Goal: Transaction & Acquisition: Purchase product/service

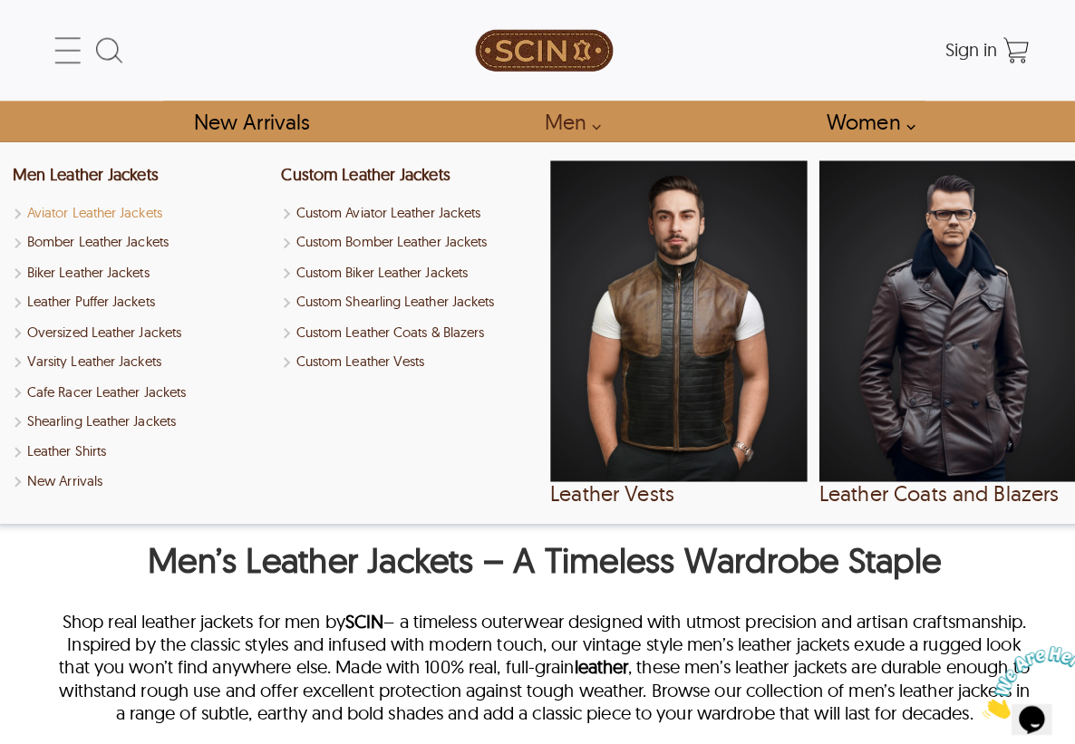
click at [111, 209] on link "Aviator Leather Jackets" at bounding box center [140, 210] width 254 height 21
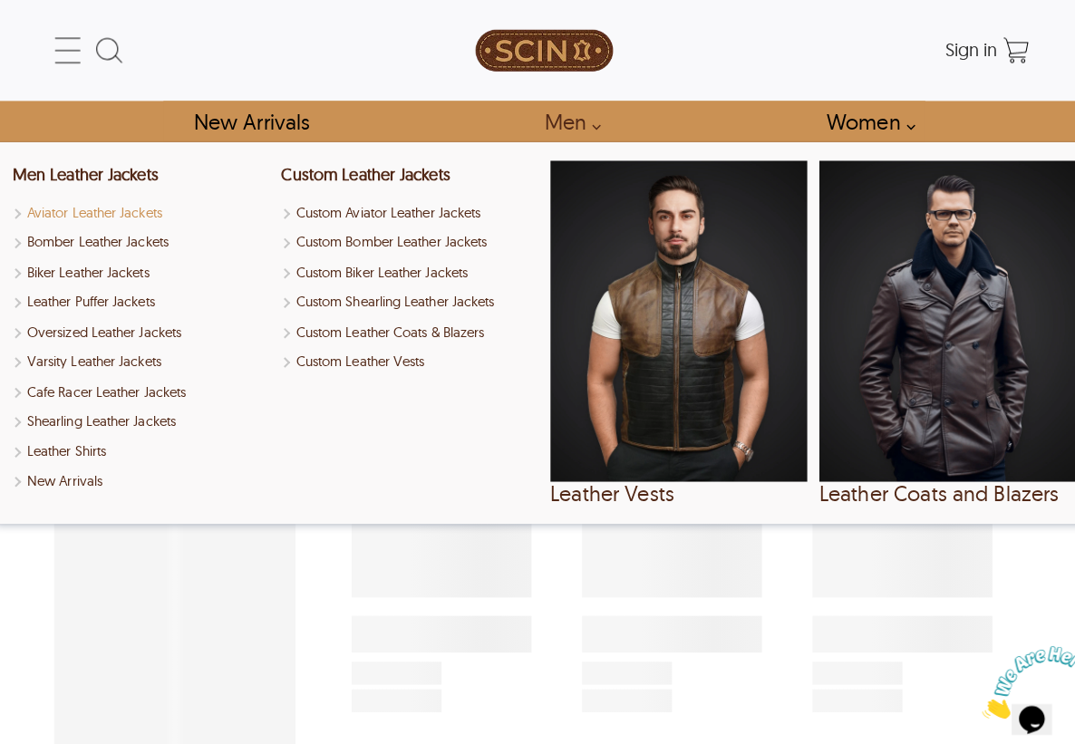
select select "********"
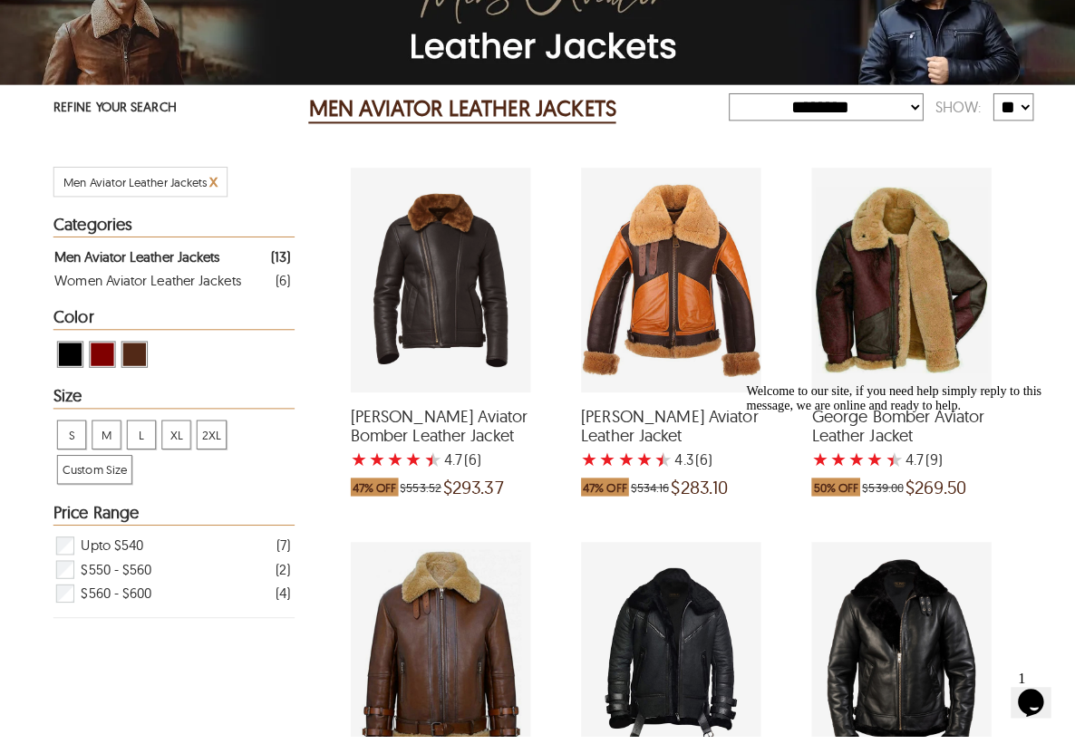
click at [879, 317] on div "George Bomber Aviator Leather Jacket with a 4.666666666666667 Star Rating 9 Pro…" at bounding box center [891, 293] width 178 height 222
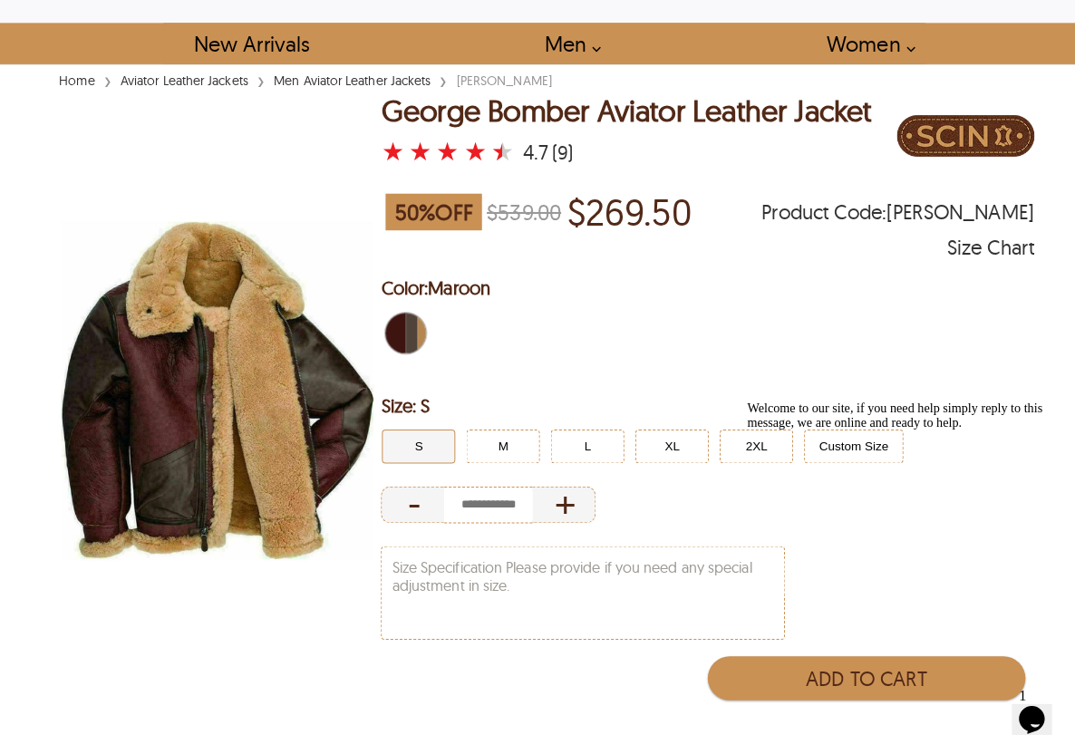
scroll to position [45, 0]
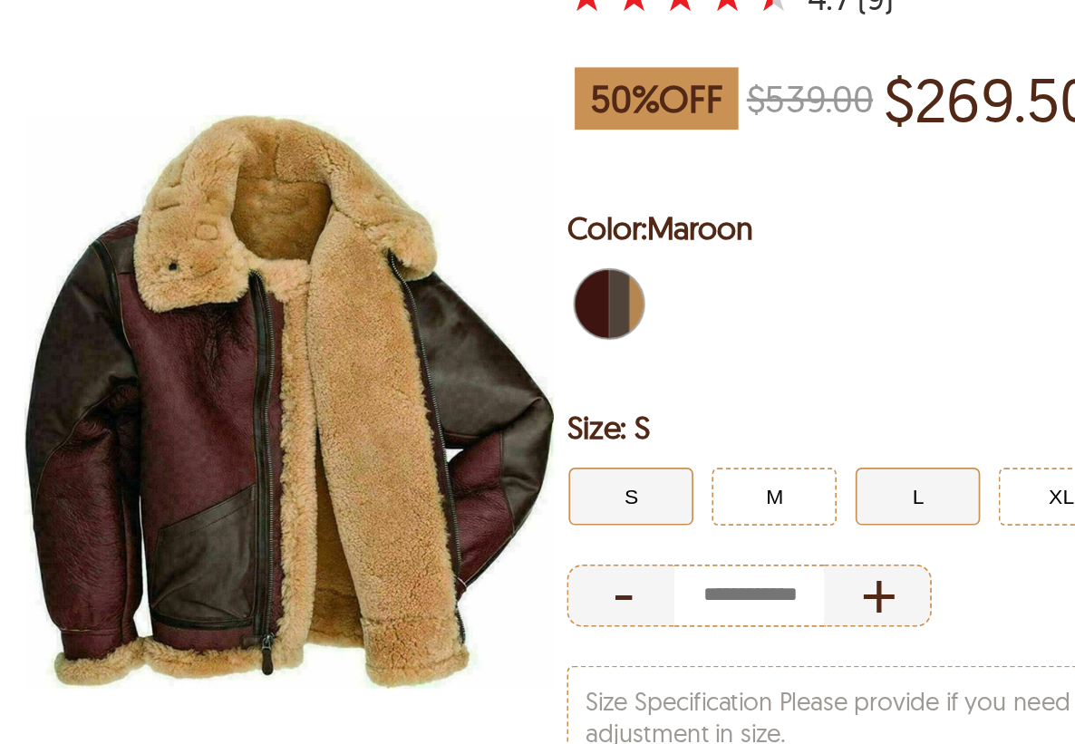
click at [544, 456] on button "L" at bounding box center [580, 473] width 73 height 34
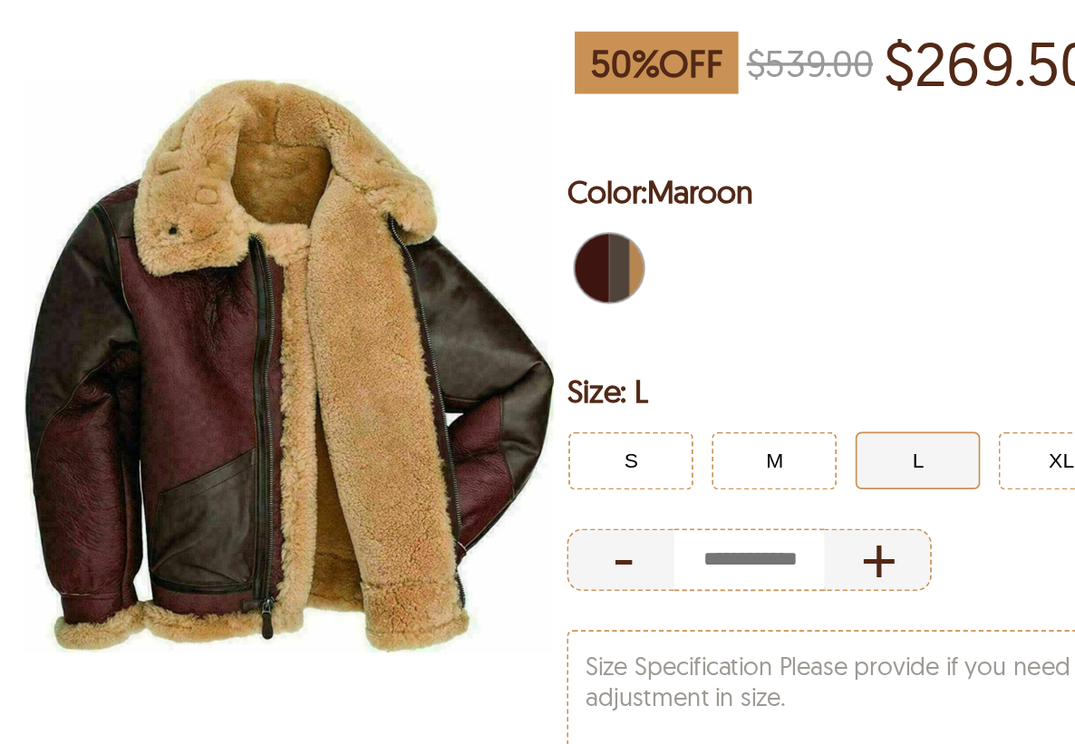
click at [401, 320] on span "Maroon" at bounding box center [407, 340] width 12 height 40
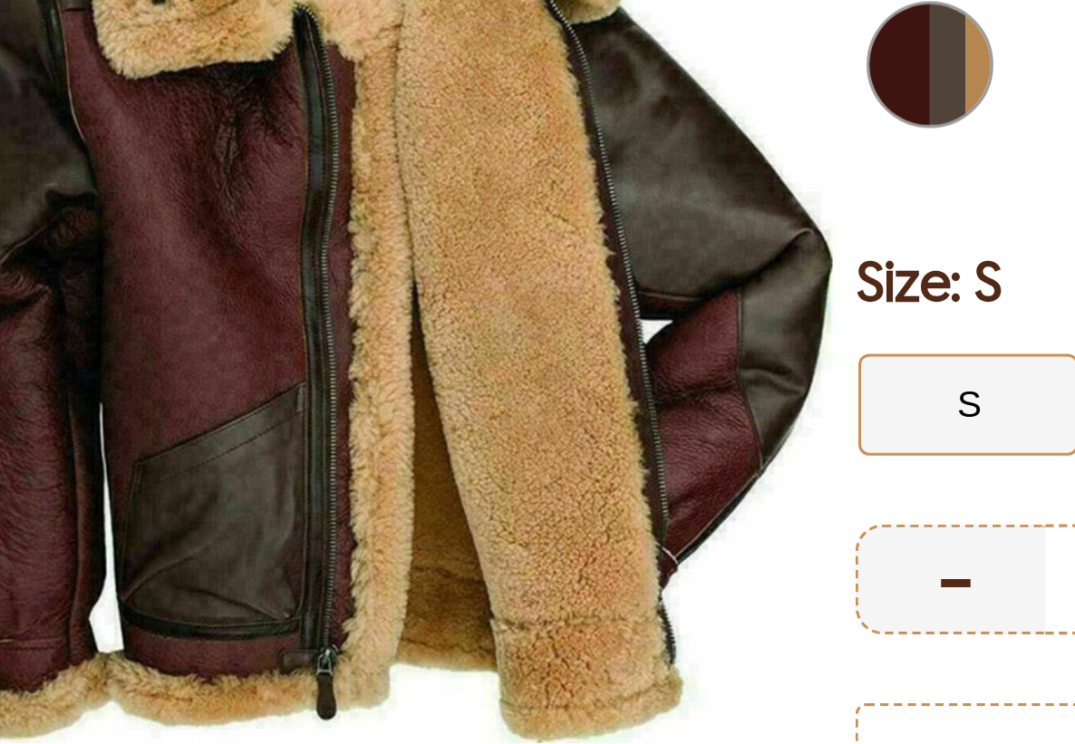
scroll to position [172, 0]
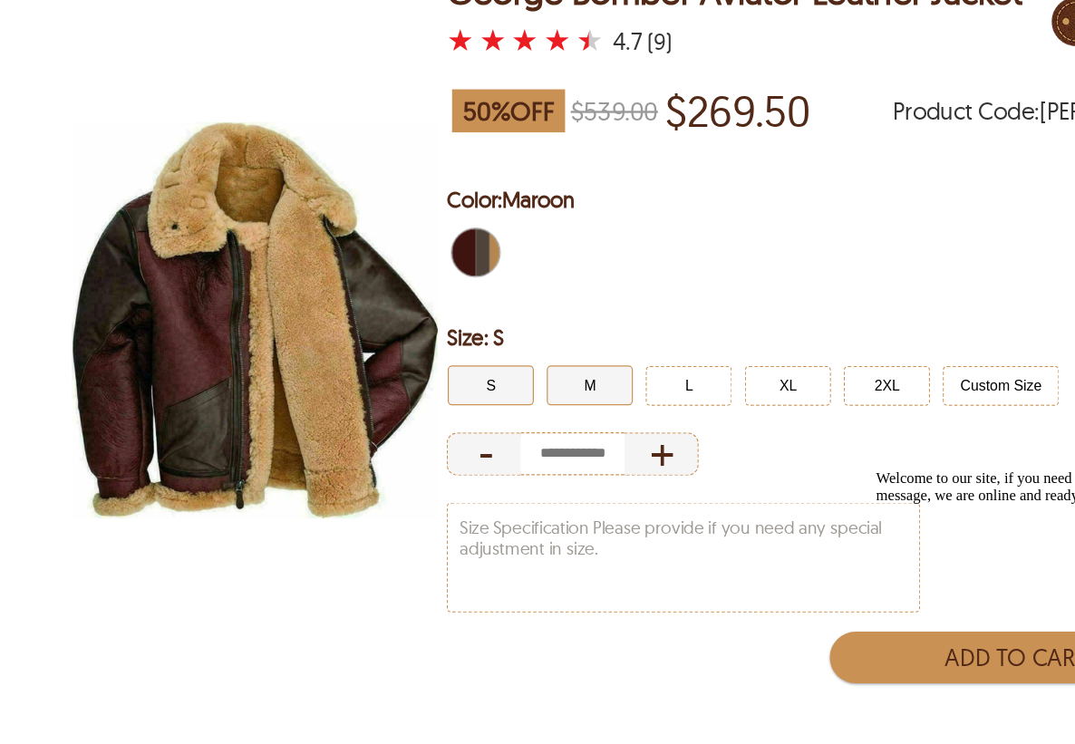
click at [491, 342] on button "M" at bounding box center [497, 325] width 73 height 34
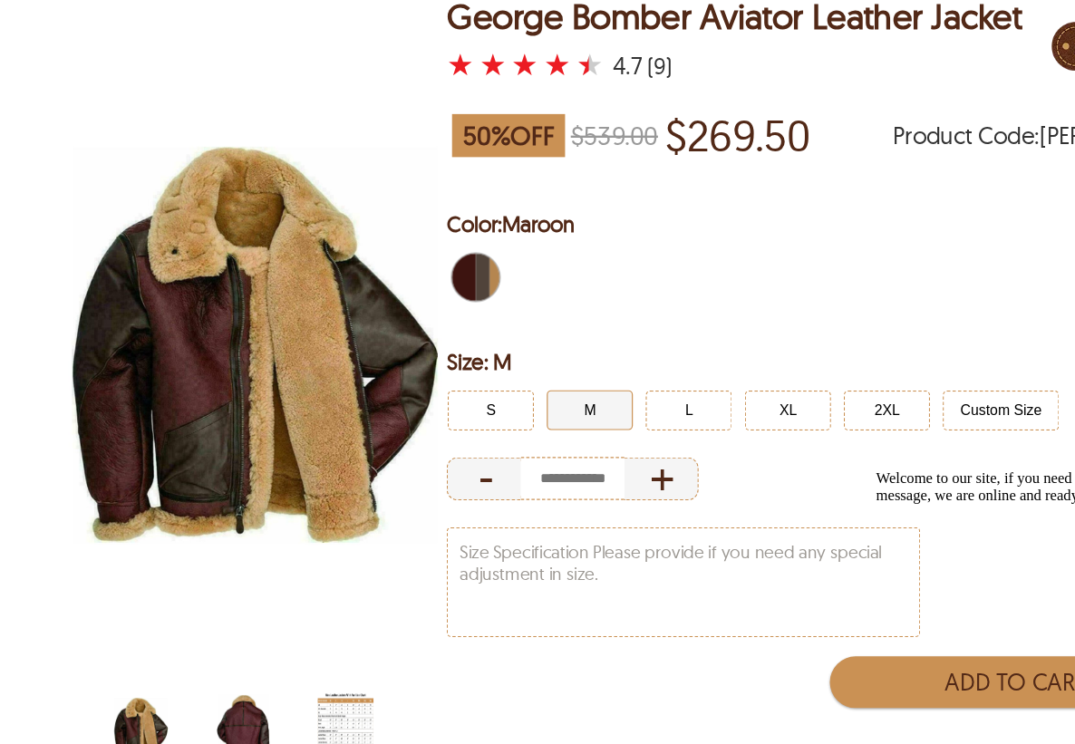
select select "********"
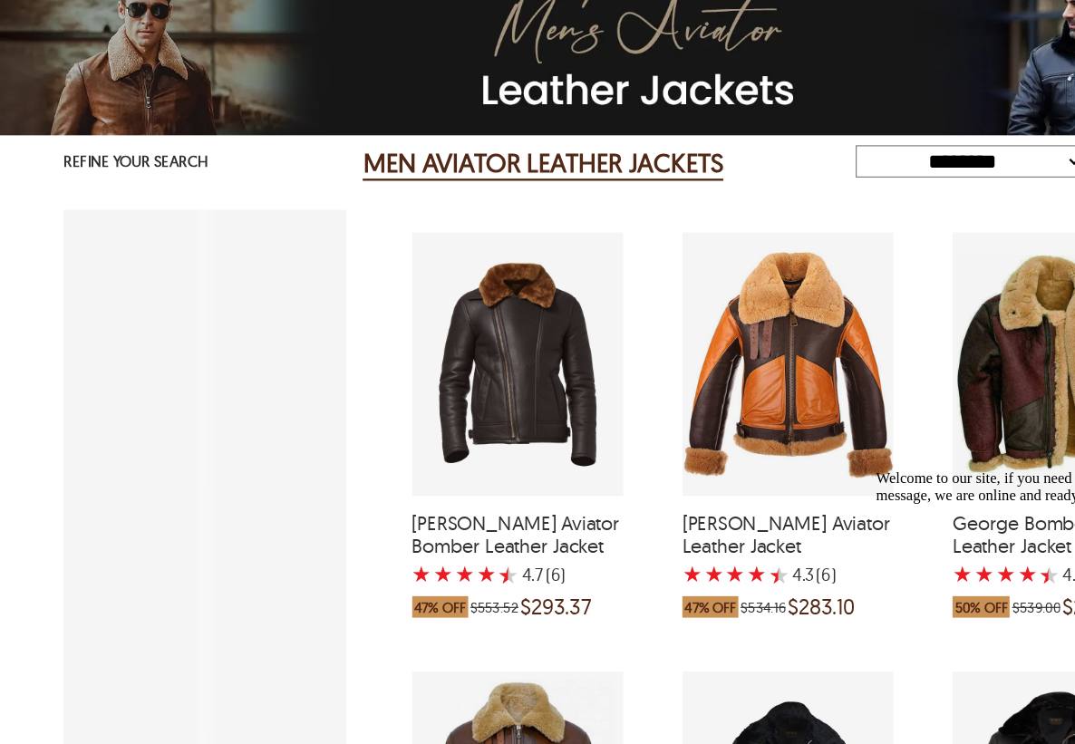
scroll to position [184, 0]
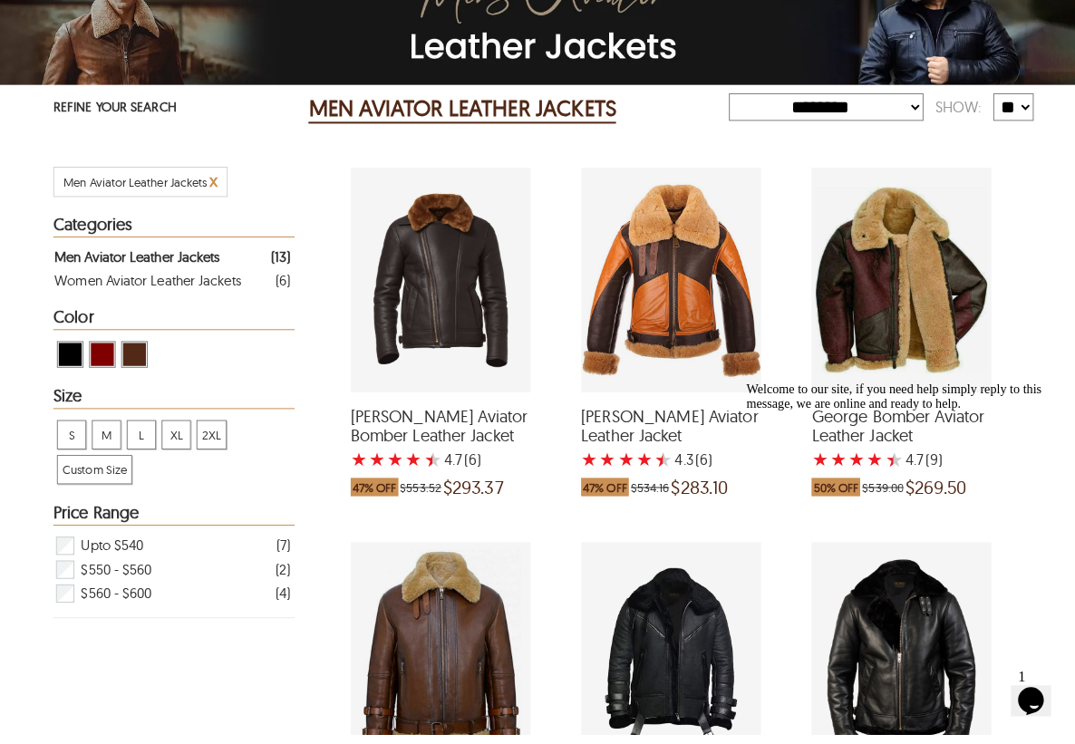
click at [746, 382] on icon "Chat attention grabber" at bounding box center [746, 382] width 0 height 0
click at [413, 282] on div "Eric Aviator Bomber Leather Jacket with a 4.666666666666667 Star Rating 6 Produ…" at bounding box center [436, 295] width 178 height 222
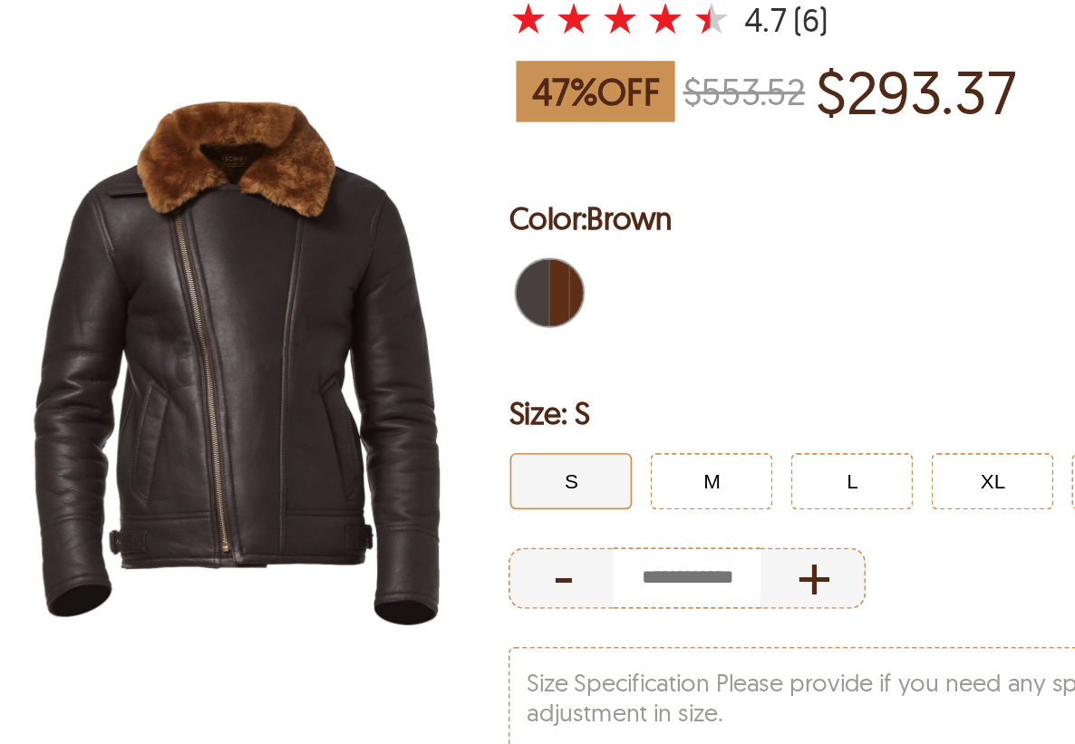
scroll to position [129, 0]
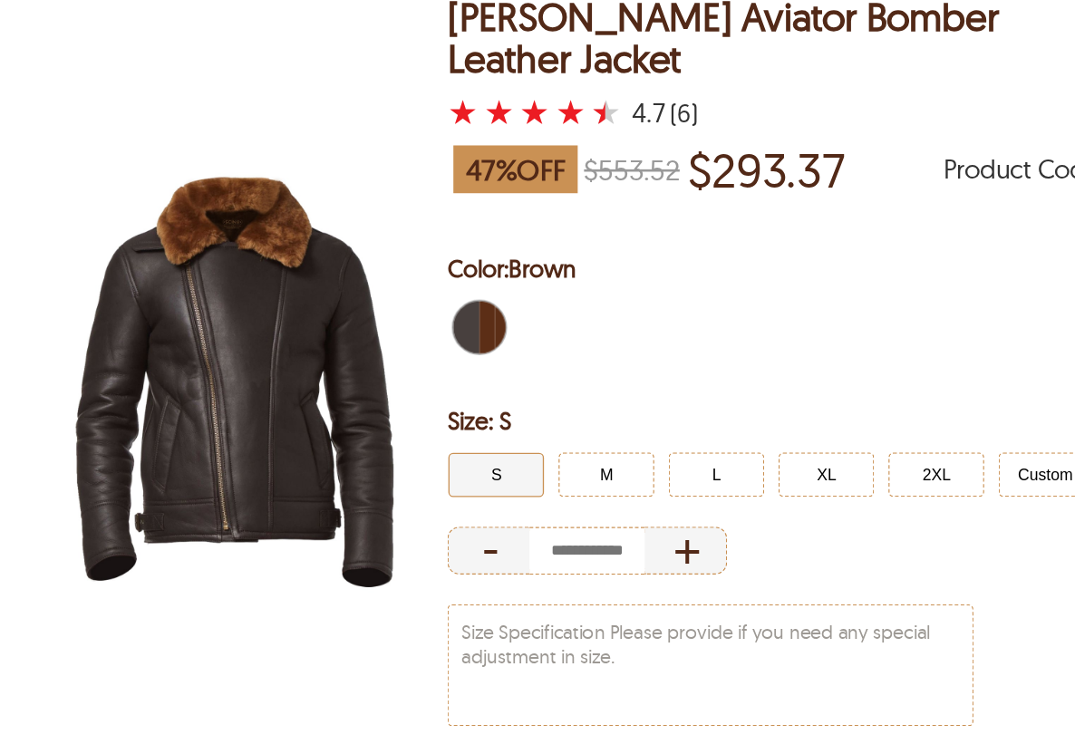
select select "********"
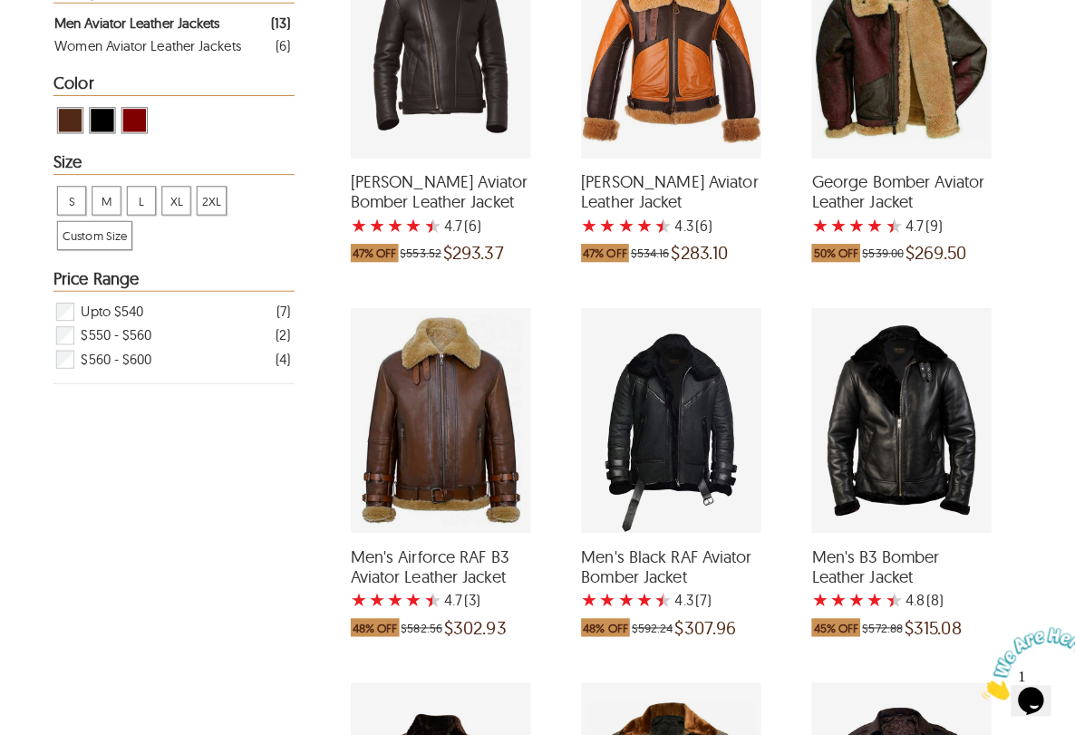
scroll to position [416, 0]
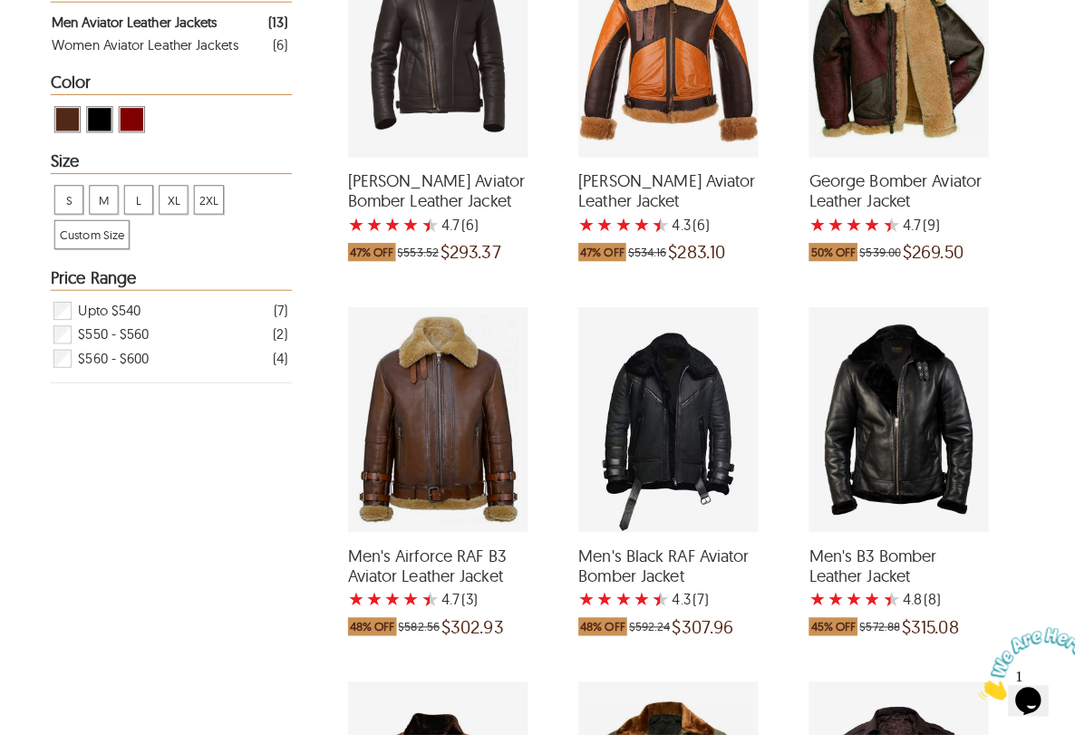
click at [438, 440] on div "Men's Airforce RAF B3 Aviator Leather Jacket with a 4.666666666666667 Star Rati…" at bounding box center [436, 433] width 178 height 222
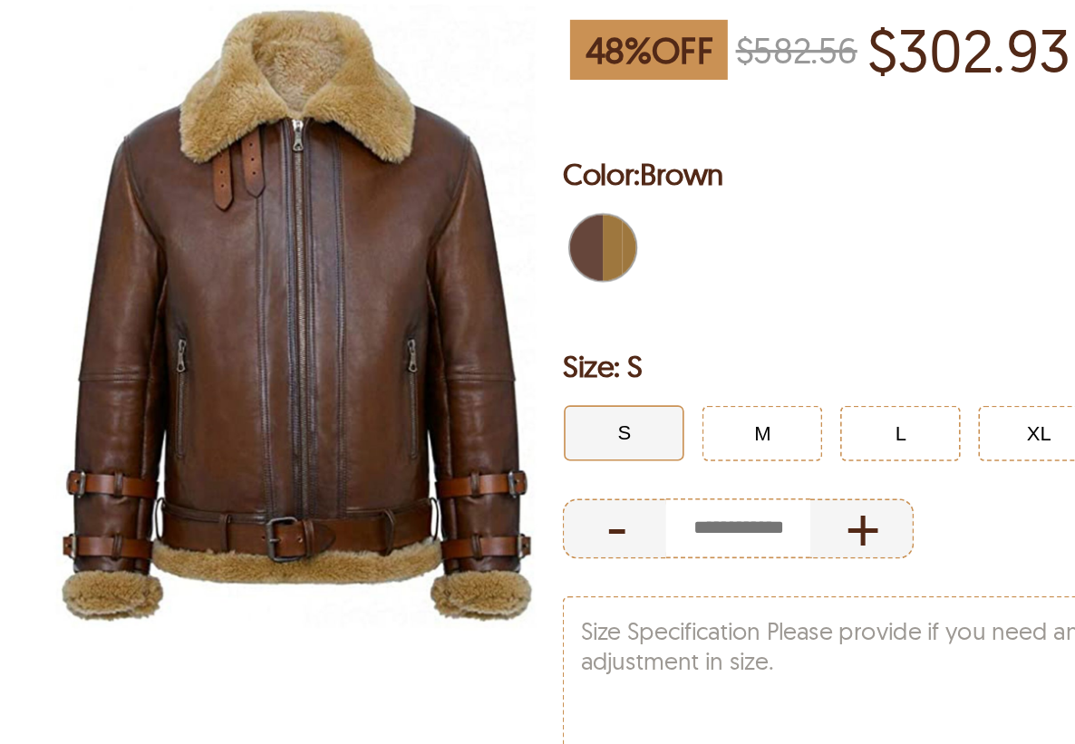
select select "********"
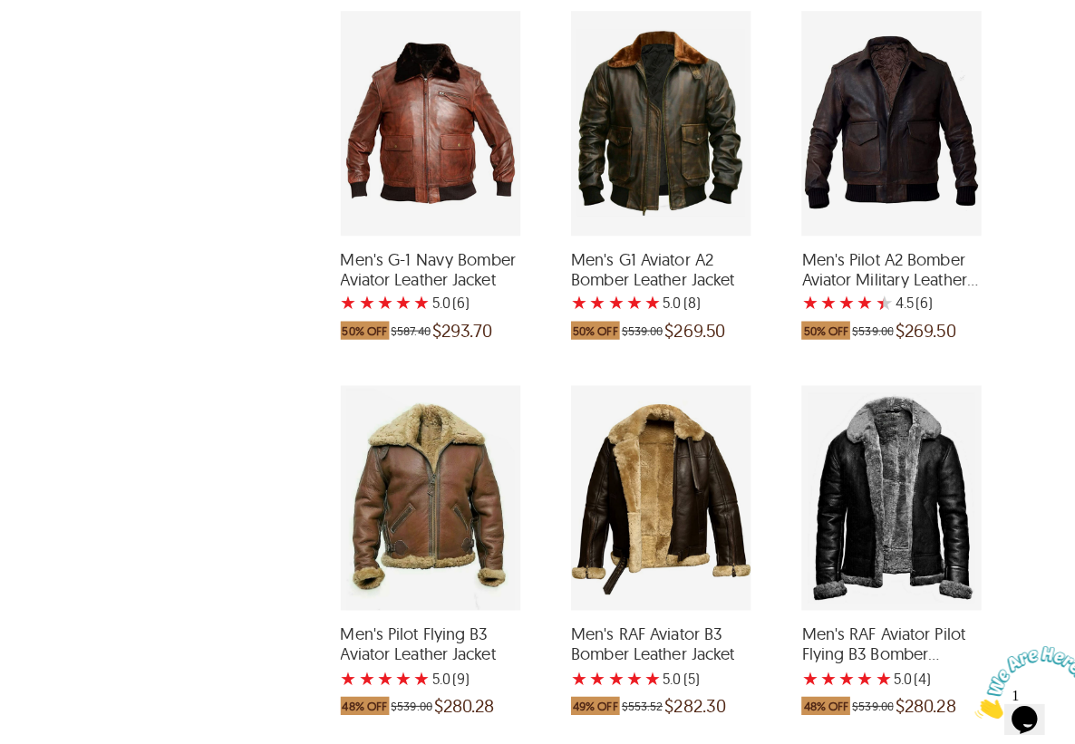
scroll to position [1096, 4]
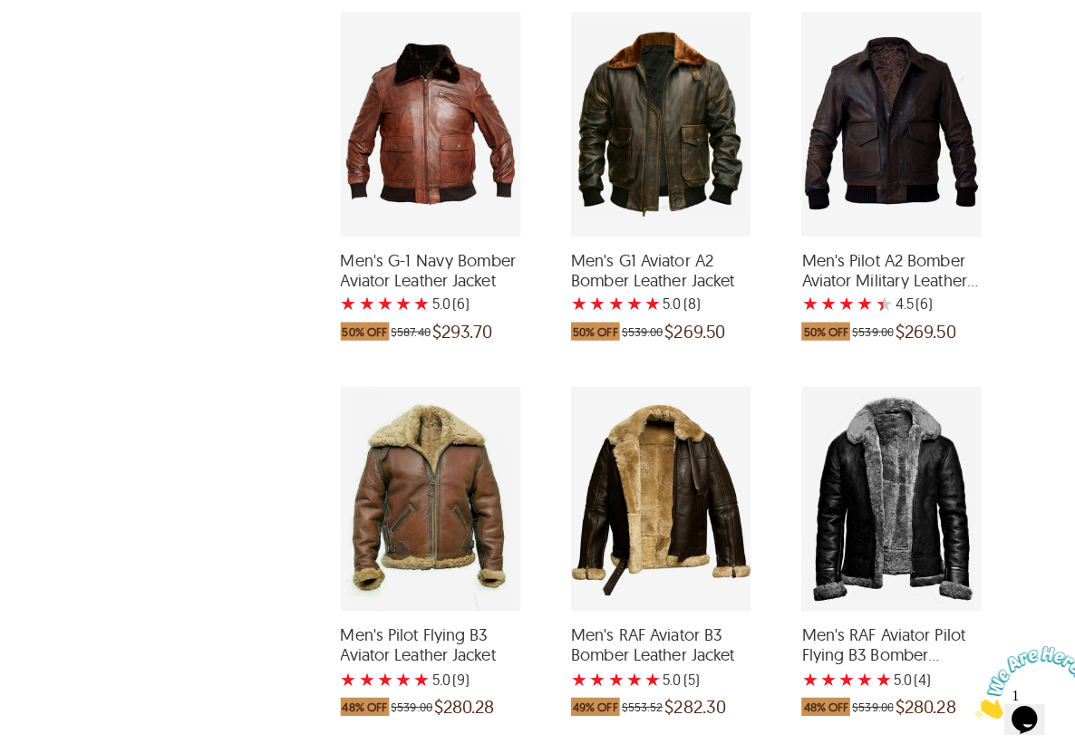
click at [424, 115] on div "Men's G-1 Navy Bomber Aviator Leather Jacket with a 5 Star Rating 6 Product Rev…" at bounding box center [433, 123] width 178 height 222
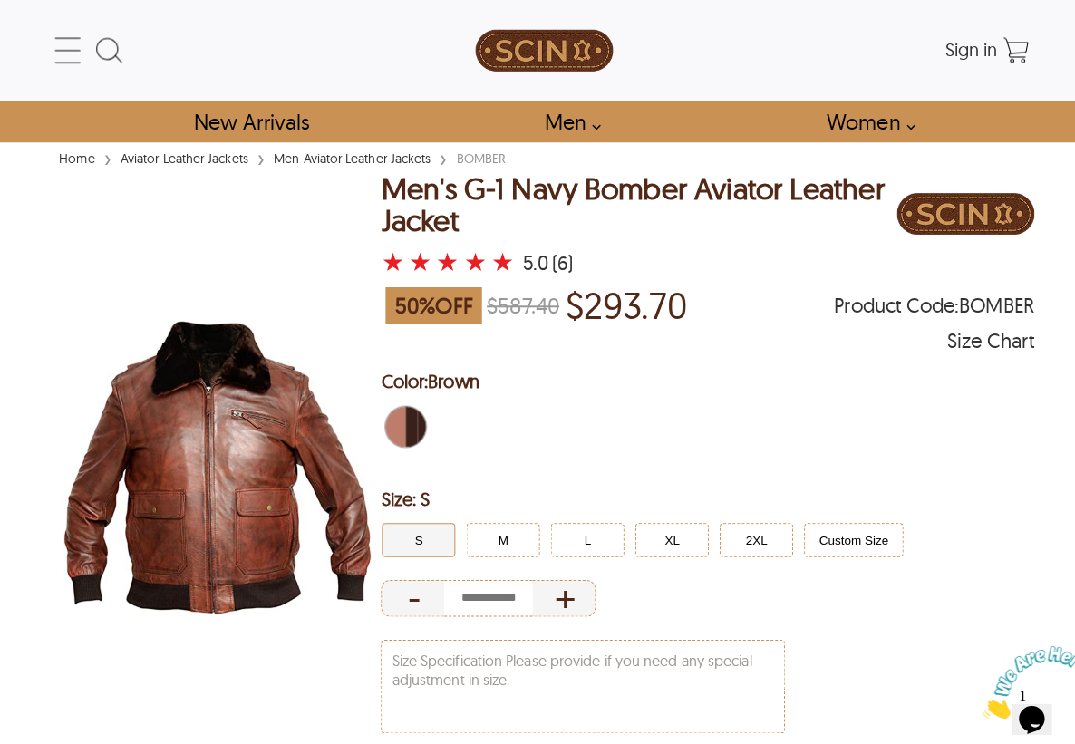
select select "********"
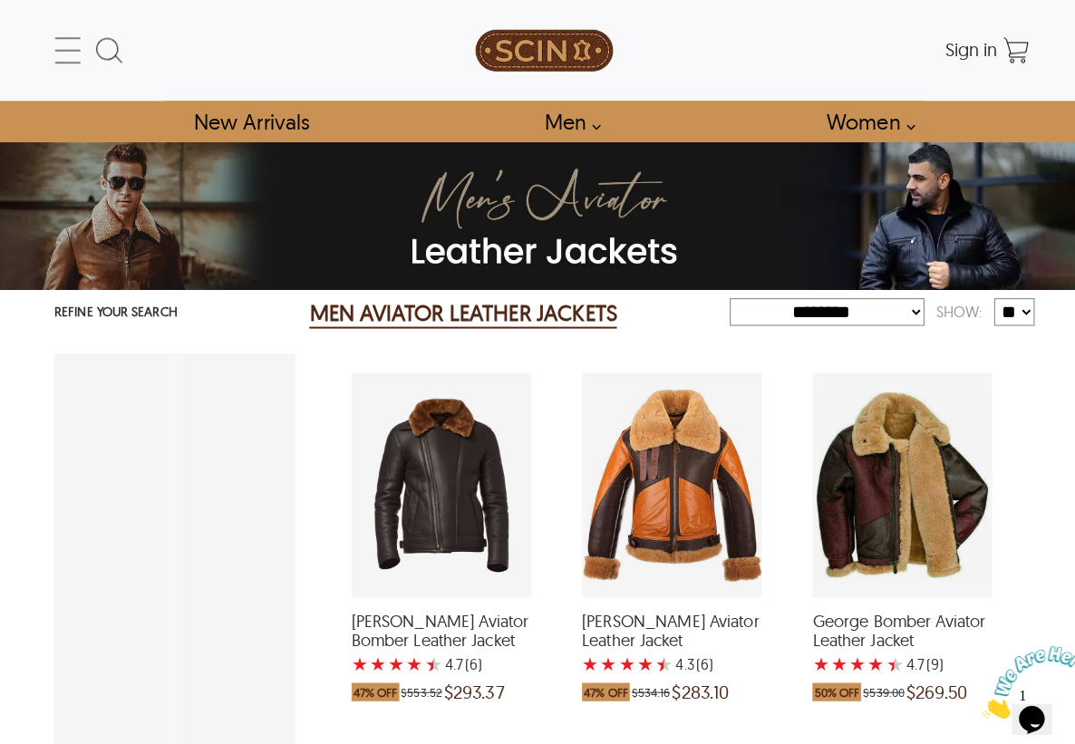
scroll to position [1077, 0]
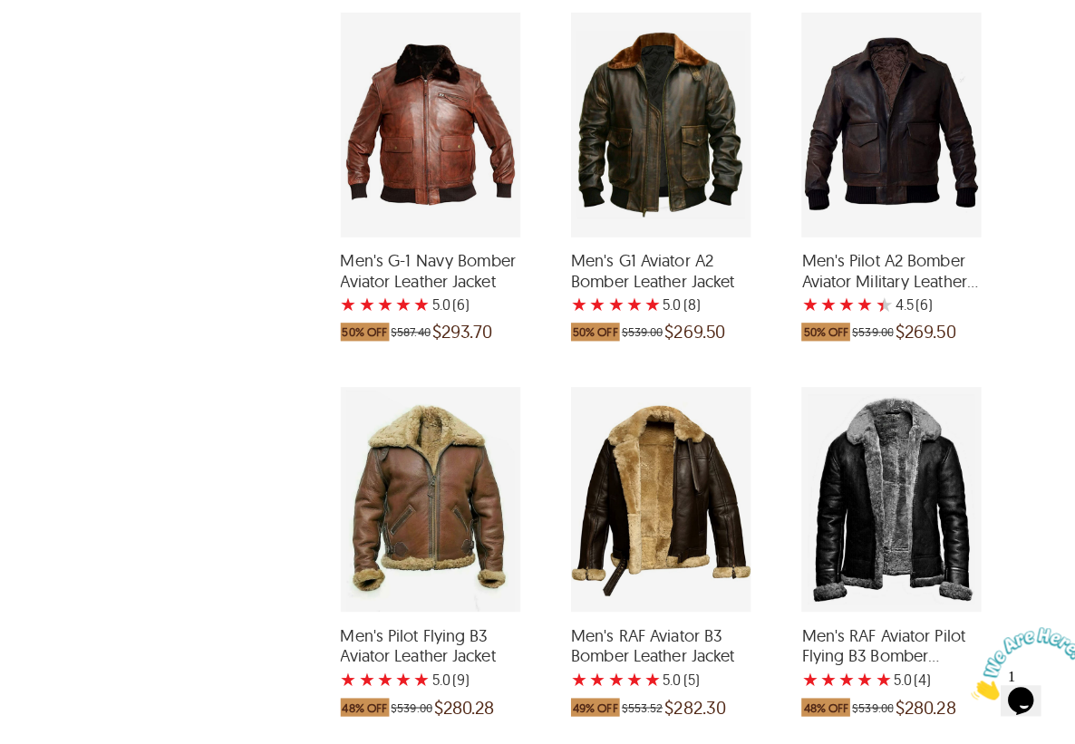
click at [656, 517] on div "Men's RAF Aviator B3 Bomber Leather Jacket with a 5 Star Rating 5 Product Revie…" at bounding box center [664, 512] width 178 height 222
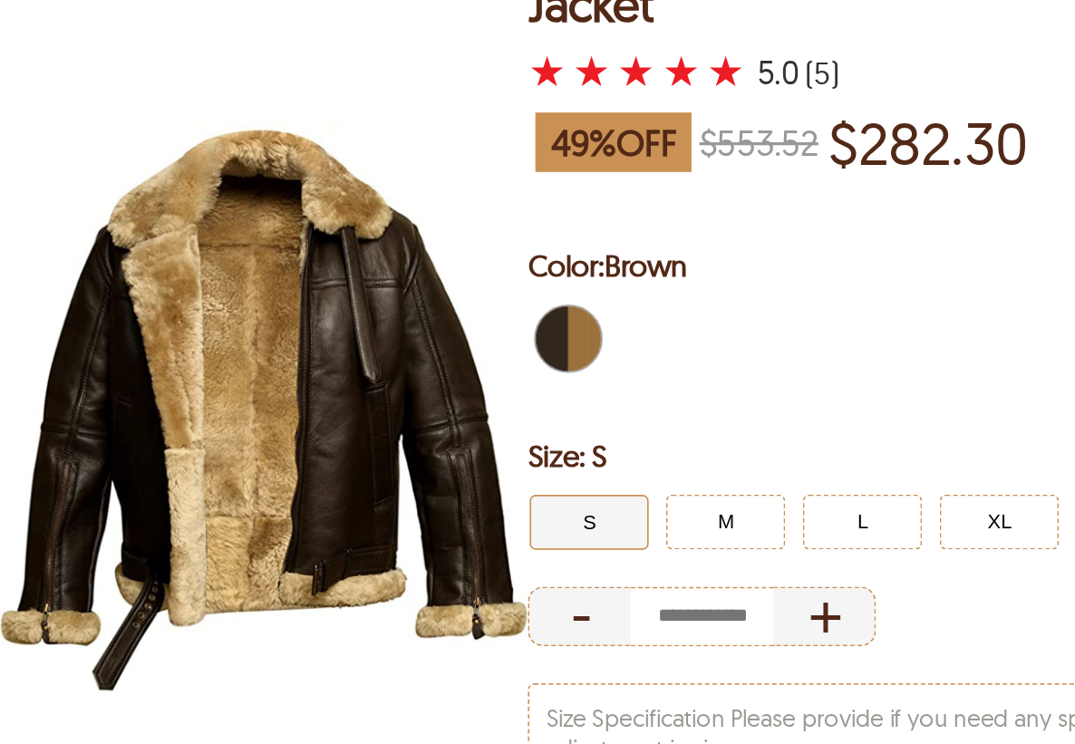
select select "********"
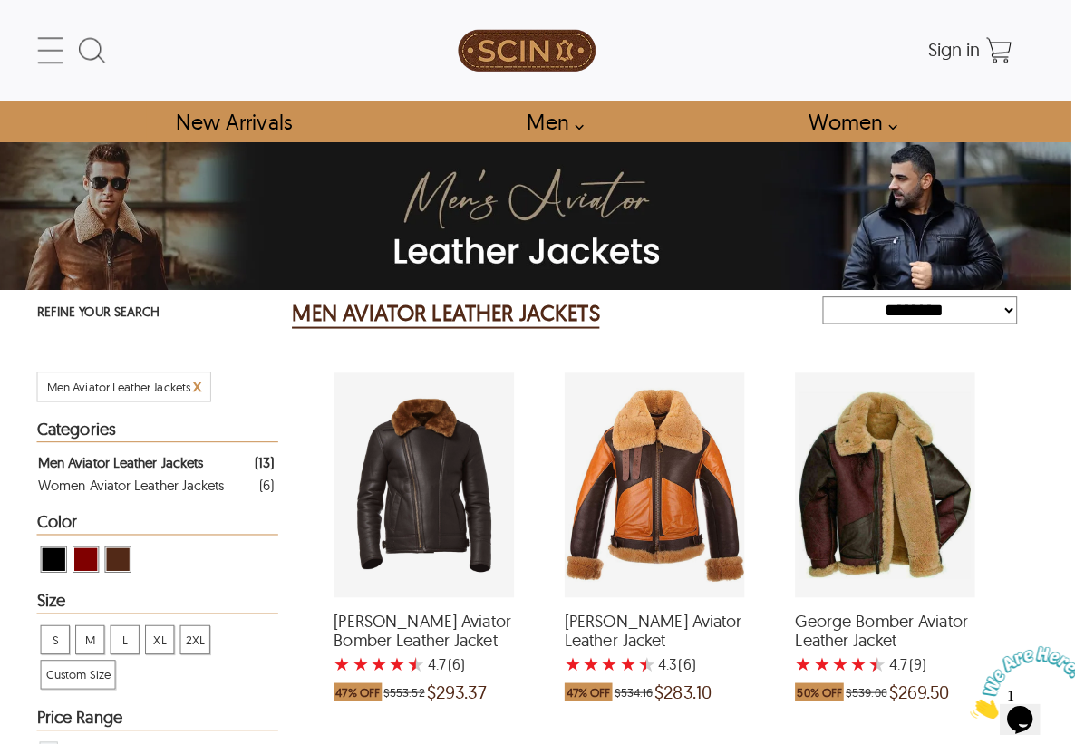
scroll to position [0, 5]
click at [48, 42] on icon at bounding box center [62, 50] width 36 height 36
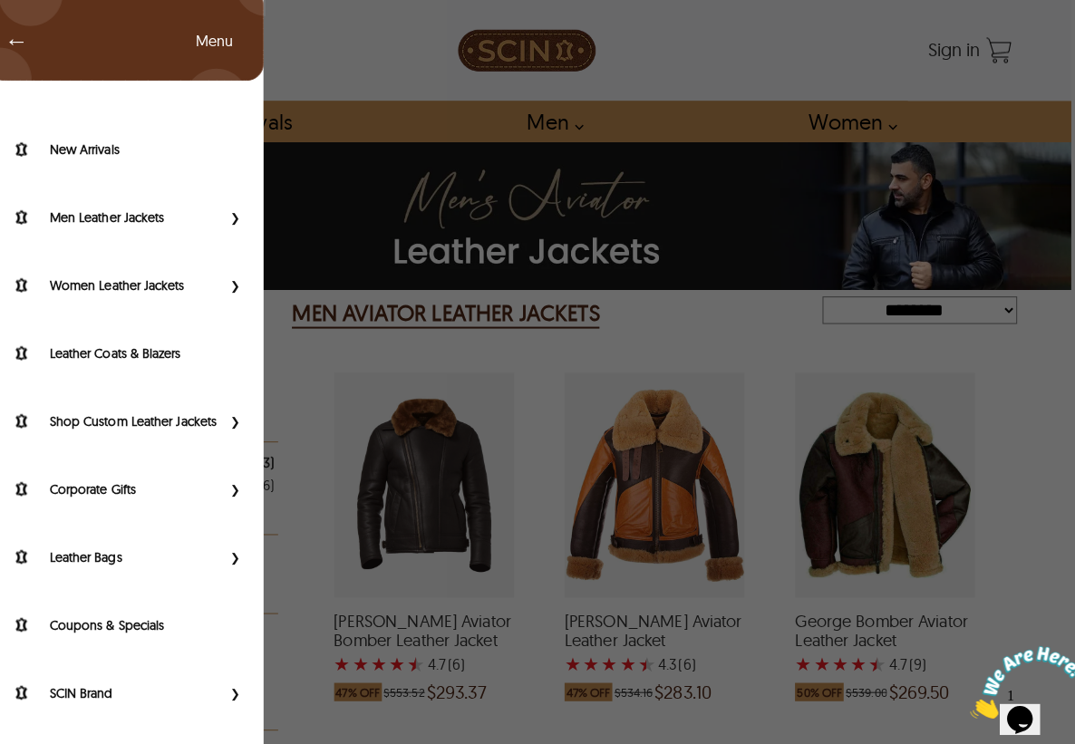
click at [15, 38] on span "←" at bounding box center [19, 40] width 42 height 18
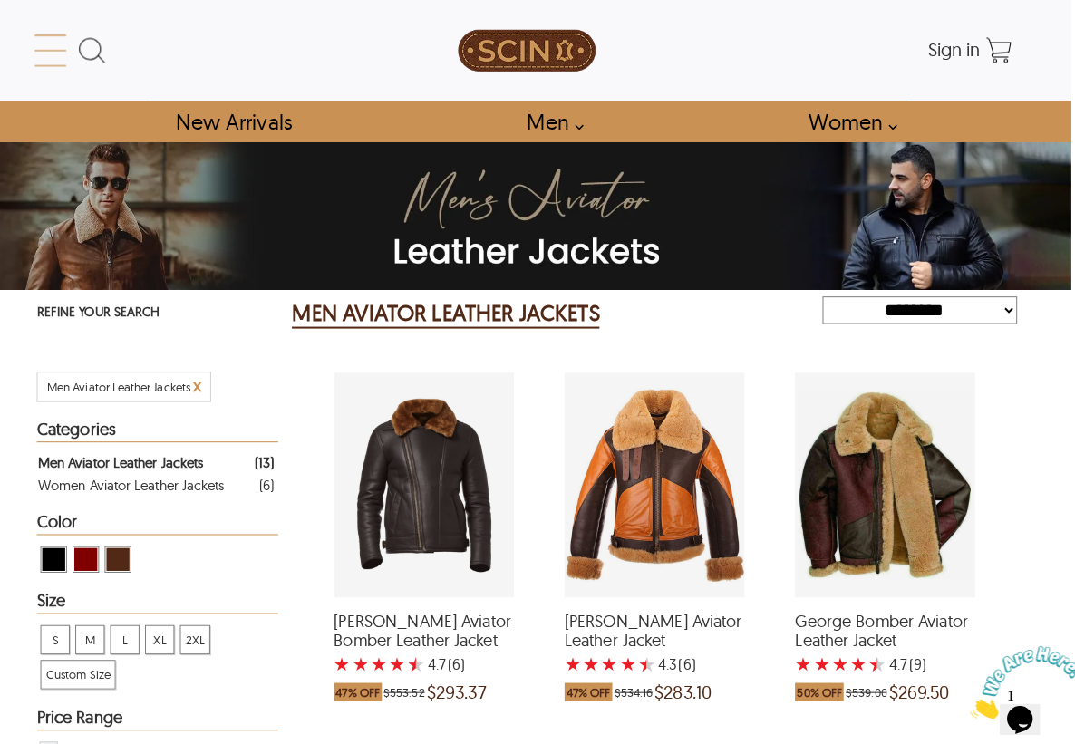
click at [44, 54] on icon at bounding box center [62, 50] width 36 height 36
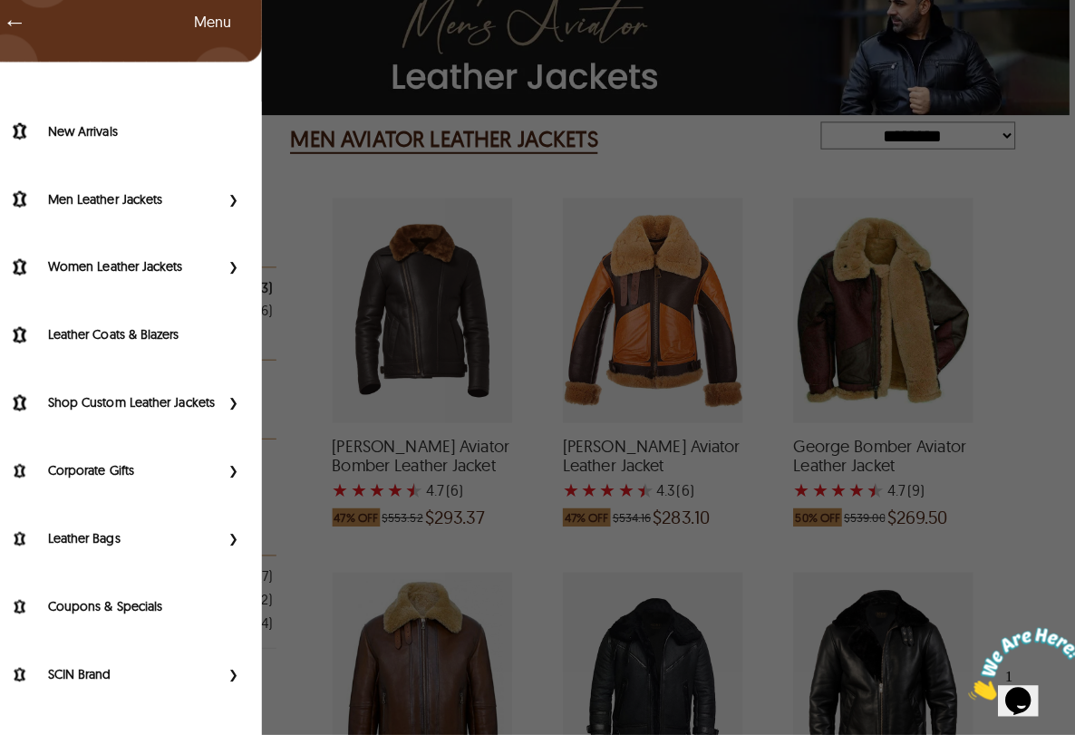
scroll to position [0, 0]
click at [12, 31] on span "←" at bounding box center [19, 40] width 42 height 18
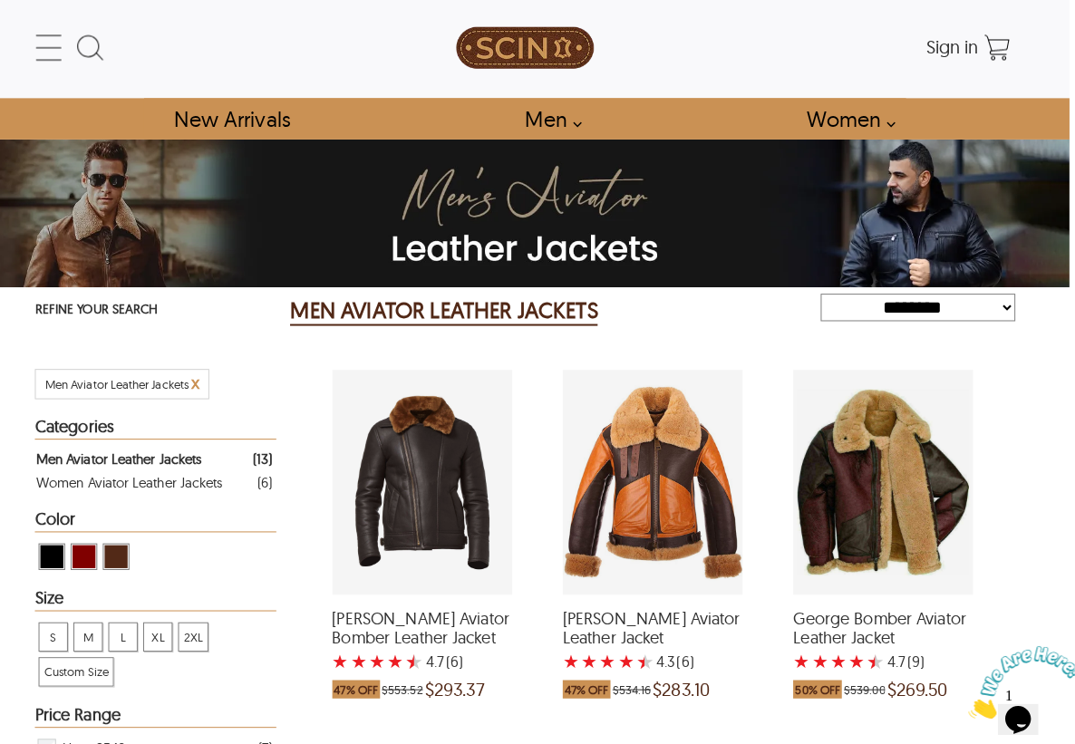
scroll to position [0, 5]
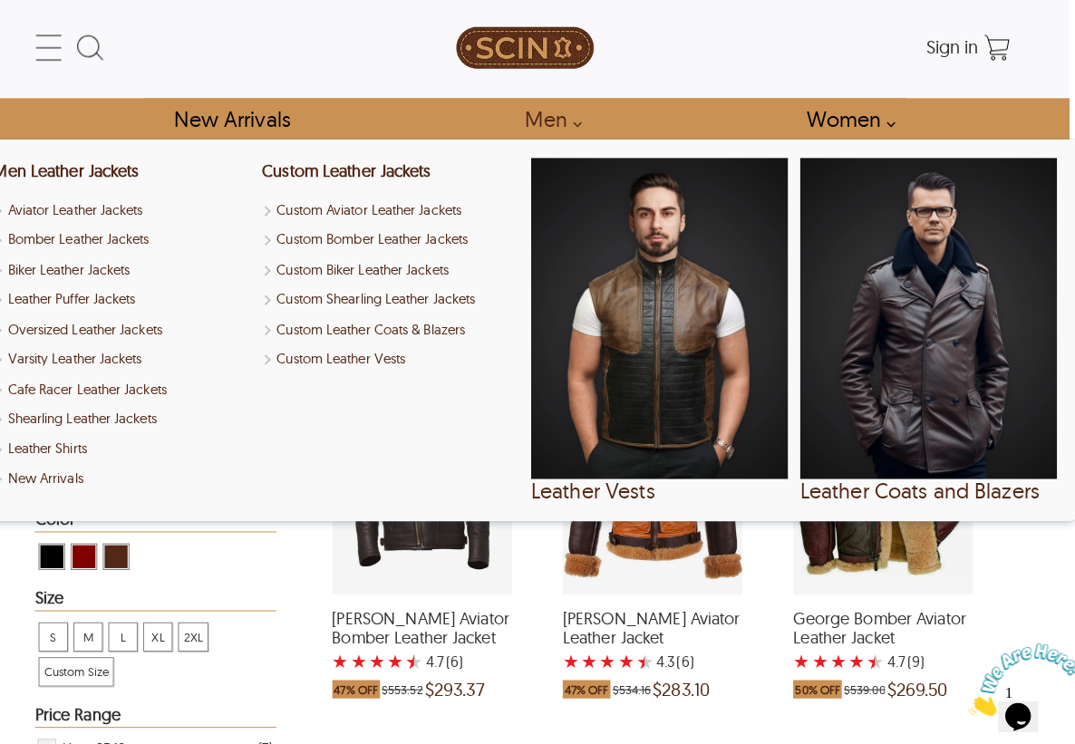
click at [567, 121] on link "Men" at bounding box center [554, 120] width 87 height 41
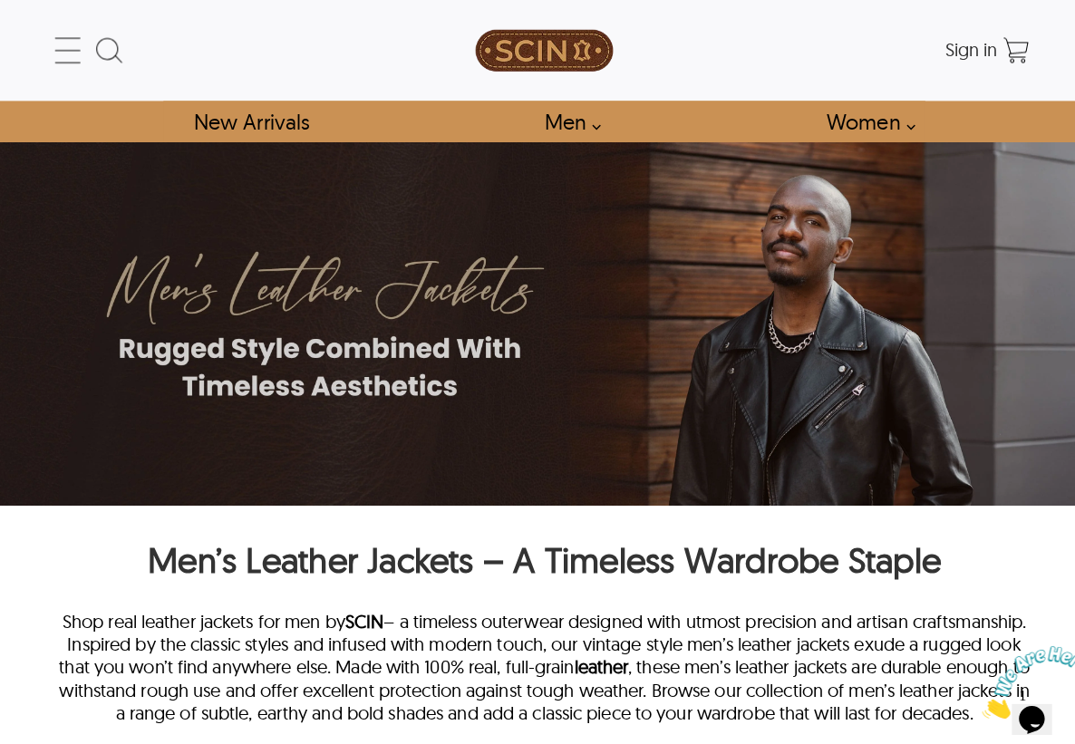
click at [588, 122] on link "Men" at bounding box center [560, 120] width 87 height 41
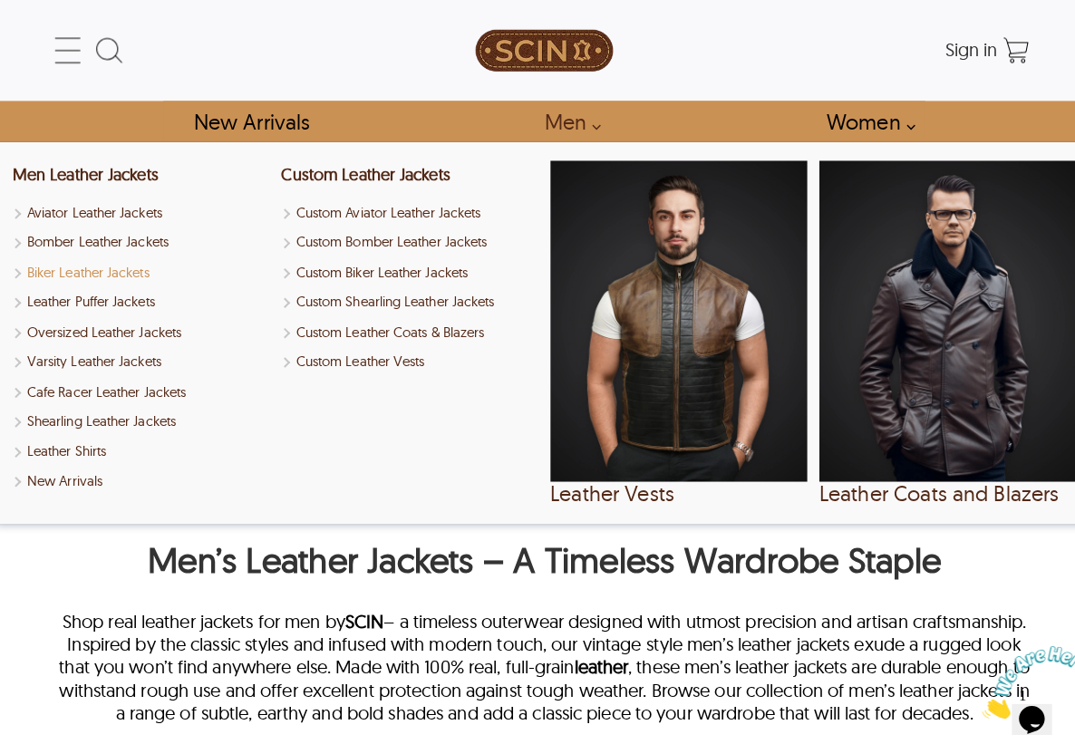
click at [110, 272] on link "Biker Leather Jackets" at bounding box center [140, 269] width 254 height 21
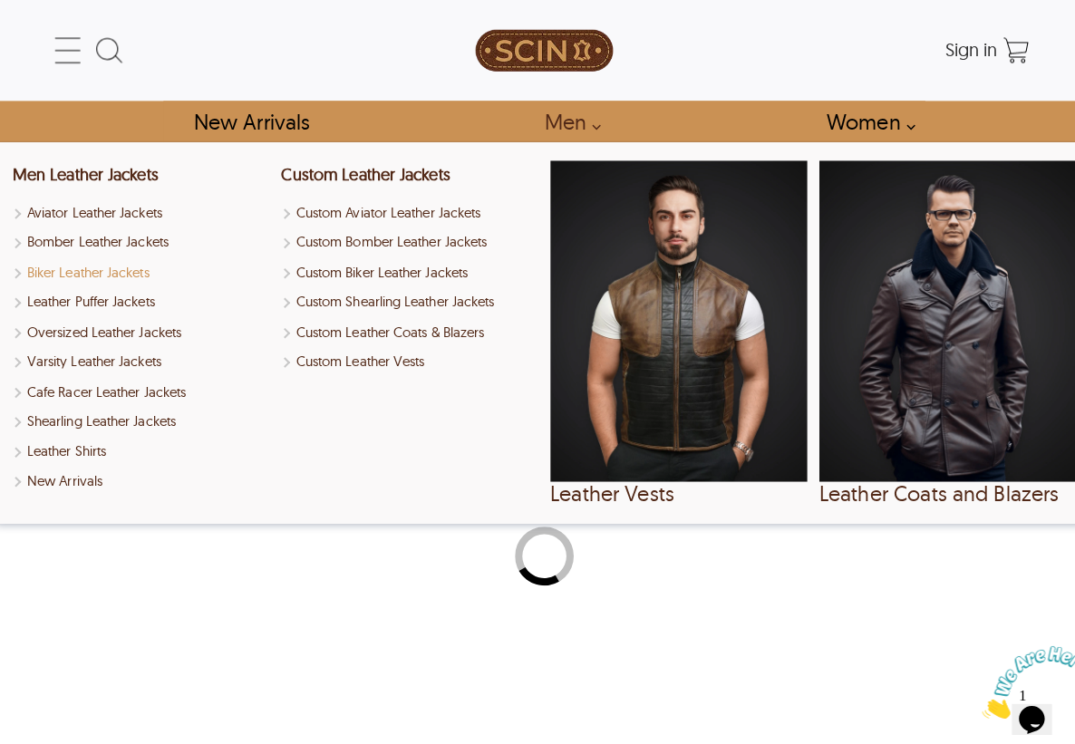
select select "********"
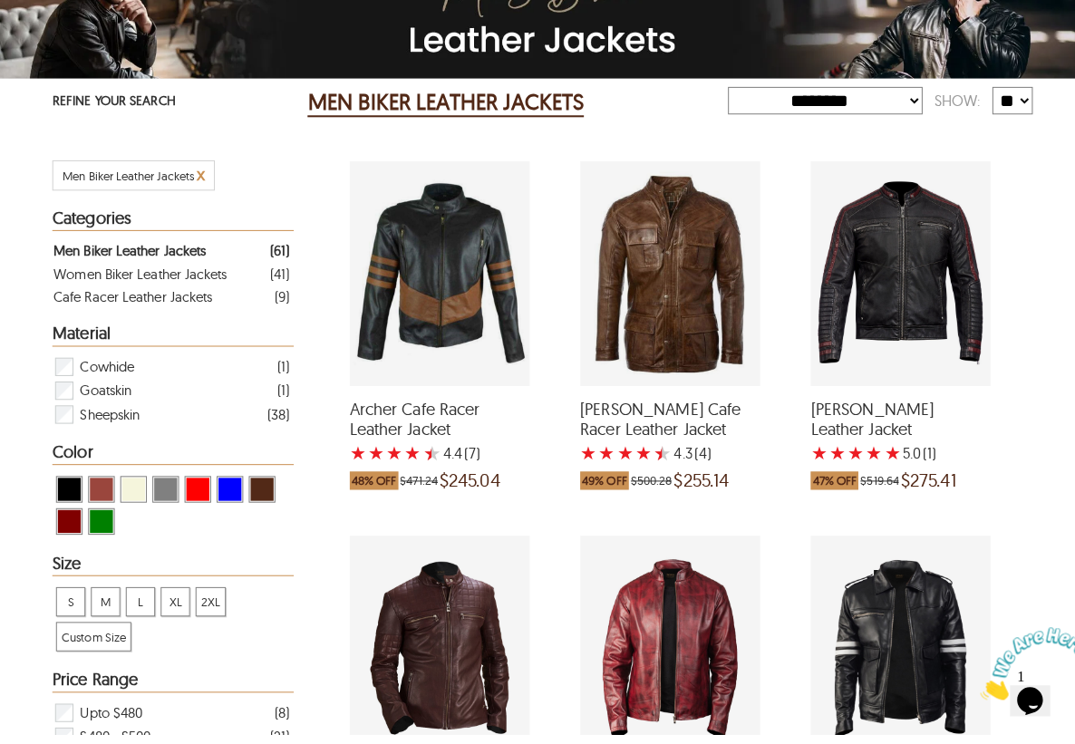
scroll to position [192, 0]
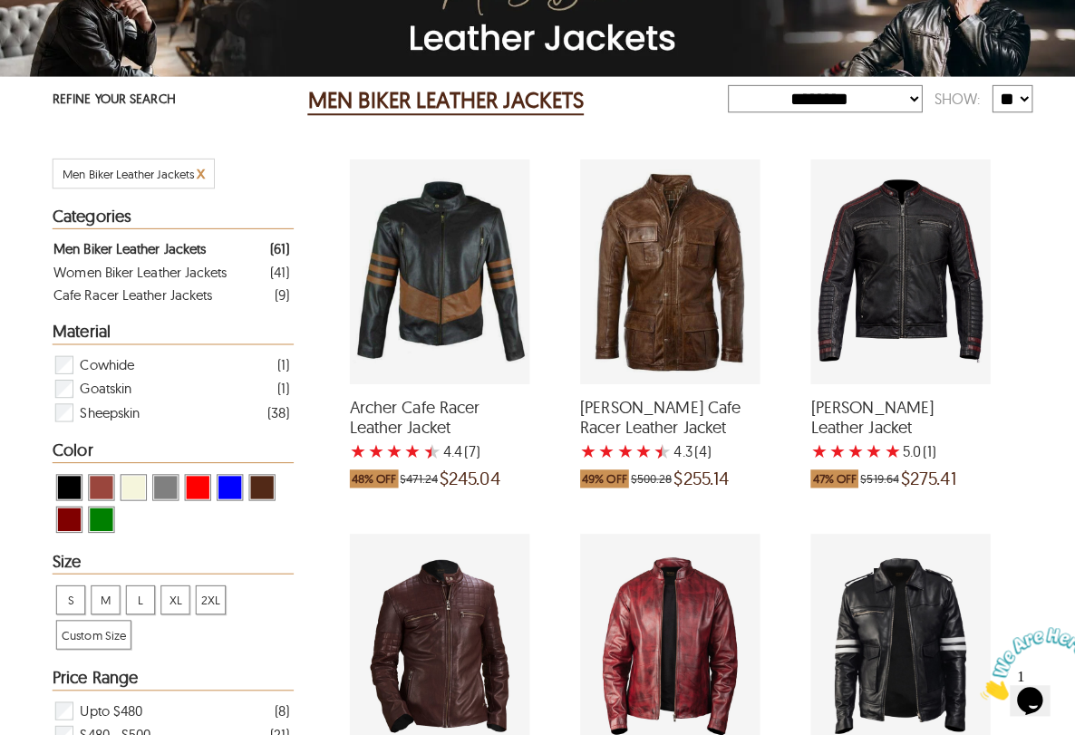
click at [646, 284] on div "Keith Cafe Racer Leather Jacket with a 4.25 Star Rating 4 Product Review which …" at bounding box center [664, 287] width 178 height 222
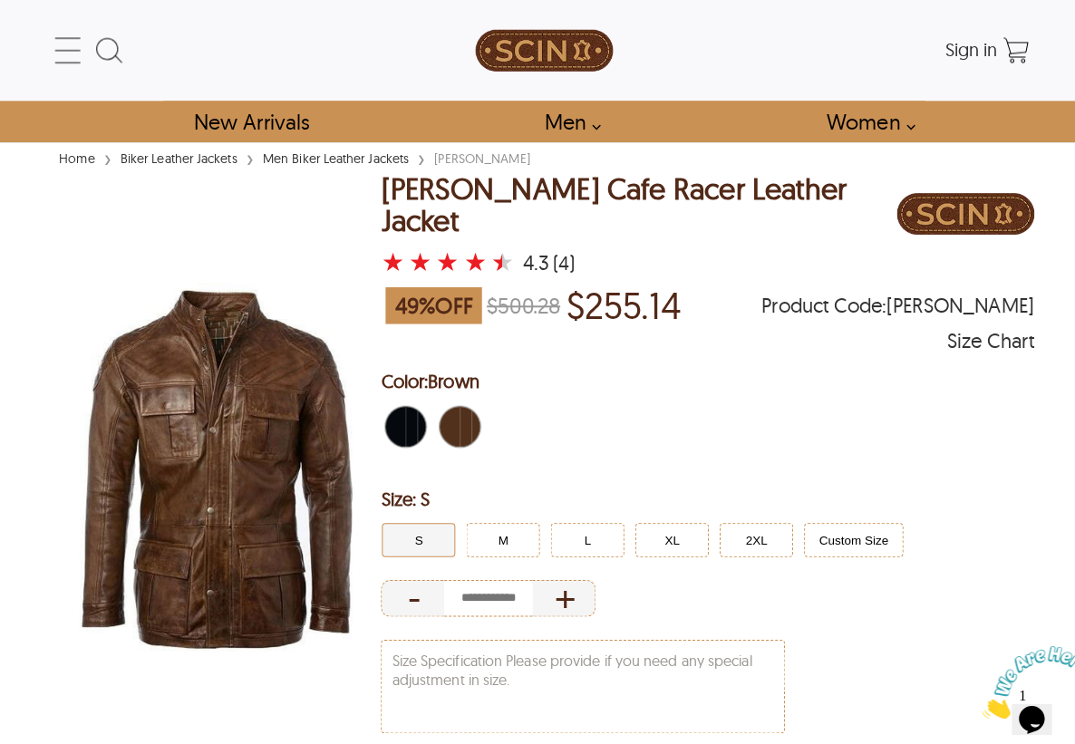
click at [421, 404] on div "Black" at bounding box center [401, 422] width 42 height 42
click at [398, 416] on span "Black" at bounding box center [391, 422] width 20 height 40
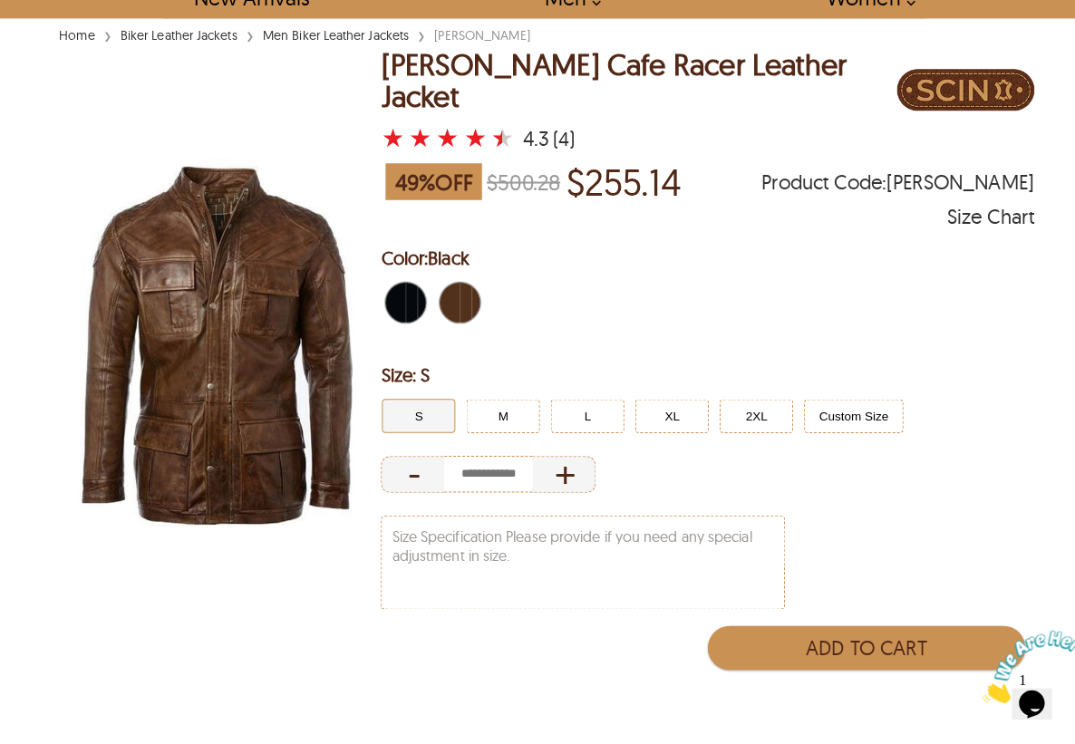
scroll to position [121, 0]
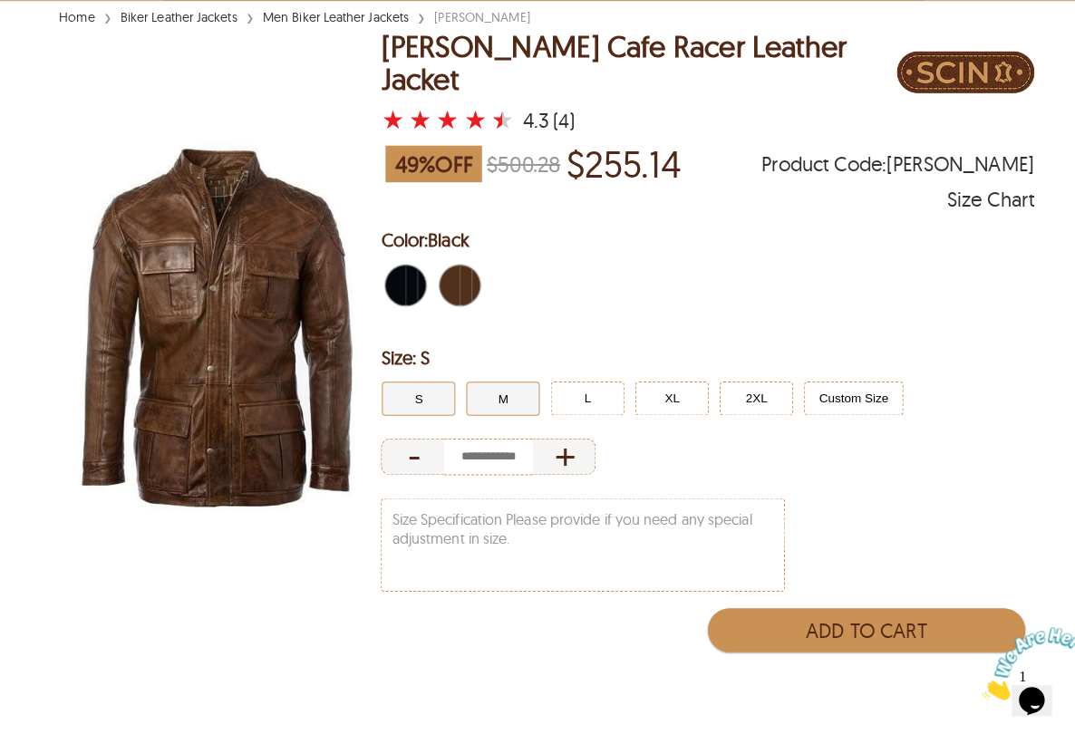
click at [510, 395] on button "M" at bounding box center [497, 412] width 73 height 34
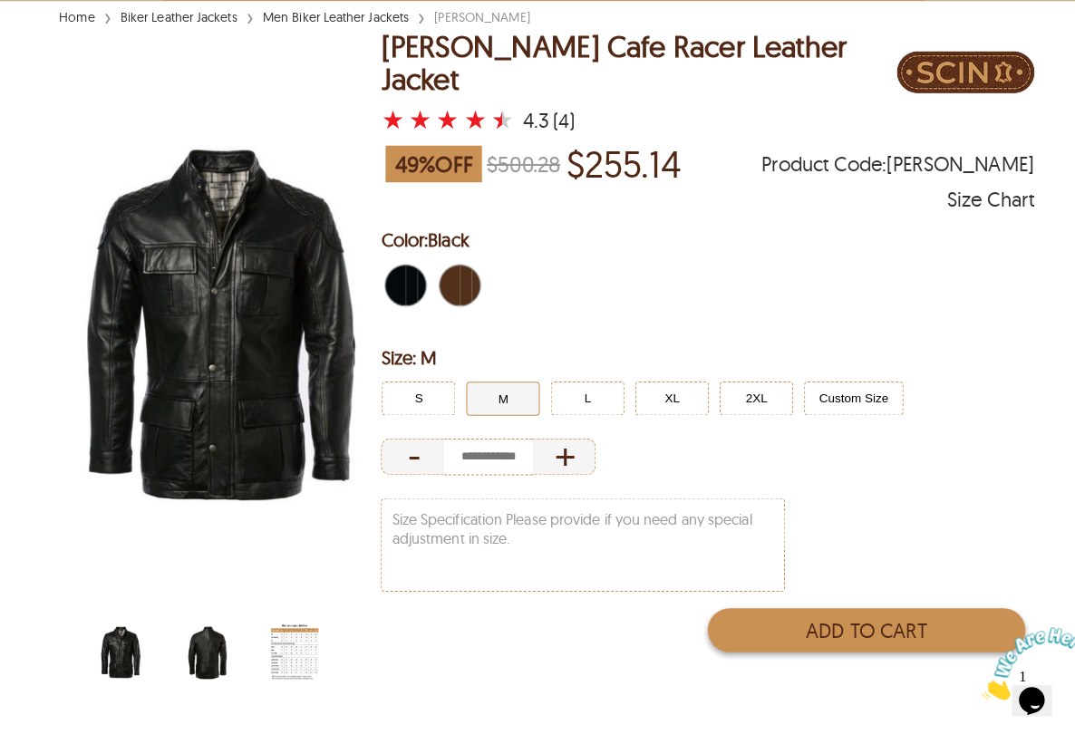
click at [762, 619] on button "Add to Cart" at bounding box center [856, 641] width 314 height 44
type input "*"
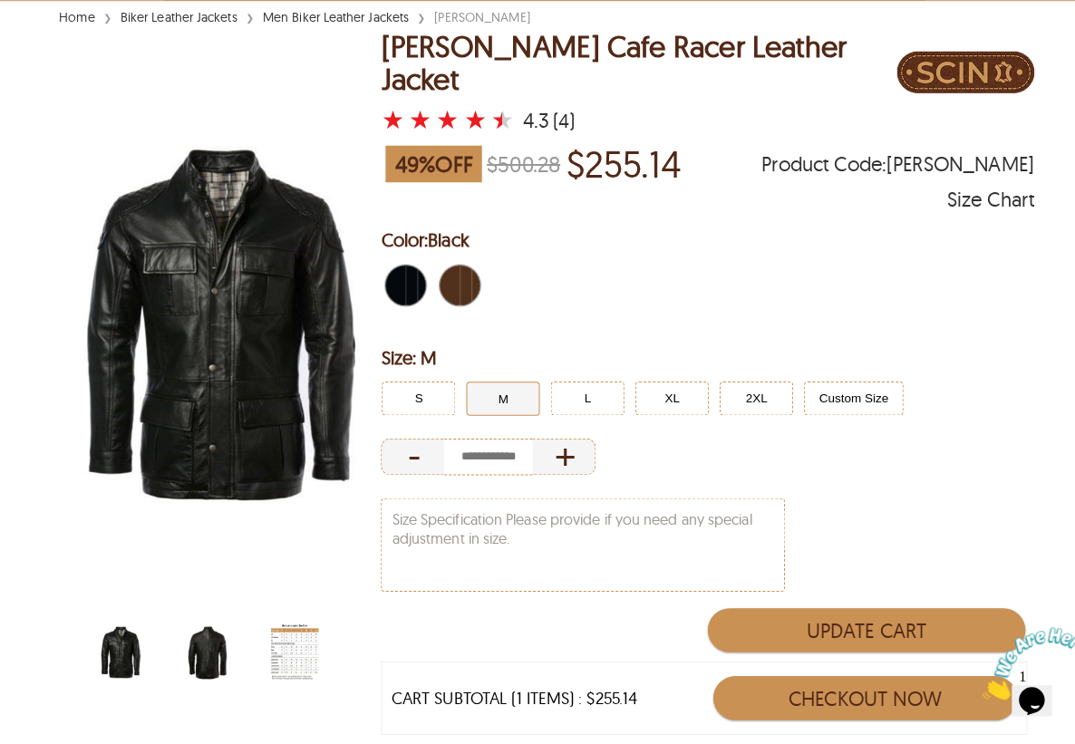
click at [764, 686] on button "Checkout Now" at bounding box center [854, 708] width 300 height 44
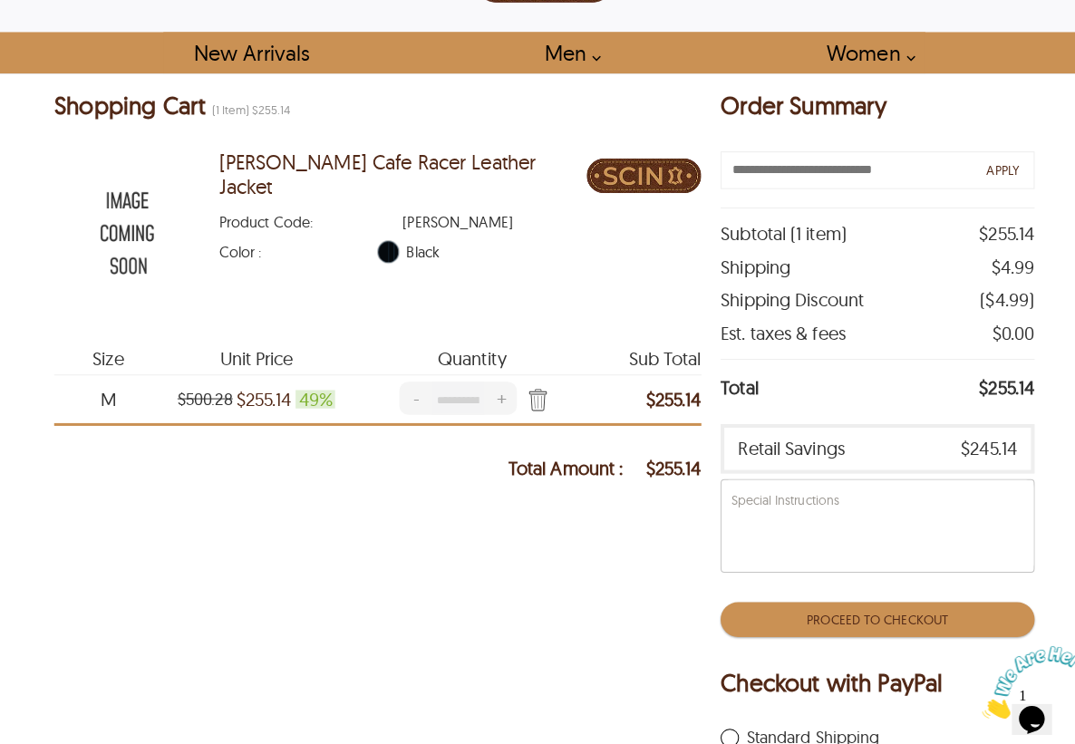
scroll to position [64, 0]
click at [810, 614] on button "Proceed To Checkout" at bounding box center [867, 615] width 310 height 34
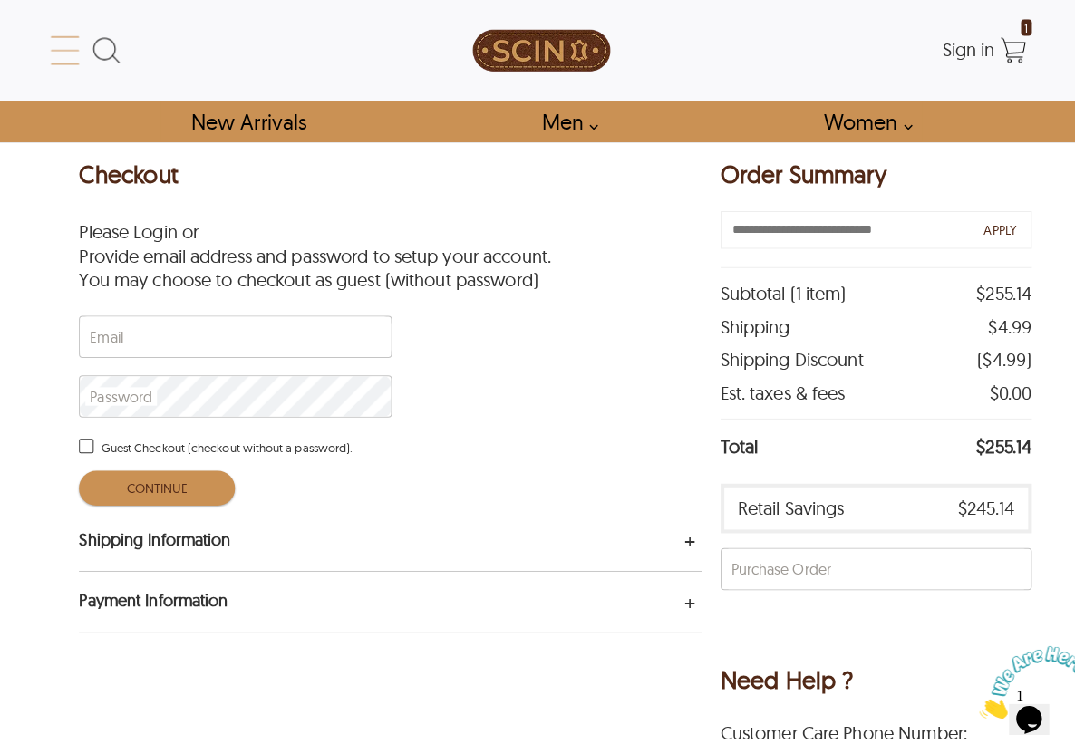
click at [63, 56] on icon at bounding box center [67, 50] width 36 height 36
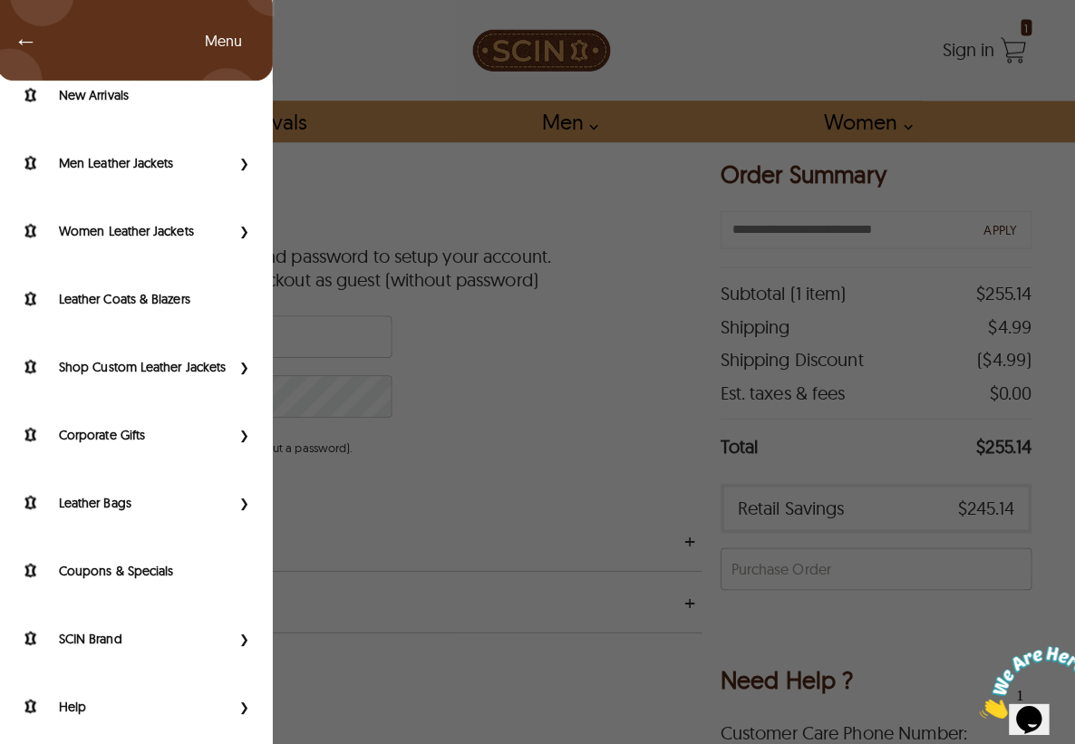
scroll to position [68, 0]
click at [21, 32] on span "←" at bounding box center [19, 40] width 42 height 18
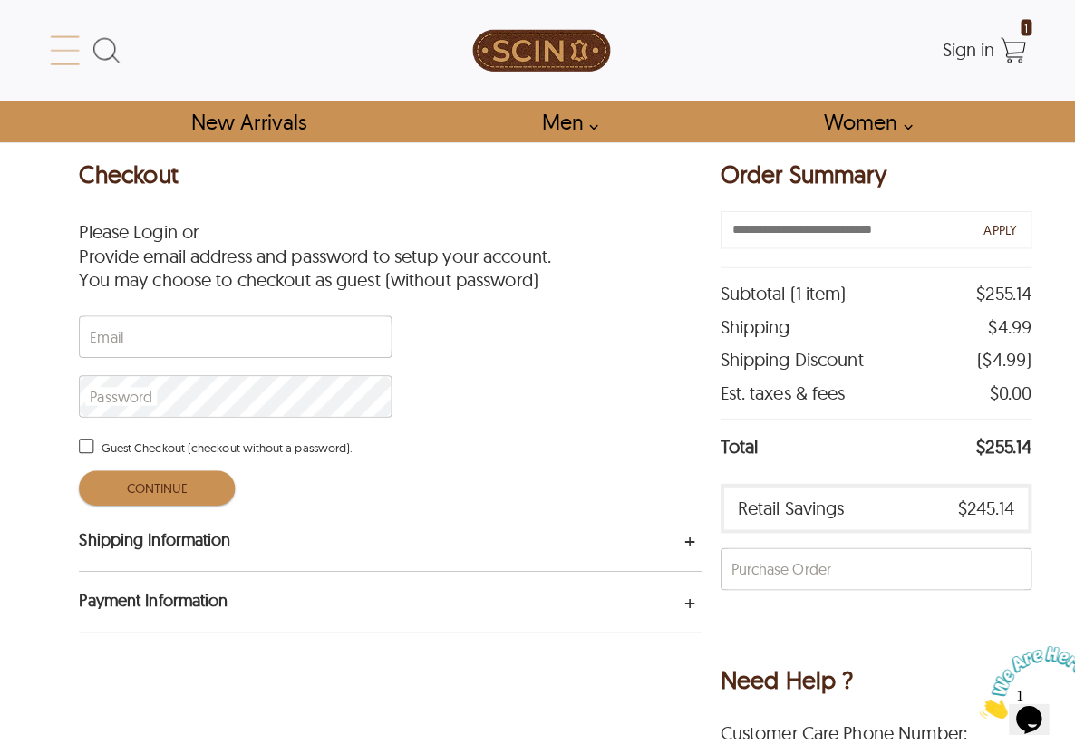
click at [54, 48] on icon at bounding box center [67, 50] width 36 height 36
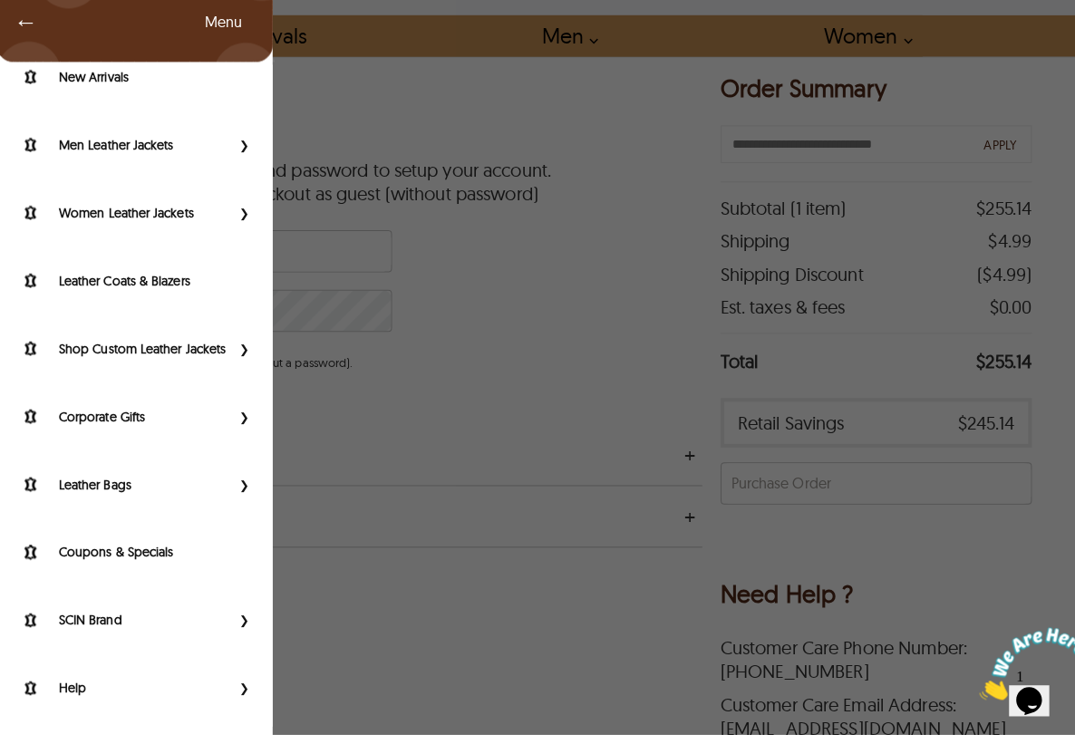
scroll to position [313, 0]
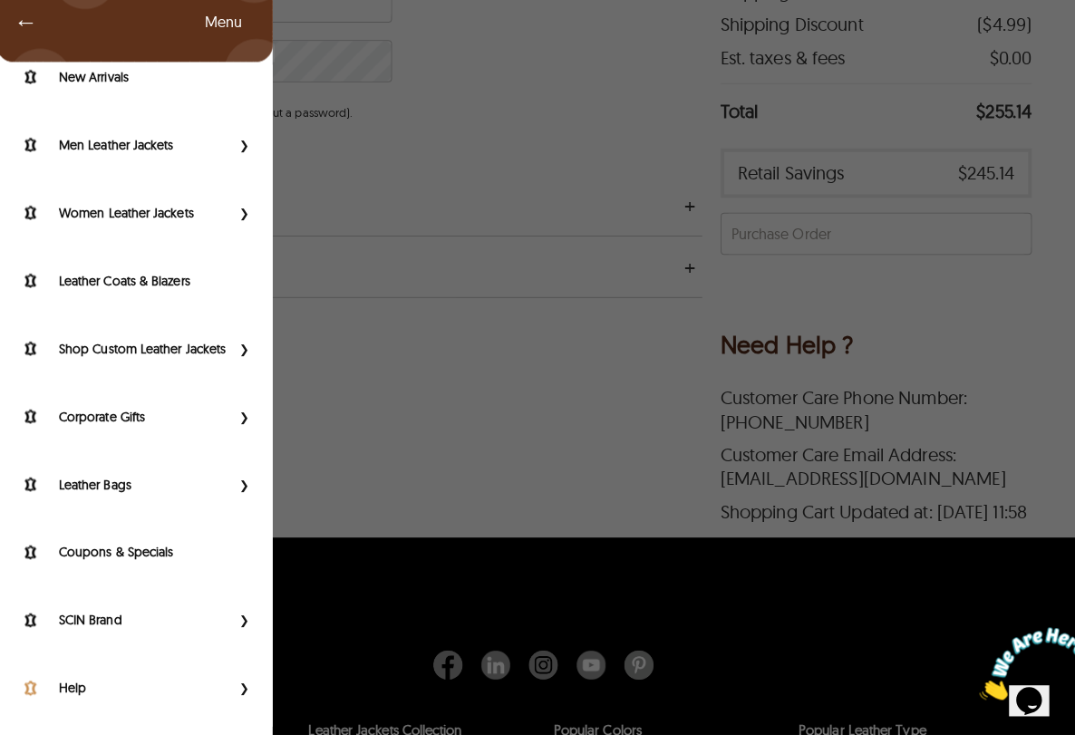
click at [137, 689] on label "Help" at bounding box center [146, 698] width 170 height 18
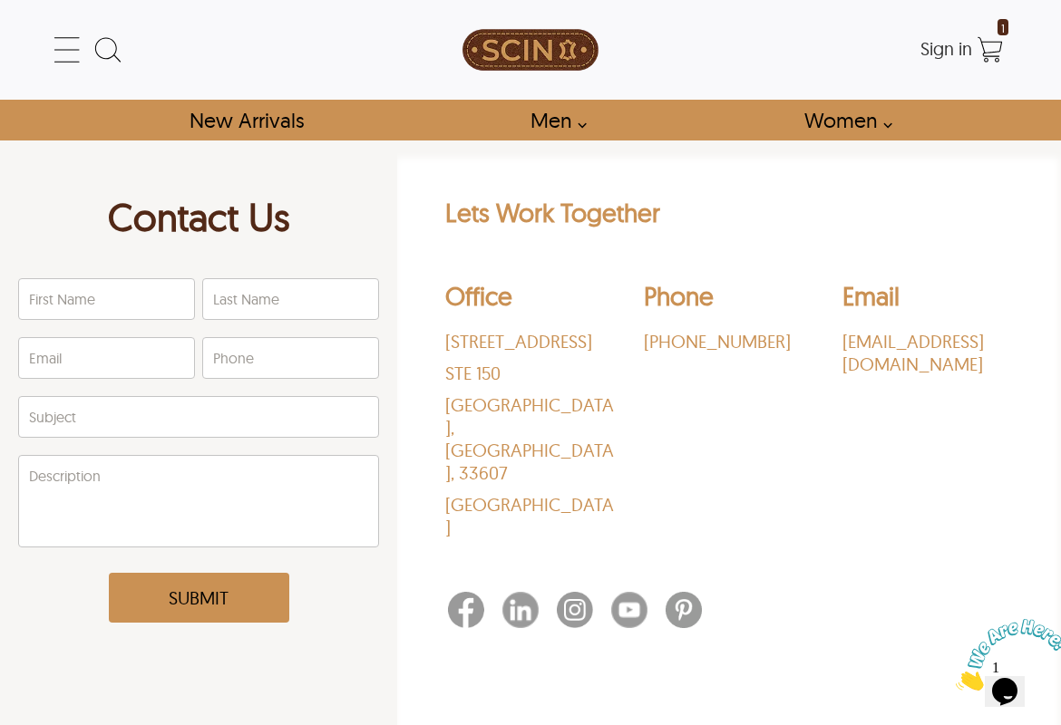
click at [1014, 687] on img at bounding box center [1012, 655] width 112 height 72
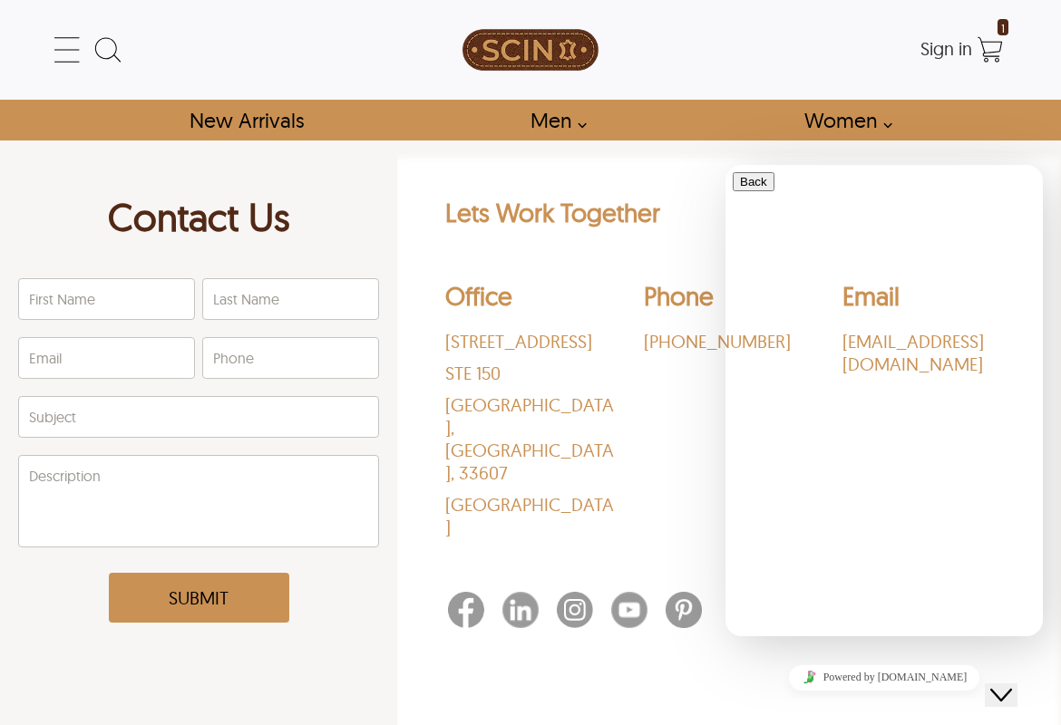
click at [746, 191] on button "Back" at bounding box center [754, 181] width 42 height 19
type input "*"
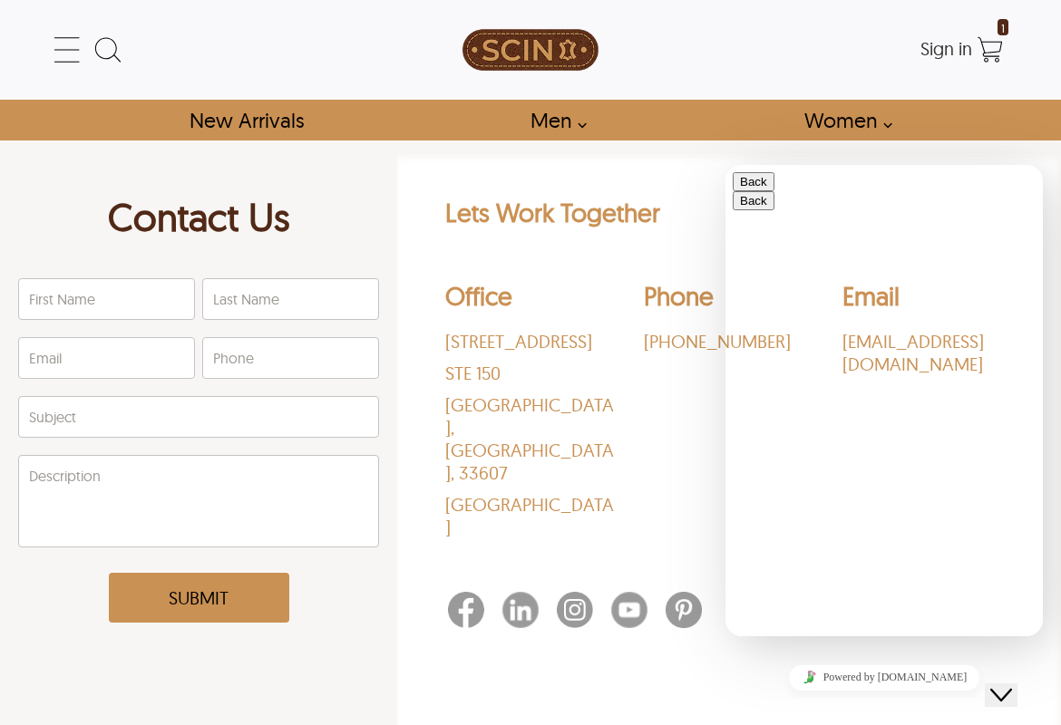
type input "********"
type input "**********"
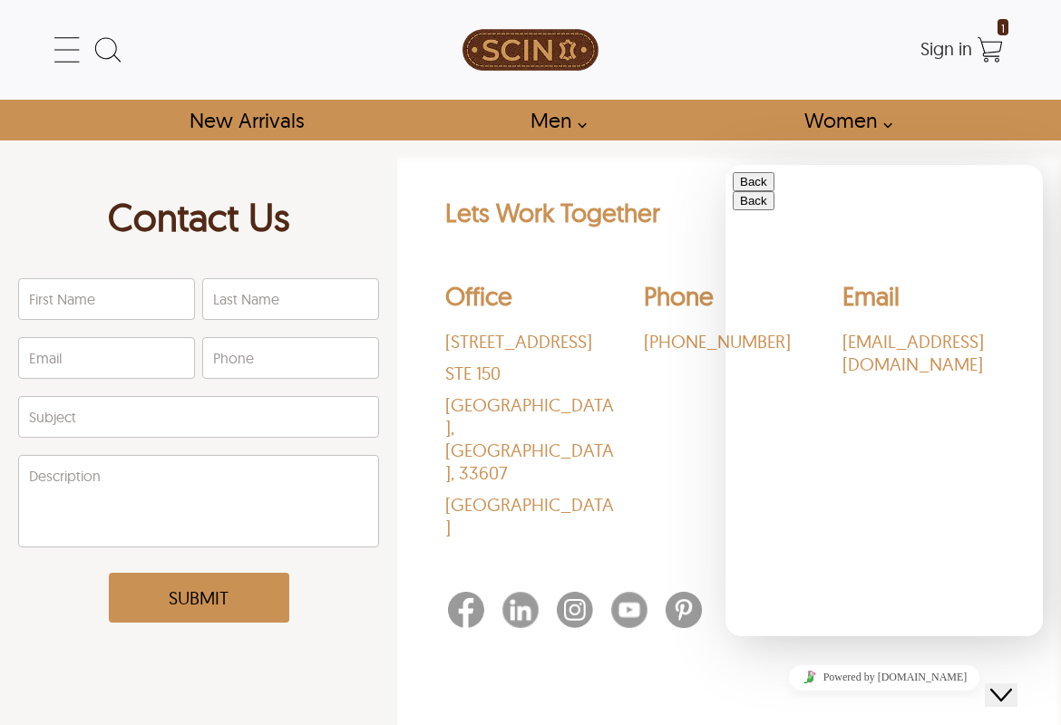
type textarea "**********"
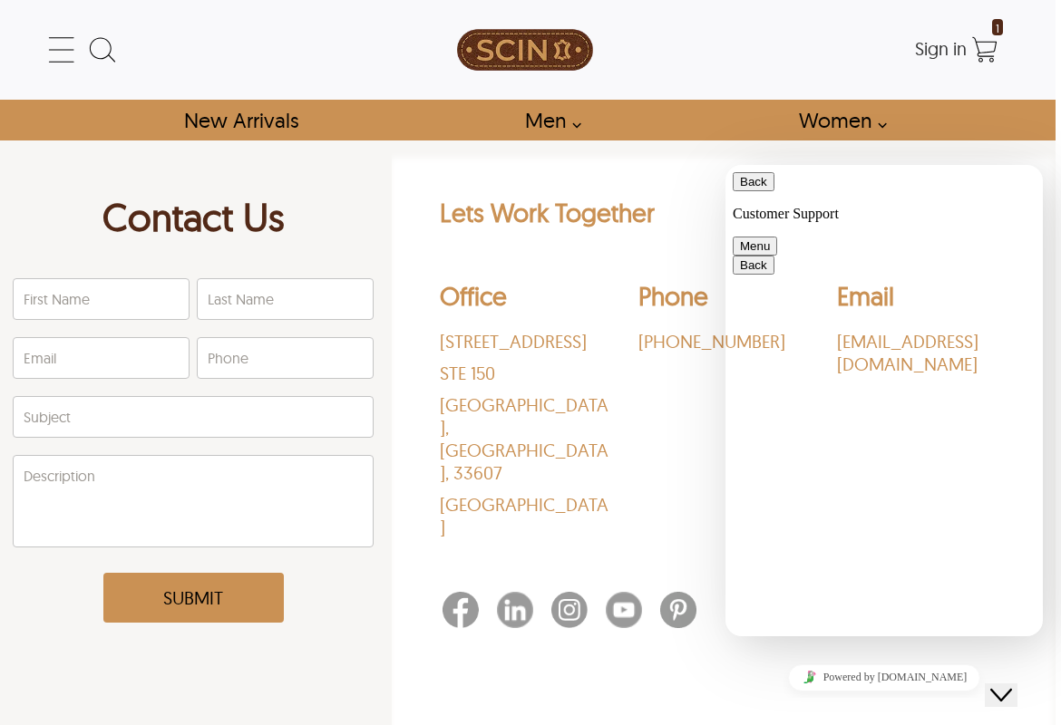
scroll to position [0, 5]
click at [53, 45] on icon at bounding box center [62, 50] width 36 height 36
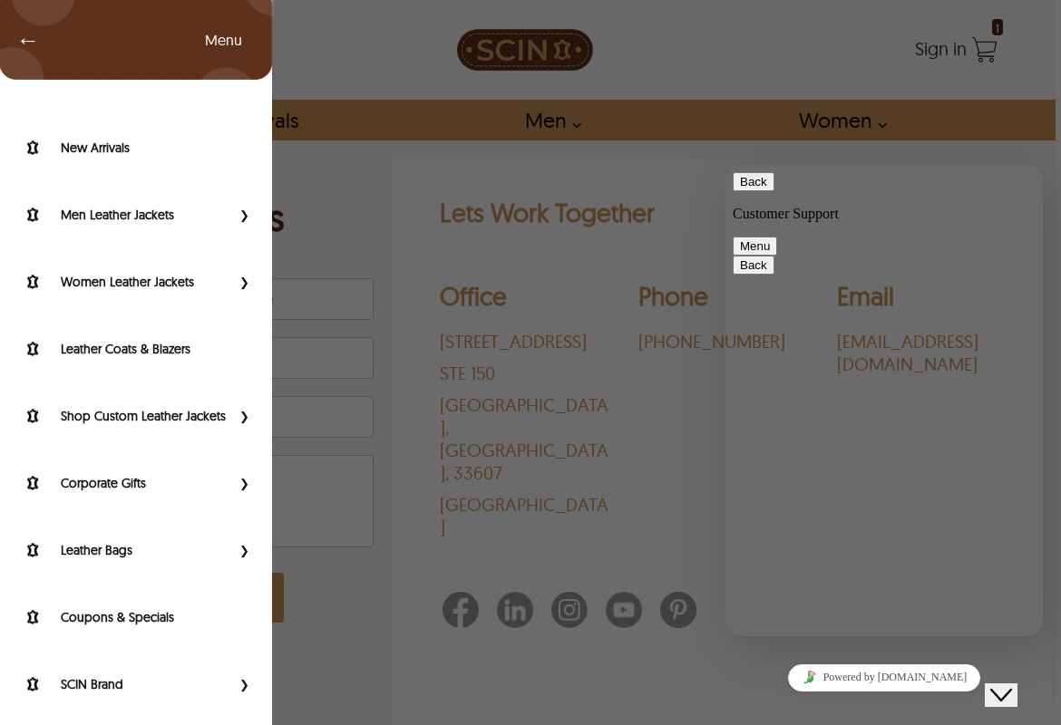
click at [18, 34] on span "←" at bounding box center [19, 40] width 42 height 18
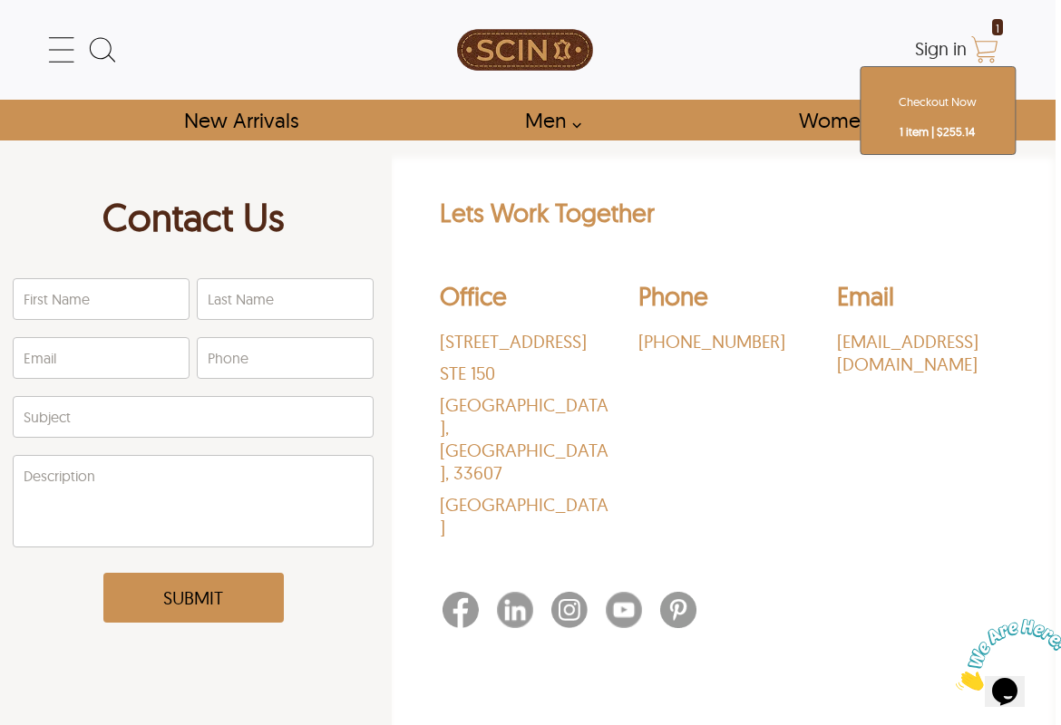
click at [979, 40] on icon "Shopping Cart" at bounding box center [984, 50] width 36 height 36
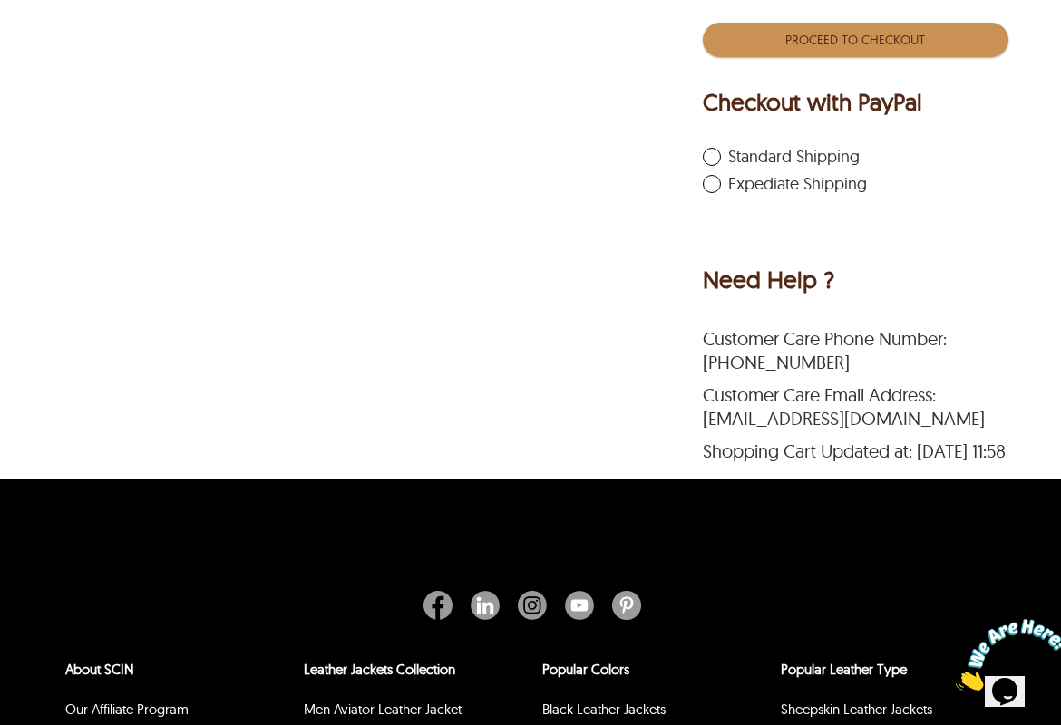
scroll to position [635, 0]
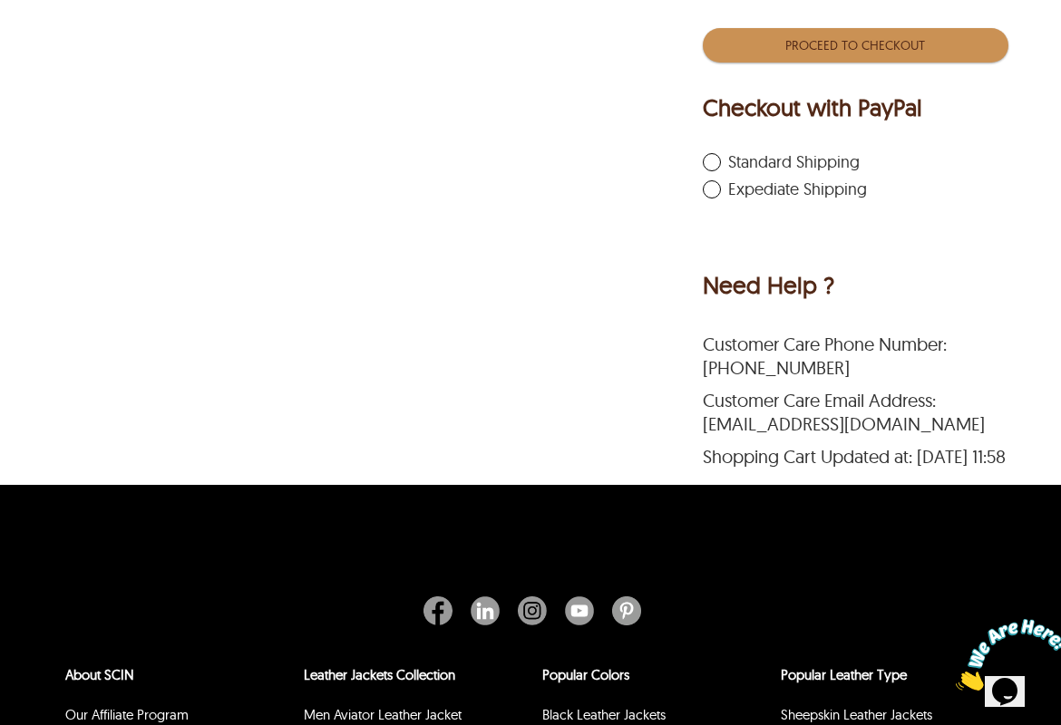
click at [789, 280] on div "Need Help ?" at bounding box center [768, 287] width 131 height 31
click at [762, 291] on div "Need Help ?" at bounding box center [768, 287] width 131 height 31
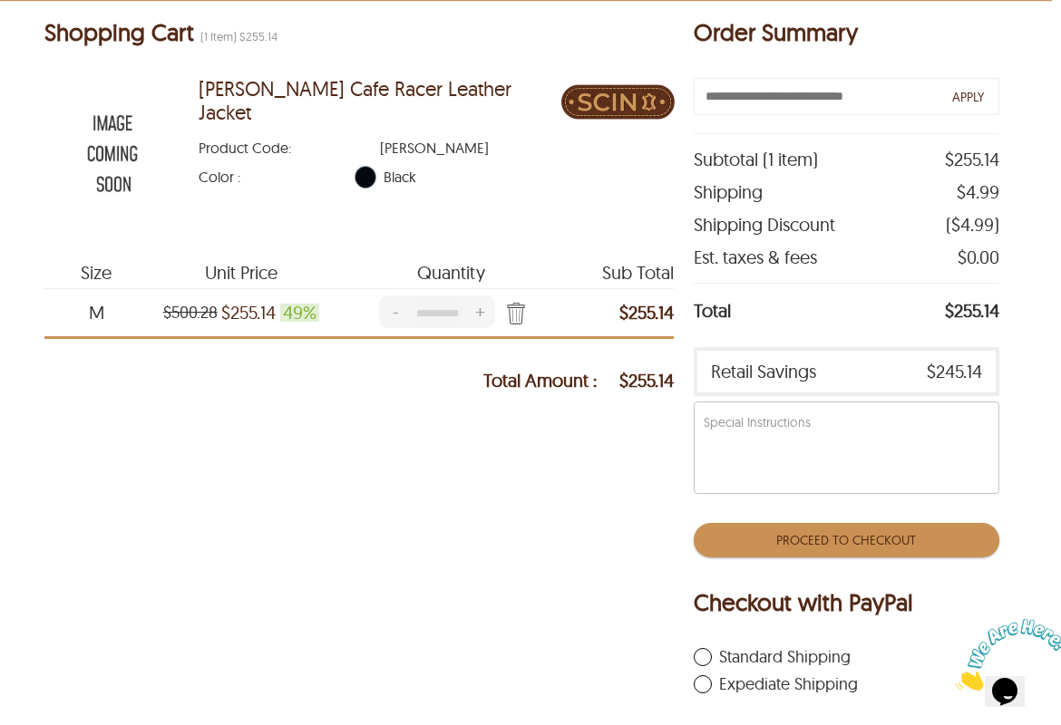
scroll to position [140, 7]
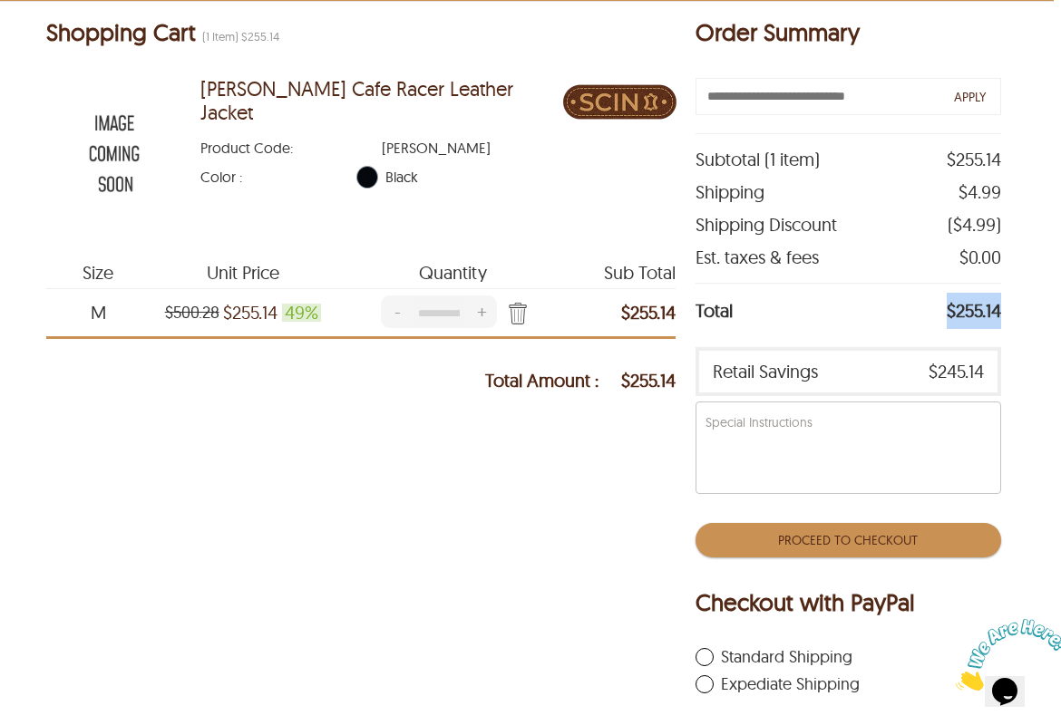
drag, startPoint x: 1001, startPoint y: 323, endPoint x: 862, endPoint y: 312, distance: 139.1
click at [862, 313] on div "Shopping Cart (1 item) $255.14 Keith Cafe Racer Leather Jacket Product Code : K…" at bounding box center [523, 490] width 1061 height 979
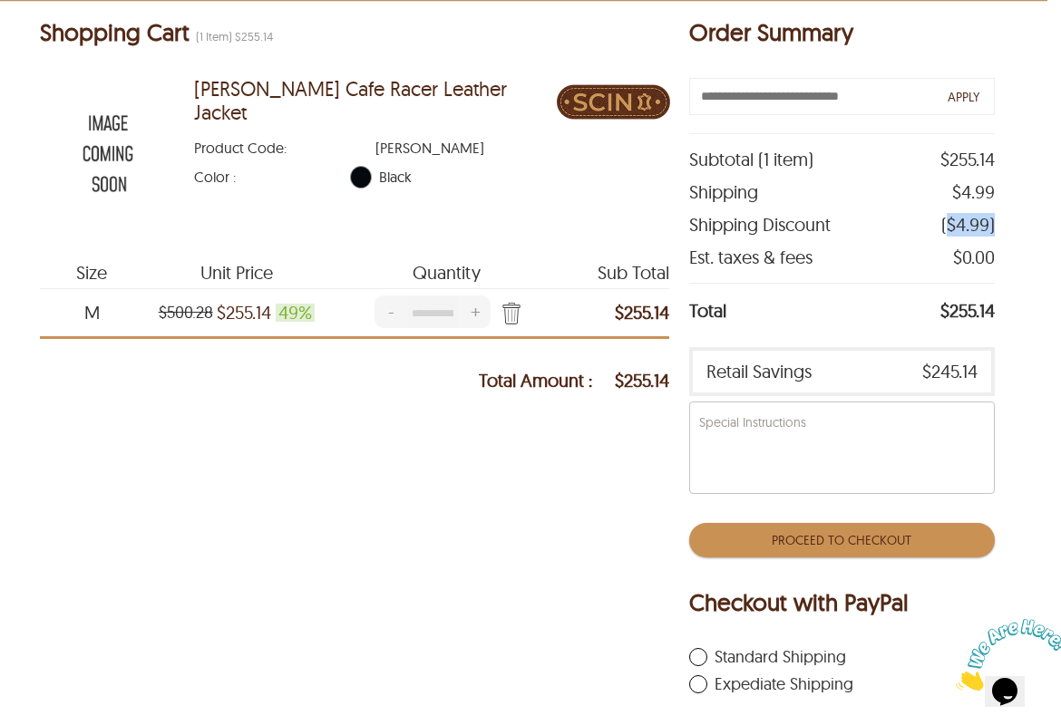
drag, startPoint x: 957, startPoint y: 229, endPoint x: 1064, endPoint y: 235, distance: 108.0
click at [1047, 235] on html "Skip to main content ← Menu New Arrivals Men Leather Jackets Aviator Leather Ja…" at bounding box center [516, 222] width 1061 height 725
click at [817, 106] on input "text" at bounding box center [842, 96] width 306 height 37
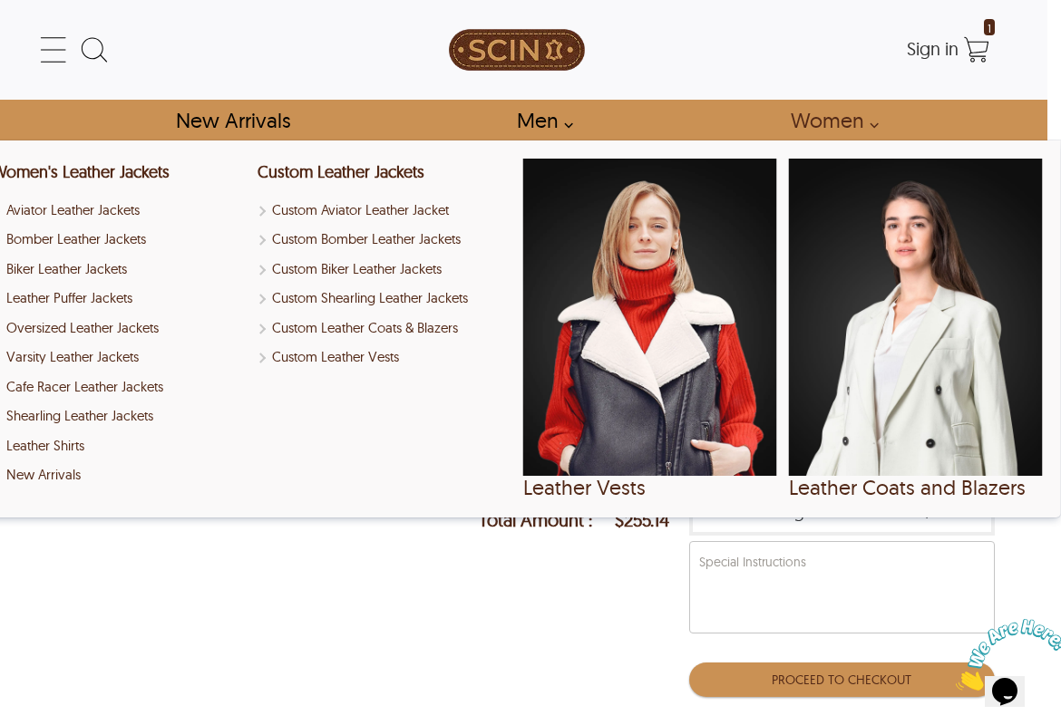
scroll to position [0, 14]
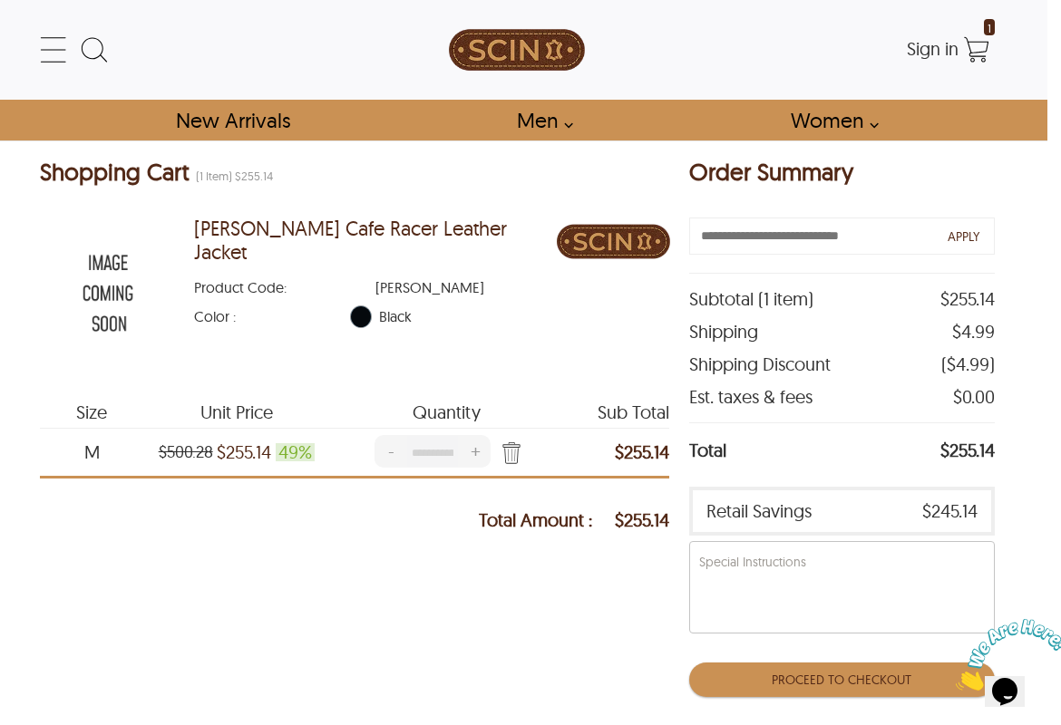
click at [1022, 683] on img at bounding box center [1012, 655] width 112 height 72
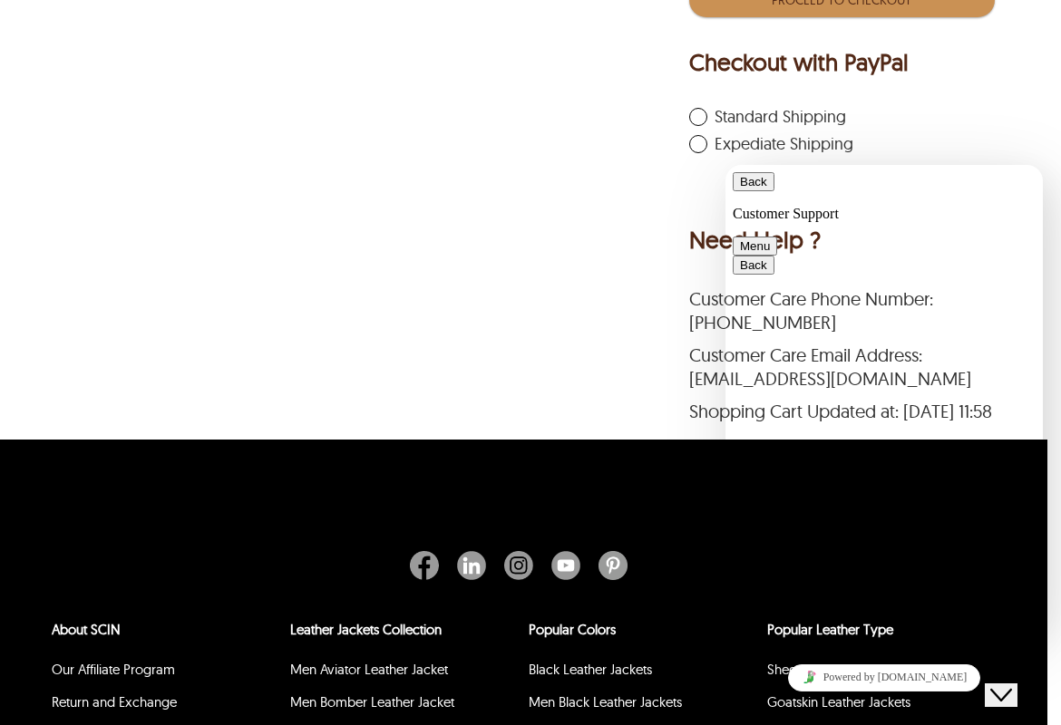
scroll to position [472, 0]
click at [760, 187] on button "Back" at bounding box center [754, 181] width 42 height 19
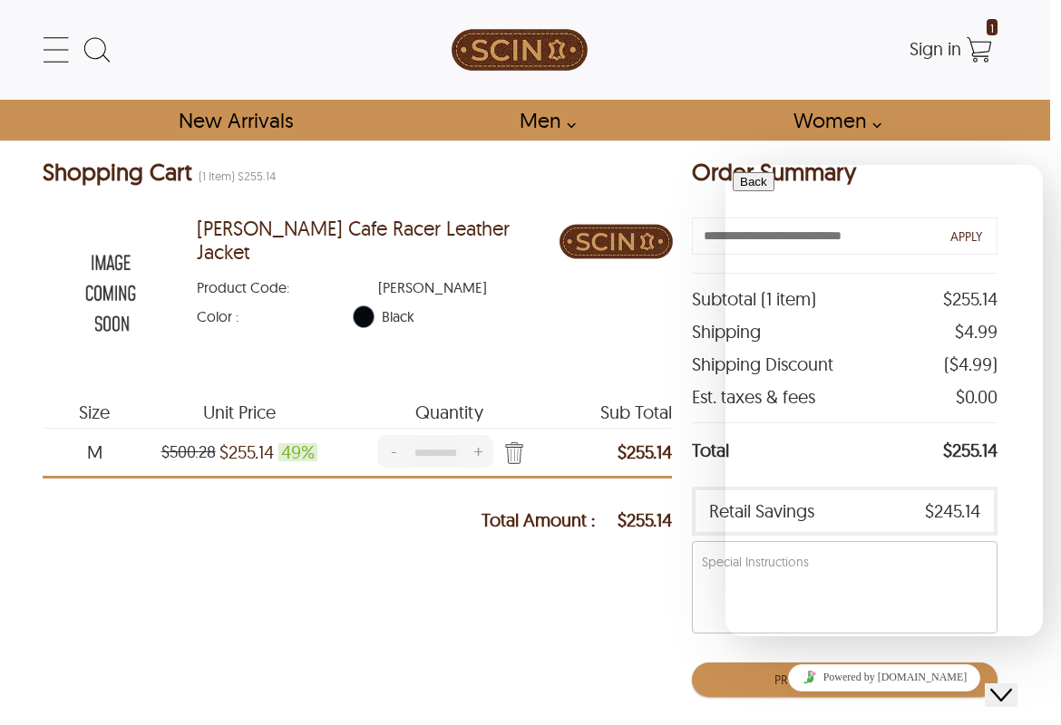
scroll to position [0, 11]
click at [40, 42] on icon at bounding box center [56, 50] width 36 height 36
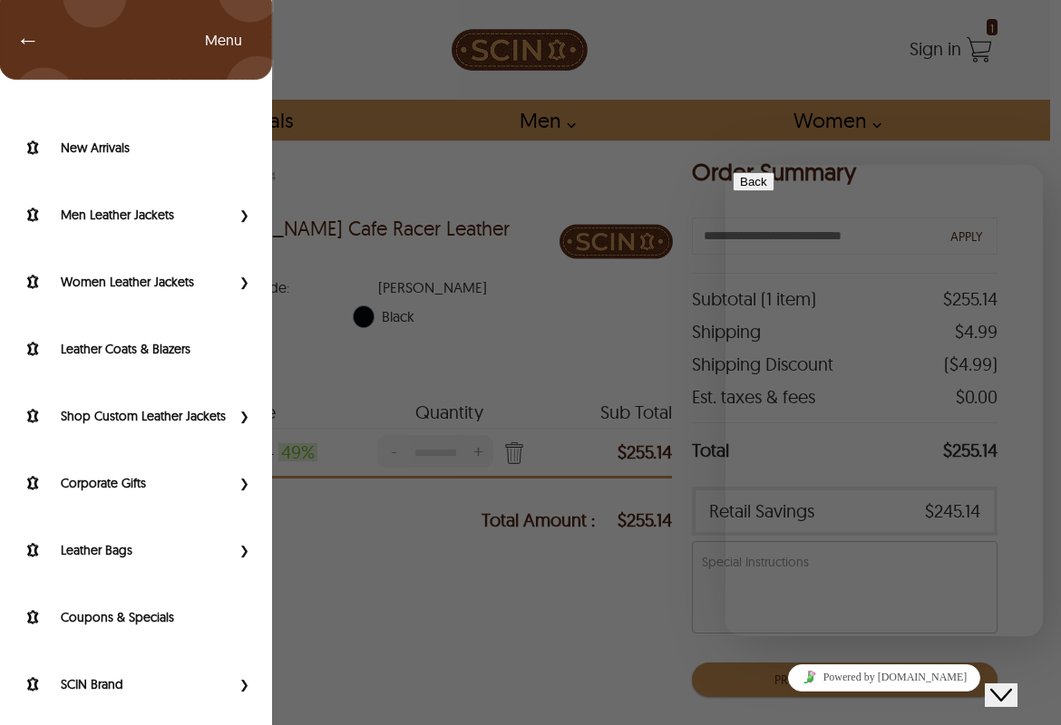
click at [25, 36] on span "←" at bounding box center [19, 40] width 42 height 18
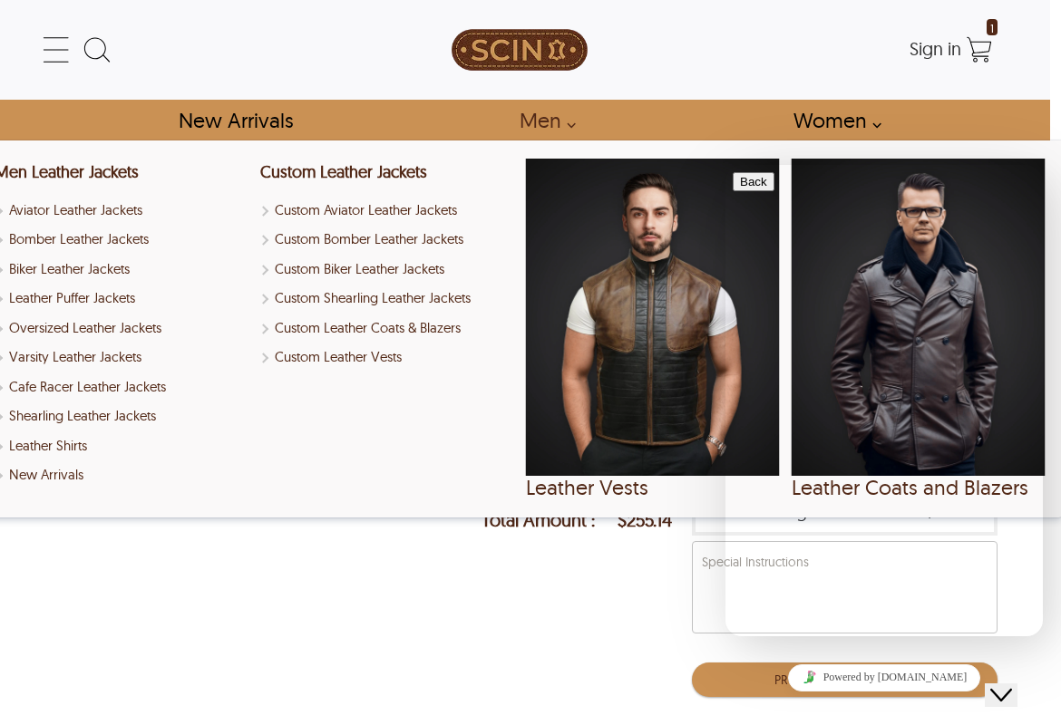
click at [537, 121] on link "Men" at bounding box center [542, 120] width 87 height 41
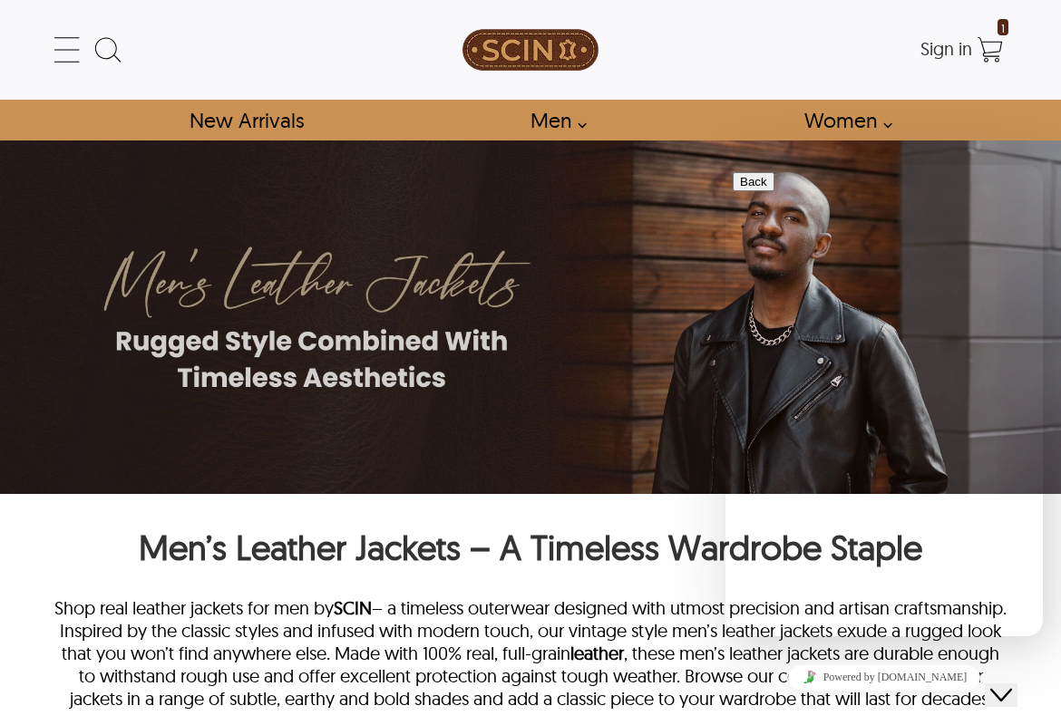
click at [1012, 685] on icon "Close Chat This icon closes the chat window." at bounding box center [1001, 696] width 22 height 22
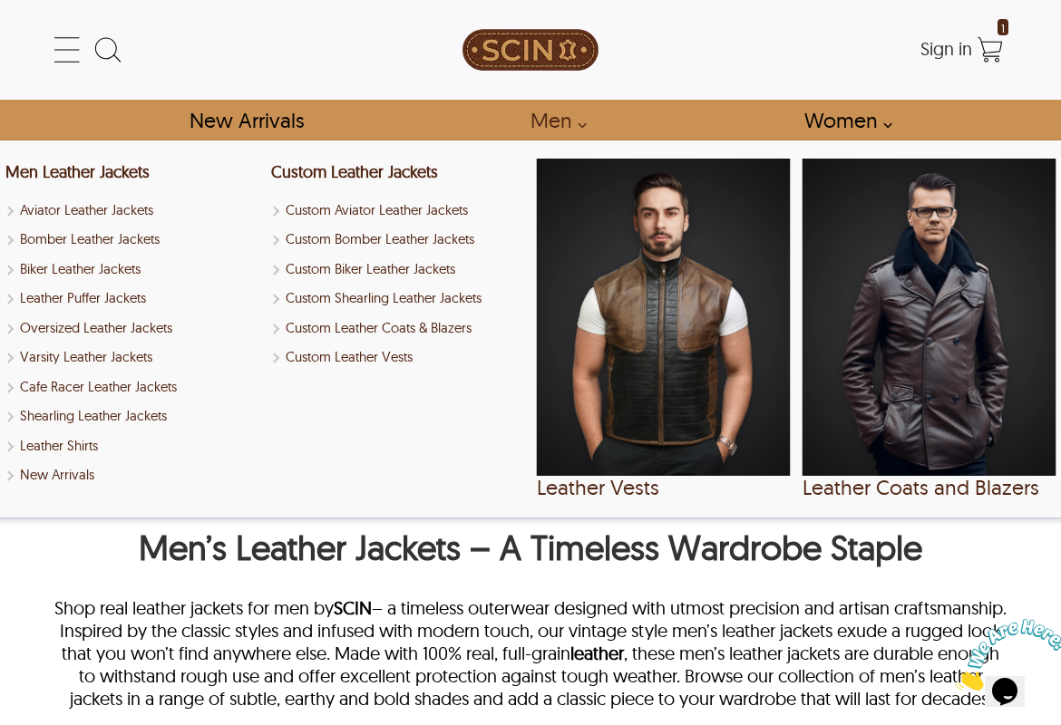
click at [569, 125] on link "Men" at bounding box center [553, 120] width 87 height 41
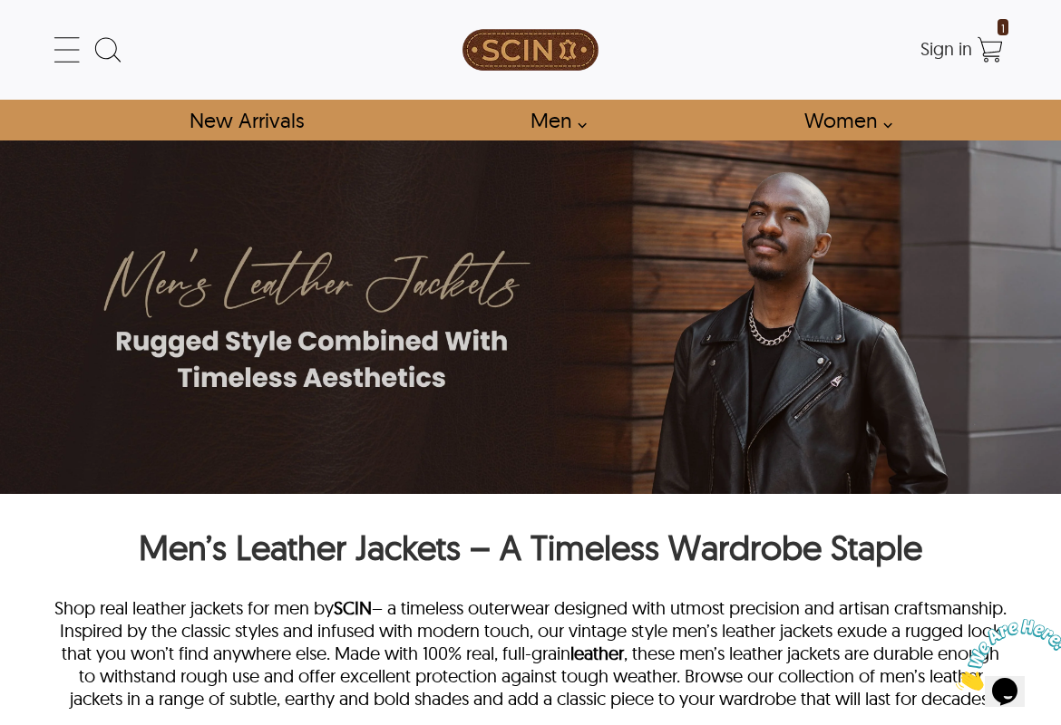
click at [569, 125] on link "Men" at bounding box center [553, 120] width 87 height 41
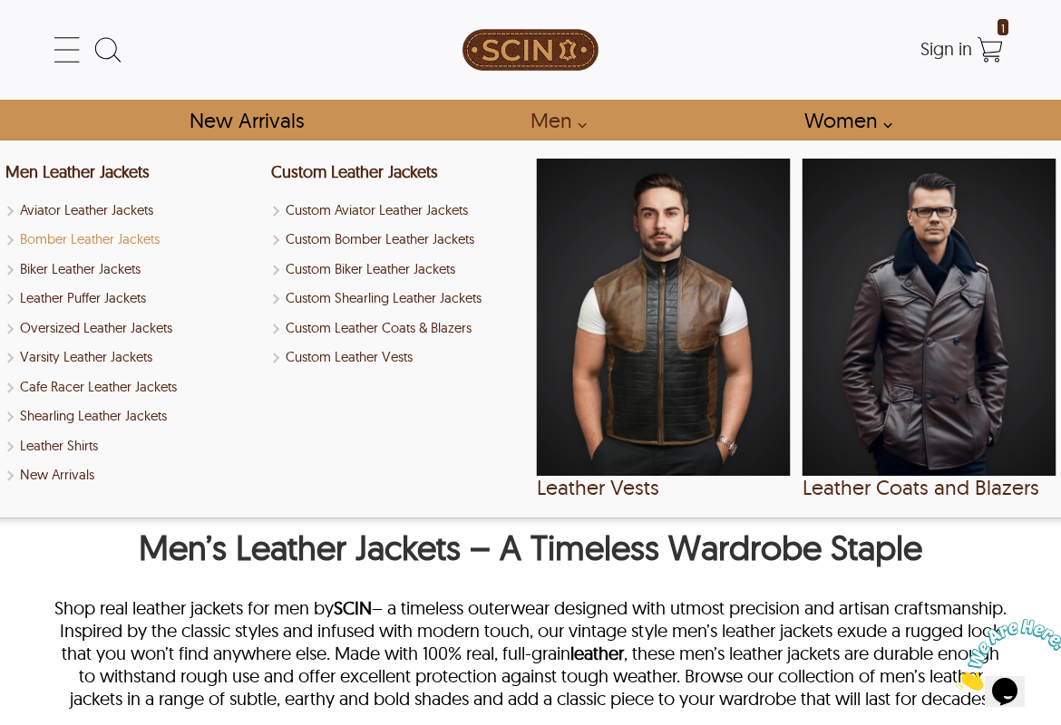
click at [44, 238] on link "Bomber Leather Jackets" at bounding box center [132, 239] width 254 height 21
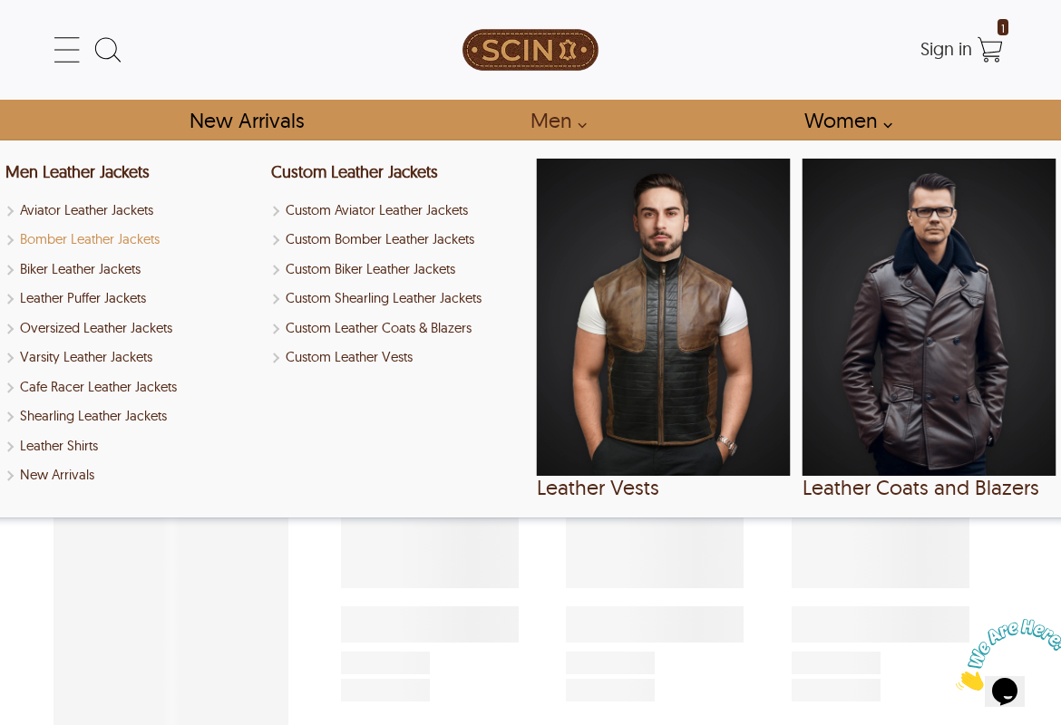
select select "********"
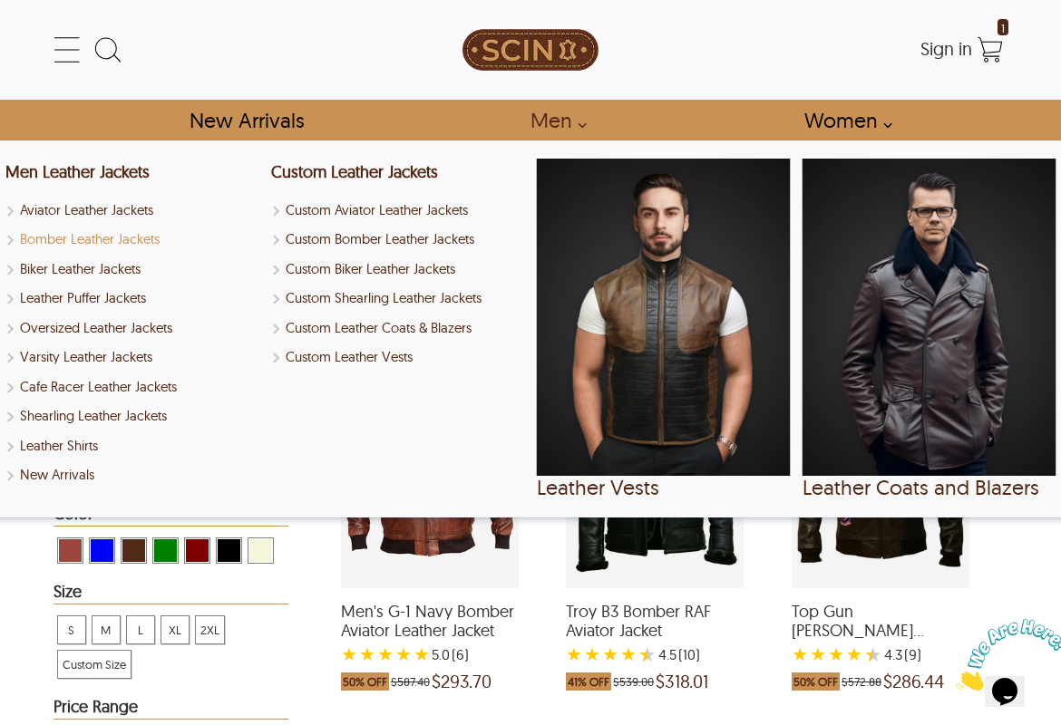
click at [191, 244] on link "Bomber Leather Jackets" at bounding box center [132, 239] width 254 height 21
click at [141, 235] on link "Bomber Leather Jackets" at bounding box center [132, 239] width 254 height 21
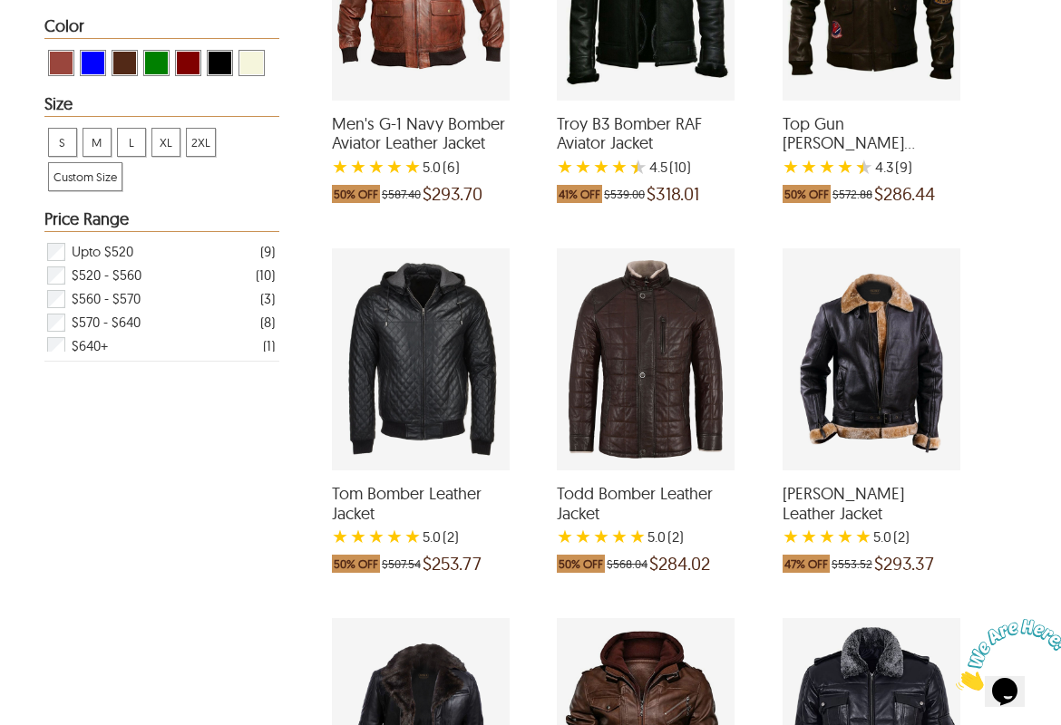
scroll to position [492, 7]
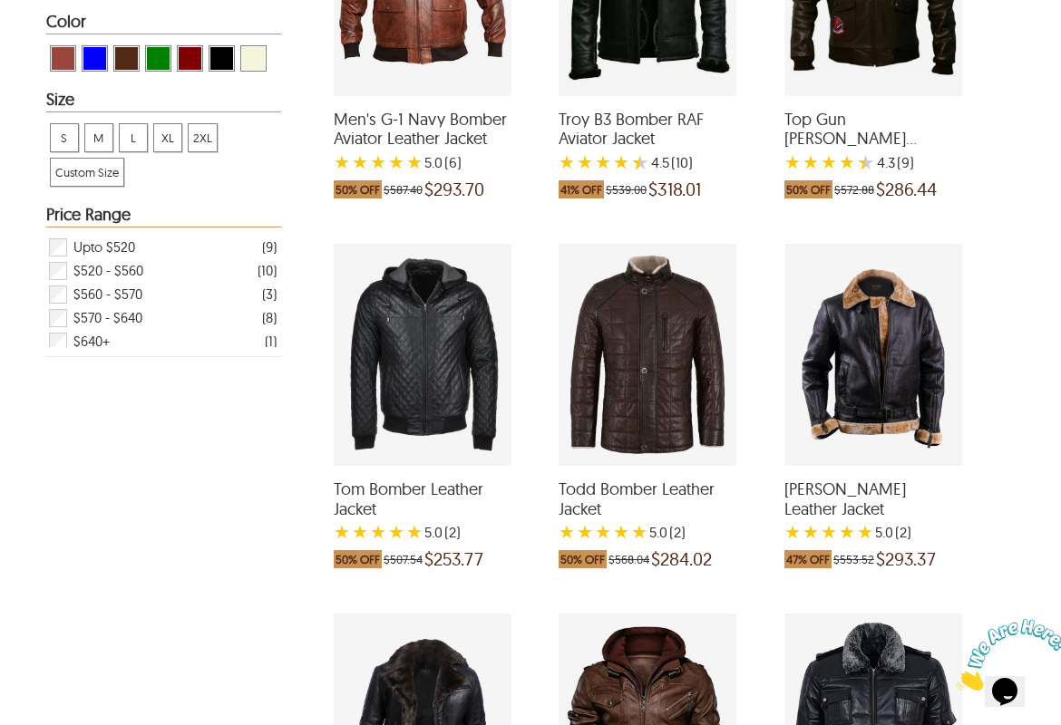
click at [675, 405] on div "Todd Bomber Leather Jacket with a 5 Star Rating 2 Product Review which was at a…" at bounding box center [647, 355] width 178 height 222
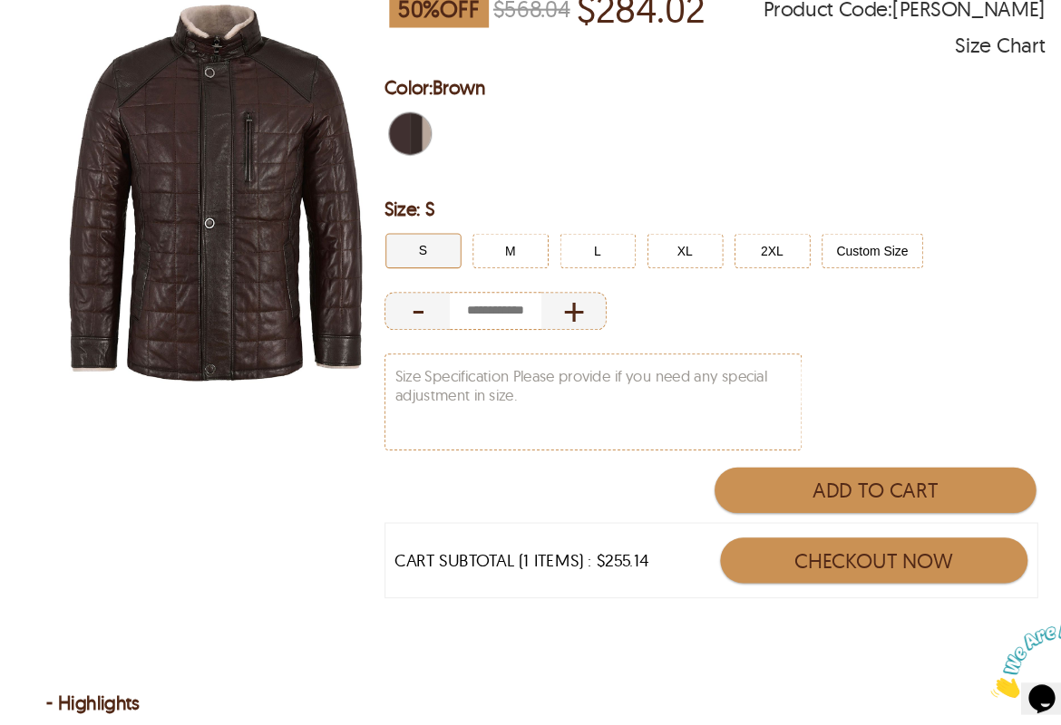
scroll to position [180, 0]
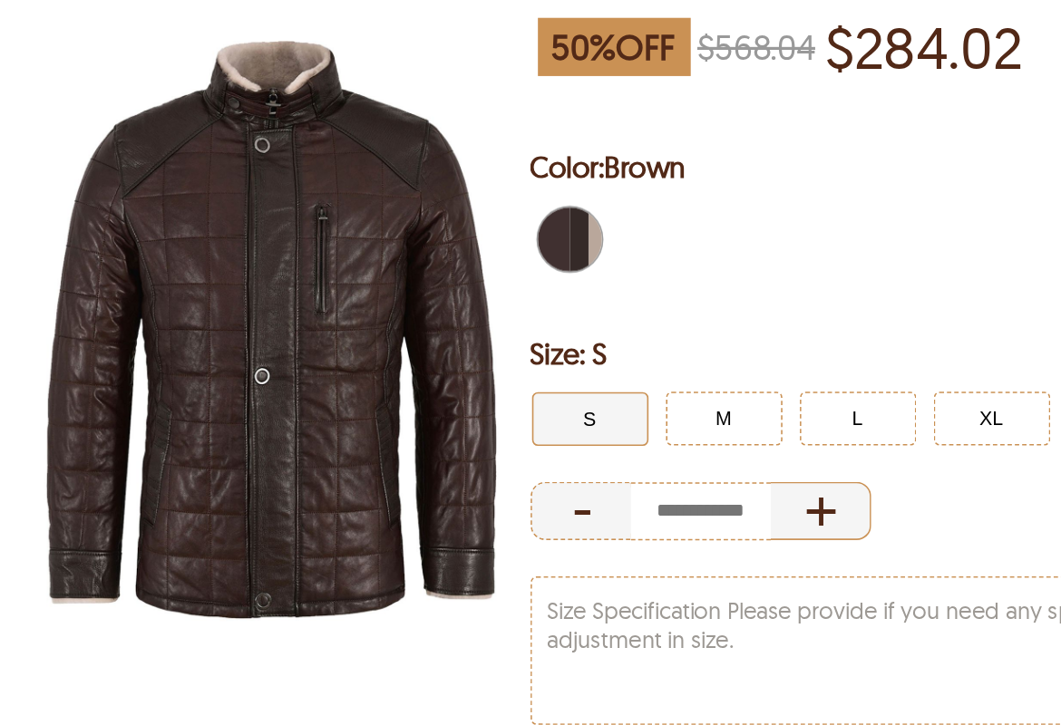
click at [526, 377] on div "+" at bounding box center [557, 395] width 63 height 36
click at [376, 377] on div "-" at bounding box center [407, 395] width 63 height 36
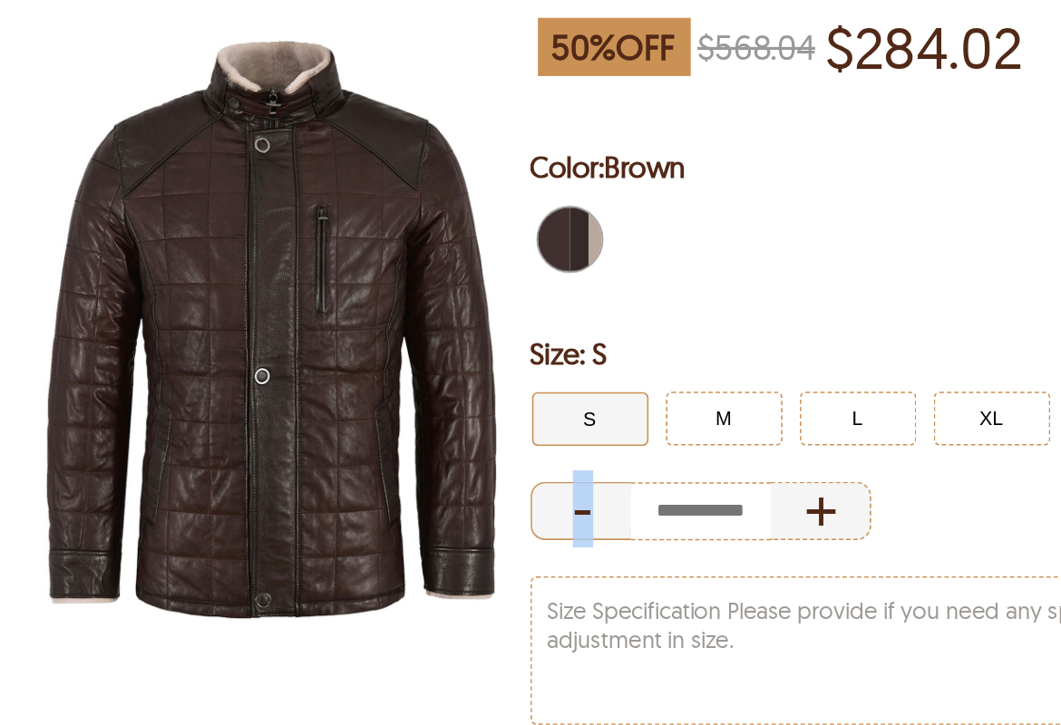
click at [376, 377] on div "-" at bounding box center [407, 395] width 63 height 36
type input "*"
click at [376, 377] on div "-" at bounding box center [407, 395] width 63 height 36
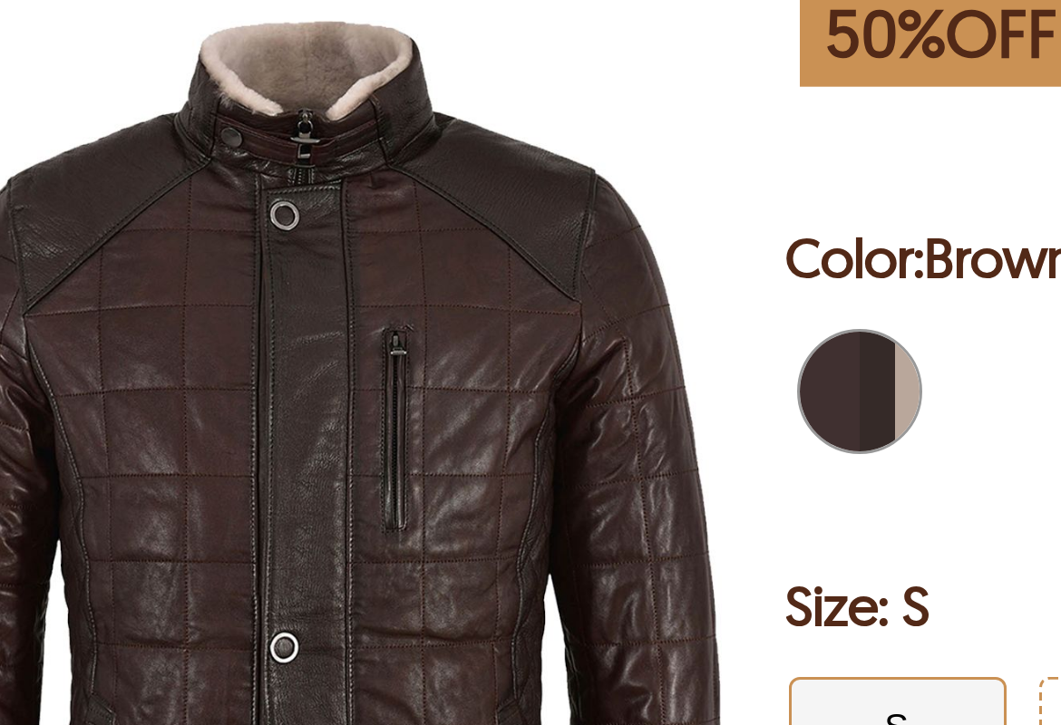
scroll to position [71, 0]
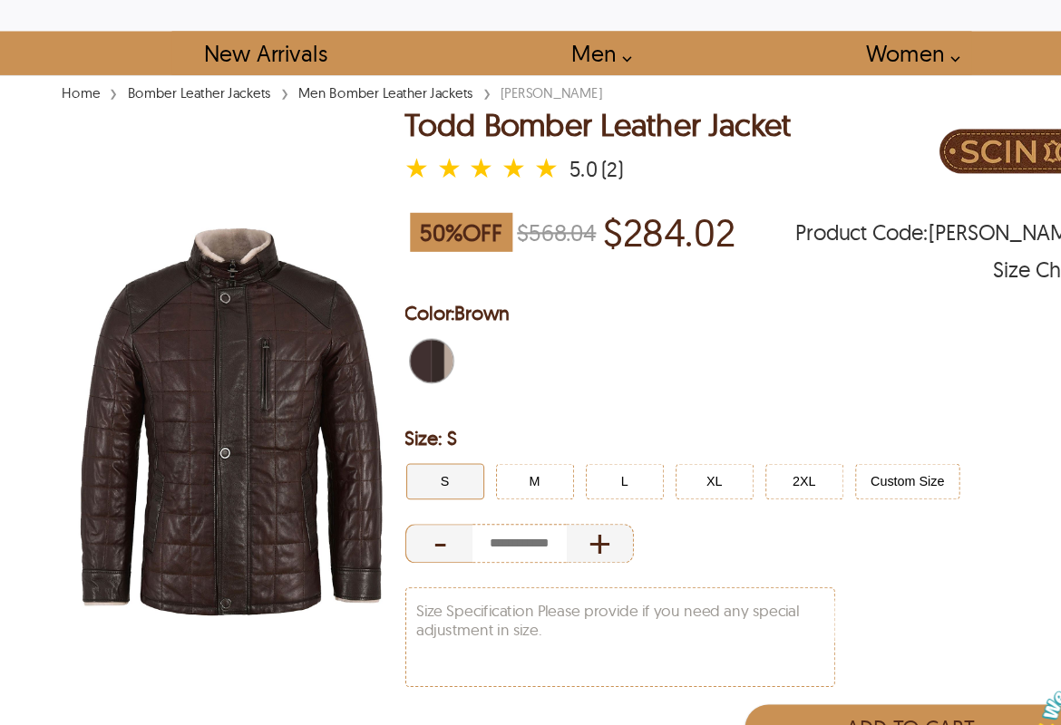
select select "********"
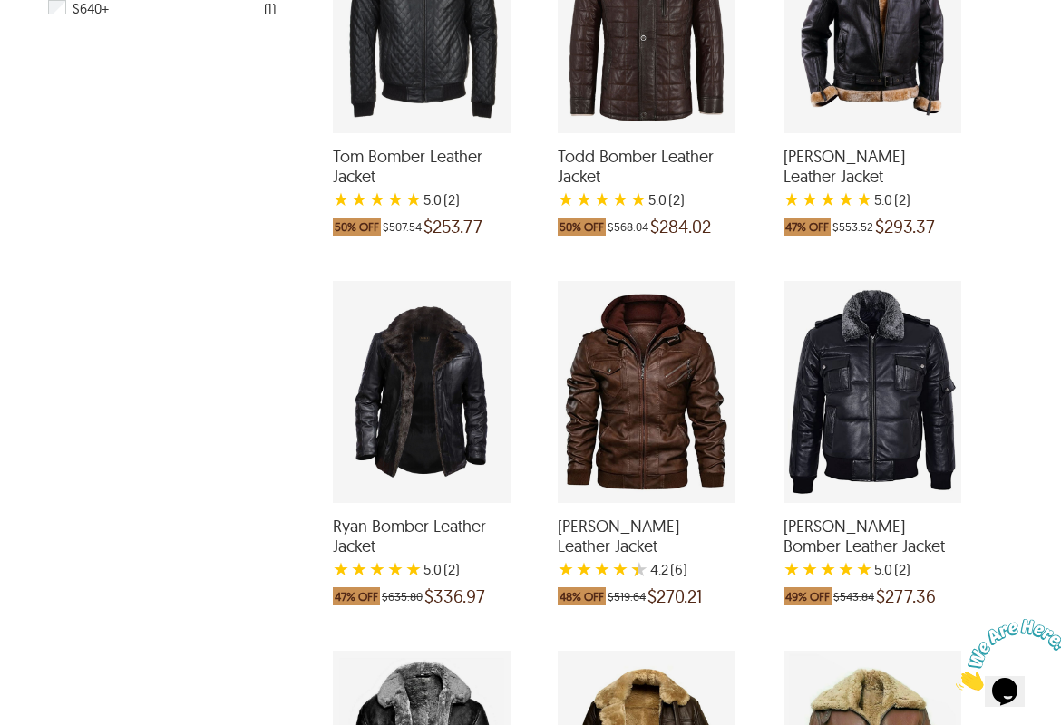
scroll to position [824, 8]
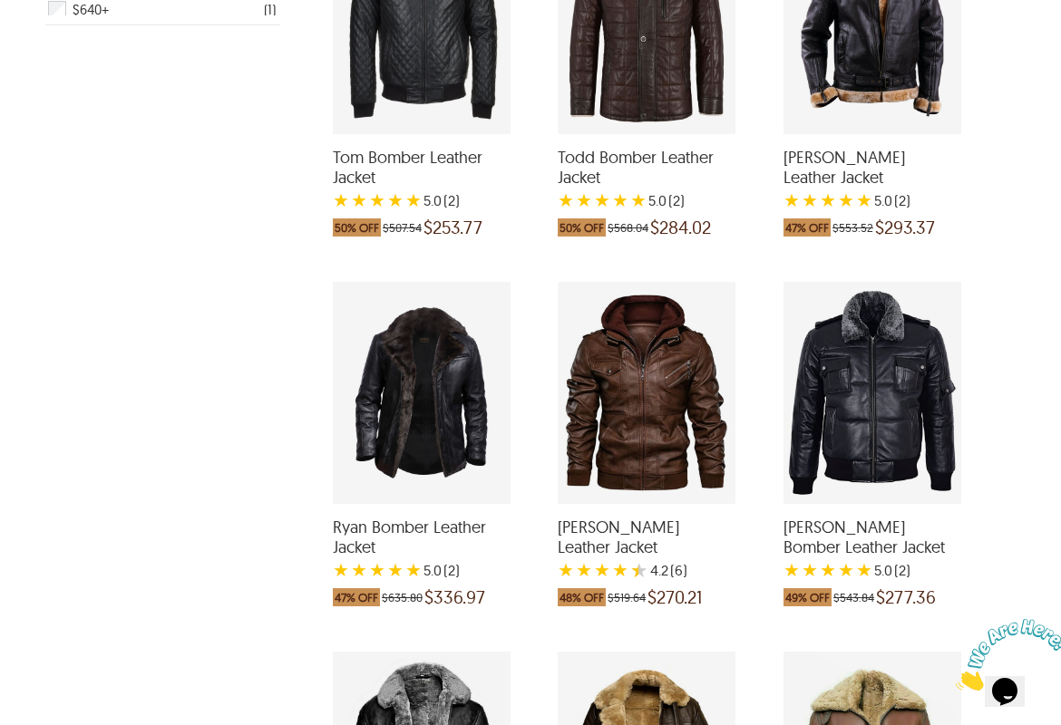
click at [410, 390] on div "Ryan Bomber Leather Jacket with a 5 Star Rating 2 Product Review which was at a…" at bounding box center [422, 393] width 178 height 222
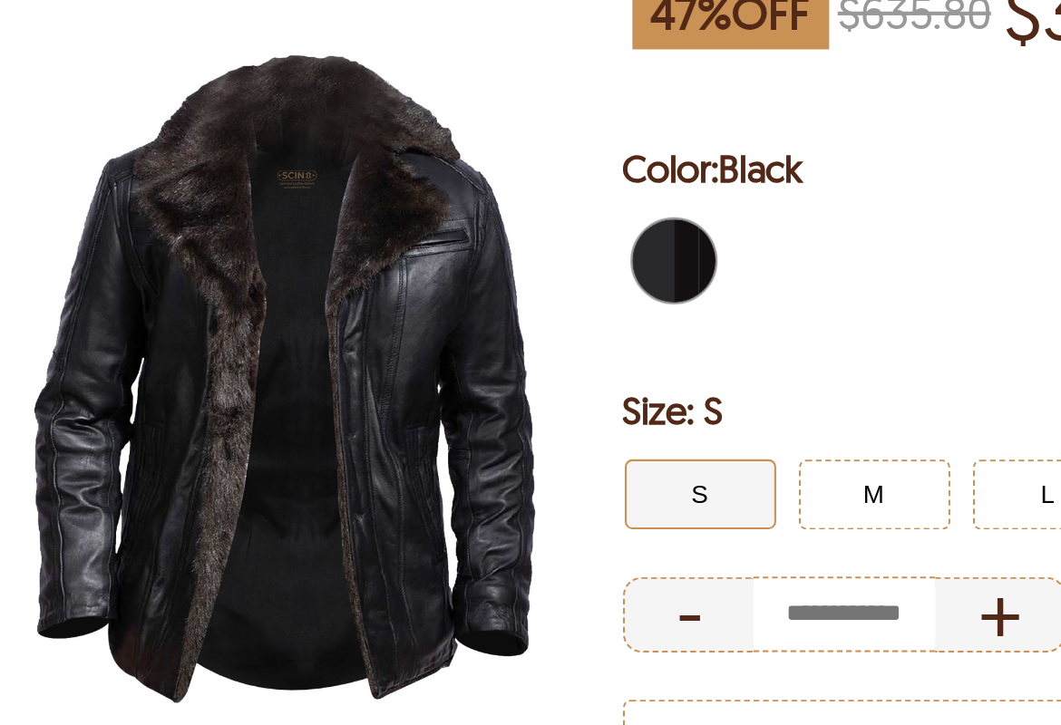
scroll to position [141, 5]
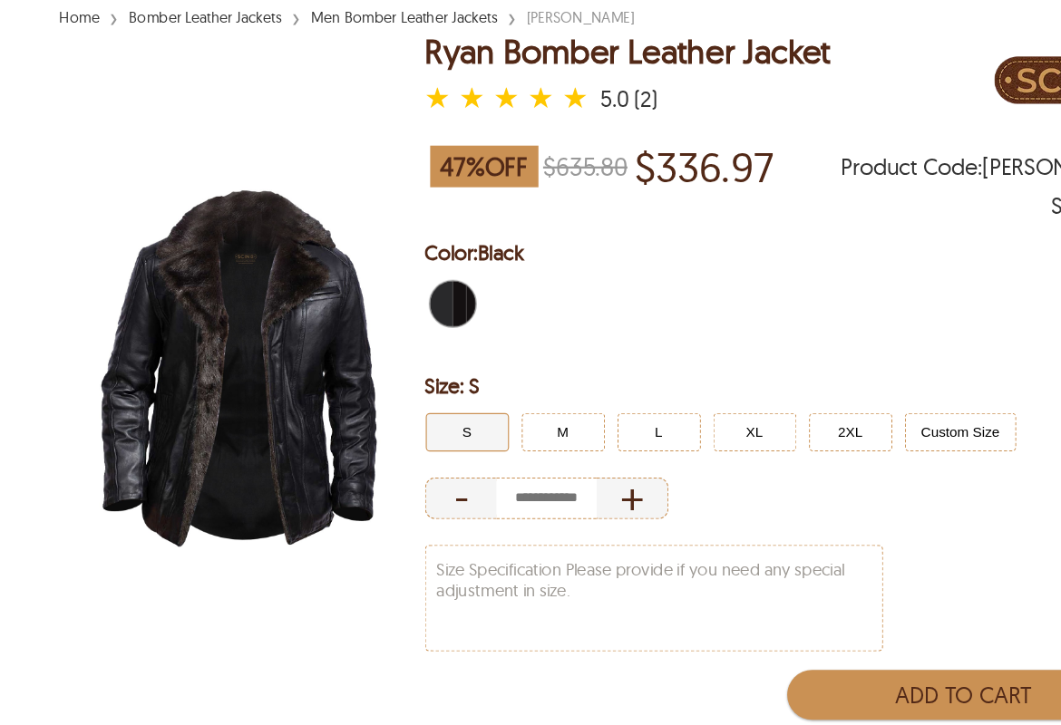
select select "********"
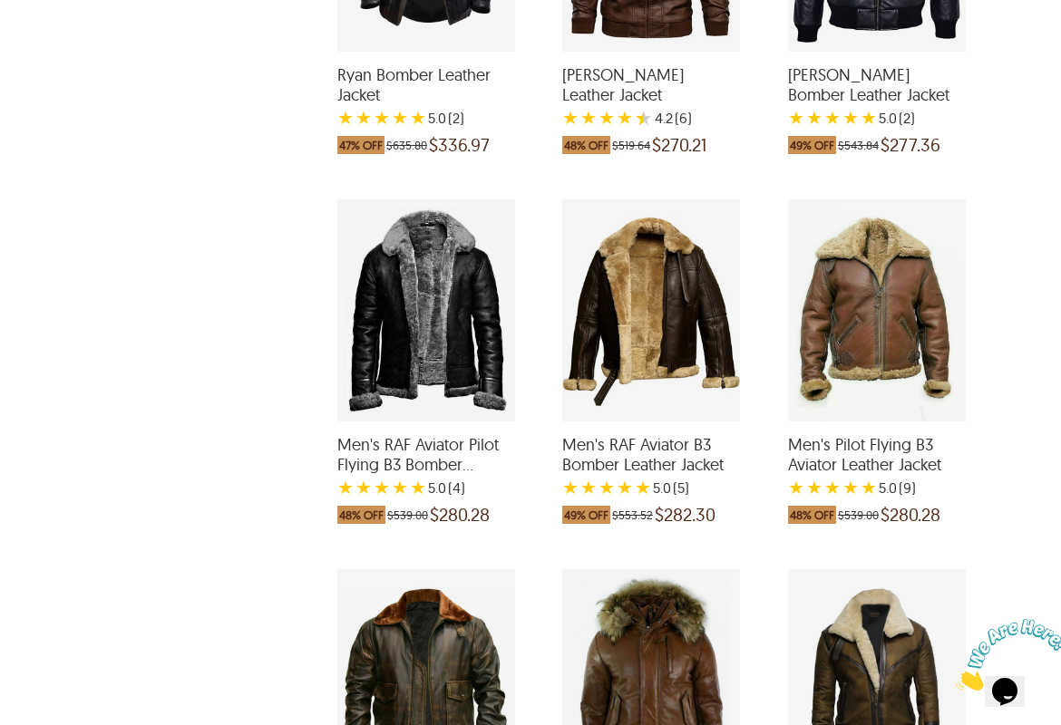
scroll to position [1277, 5]
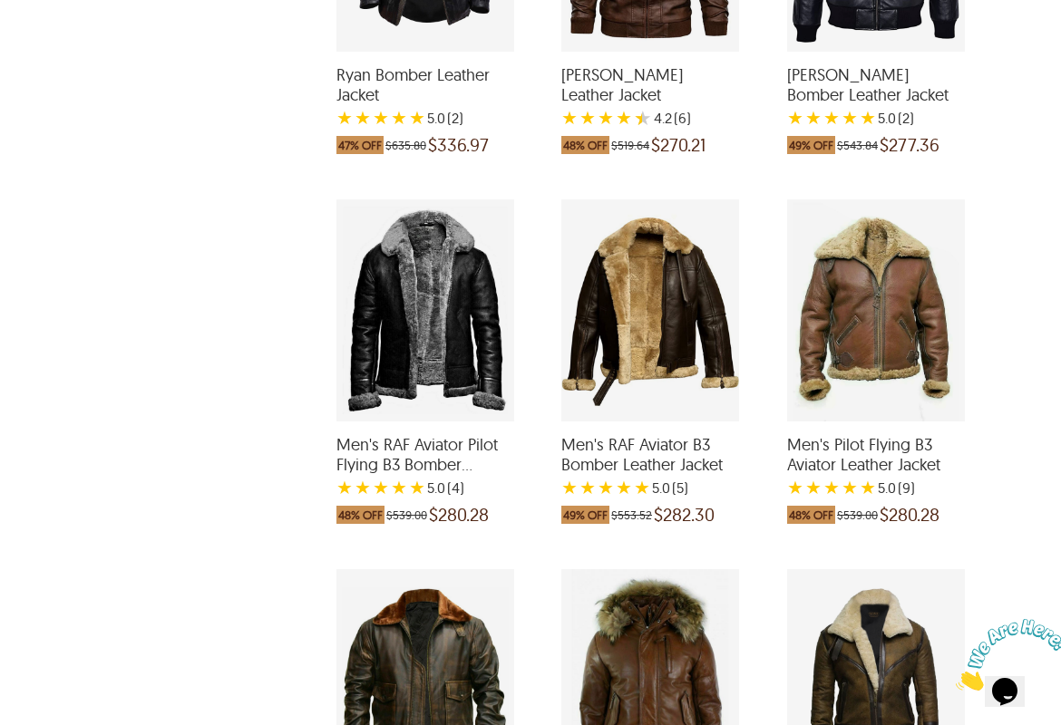
click at [831, 343] on div "Men's Pilot Flying B3 Aviator Leather Jacket with a 4.999999999999999 Star Rati…" at bounding box center [876, 310] width 178 height 222
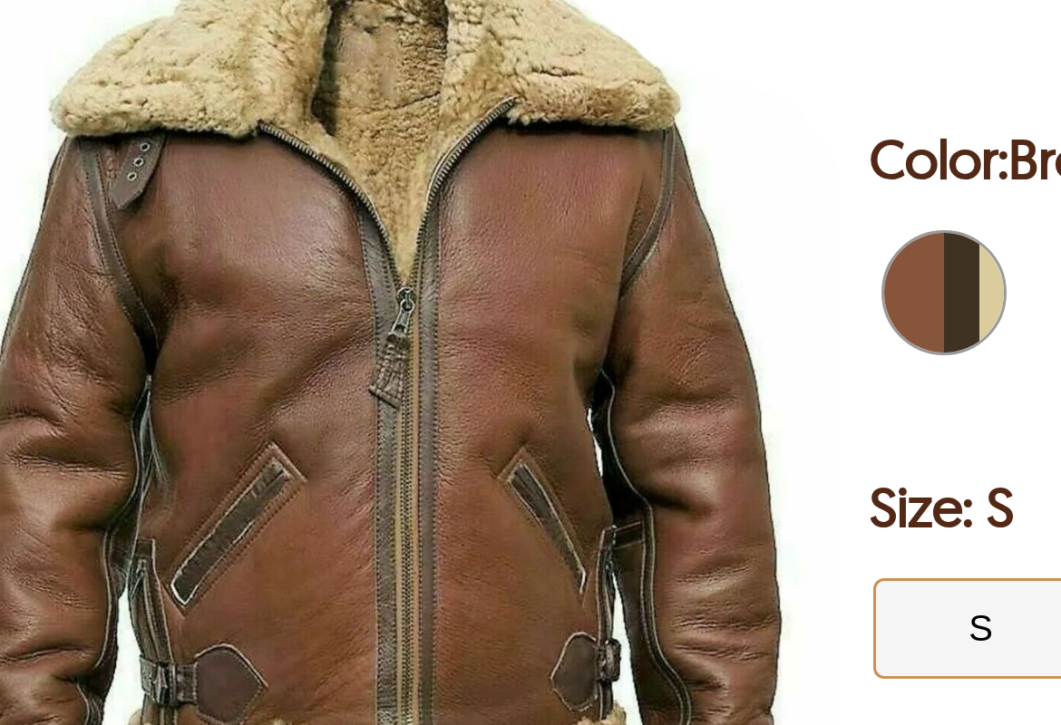
select select "********"
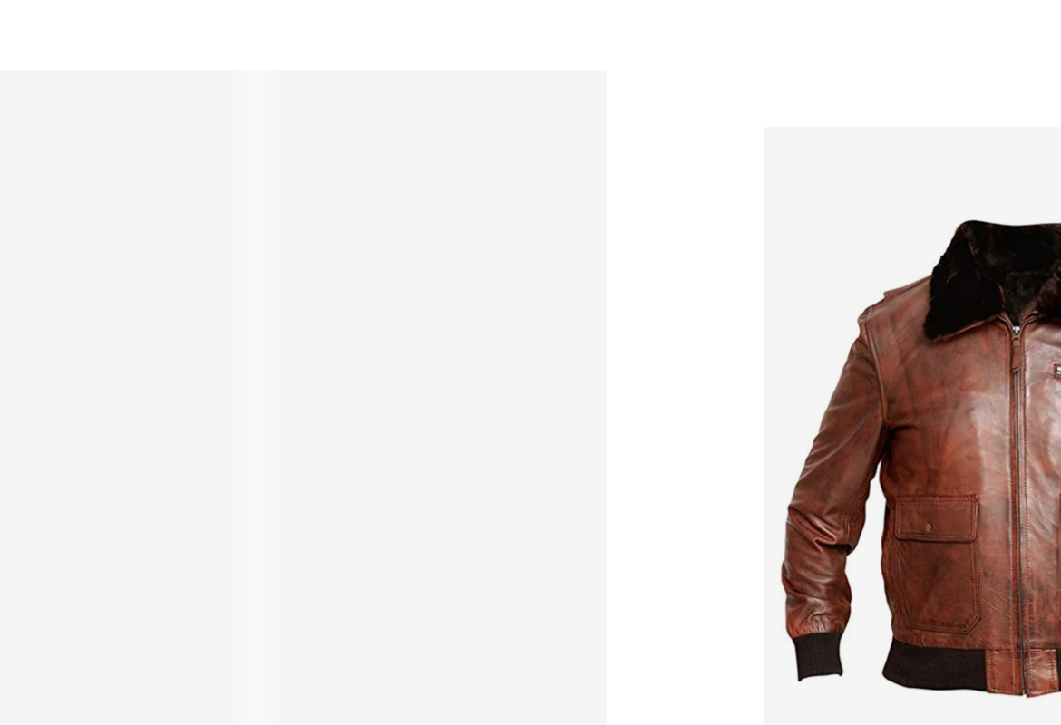
scroll to position [1277, 5]
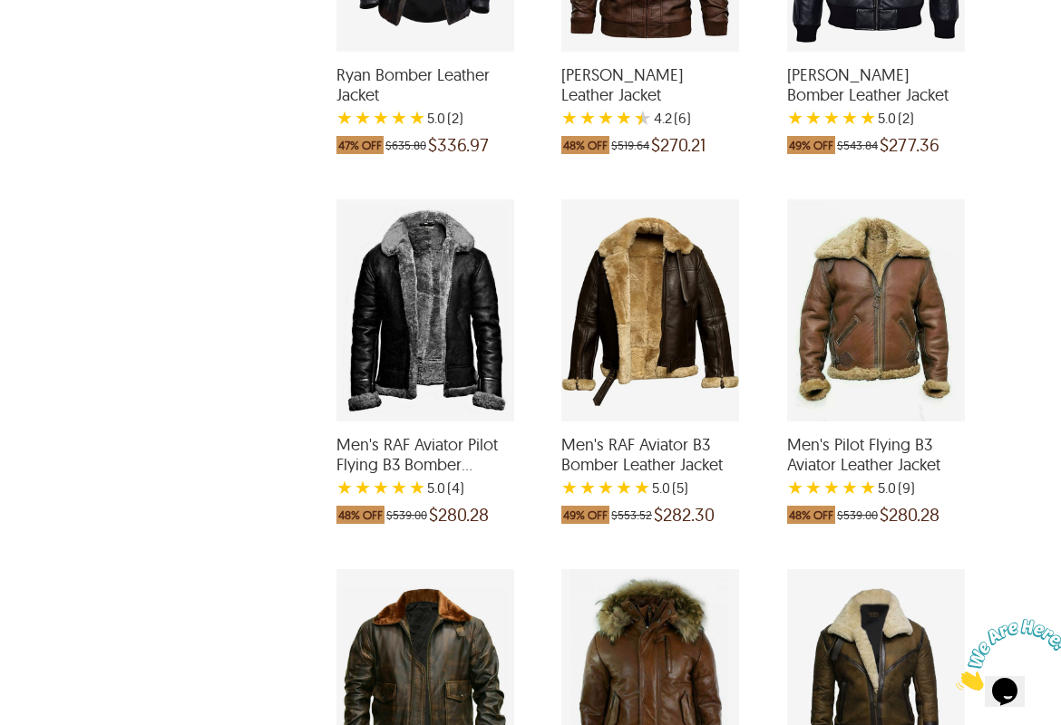
click at [617, 317] on div "Men's RAF Aviator B3 Bomber Leather Jacket with a 5 Star Rating 5 Product Revie…" at bounding box center [650, 310] width 178 height 222
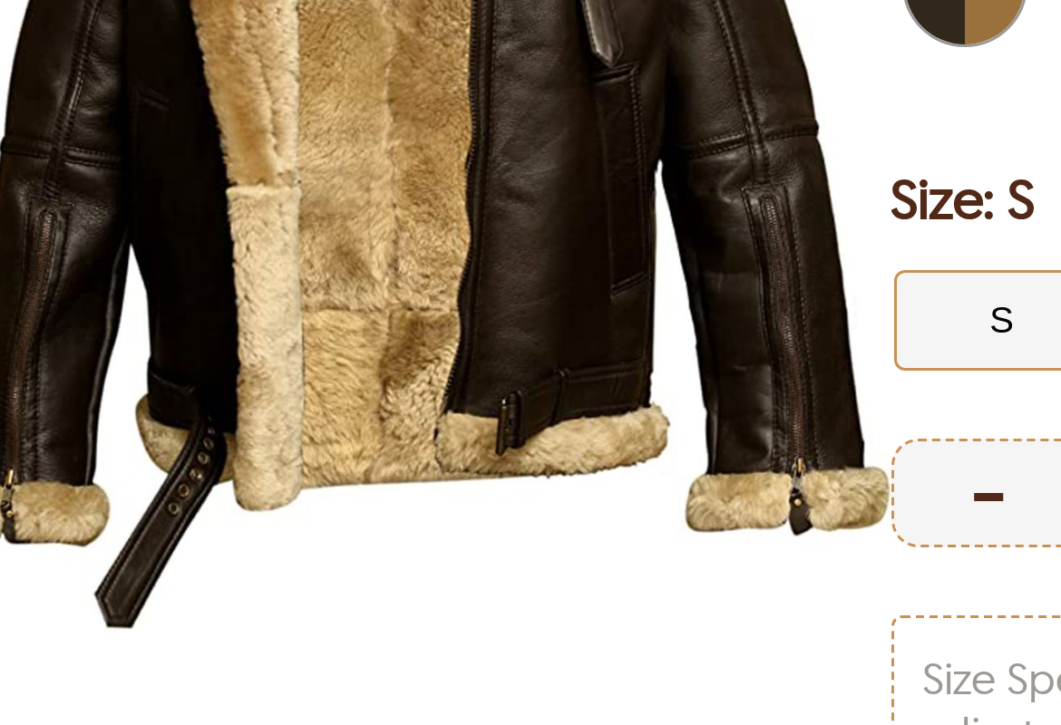
scroll to position [98, 0]
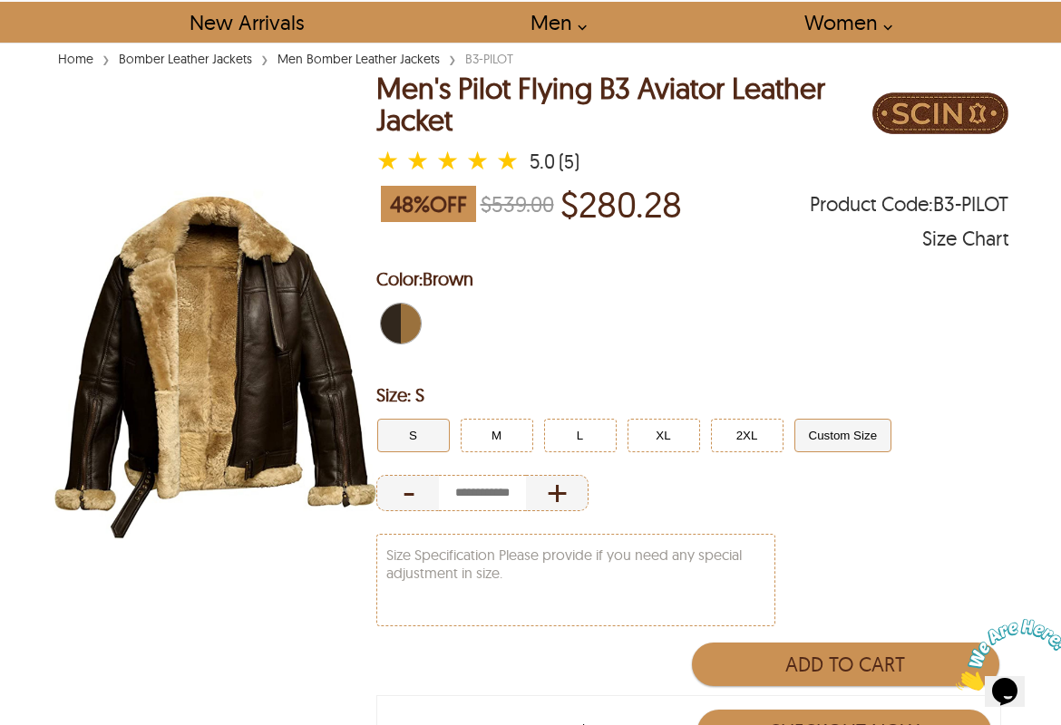
click at [836, 446] on button "Custom Size" at bounding box center [843, 436] width 98 height 34
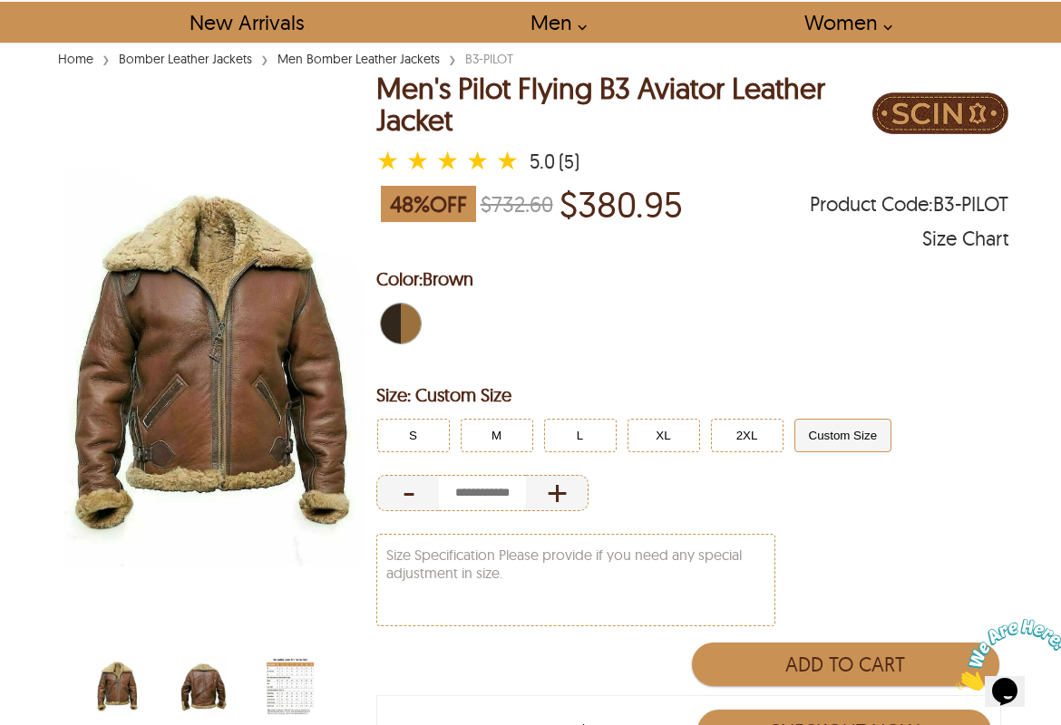
click at [284, 664] on img "men-jacket-size-chart-with-fur.jpg" at bounding box center [290, 686] width 47 height 59
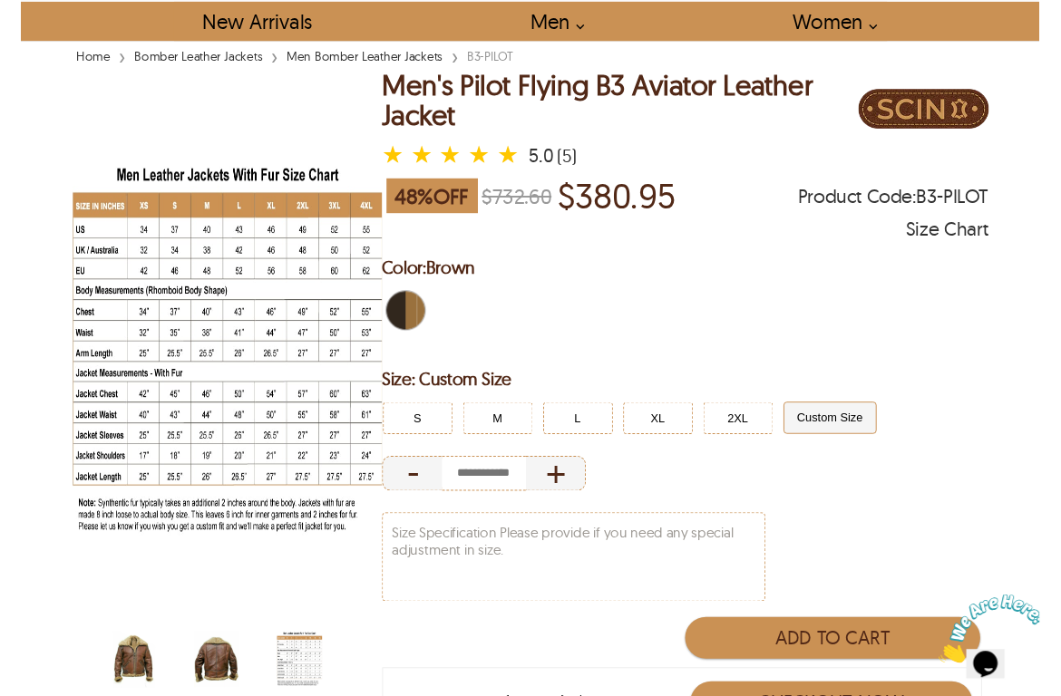
scroll to position [72, 0]
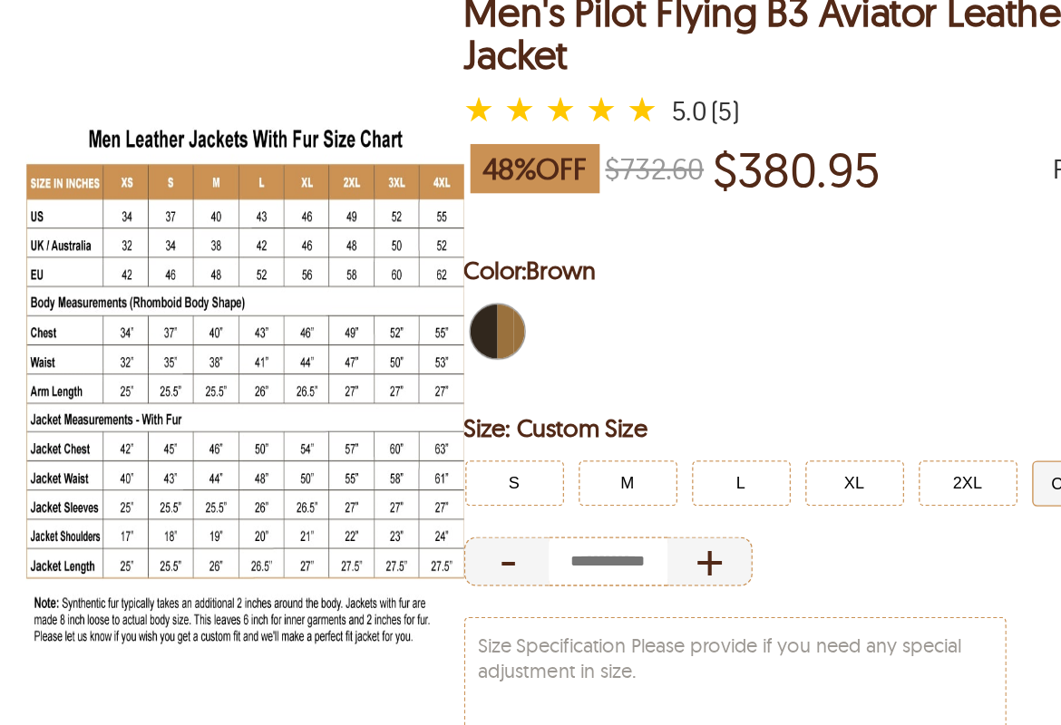
click at [95, 222] on img at bounding box center [214, 390] width 323 height 403
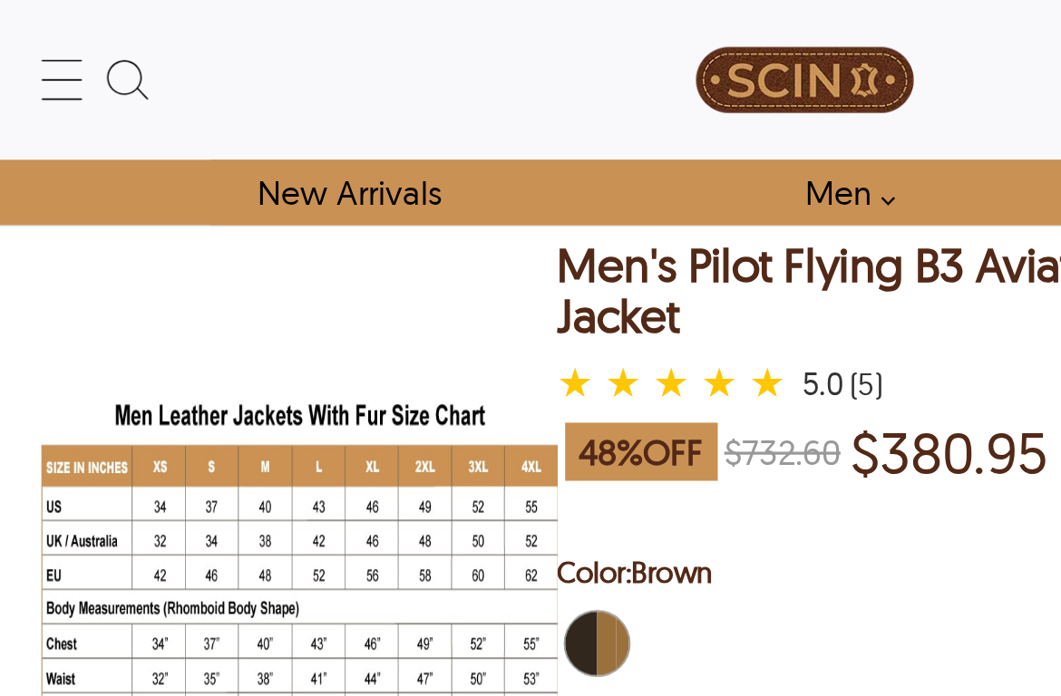
scroll to position [0, 0]
select select "********"
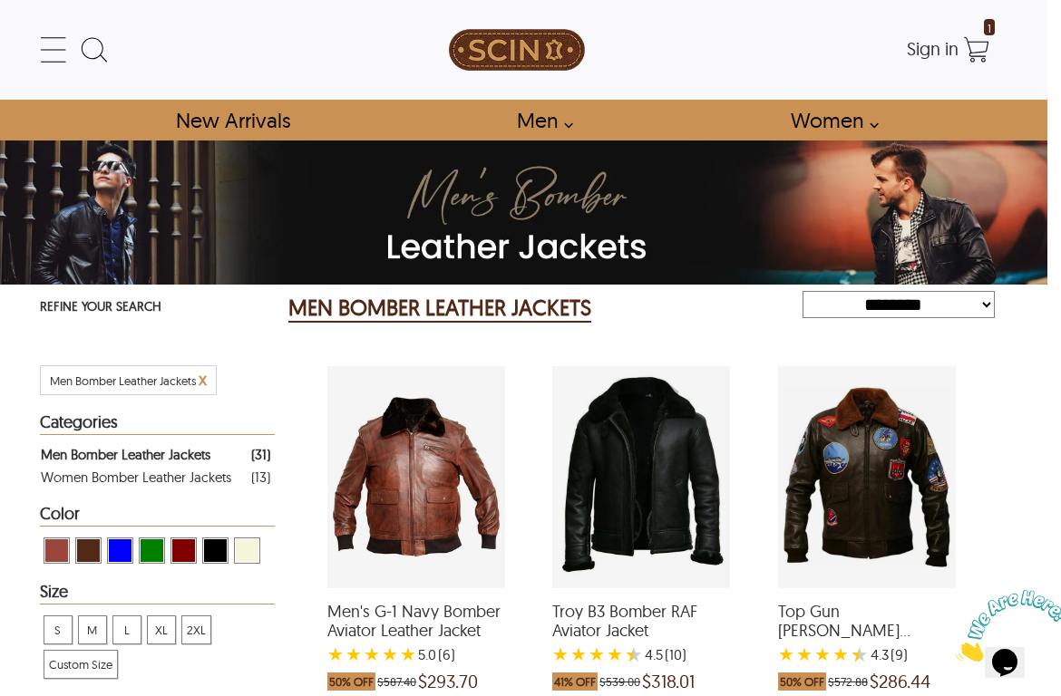
scroll to position [0, 14]
click at [441, 417] on div "Men's G-1 Navy Bomber Aviator Leather Jacket with a 5 Star Rating 6 Product Rev…" at bounding box center [416, 477] width 178 height 222
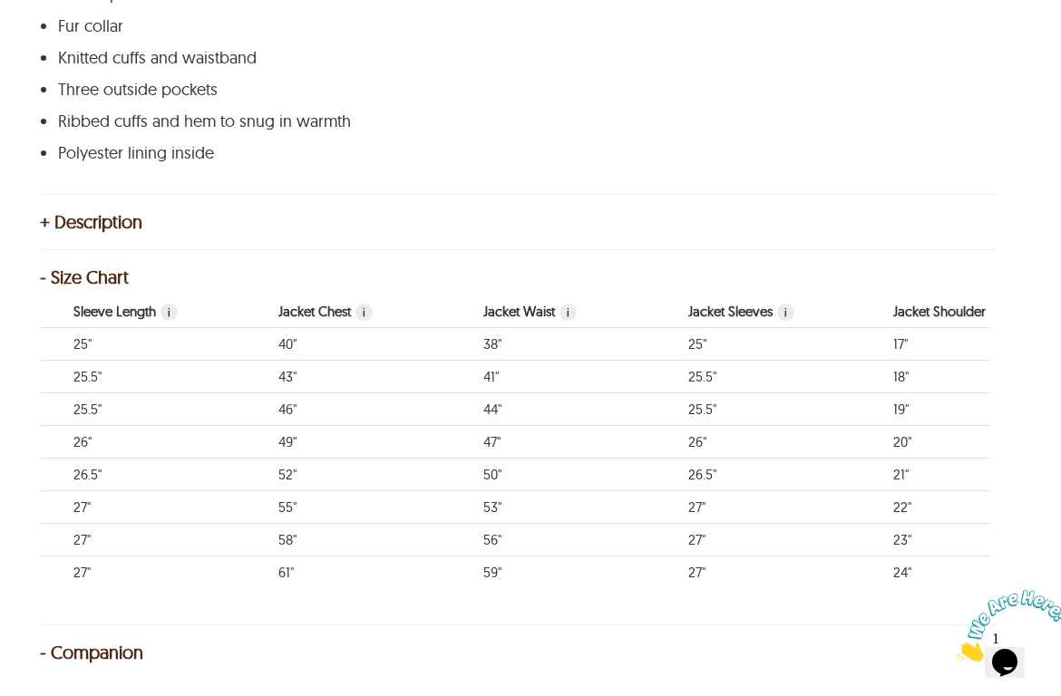
scroll to position [0, 597]
drag, startPoint x: 277, startPoint y: 448, endPoint x: 306, endPoint y: 447, distance: 29.0
click at [306, 447] on td "49"" at bounding box center [364, 441] width 205 height 33
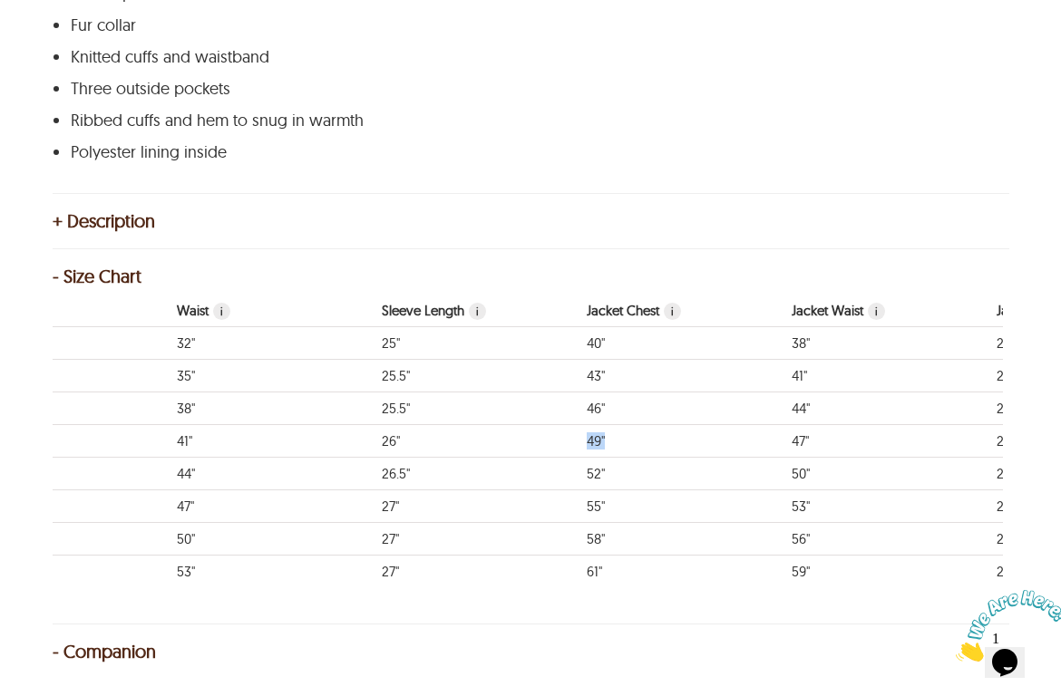
scroll to position [0, 304]
drag, startPoint x: 600, startPoint y: 381, endPoint x: 581, endPoint y: 376, distance: 19.6
click at [581, 376] on td "43"" at bounding box center [670, 375] width 205 height 33
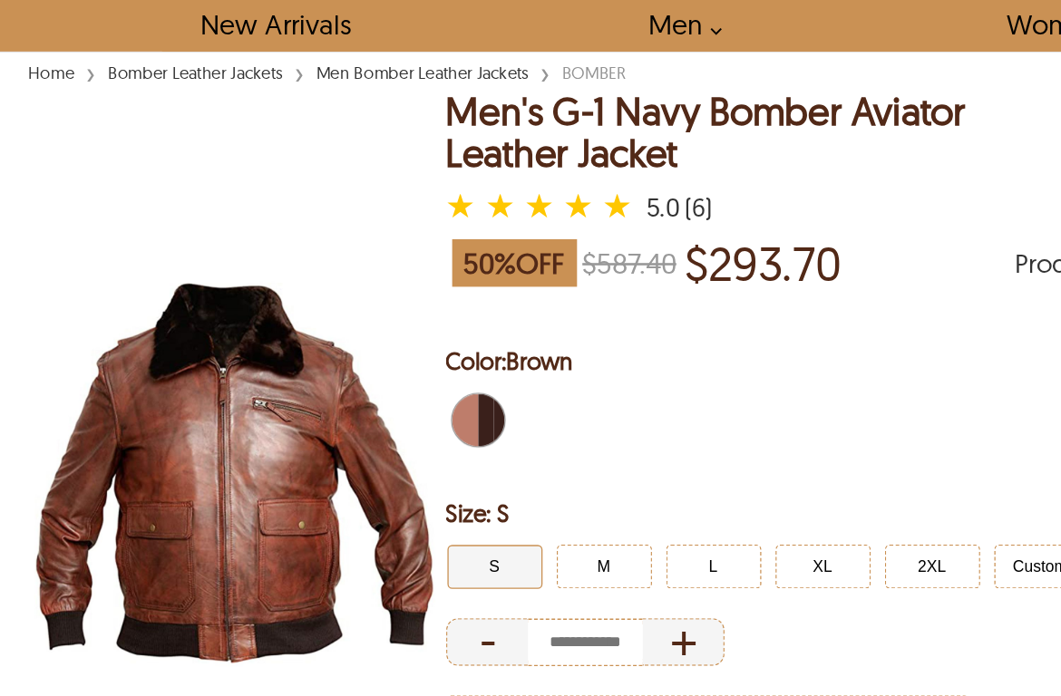
scroll to position [1, 0]
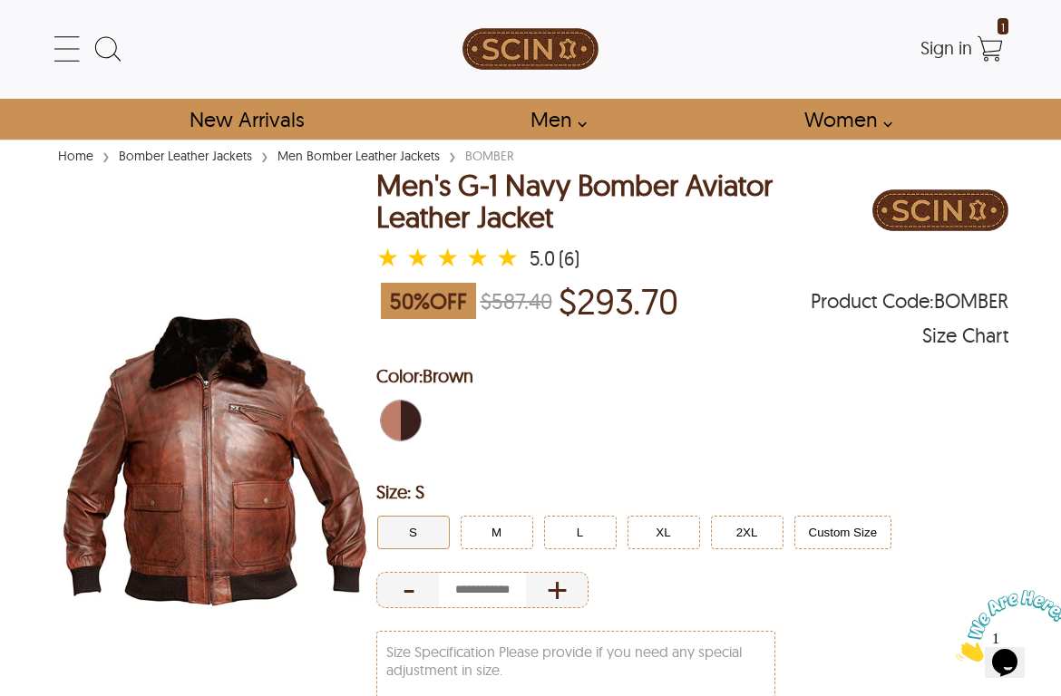
select select "********"
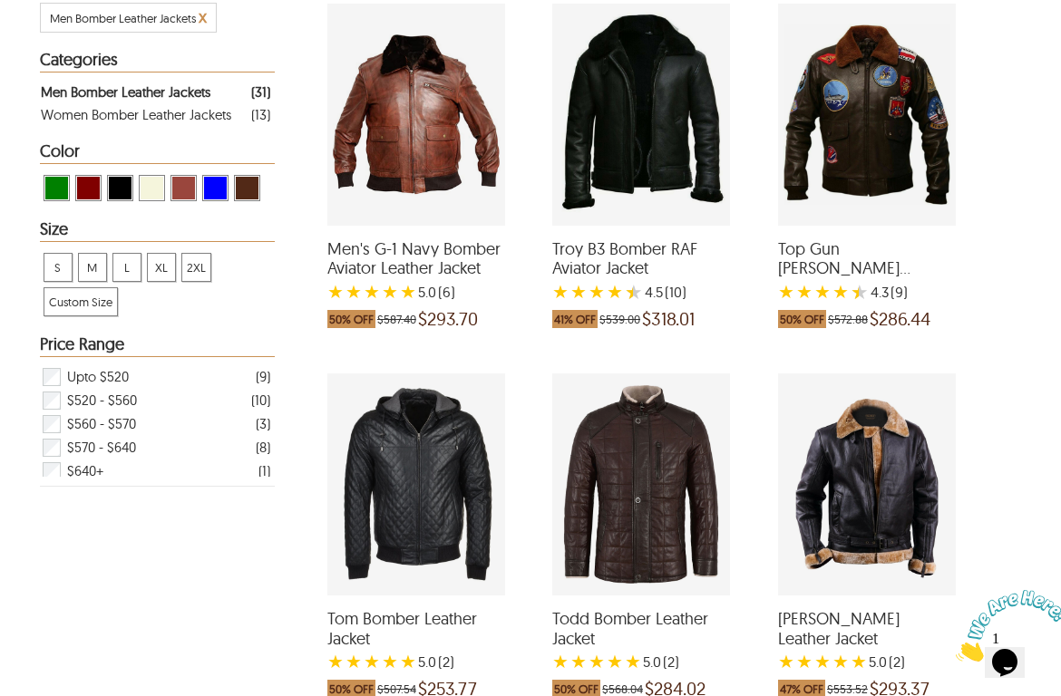
scroll to position [364, 14]
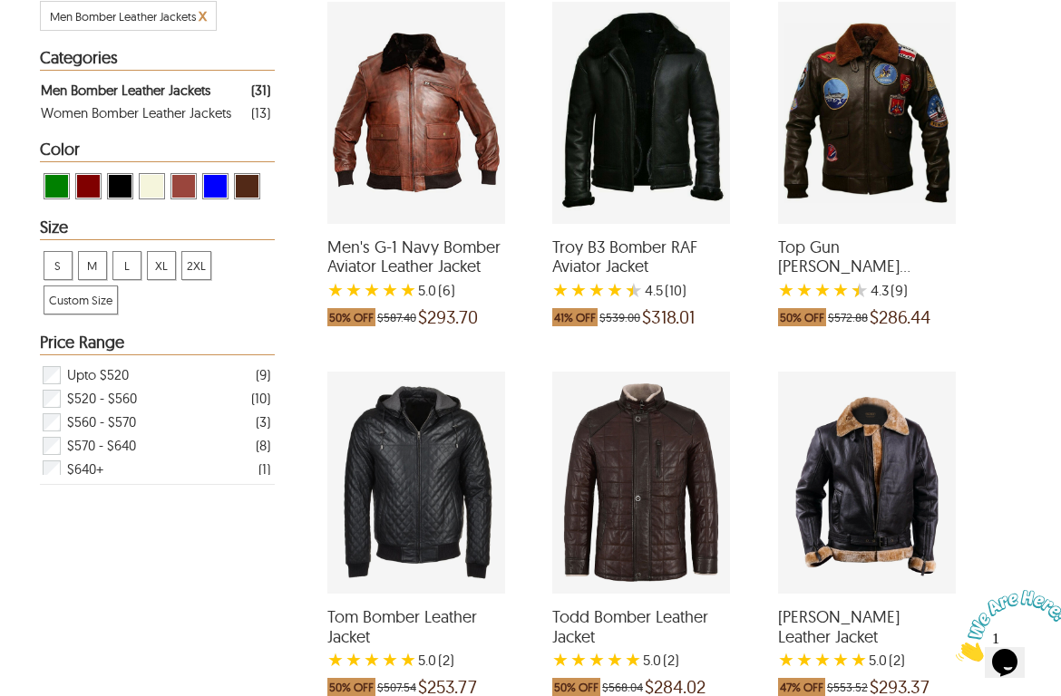
click at [387, 448] on div "Tom Bomber Leather Jacket with a 5 Star Rating 2 Product Review which was at a …" at bounding box center [416, 483] width 178 height 222
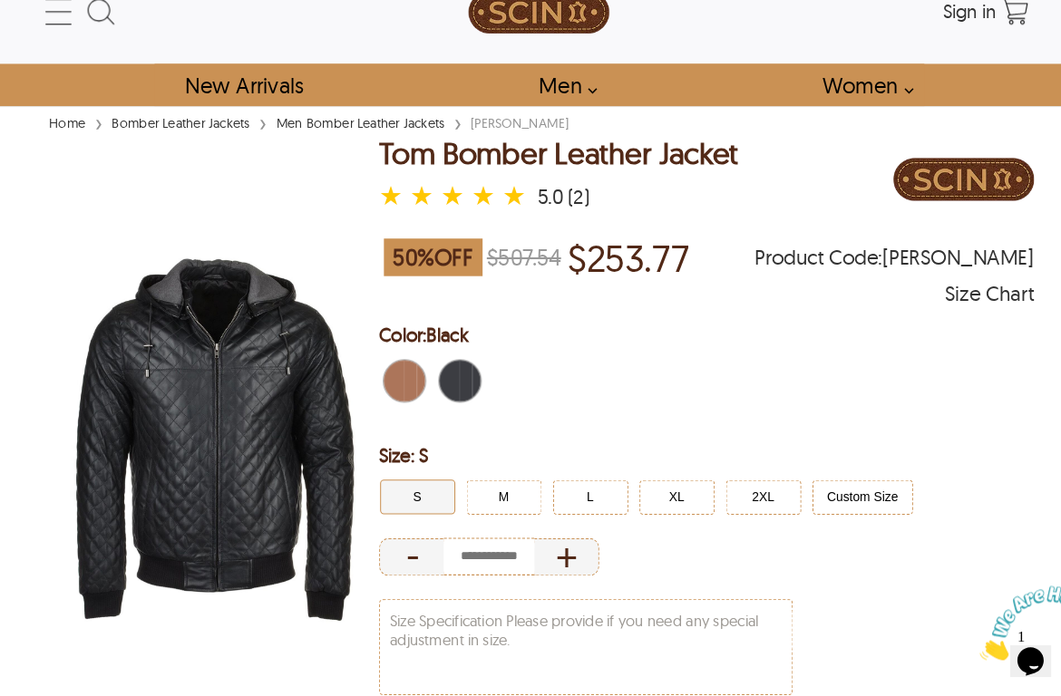
scroll to position [15, 0]
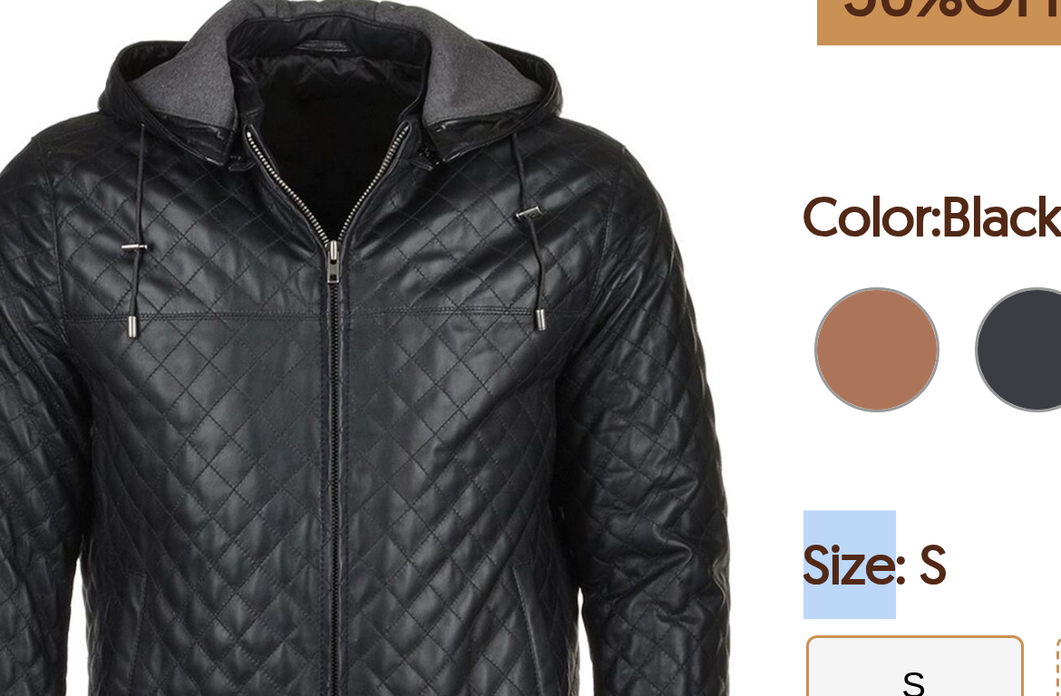
scroll to position [364, 14]
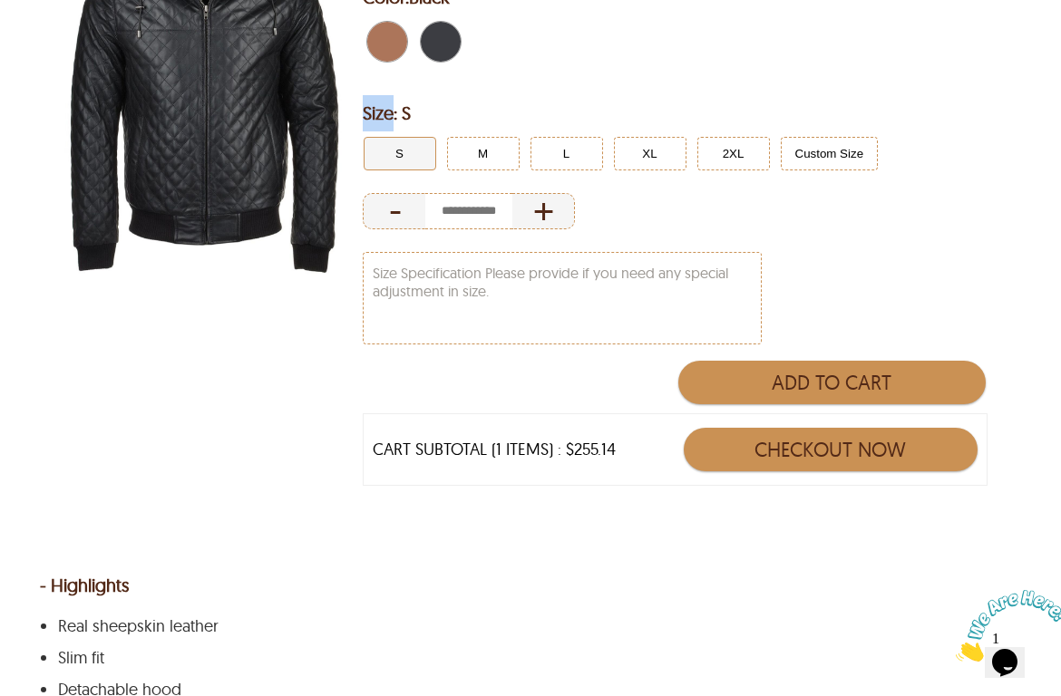
select select "********"
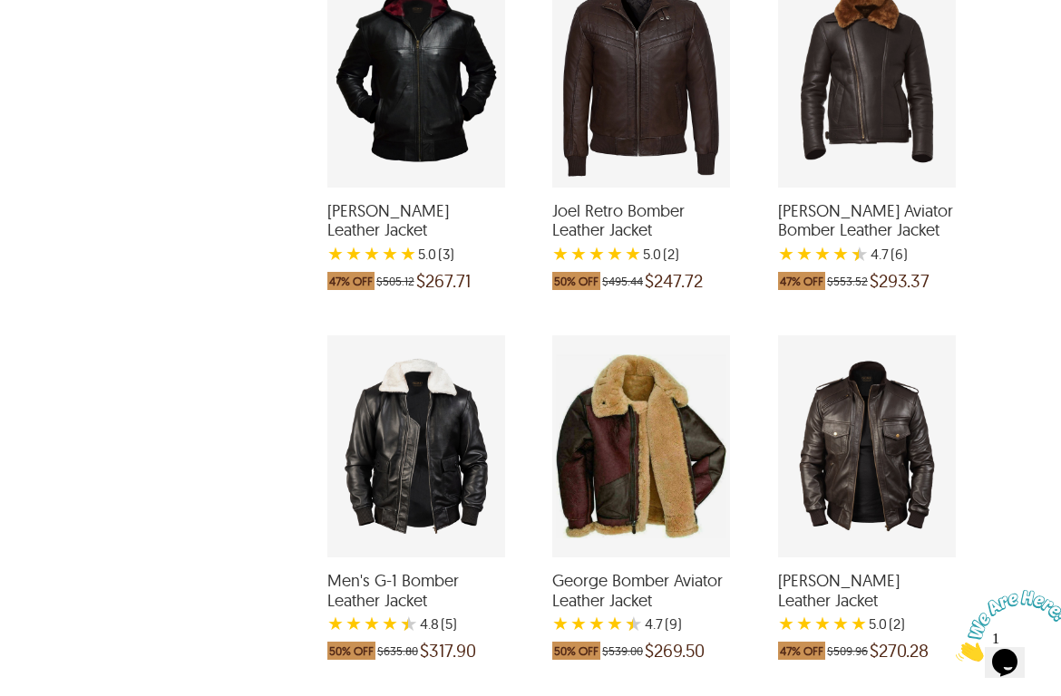
scroll to position [2615, 14]
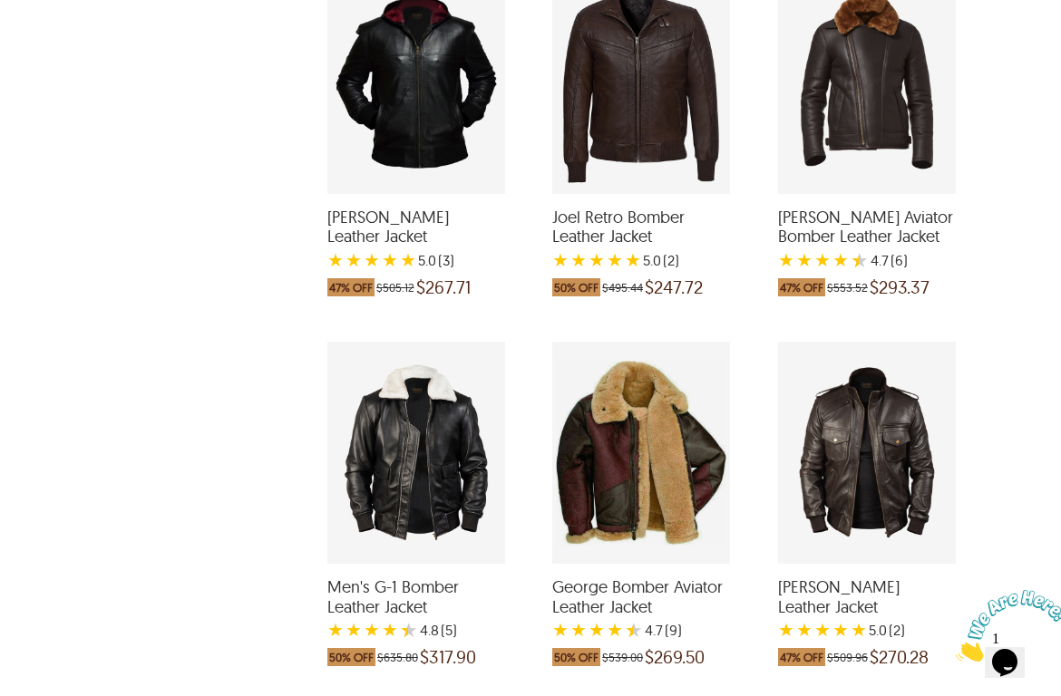
click at [644, 449] on div "George Bomber Aviator Leather Jacket with a 4.666666666666667 Star Rating 9 Pro…" at bounding box center [641, 453] width 178 height 222
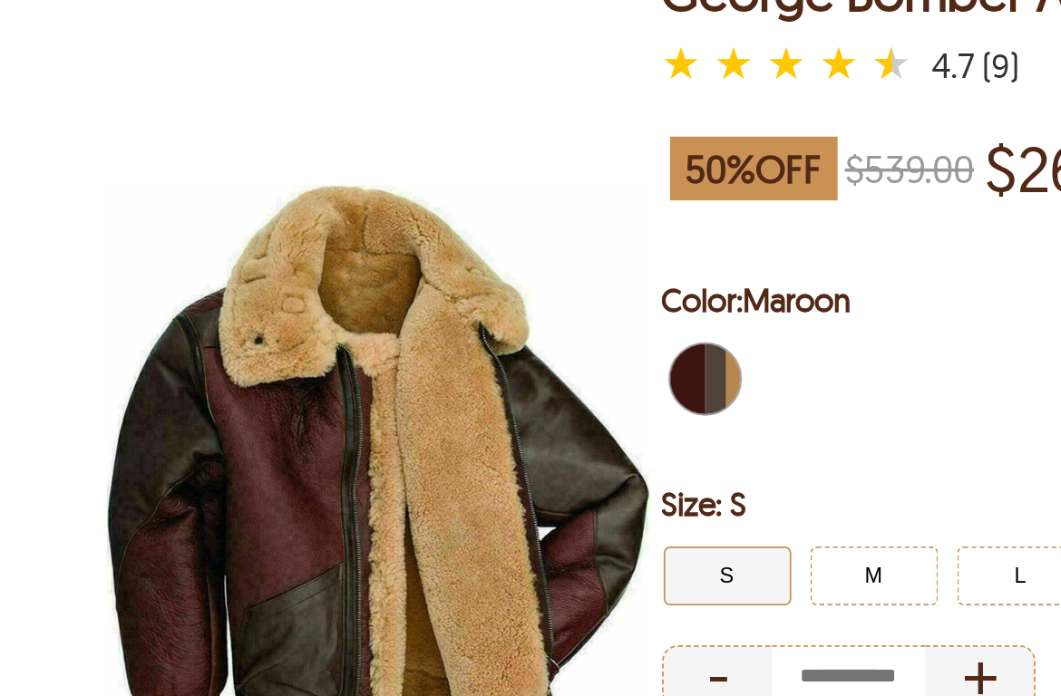
click at [415, 386] on span "Maroon" at bounding box center [417, 406] width 8 height 40
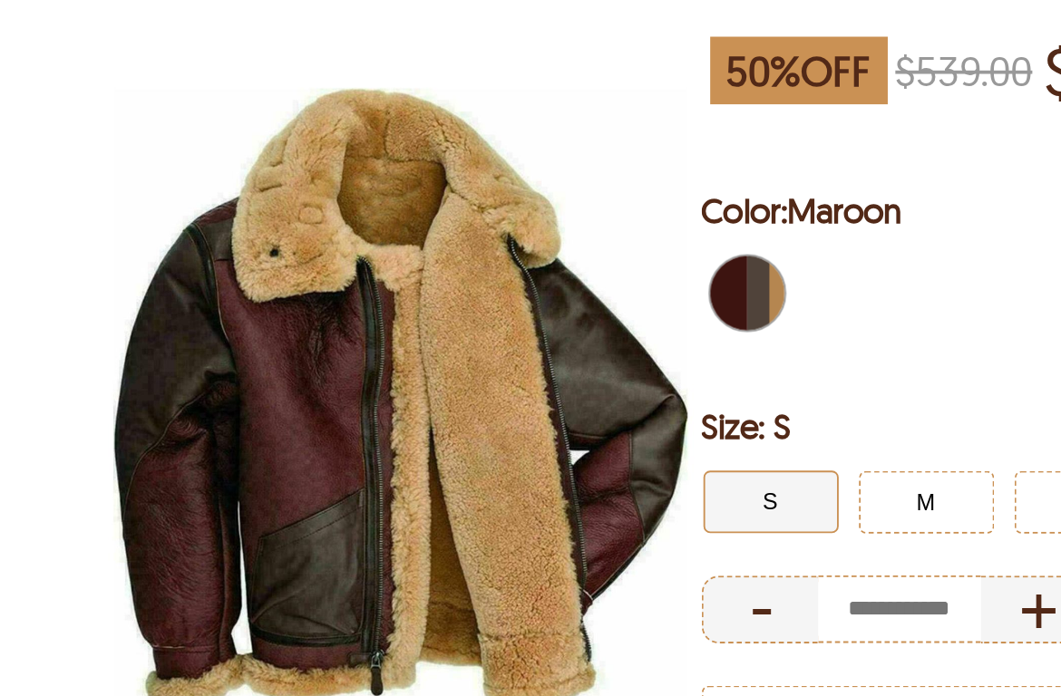
scroll to position [76, 0]
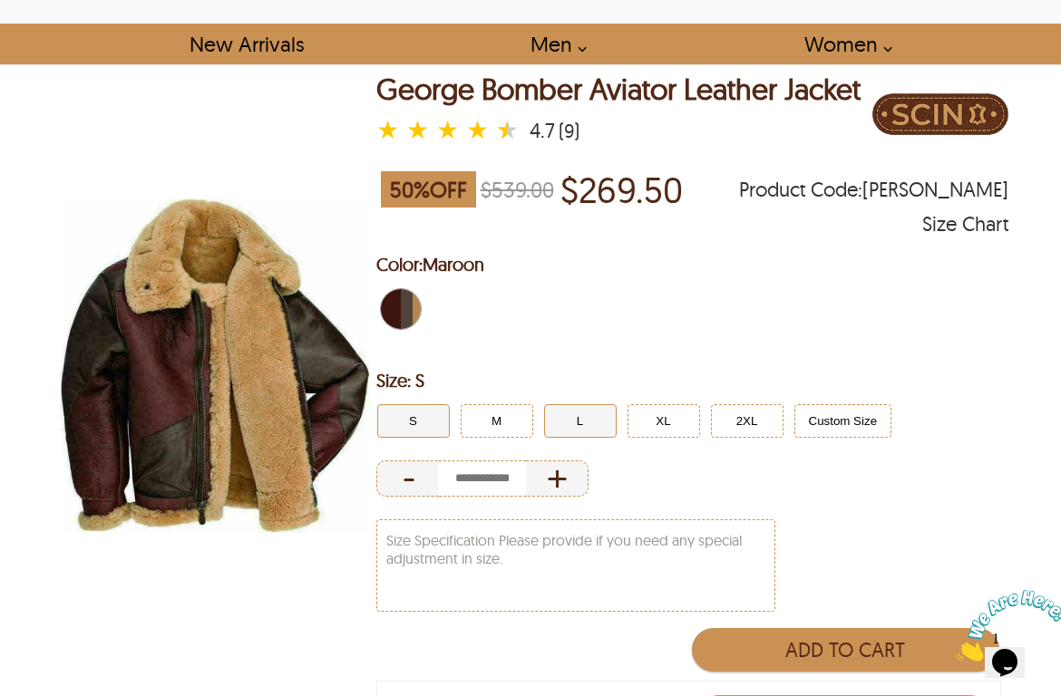
click at [565, 438] on button "L" at bounding box center [580, 421] width 73 height 34
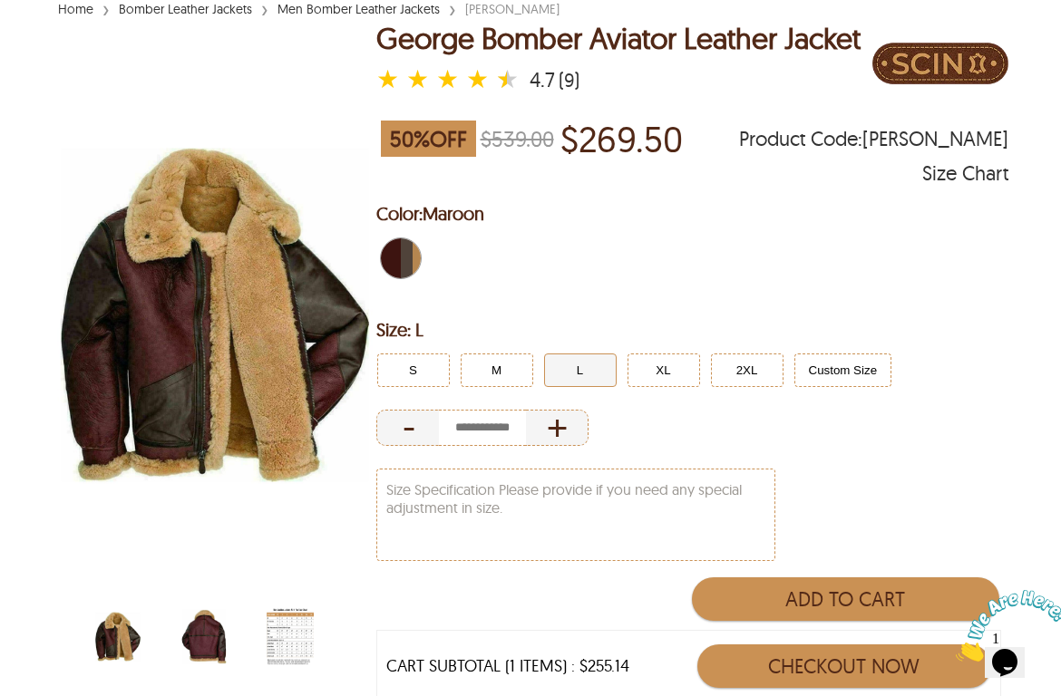
scroll to position [151, 0]
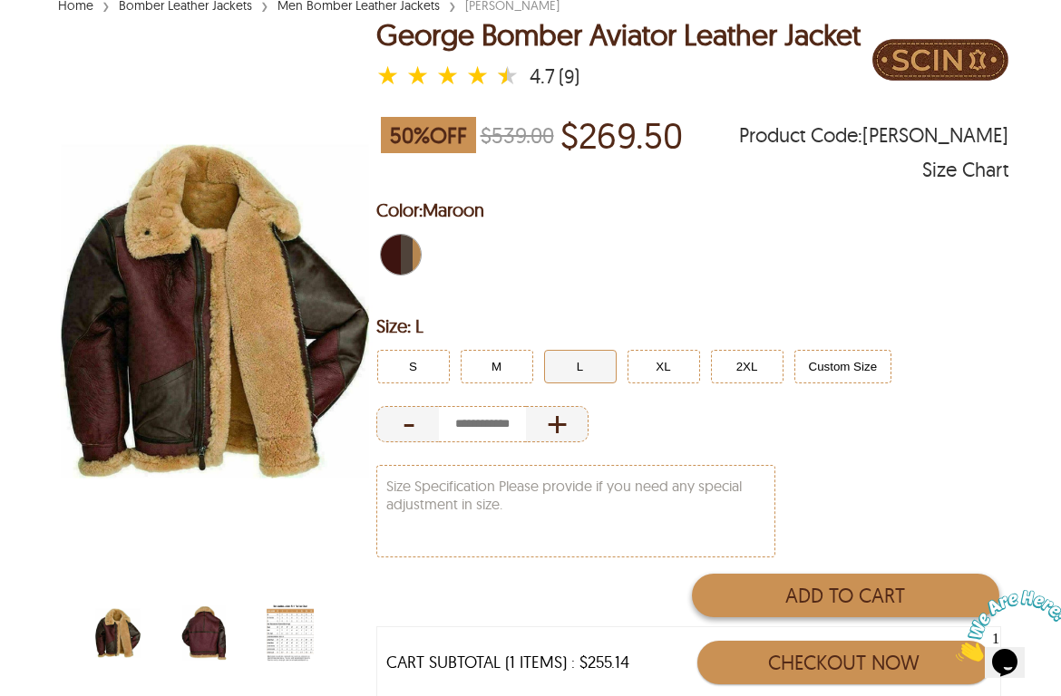
click at [753, 616] on button "Add to Cart" at bounding box center [845, 596] width 307 height 44
type input "*"
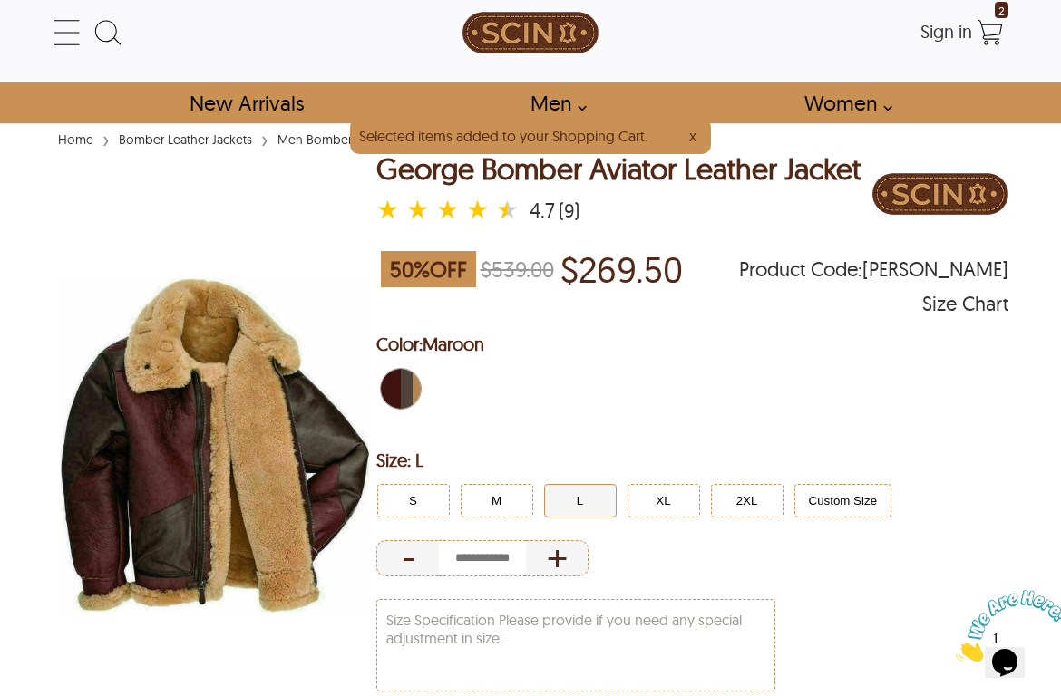
scroll to position [15, 0]
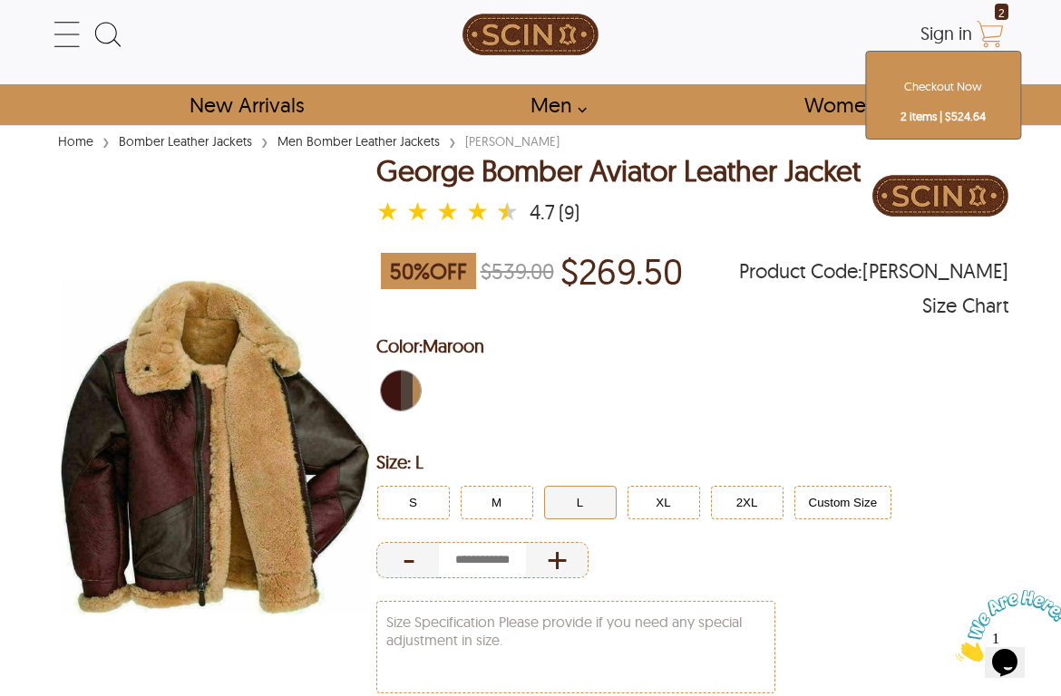
click at [978, 22] on icon "Shopping Cart" at bounding box center [989, 31] width 26 height 21
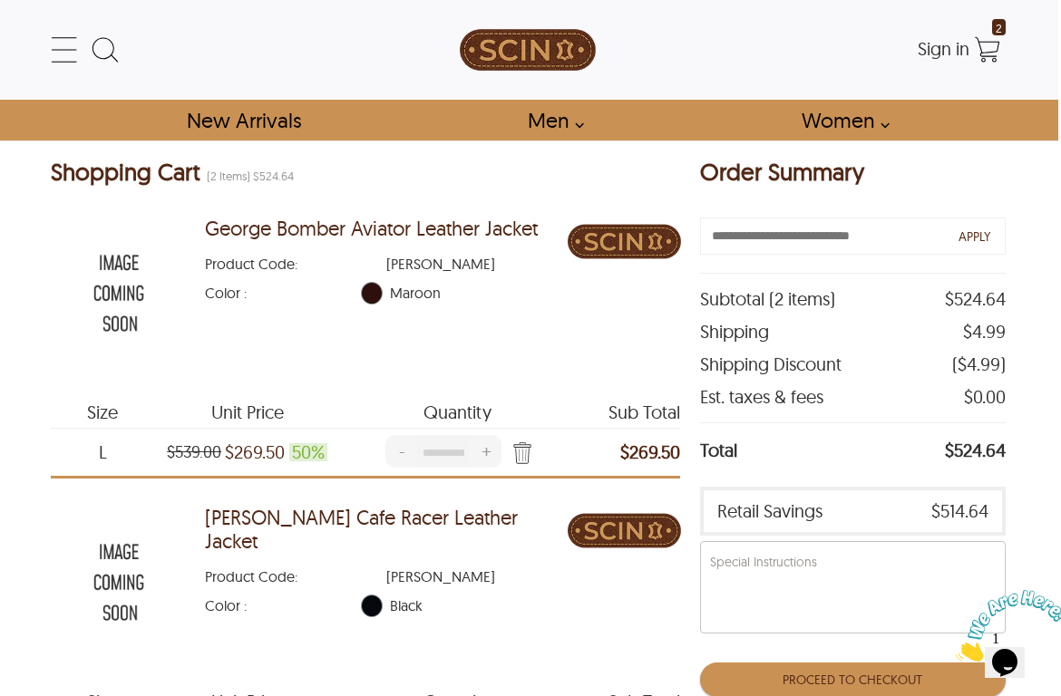
scroll to position [0, 3]
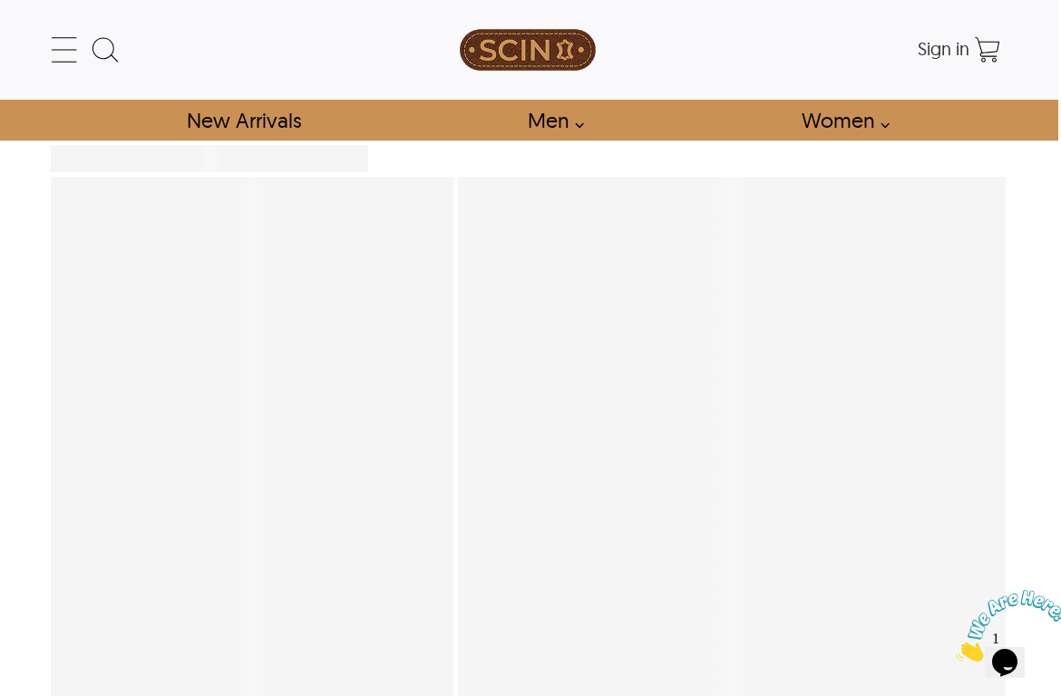
scroll to position [15, 0]
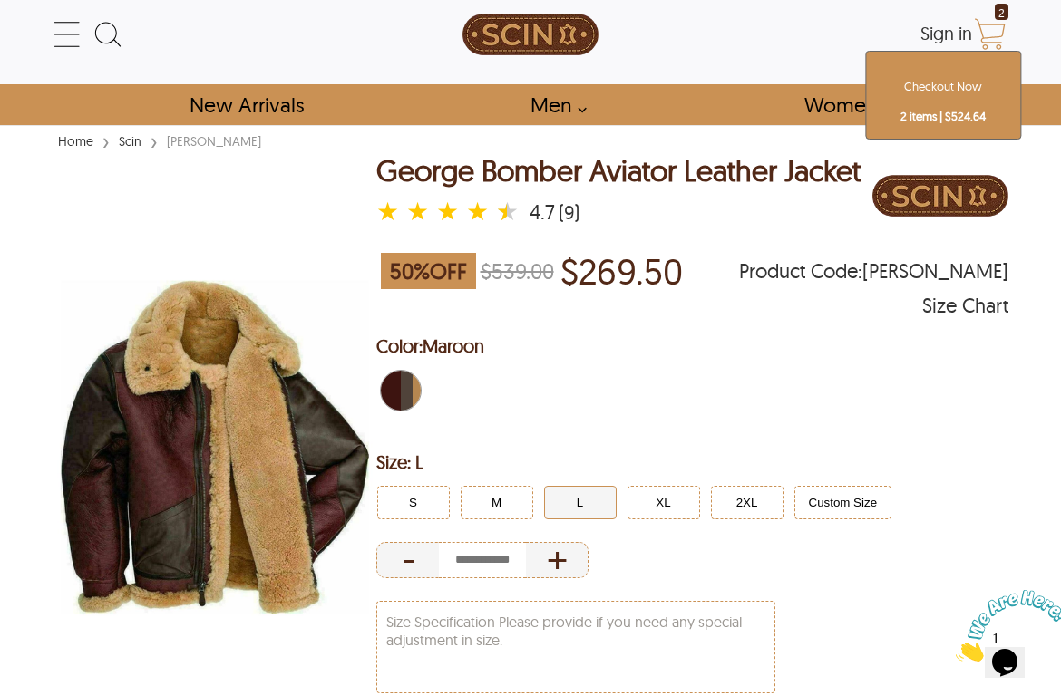
click at [982, 22] on icon "Shopping Cart" at bounding box center [990, 34] width 36 height 36
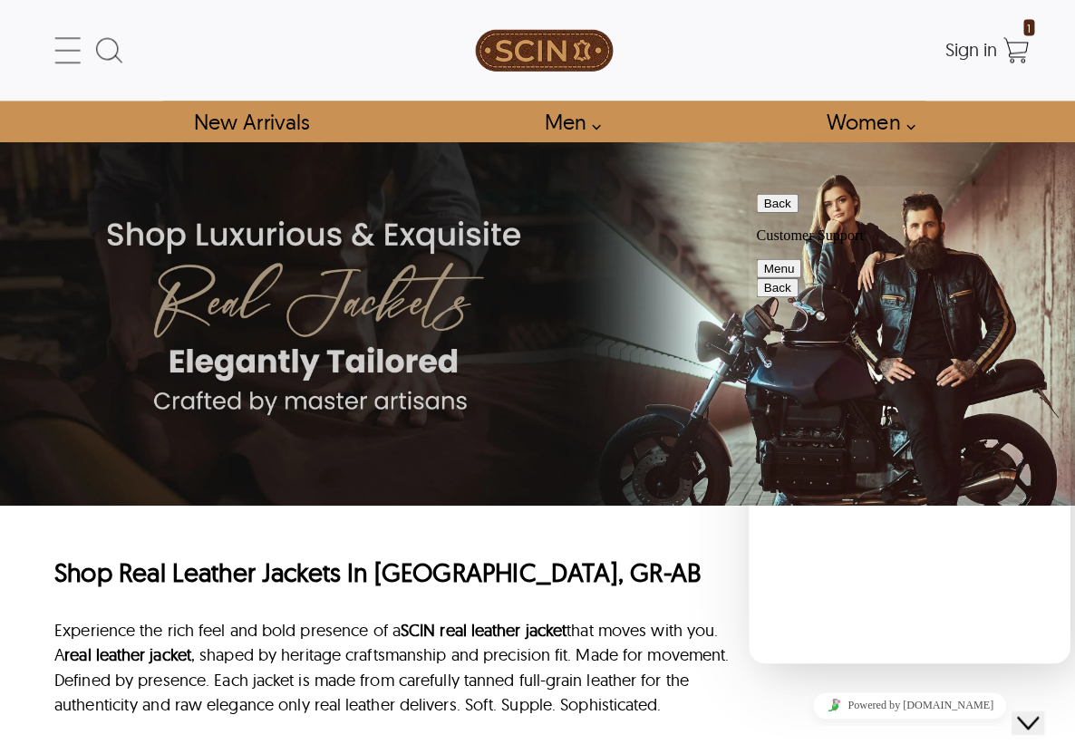
scroll to position [472, 0]
click at [55, 46] on icon at bounding box center [67, 50] width 36 height 36
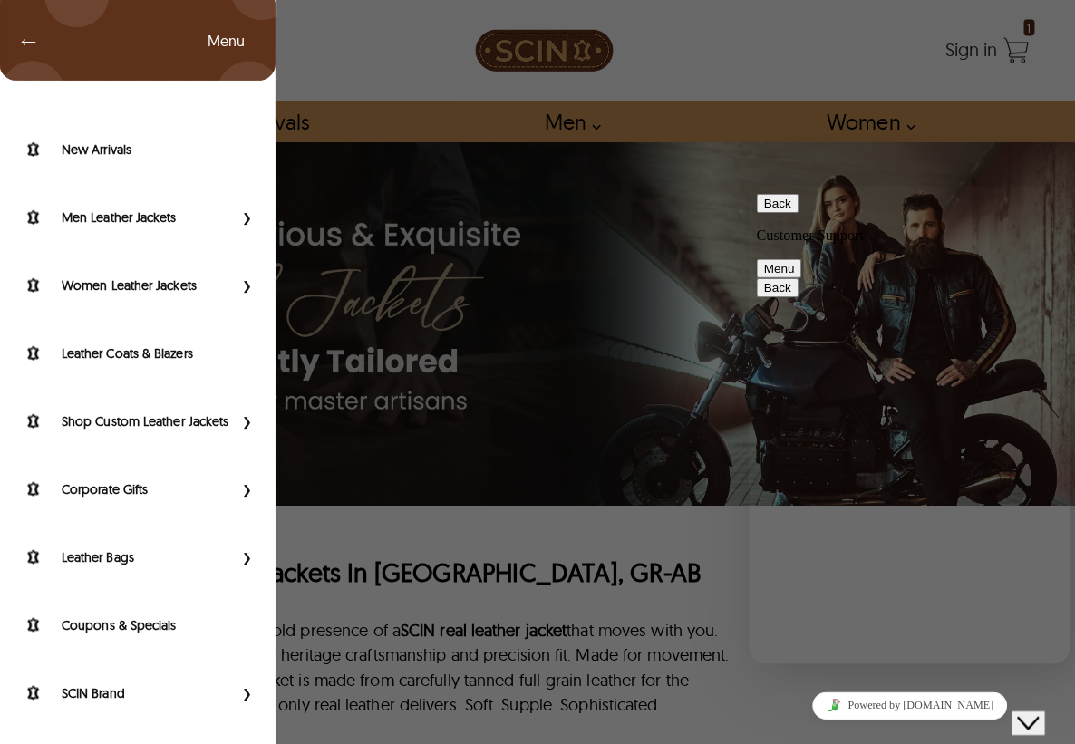
click at [29, 42] on span "←" at bounding box center [19, 40] width 42 height 18
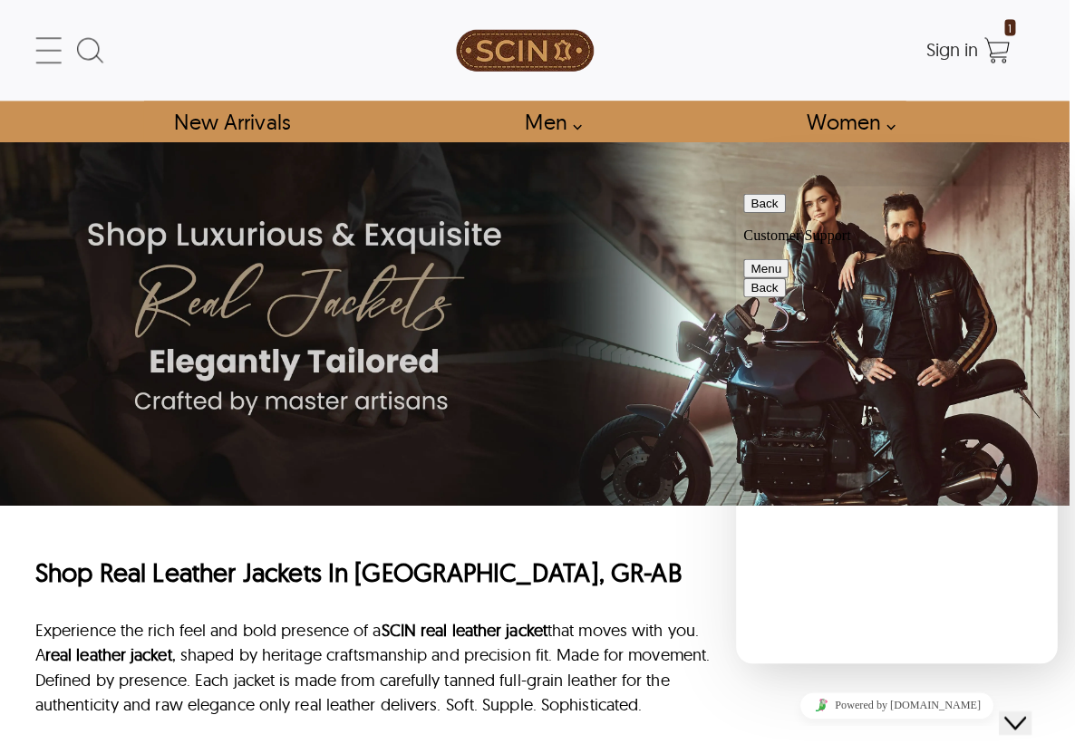
scroll to position [0, 6]
click at [43, 46] on icon at bounding box center [61, 50] width 36 height 36
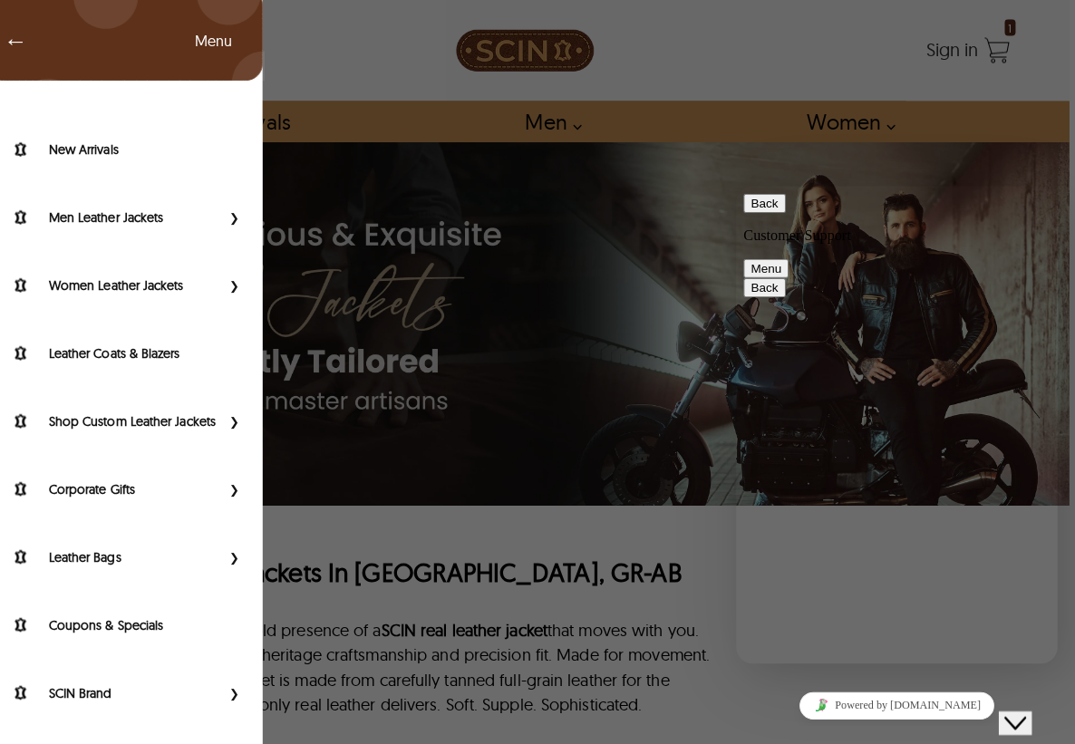
click at [22, 42] on span "←" at bounding box center [19, 40] width 42 height 18
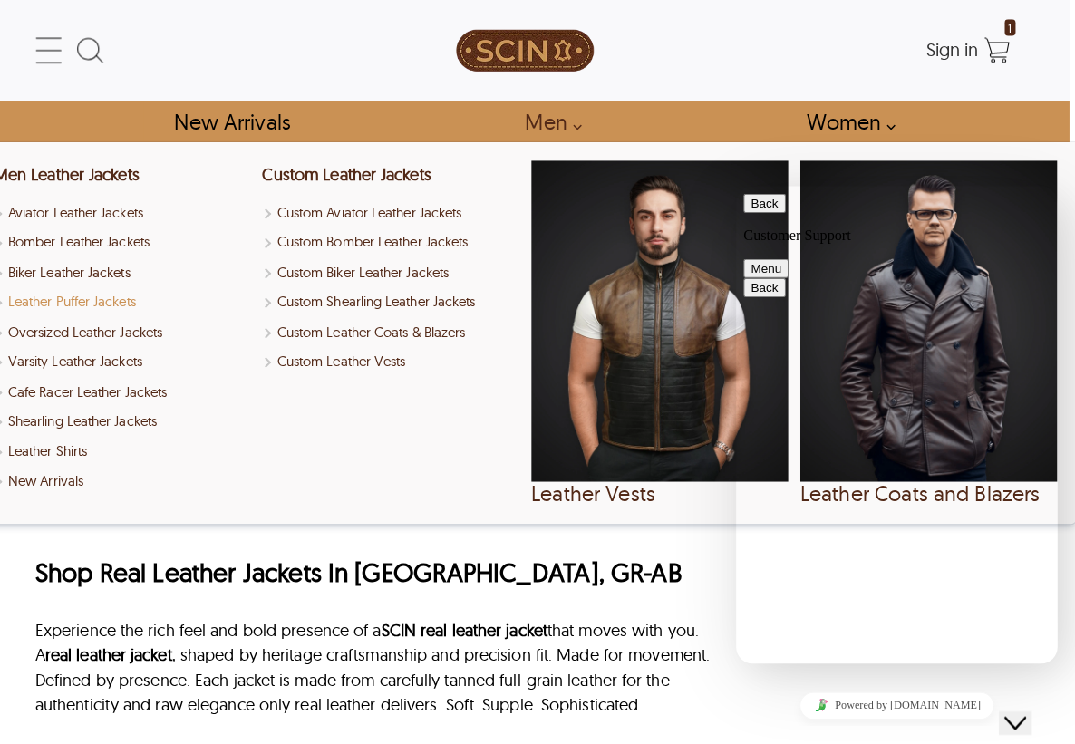
click at [80, 298] on link "Leather Puffer Jackets" at bounding box center [133, 298] width 254 height 21
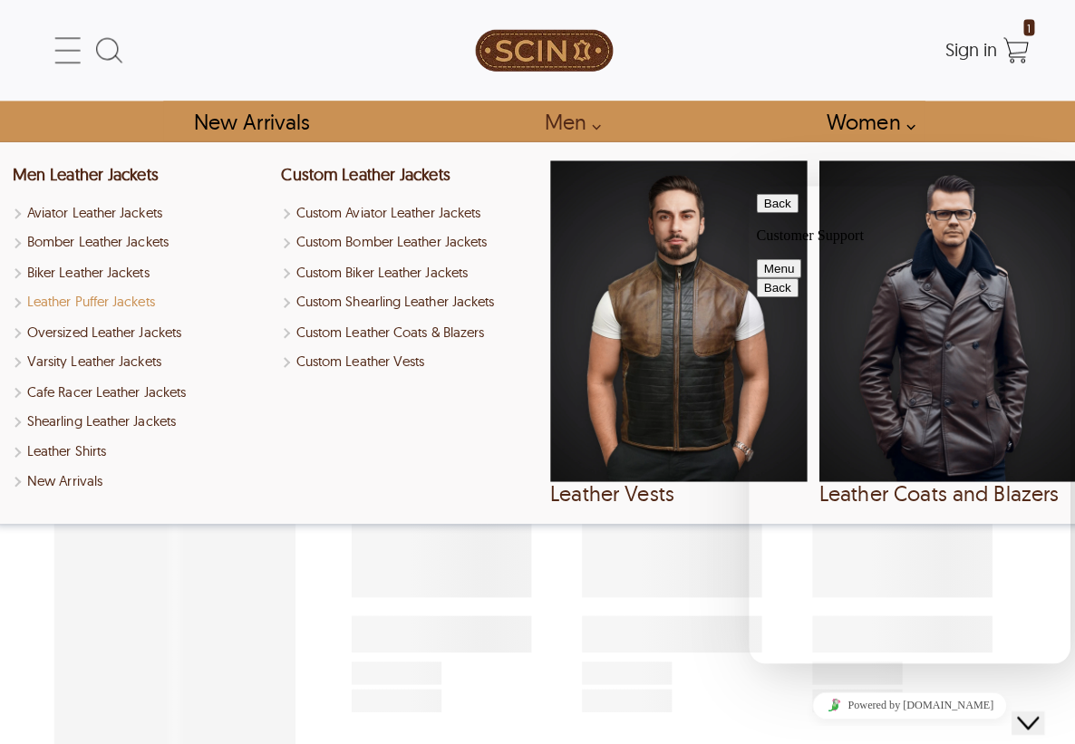
select select "********"
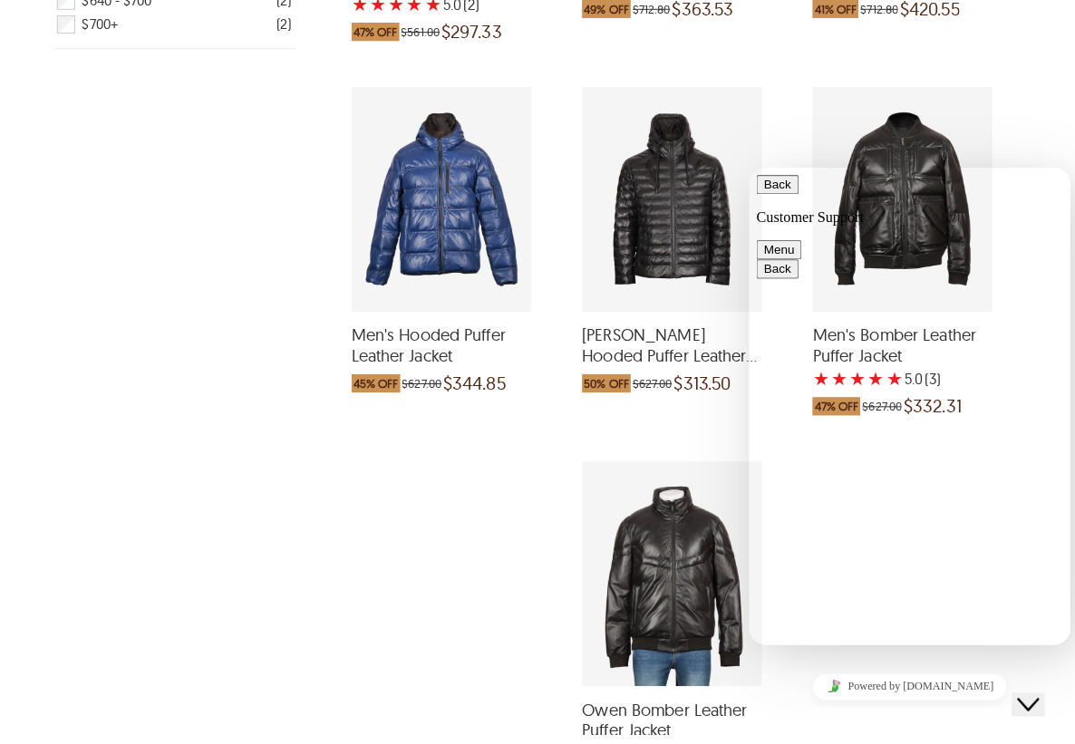
scroll to position [1020, 0]
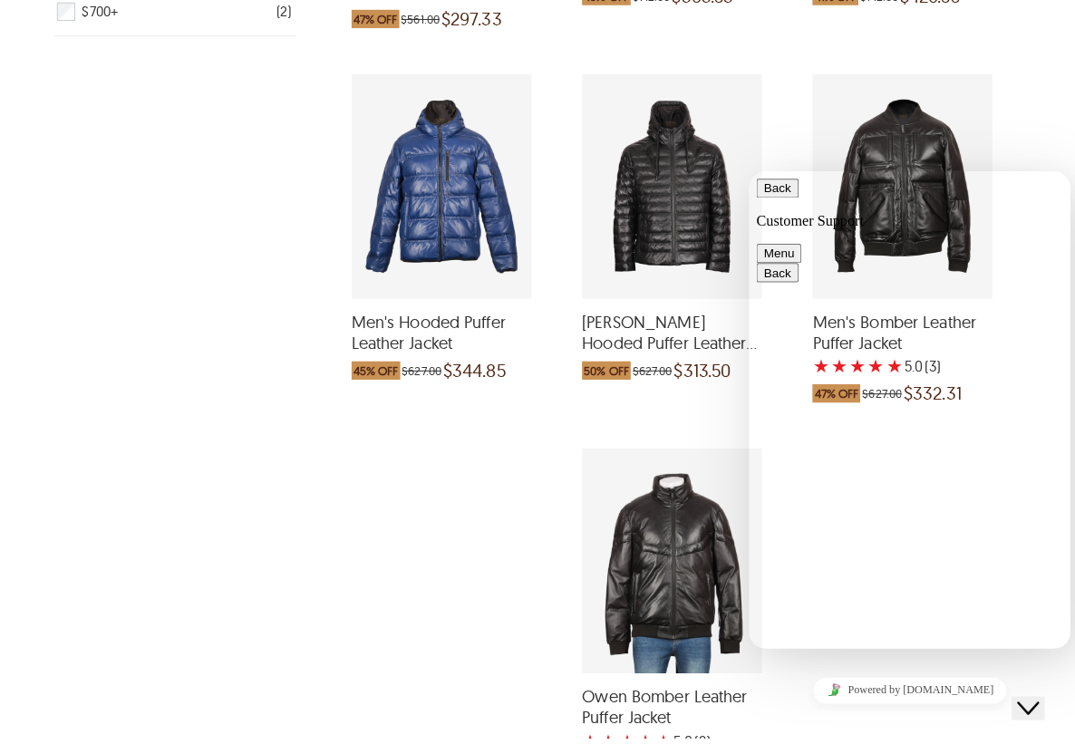
click at [434, 180] on div "Men's Hooded Puffer Leather Jacket which was at a price of $627.00, now after d…" at bounding box center [436, 199] width 178 height 222
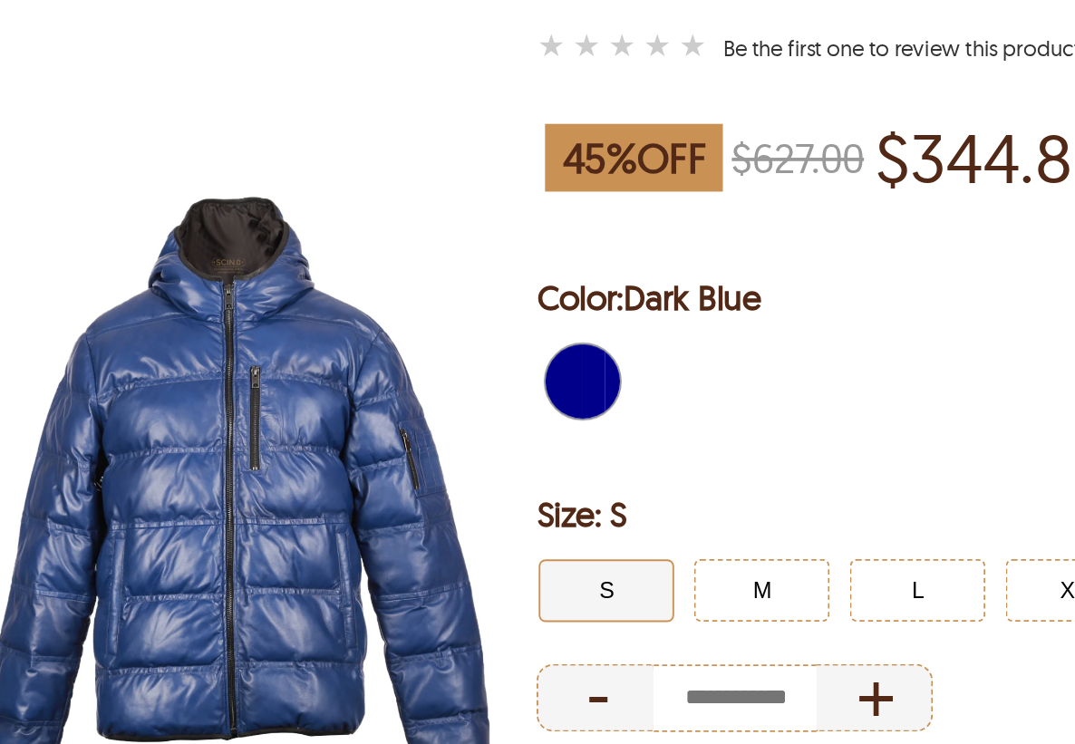
scroll to position [0, 1]
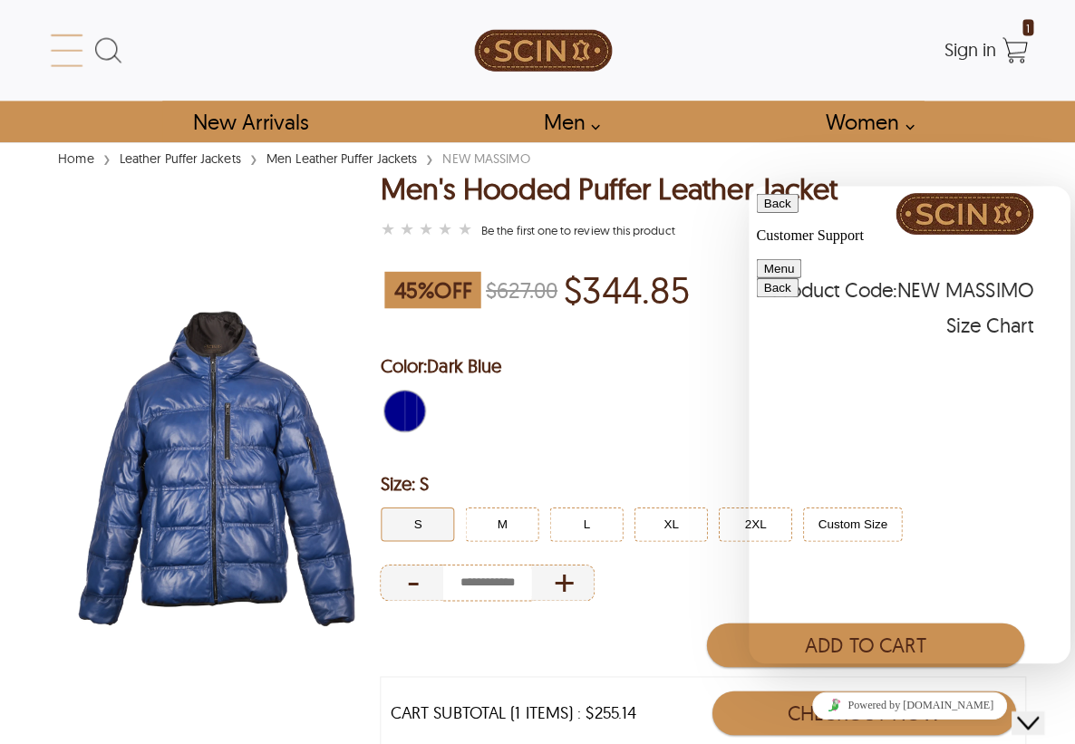
click at [56, 49] on icon at bounding box center [66, 50] width 36 height 36
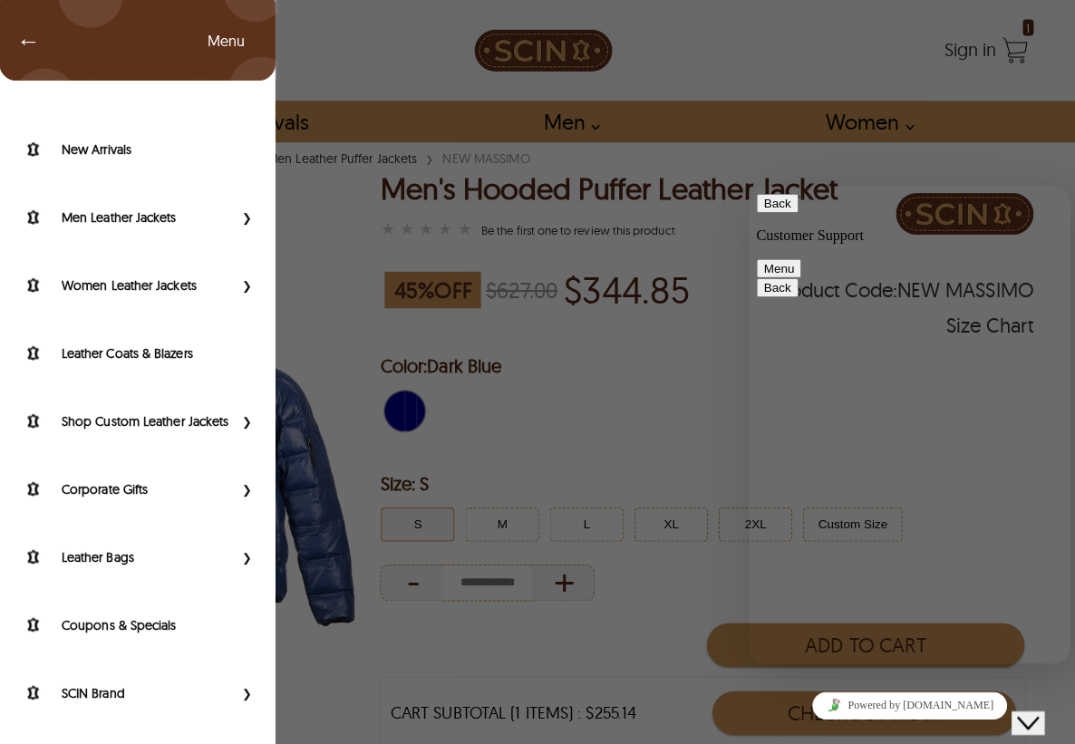
click at [26, 41] on span "←" at bounding box center [19, 40] width 42 height 18
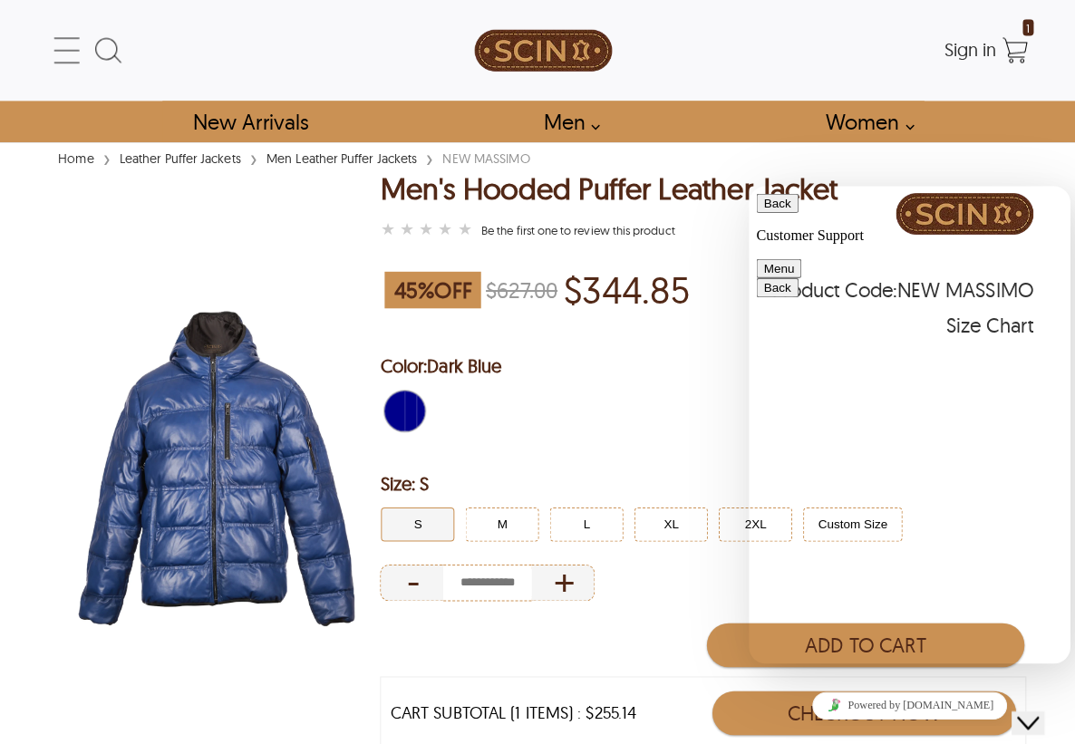
click at [85, 165] on div "Home › Leather Puffer Jackets › Men Leather Puffer Jackets › NEW MASSIMO" at bounding box center [290, 155] width 475 height 20
click at [82, 153] on link "Home" at bounding box center [75, 157] width 44 height 16
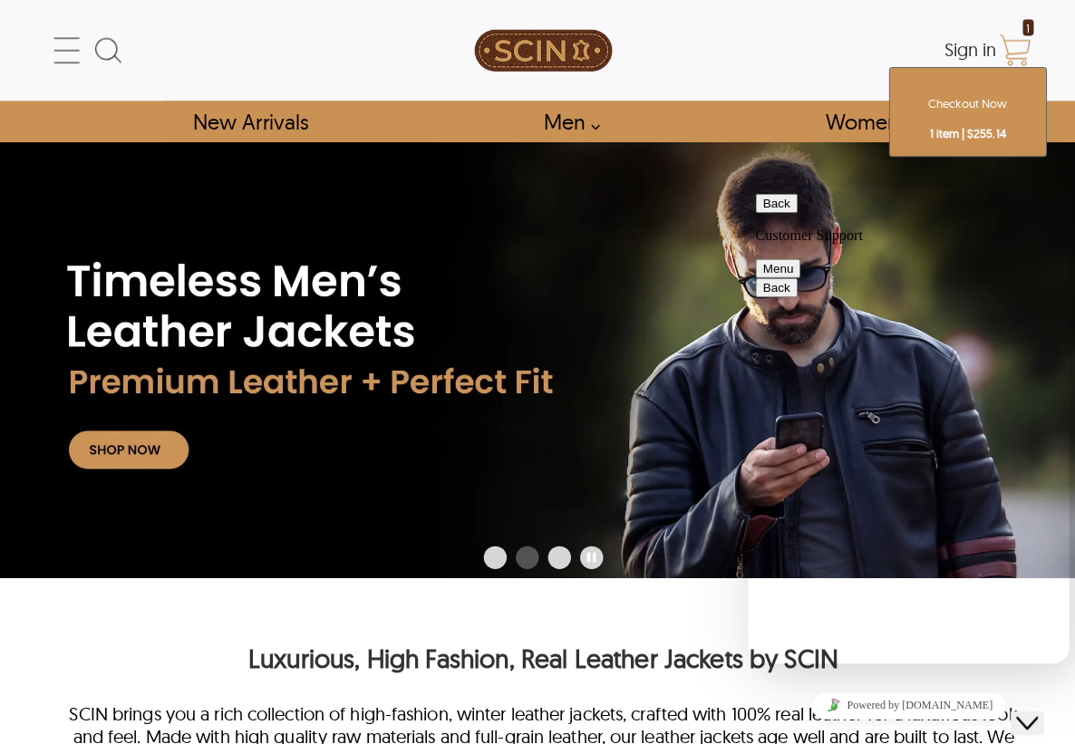
click at [1005, 47] on icon "Shopping Cart" at bounding box center [1004, 50] width 36 height 36
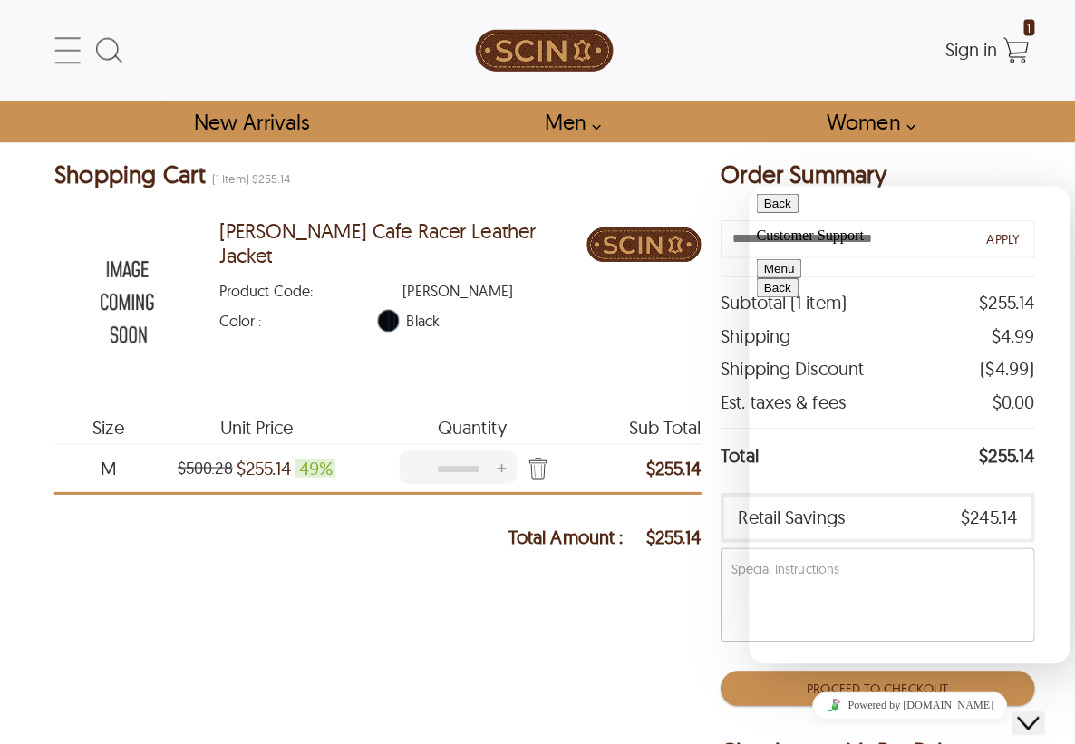
click at [1035, 713] on icon "Close Chat This icon closes the chat window." at bounding box center [1028, 723] width 22 height 22
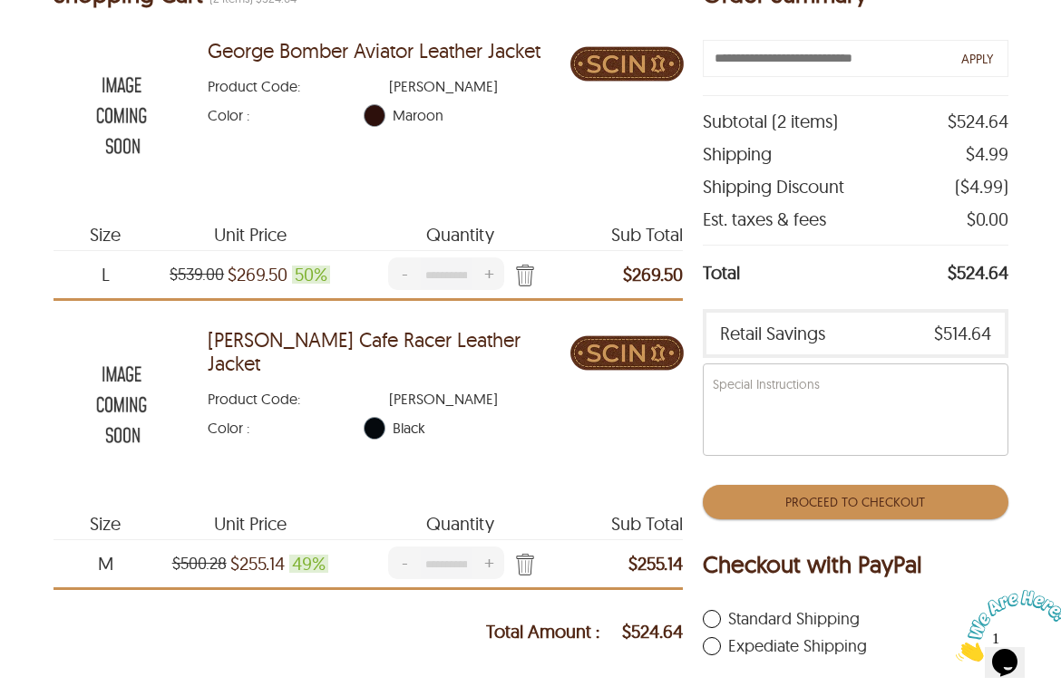
scroll to position [182, 1]
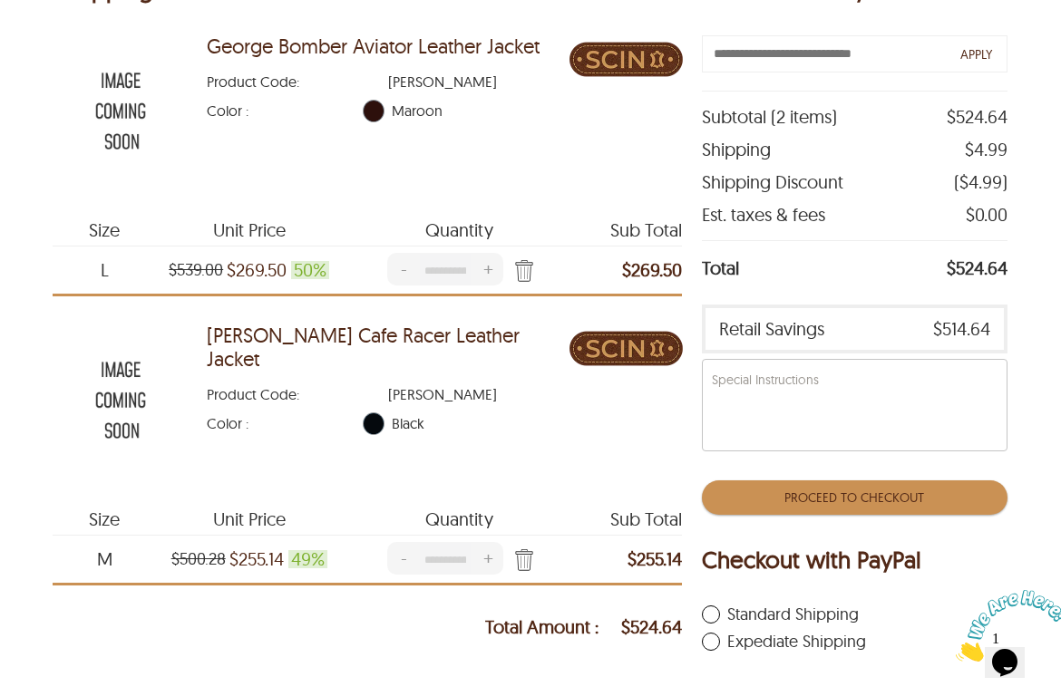
click at [529, 558] on img "Press Enter to Remove Item" at bounding box center [520, 562] width 27 height 26
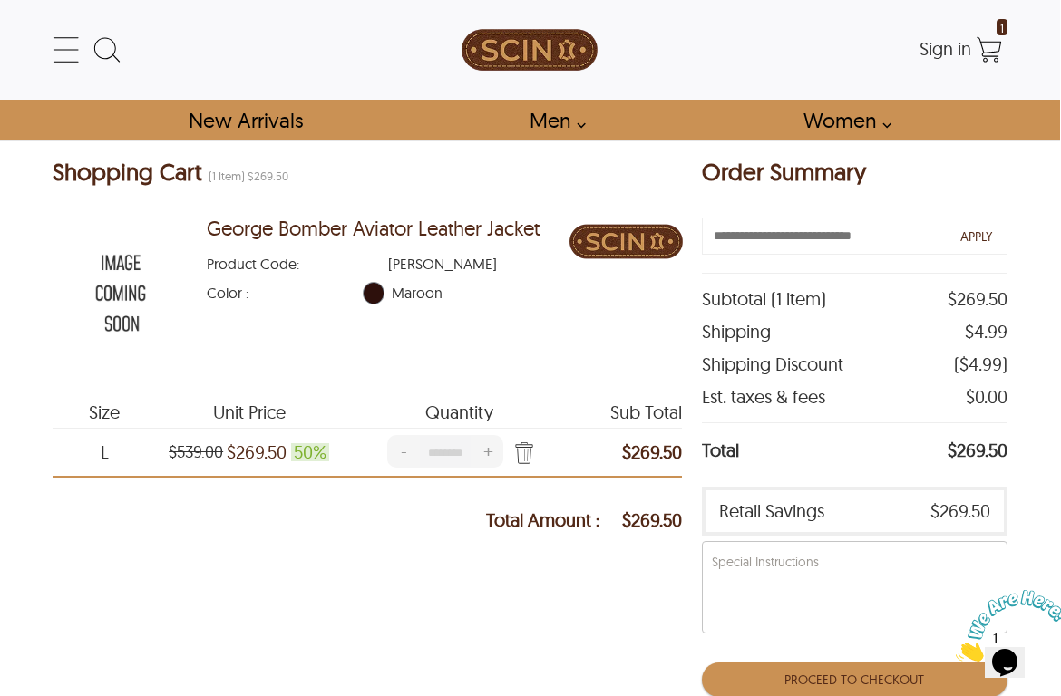
scroll to position [0, 1]
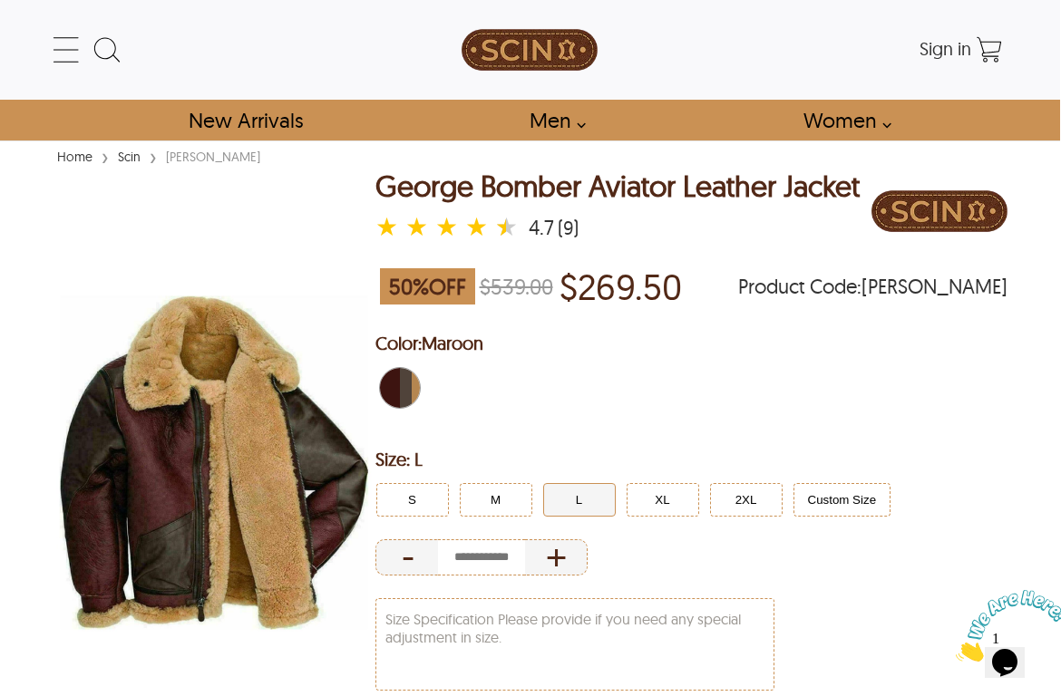
scroll to position [15, 0]
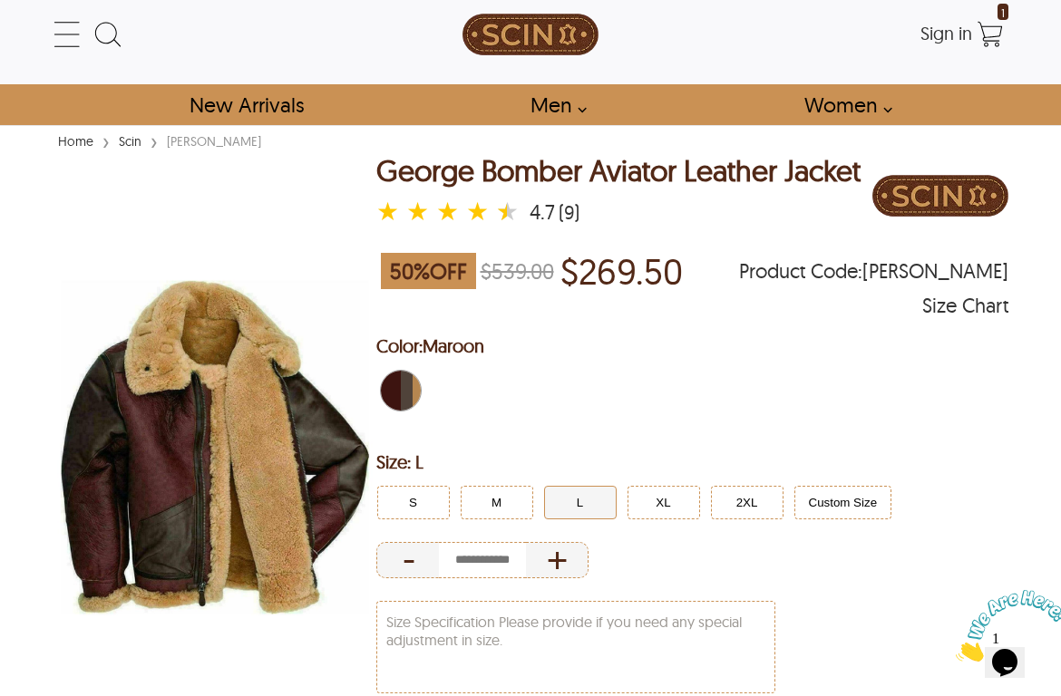
select select "********"
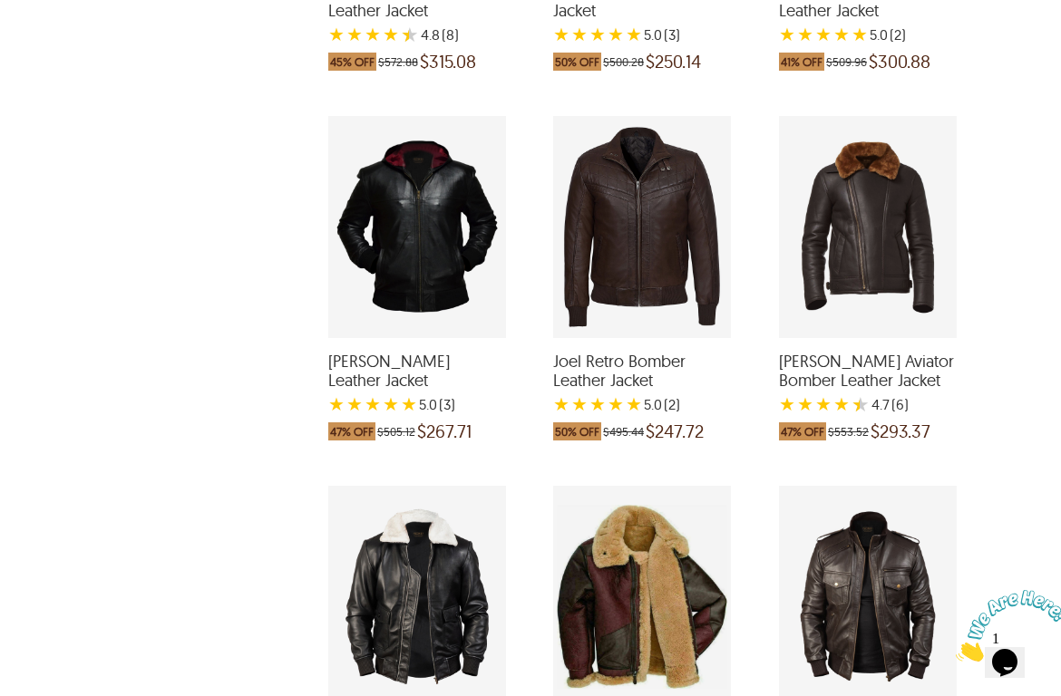
scroll to position [2461, 13]
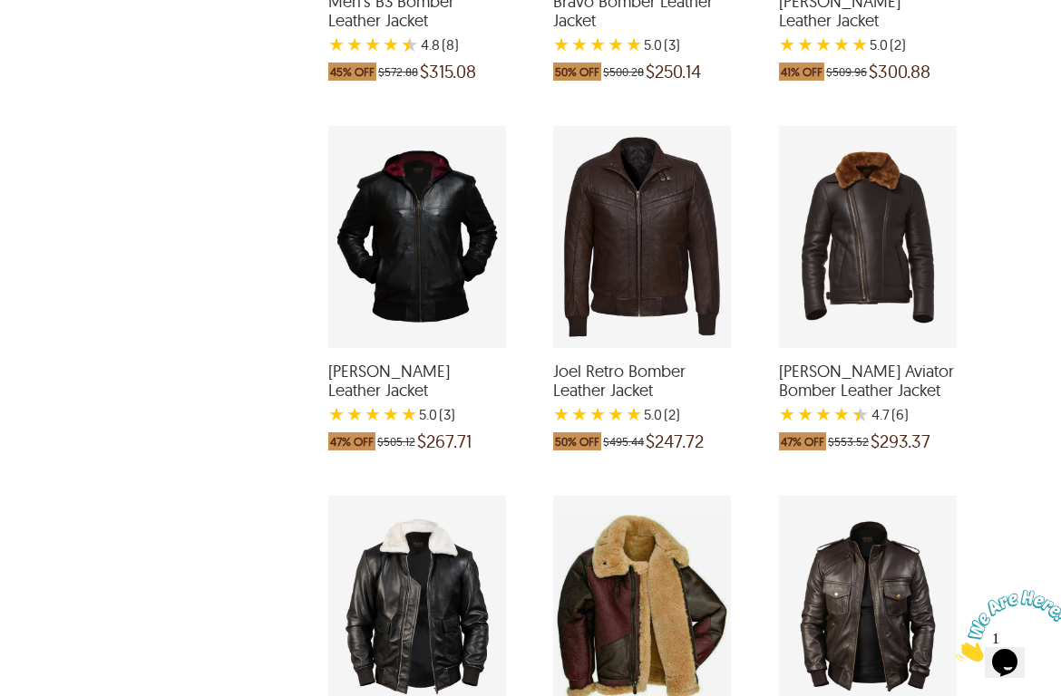
click at [625, 250] on div "Joel Retro Bomber Leather Jacket with a 5 Star Rating 2 Product Review which wa…" at bounding box center [642, 237] width 178 height 222
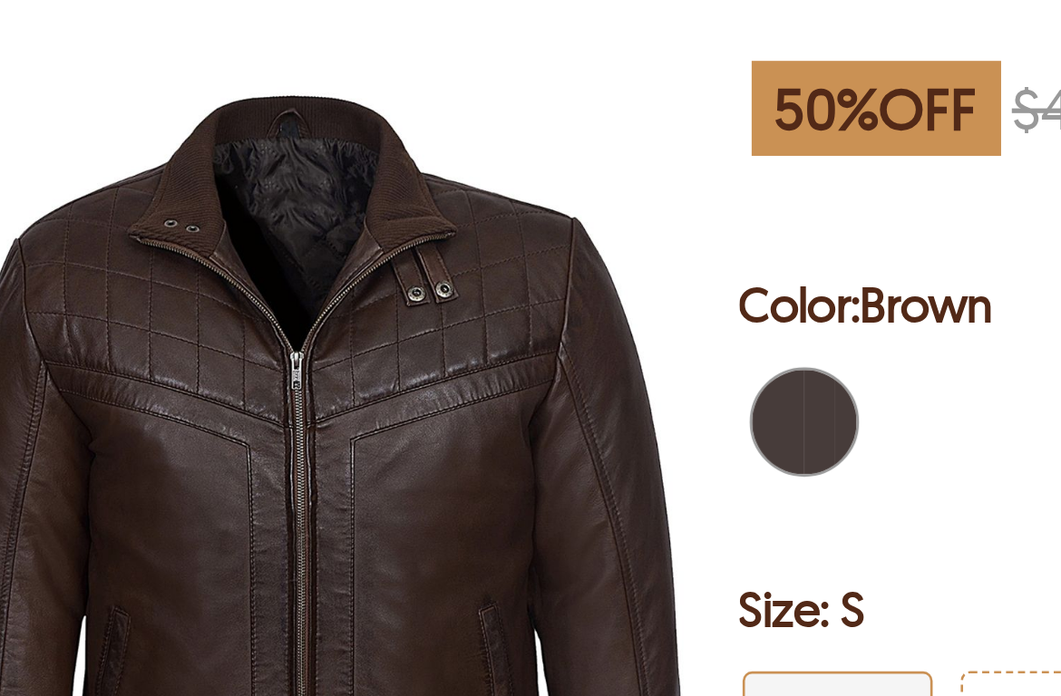
scroll to position [159, 0]
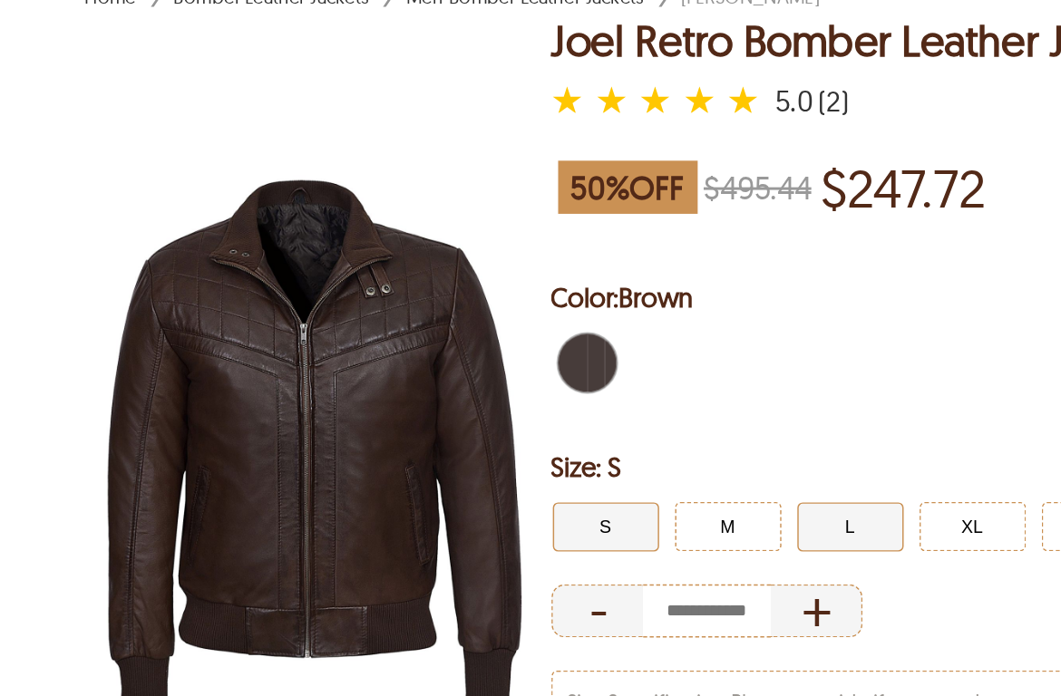
click at [580, 352] on button "L" at bounding box center [580, 360] width 73 height 34
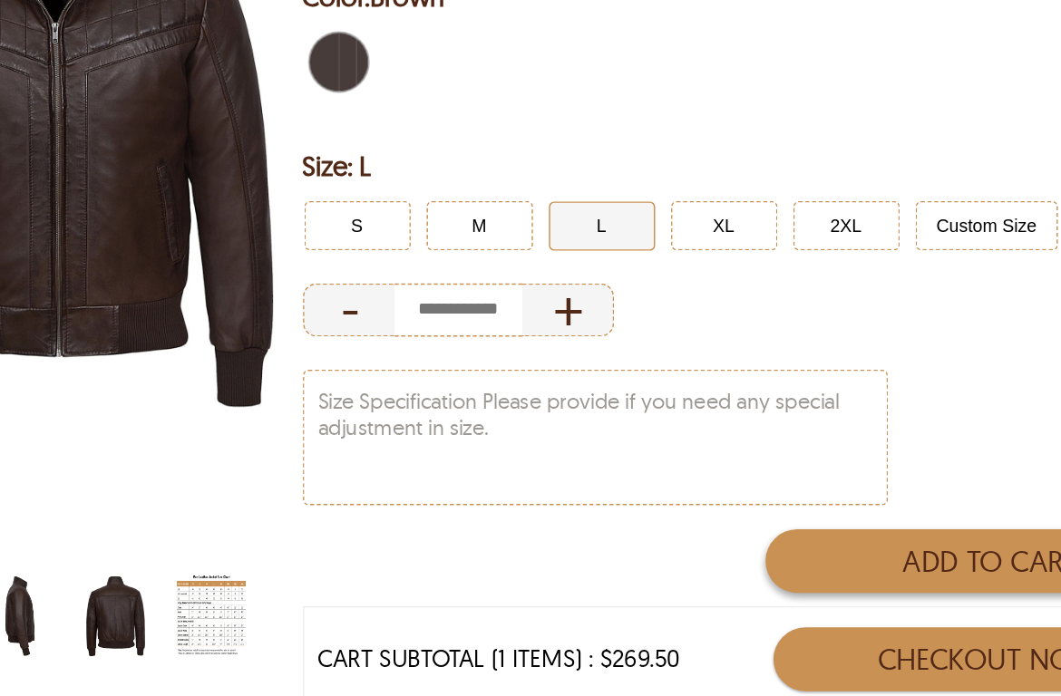
click at [692, 567] on button "Add to Cart" at bounding box center [845, 589] width 307 height 44
type input "*"
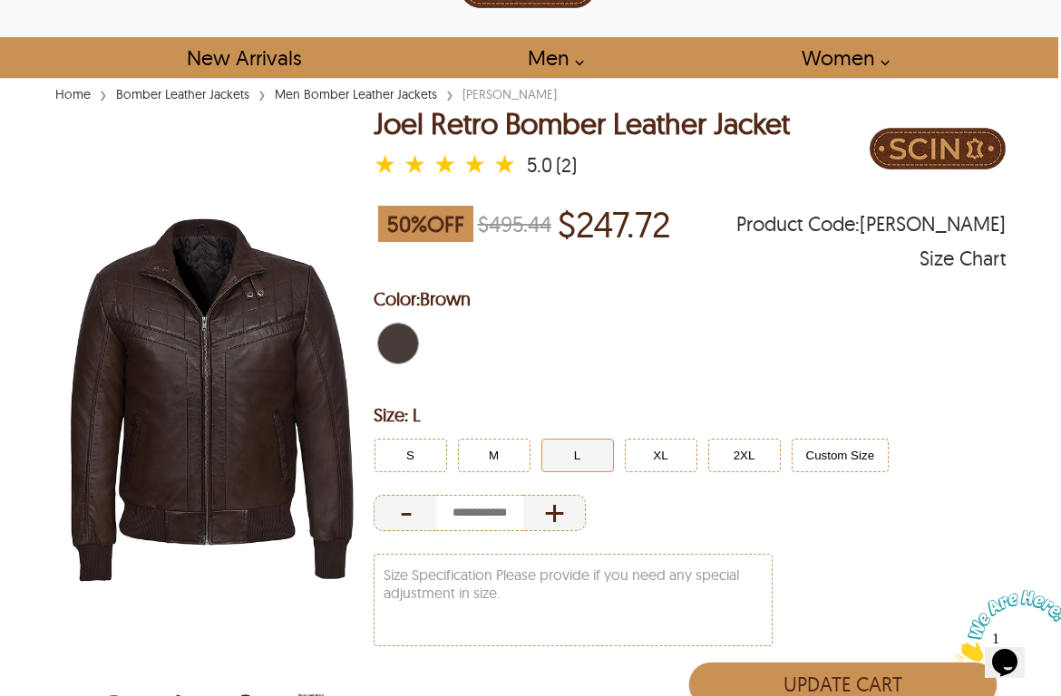
scroll to position [55, 3]
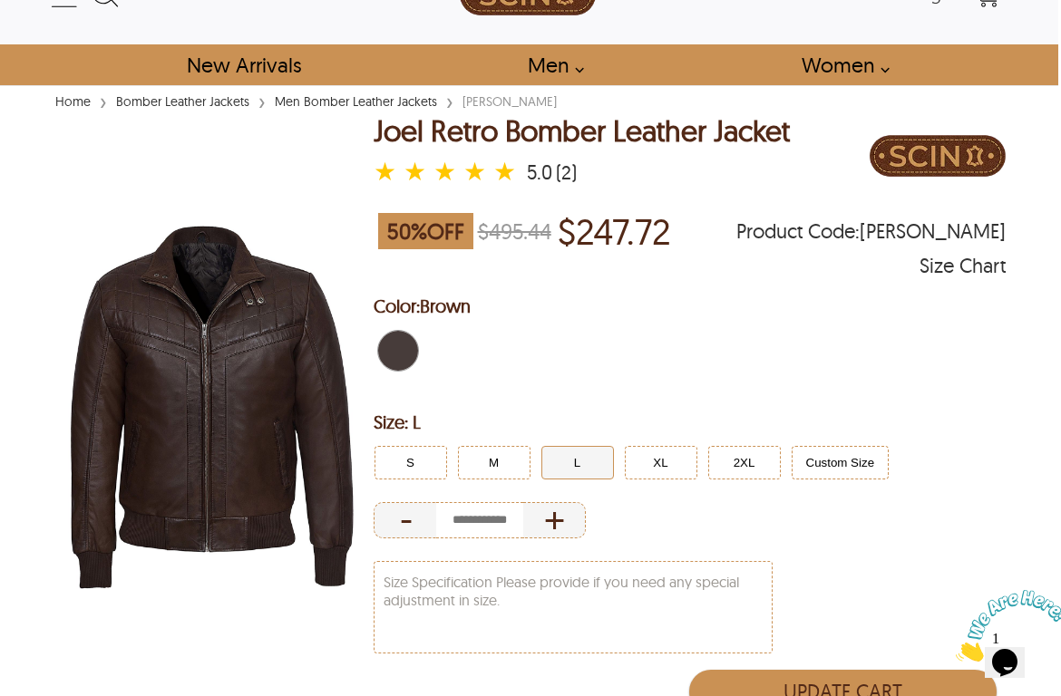
select select "********"
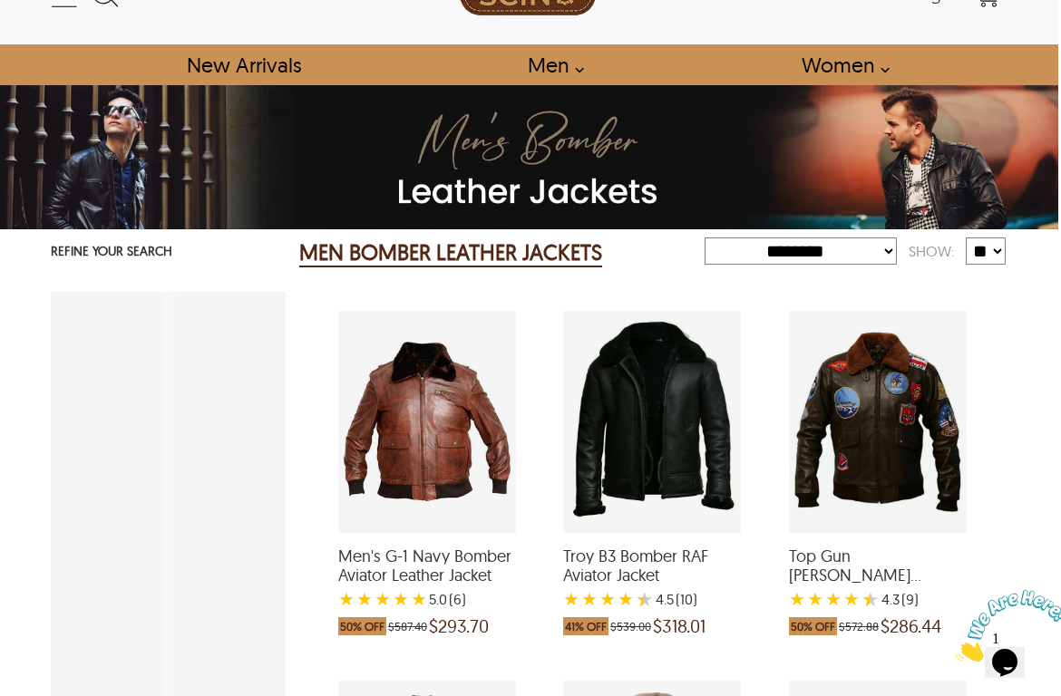
scroll to position [2461, 13]
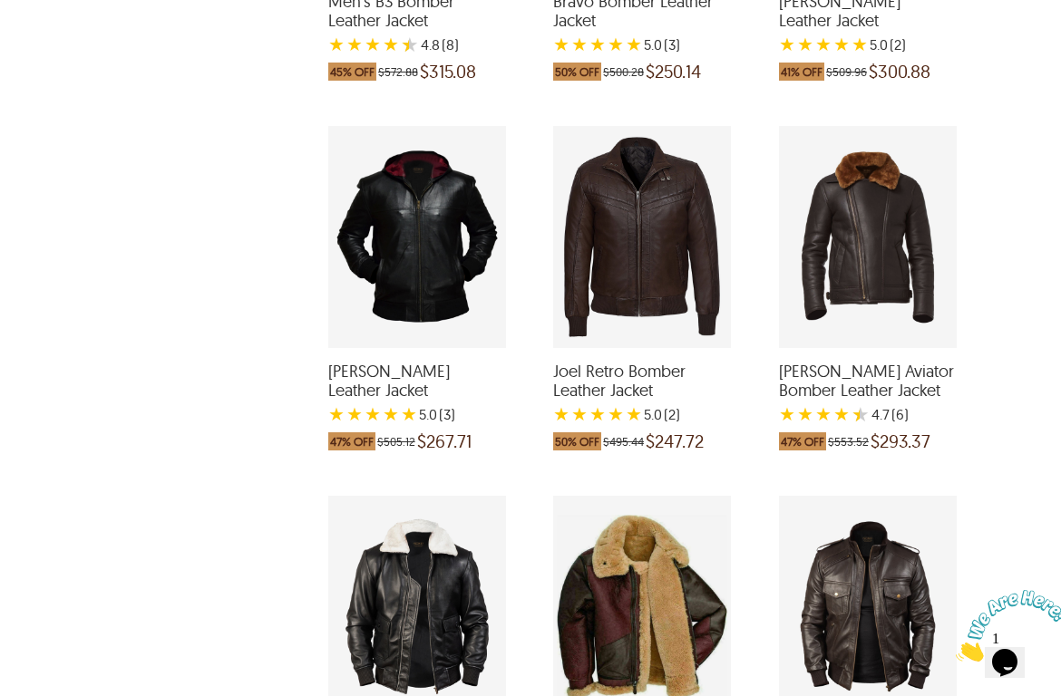
click at [860, 252] on div "Eric Aviator Bomber Leather Jacket with a 4.666666666666667 Star Rating 6 Produ…" at bounding box center [868, 237] width 178 height 222
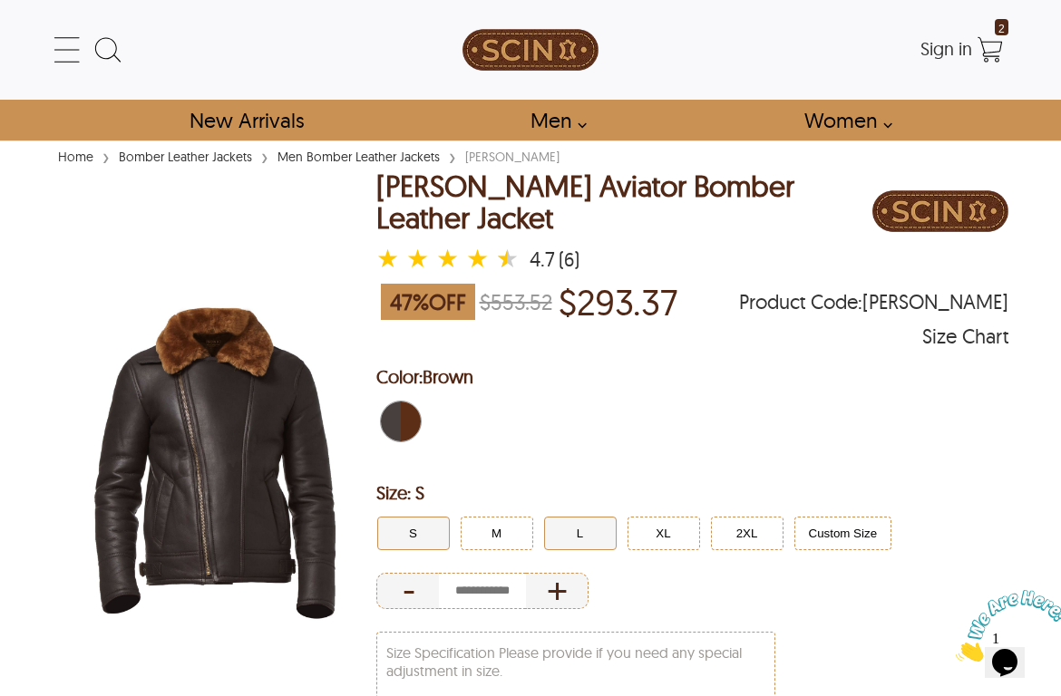
click at [582, 517] on button "L" at bounding box center [580, 534] width 73 height 34
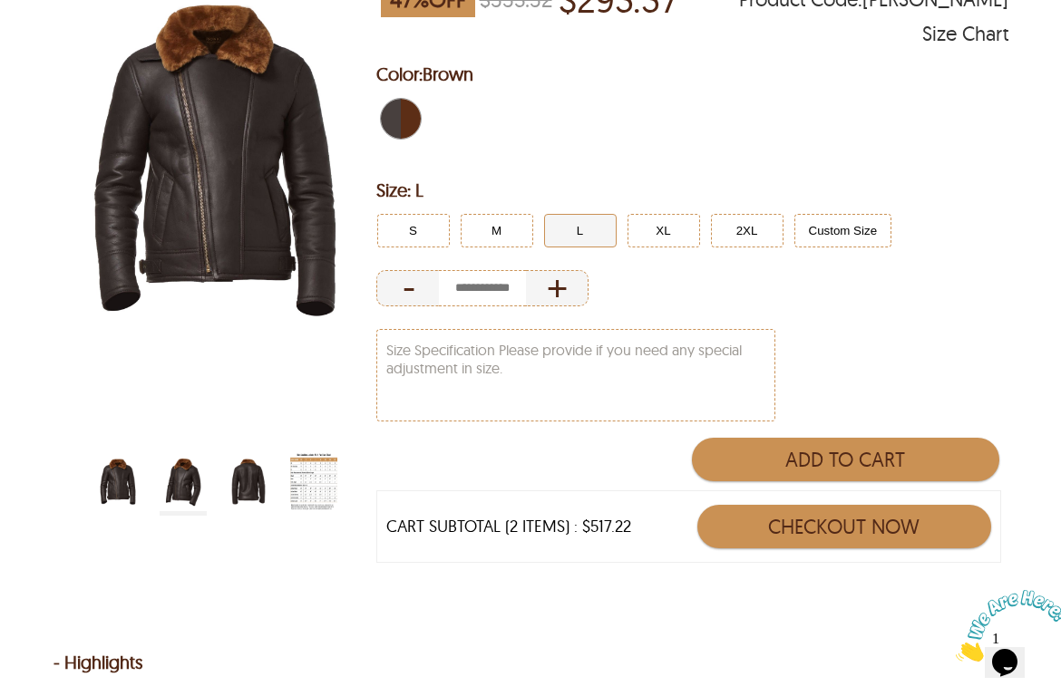
scroll to position [307, 0]
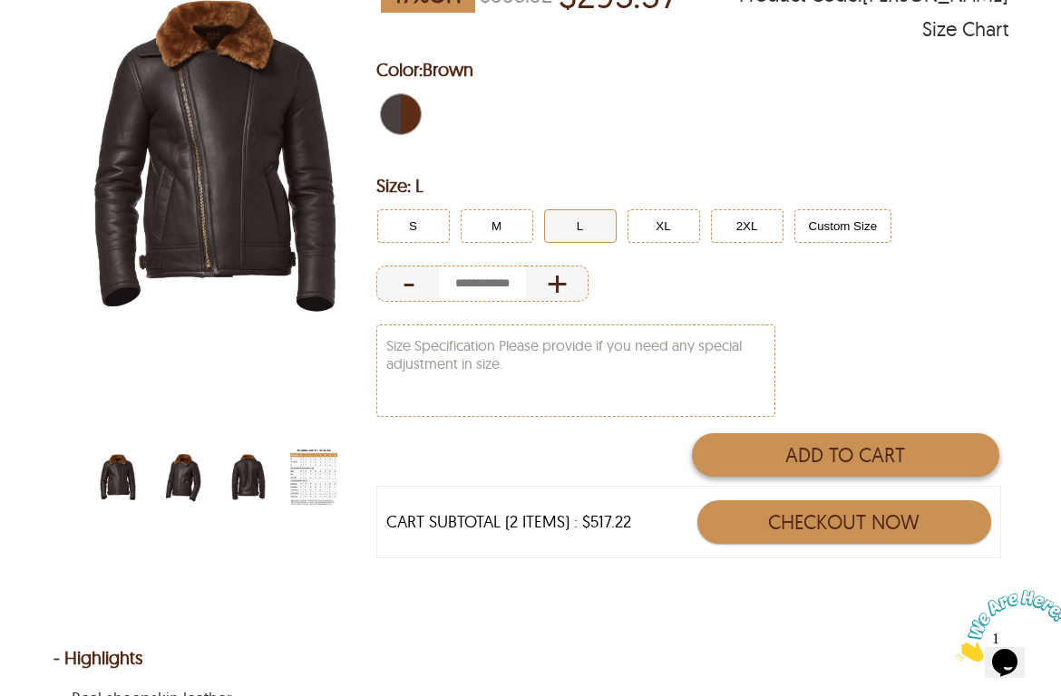
click at [764, 453] on button "Add to Cart" at bounding box center [845, 455] width 307 height 44
type input "*"
select select "********"
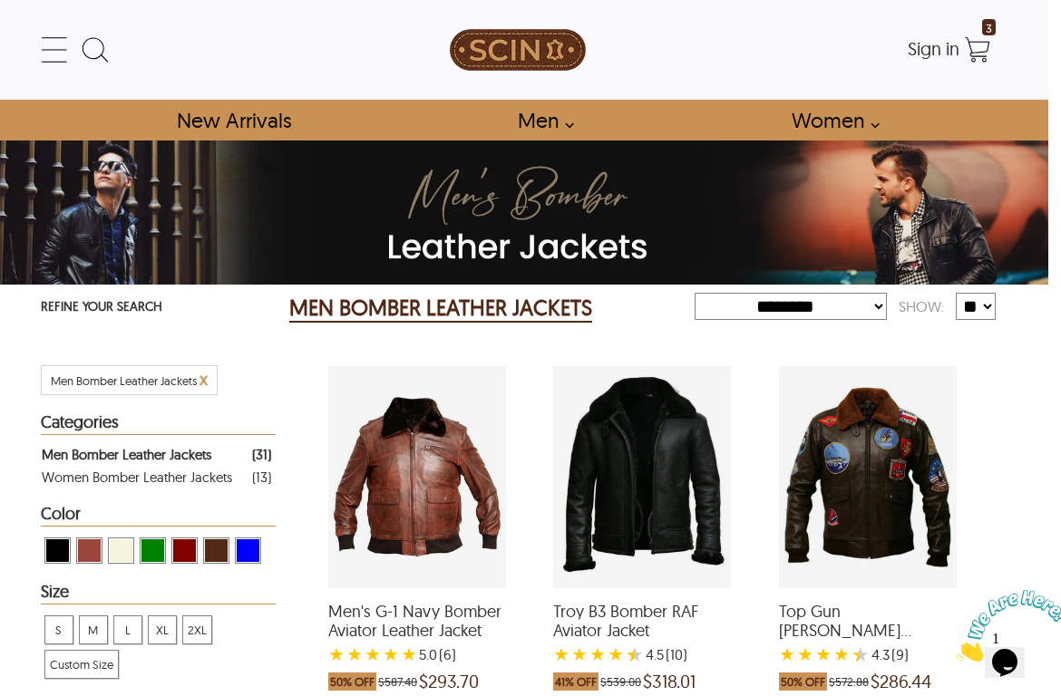
scroll to position [0, 13]
click at [46, 43] on icon at bounding box center [54, 50] width 36 height 36
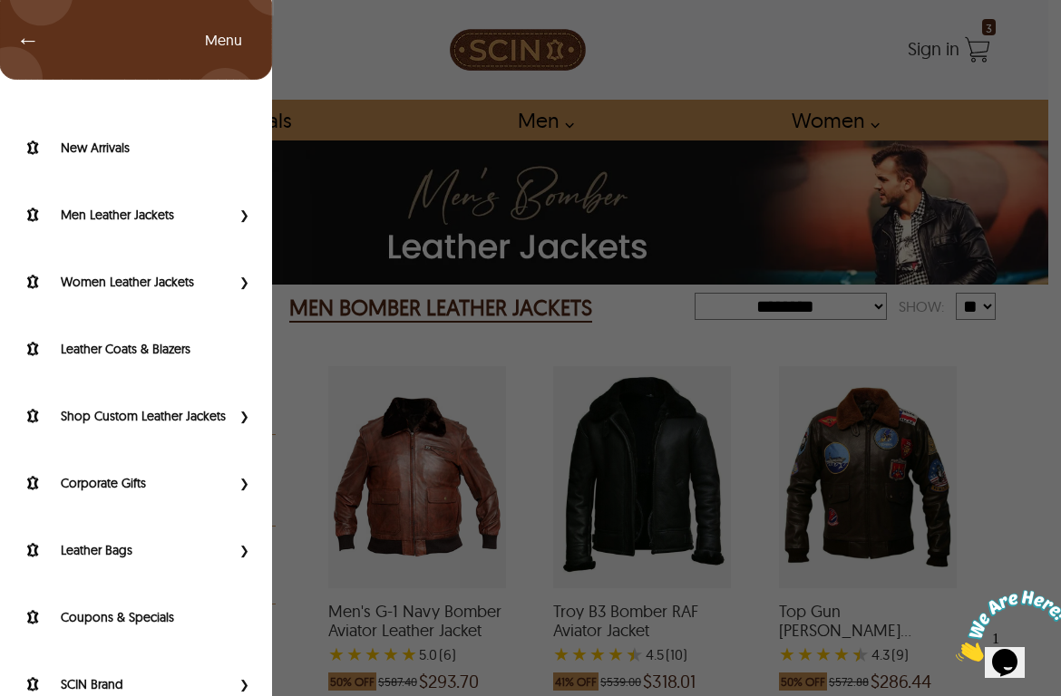
click at [26, 44] on span "←" at bounding box center [19, 40] width 42 height 18
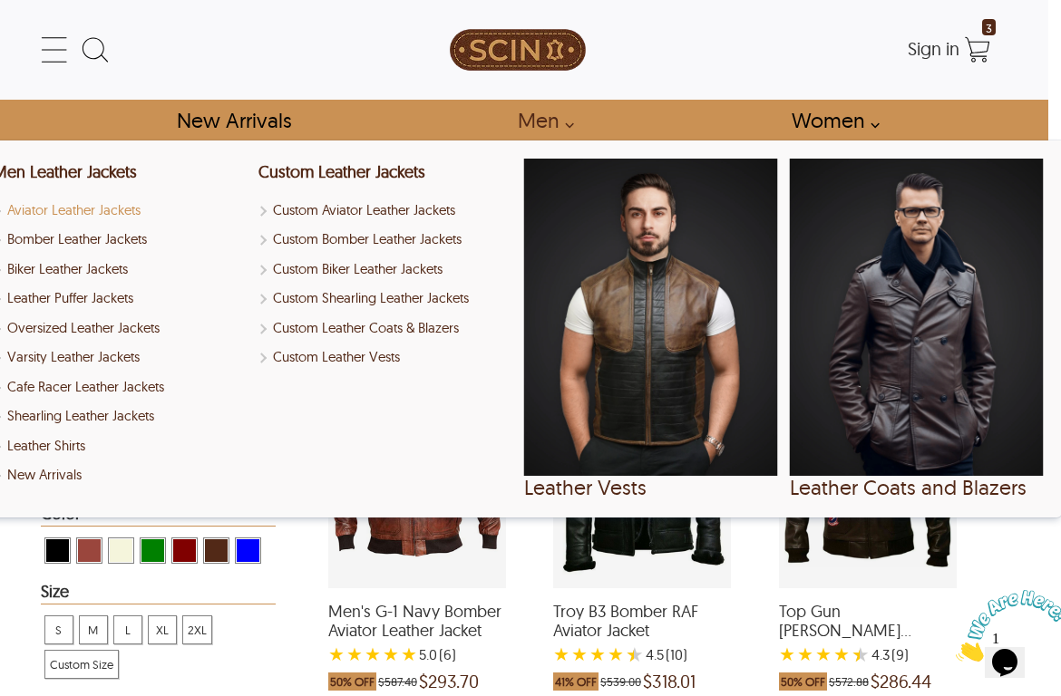
click at [91, 208] on link "Aviator Leather Jackets" at bounding box center [120, 210] width 254 height 21
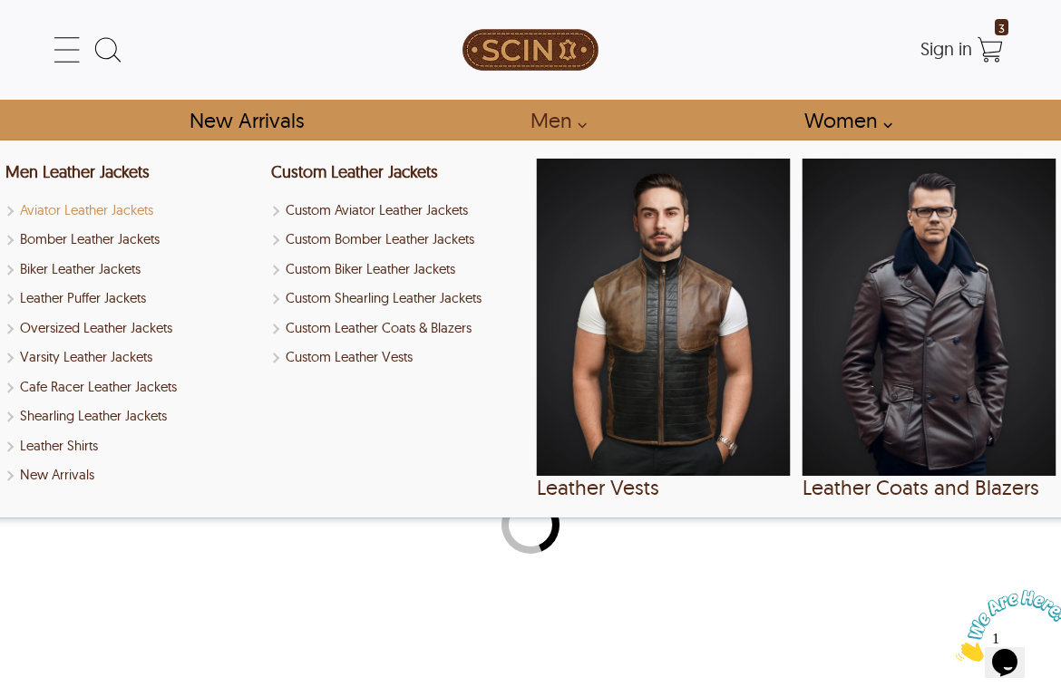
select select "********"
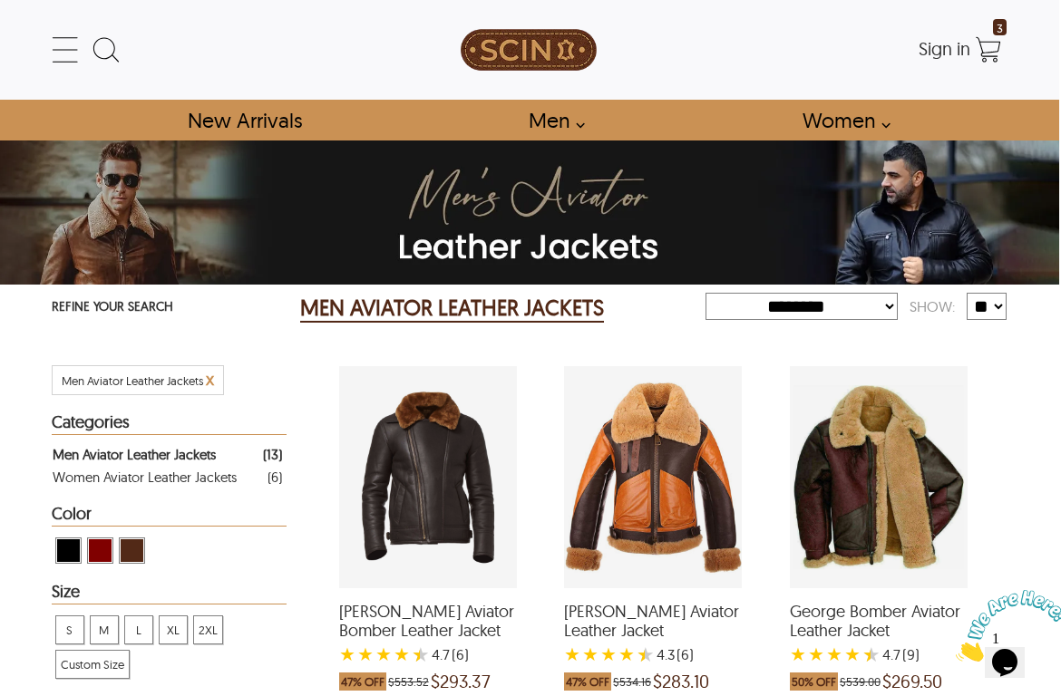
scroll to position [0, 2]
click at [63, 56] on icon at bounding box center [65, 50] width 36 height 36
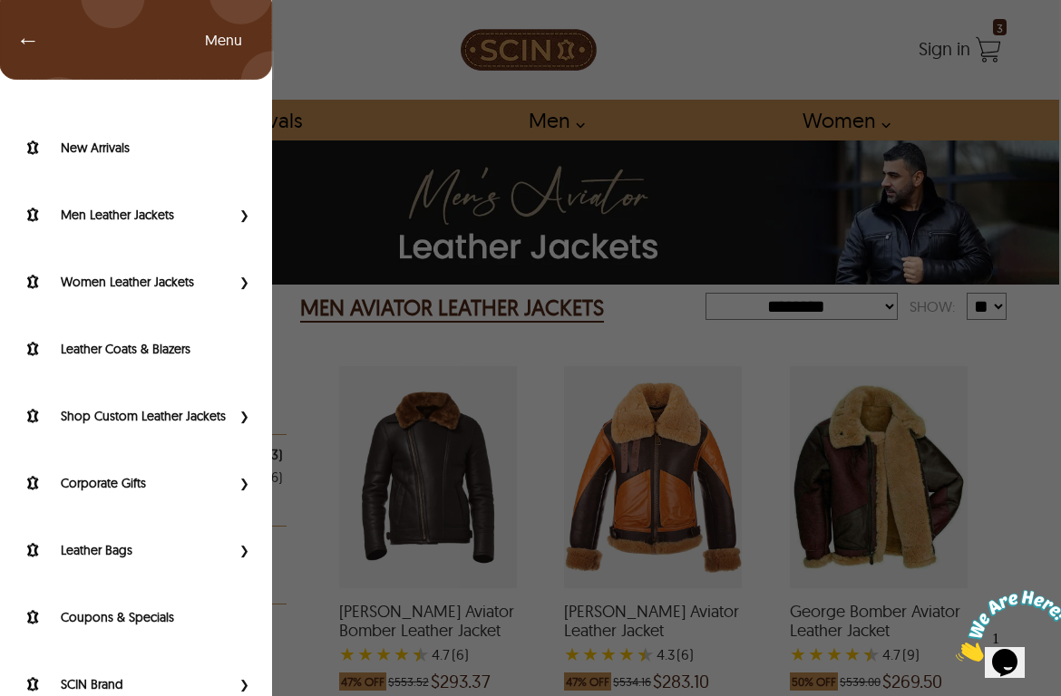
click at [26, 38] on span "←" at bounding box center [19, 40] width 42 height 18
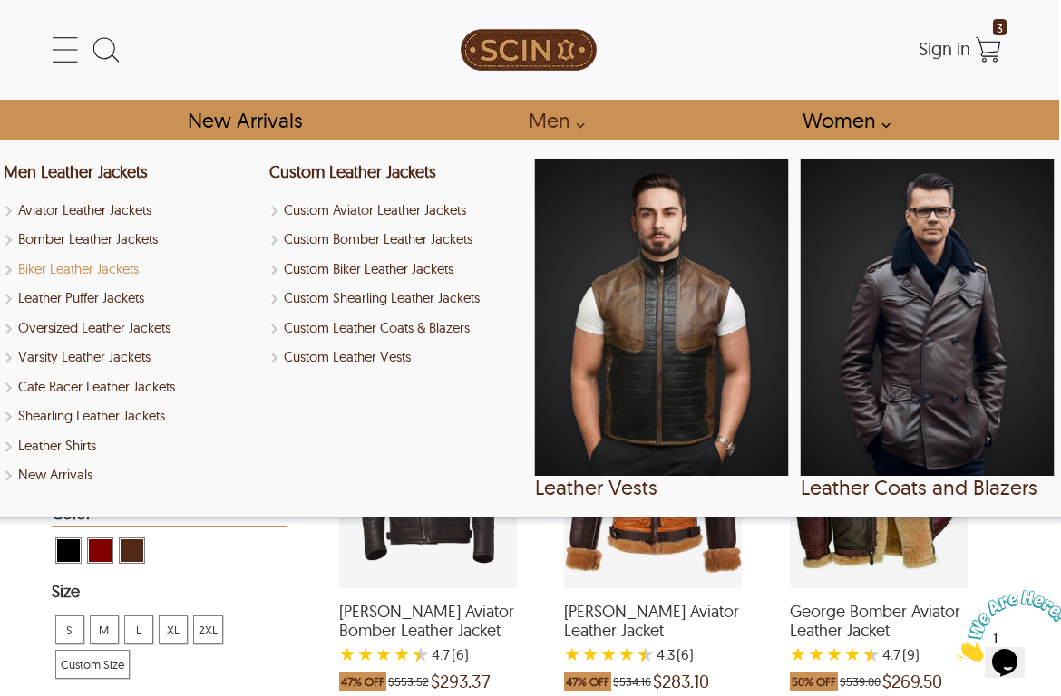
click at [95, 270] on link "Biker Leather Jackets" at bounding box center [131, 269] width 254 height 21
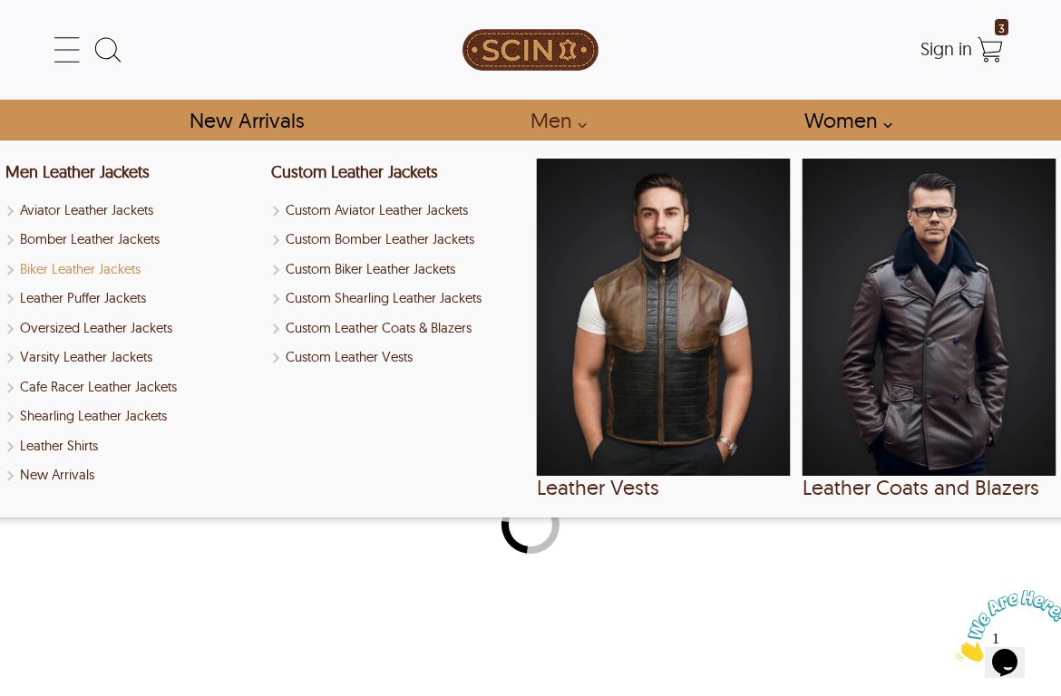
select select "********"
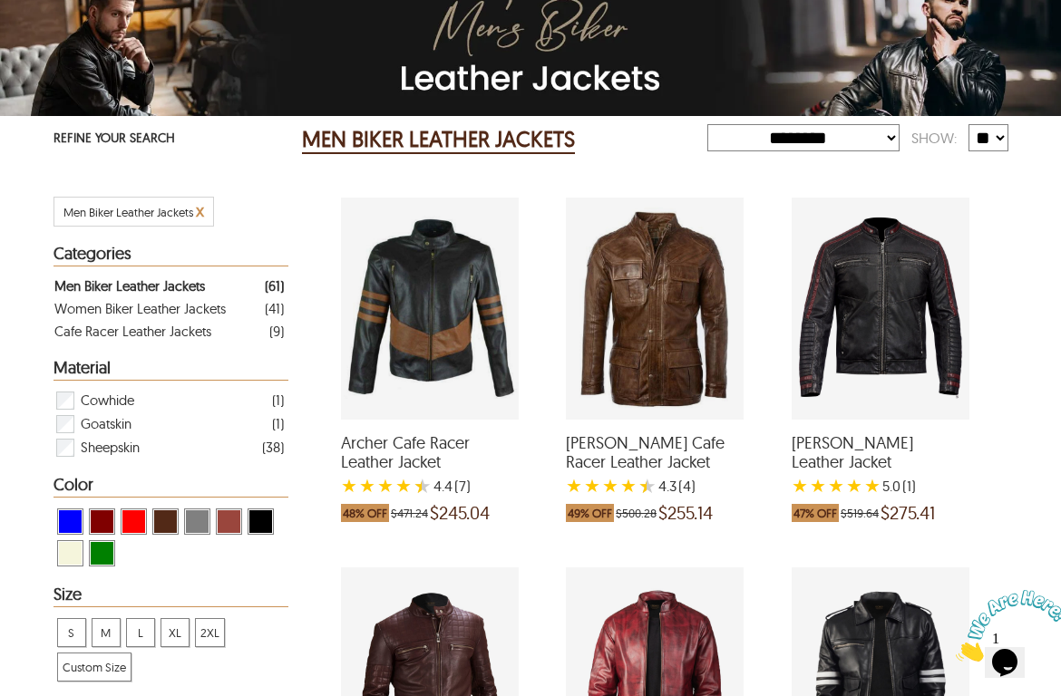
scroll to position [174, 0]
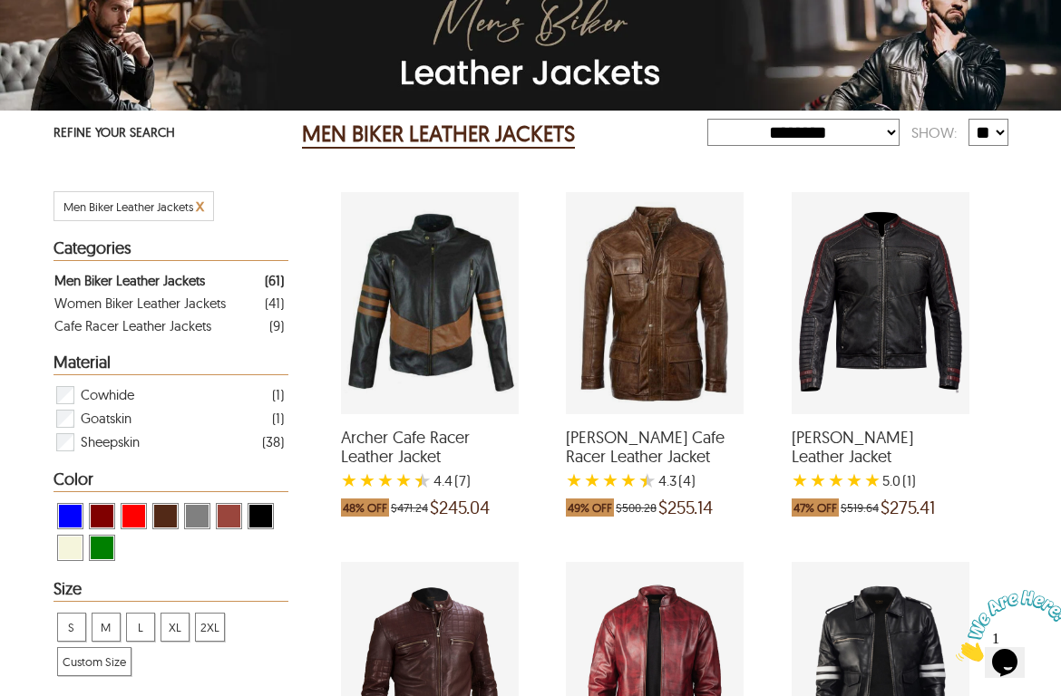
click at [657, 371] on div "Keith Cafe Racer Leather Jacket with a 4.25 Star Rating 4 Product Review which …" at bounding box center [655, 303] width 178 height 222
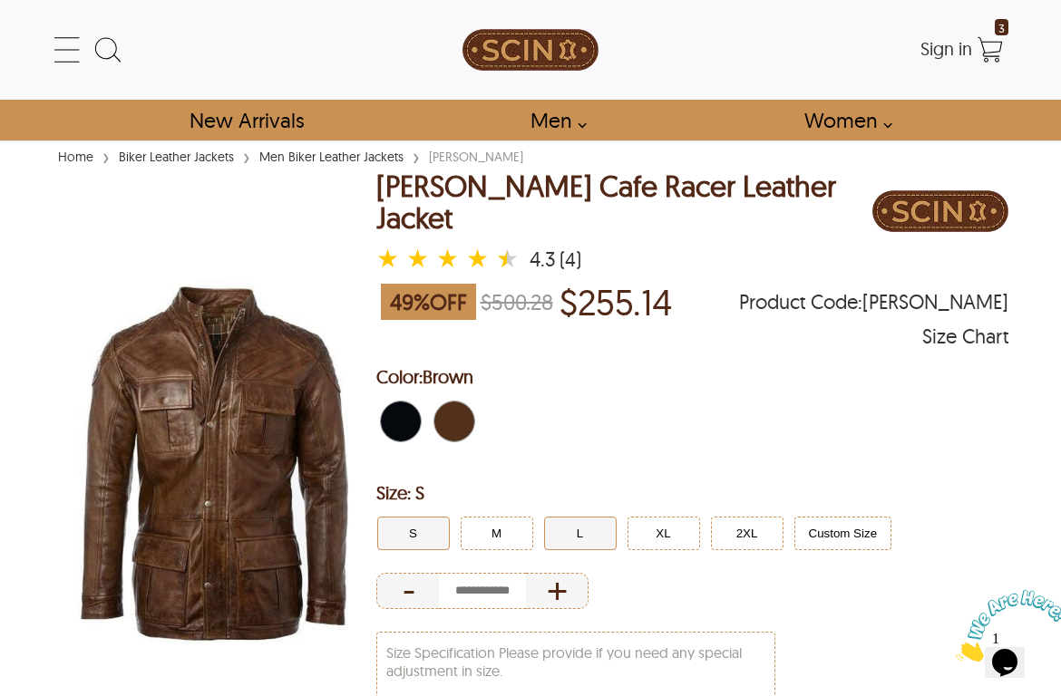
click at [551, 517] on button "L" at bounding box center [580, 534] width 73 height 34
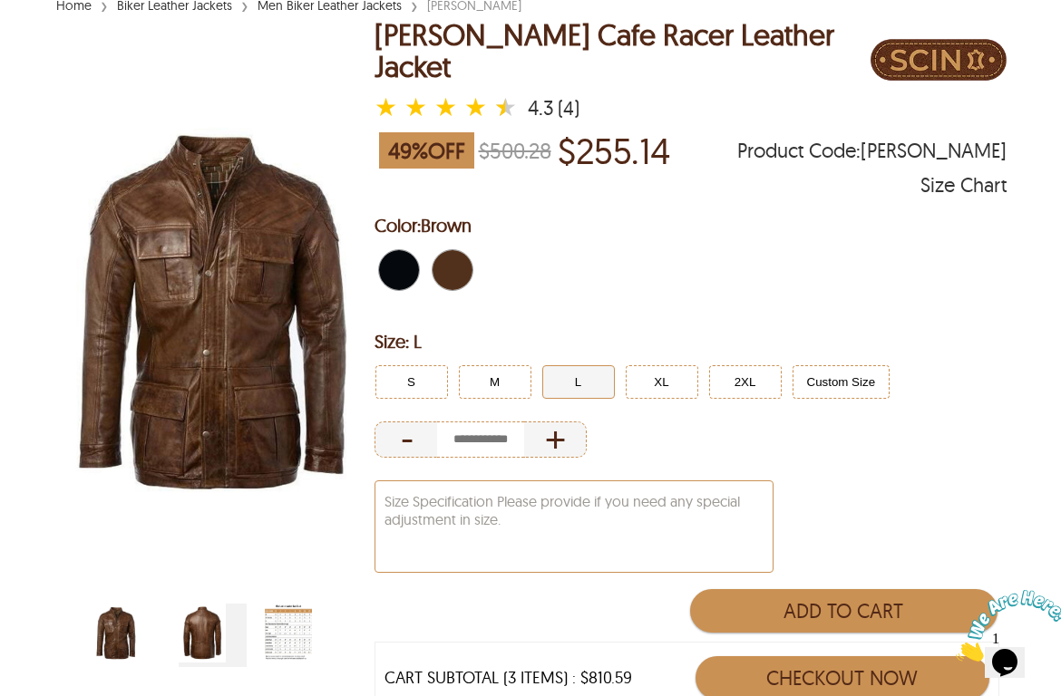
scroll to position [164, 2]
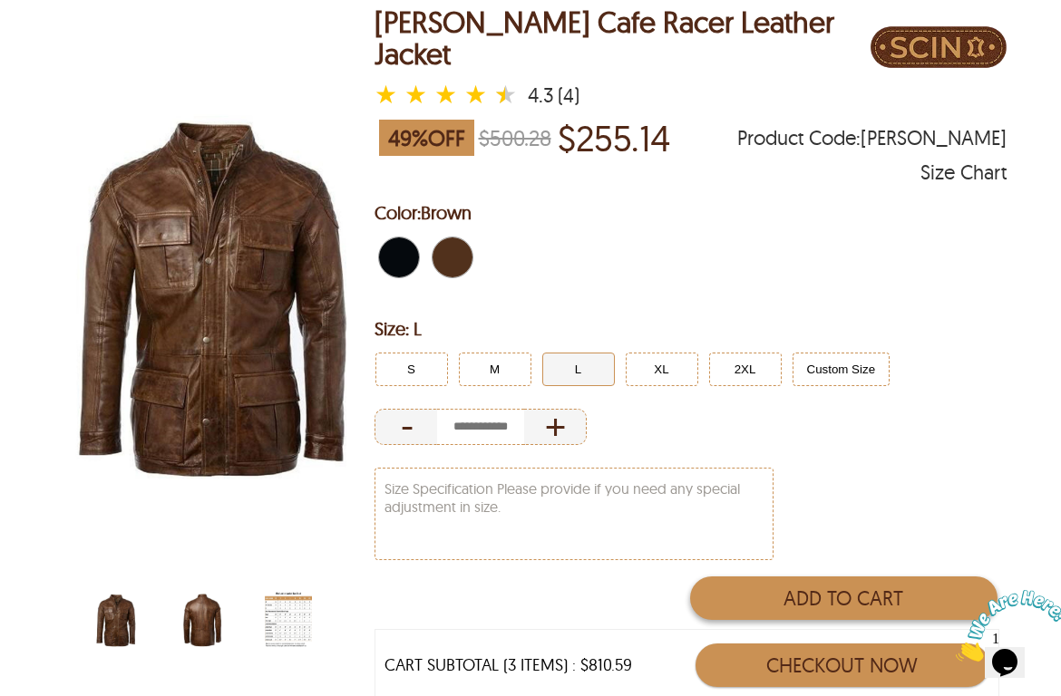
click at [800, 580] on button "Add to Cart" at bounding box center [843, 599] width 307 height 44
type input "*"
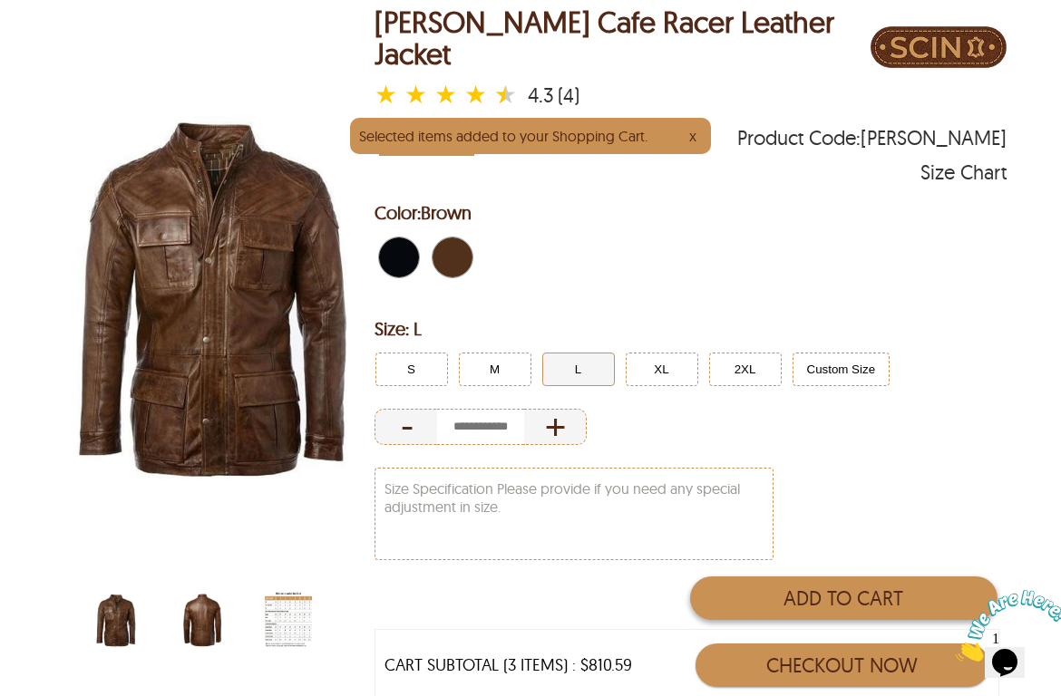
click at [800, 580] on button "Add to Cart" at bounding box center [843, 599] width 307 height 44
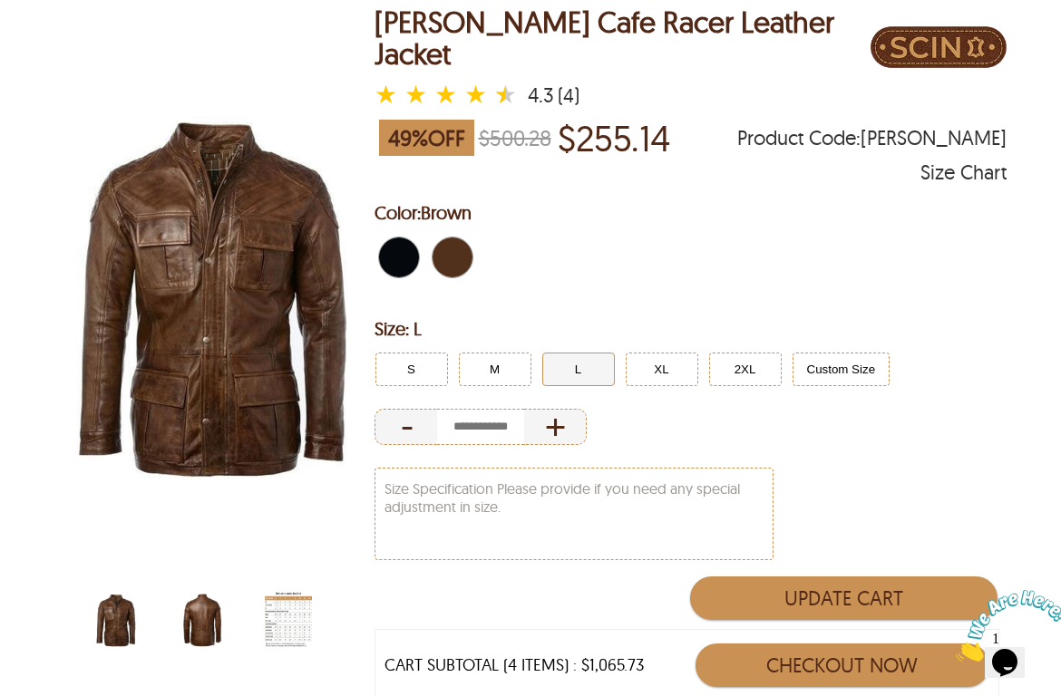
select select "********"
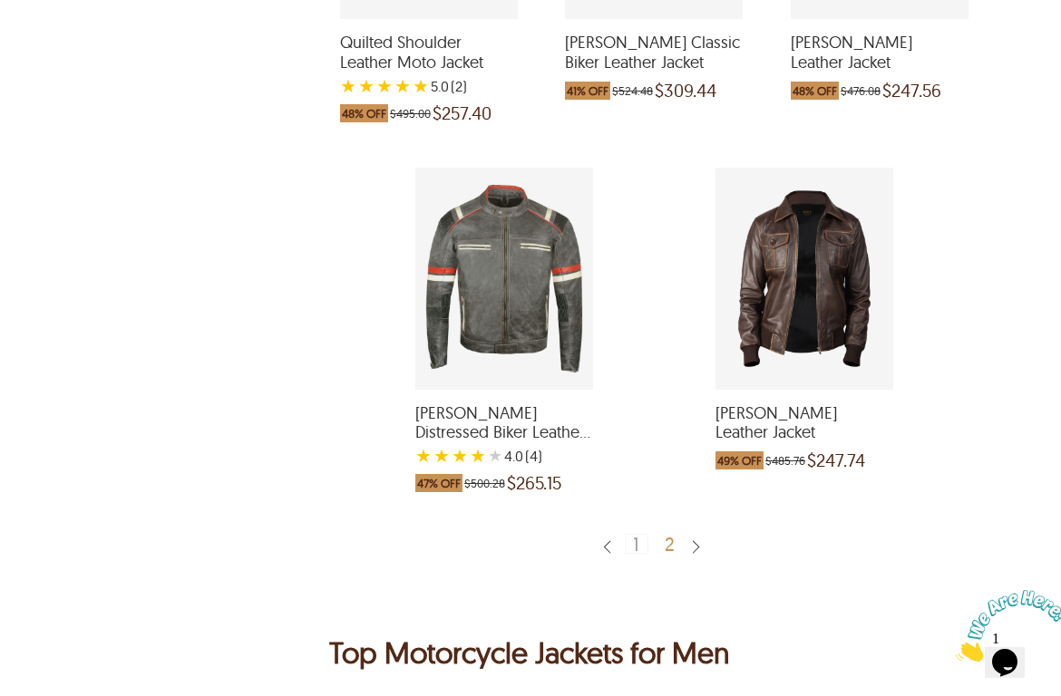
scroll to position [3894, 1]
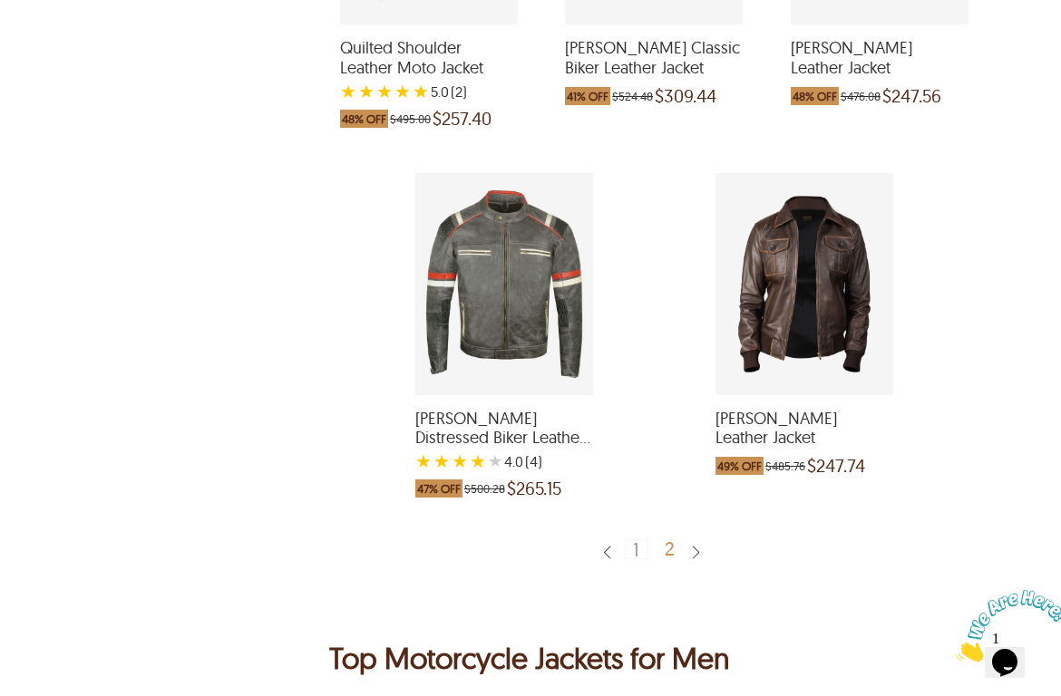
click at [669, 539] on div "2" at bounding box center [670, 548] width 26 height 18
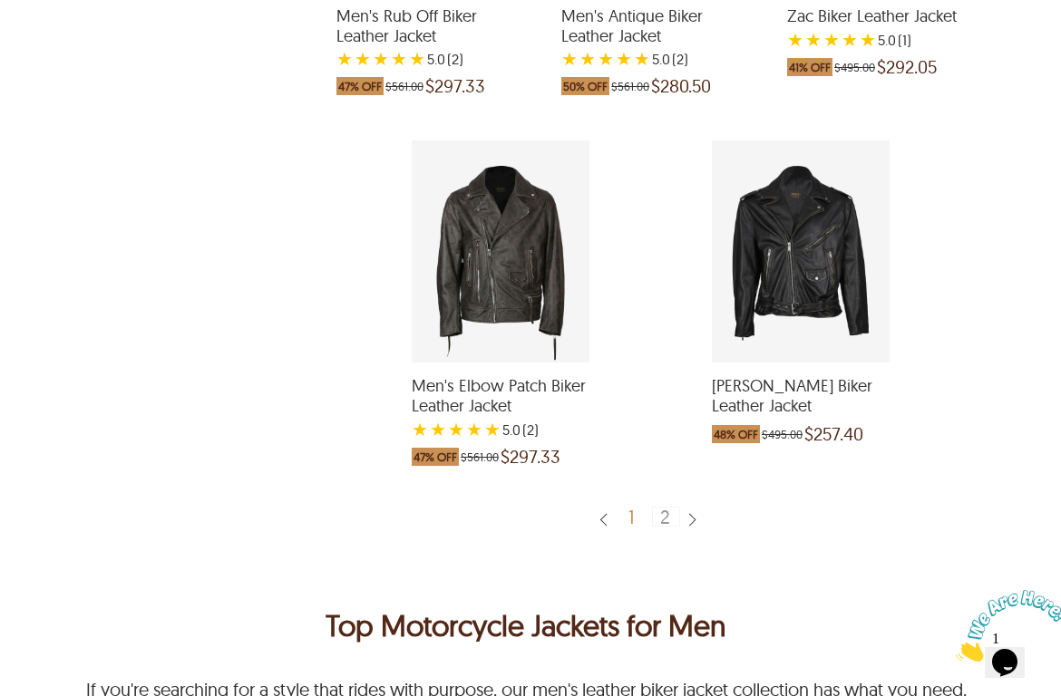
scroll to position [3555, 5]
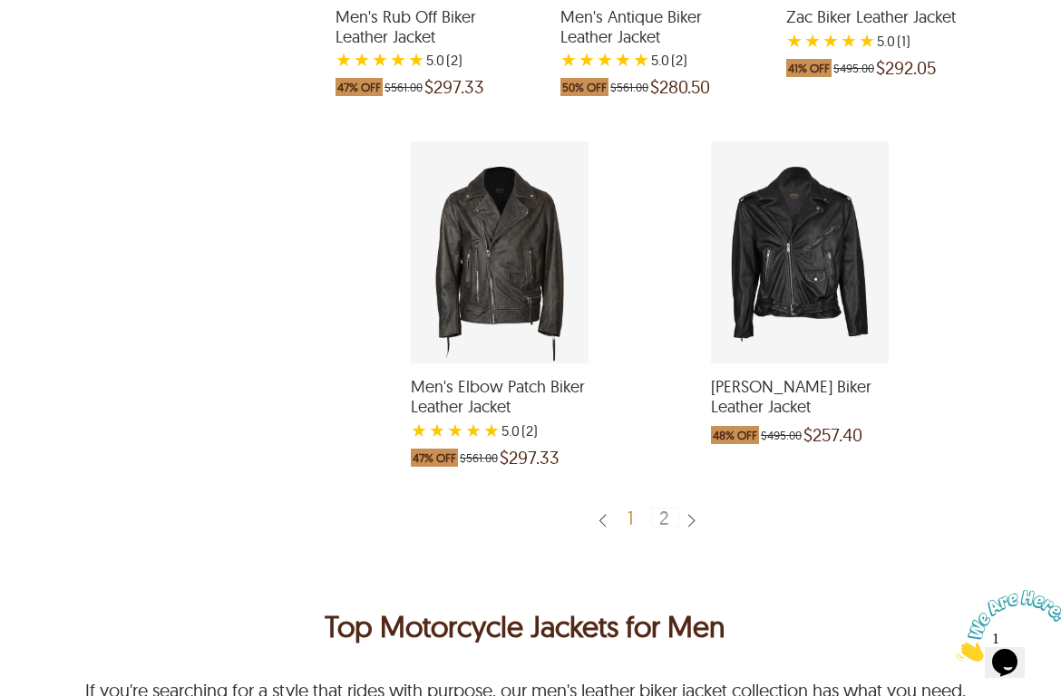
click at [689, 516] on img at bounding box center [691, 521] width 15 height 17
click at [687, 513] on img at bounding box center [691, 521] width 15 height 17
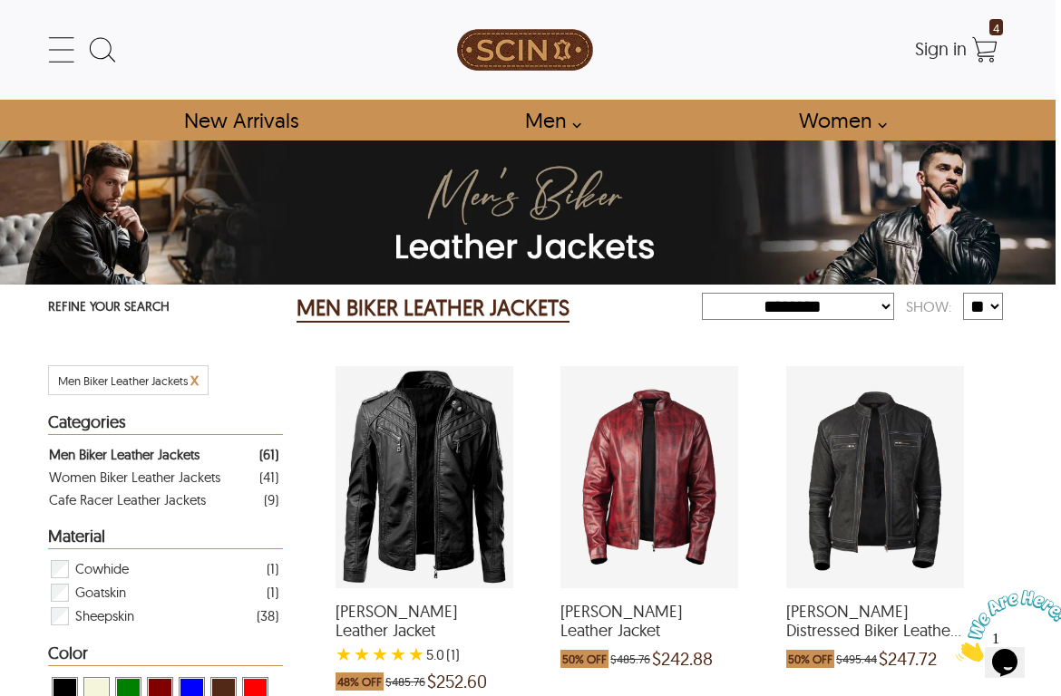
scroll to position [0, 5]
click at [58, 56] on icon at bounding box center [62, 50] width 36 height 36
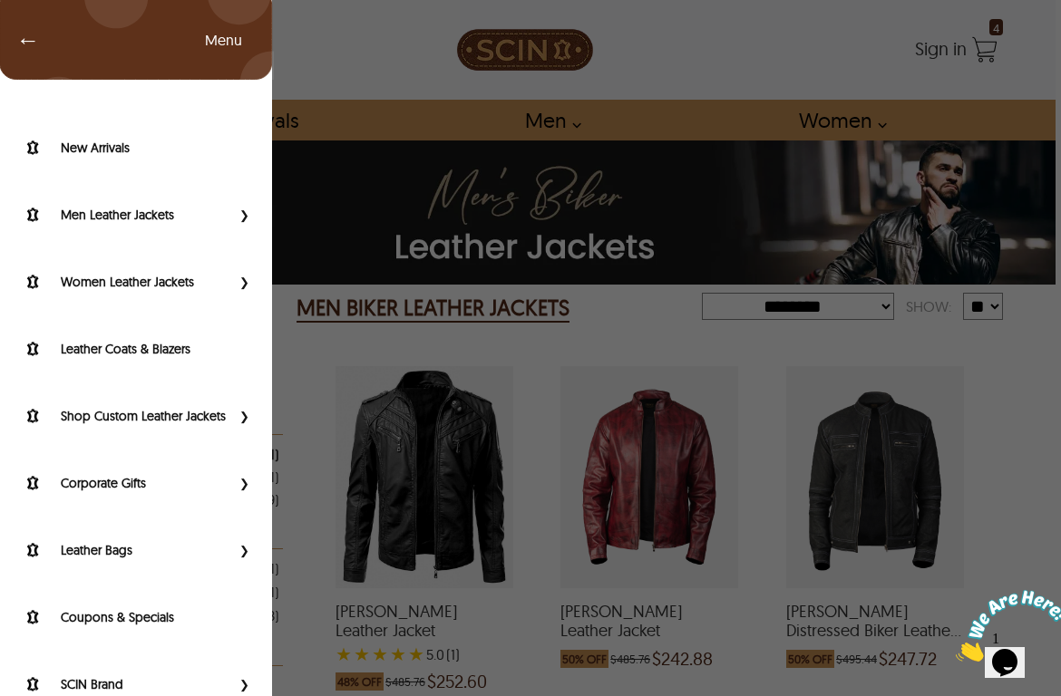
click at [29, 39] on span "←" at bounding box center [19, 40] width 42 height 18
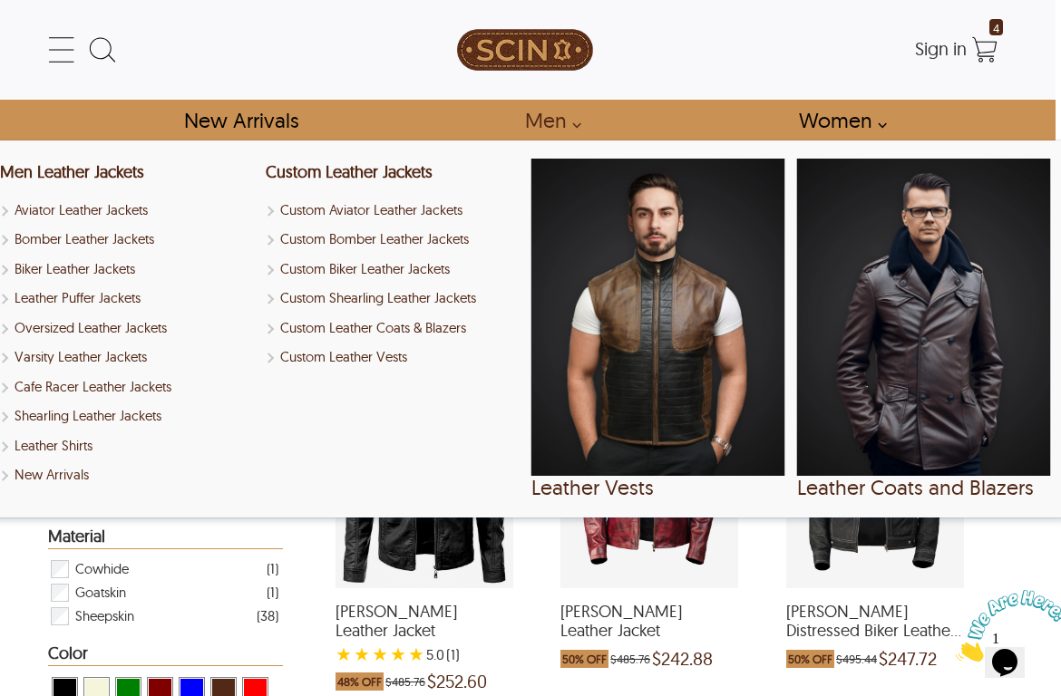
click at [542, 113] on link "Men" at bounding box center [547, 120] width 87 height 41
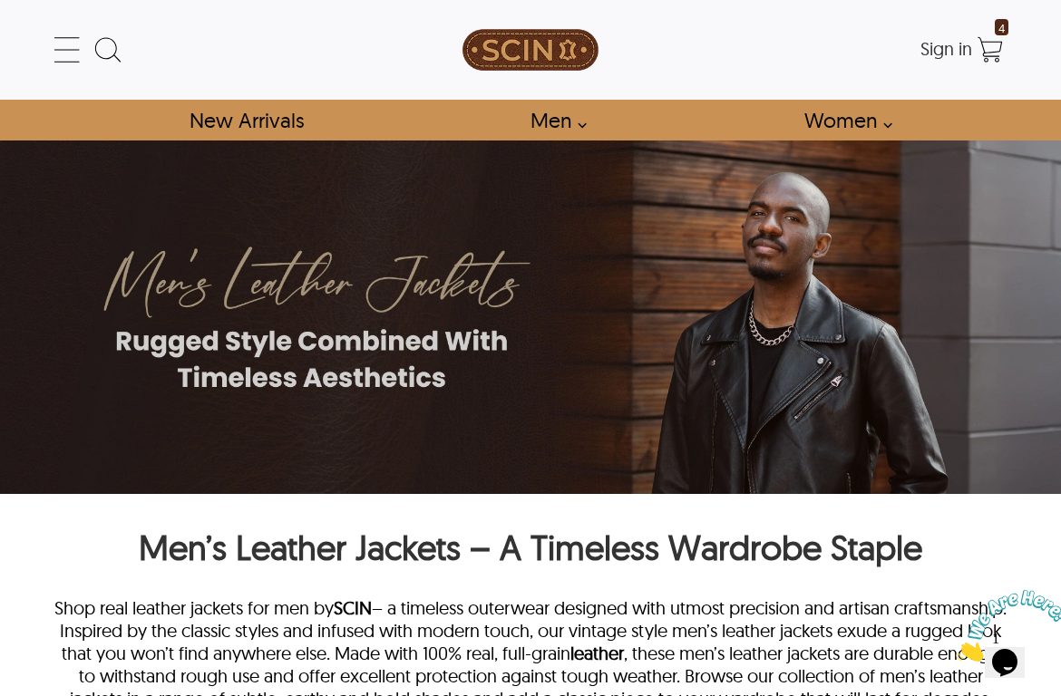
click at [552, 116] on link "Men" at bounding box center [553, 120] width 87 height 41
click at [579, 130] on link "Men" at bounding box center [553, 120] width 87 height 41
click at [585, 116] on link "Men" at bounding box center [553, 120] width 87 height 41
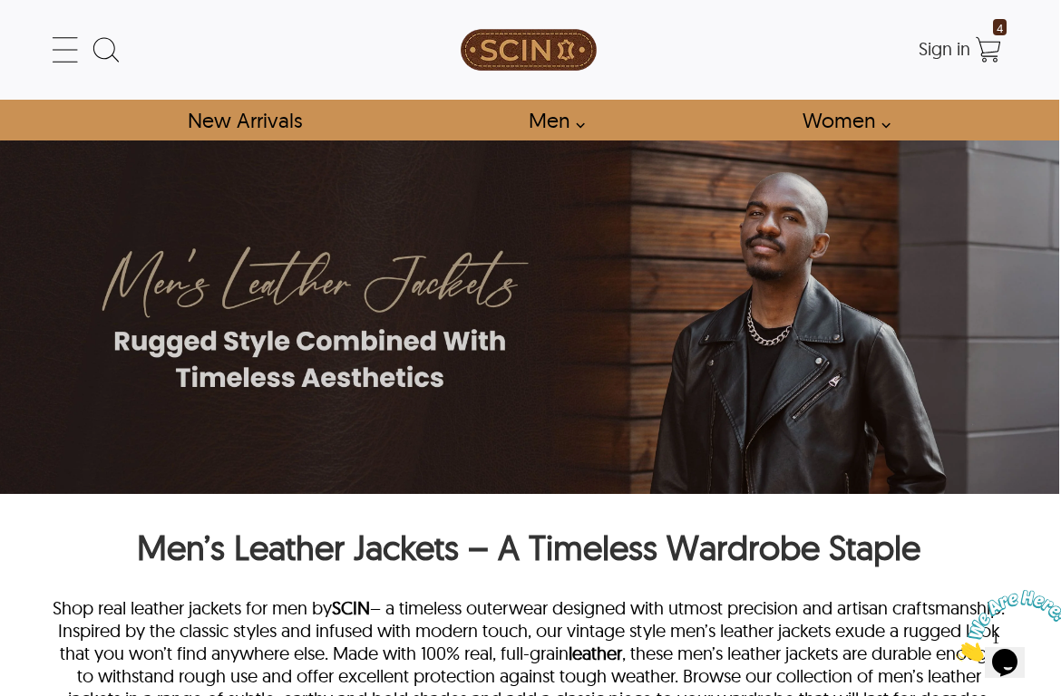
scroll to position [3, 2]
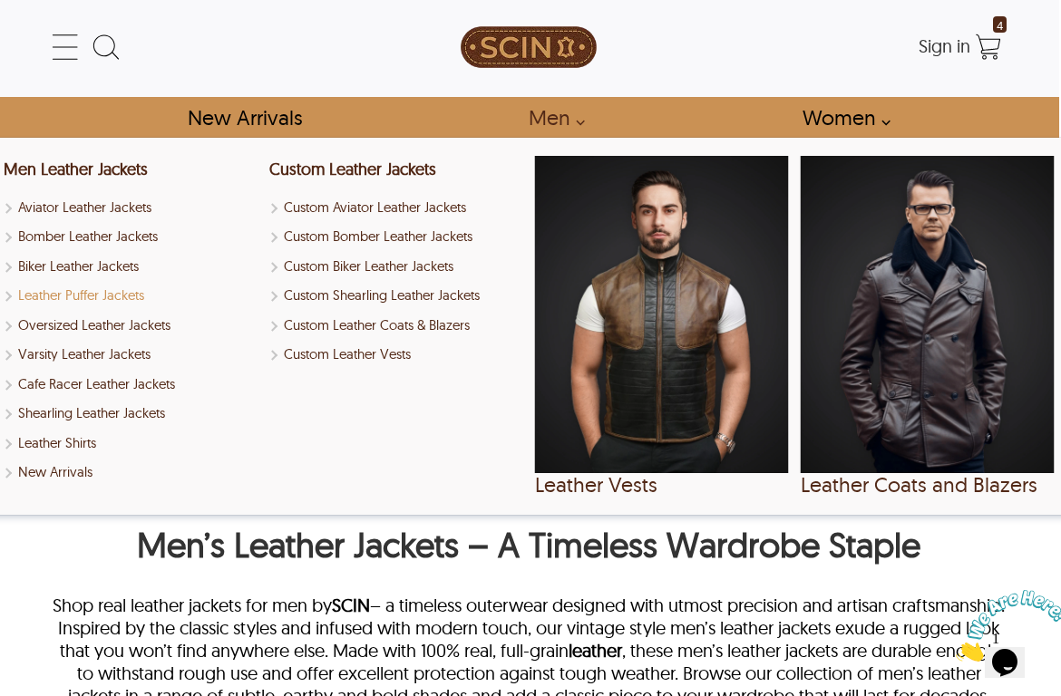
click at [89, 295] on link "Leather Puffer Jackets" at bounding box center [131, 296] width 254 height 21
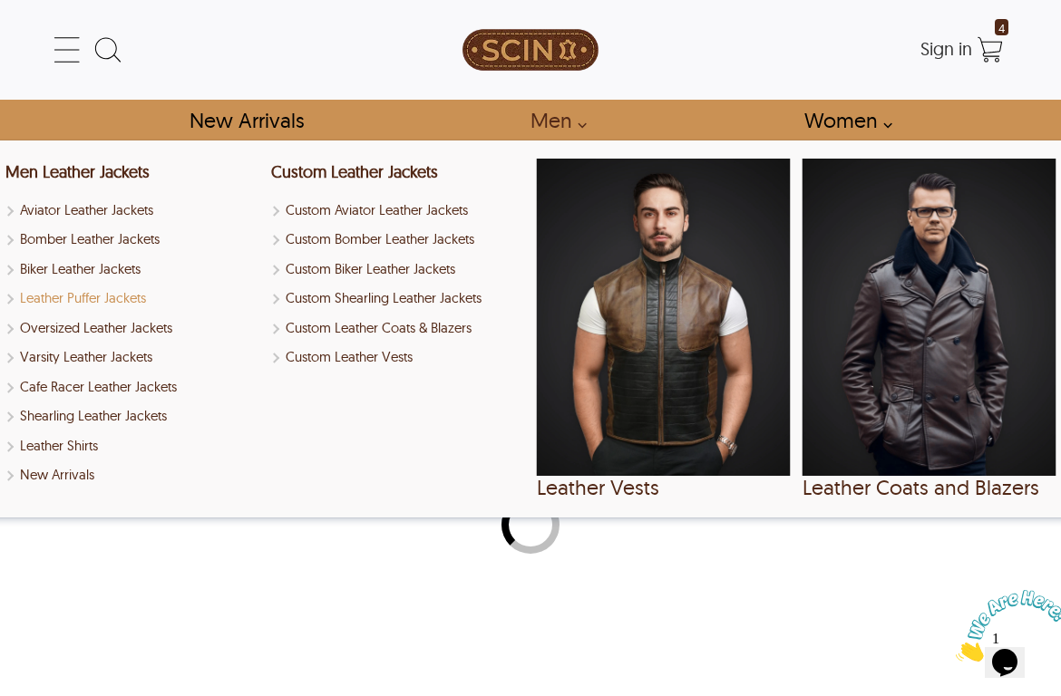
select select "********"
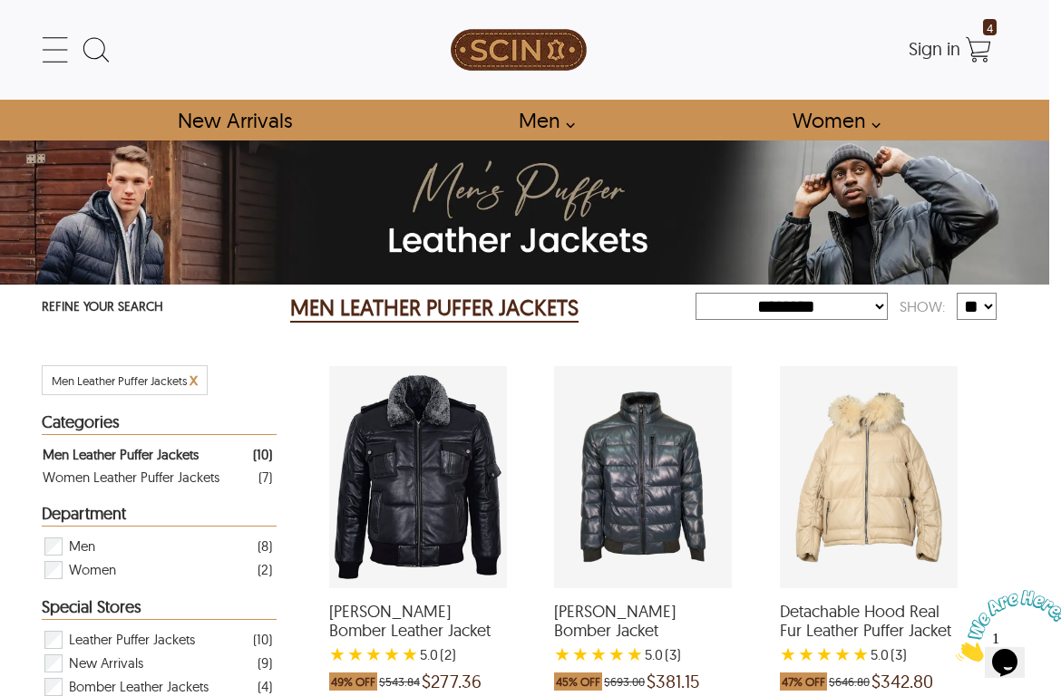
scroll to position [0, 12]
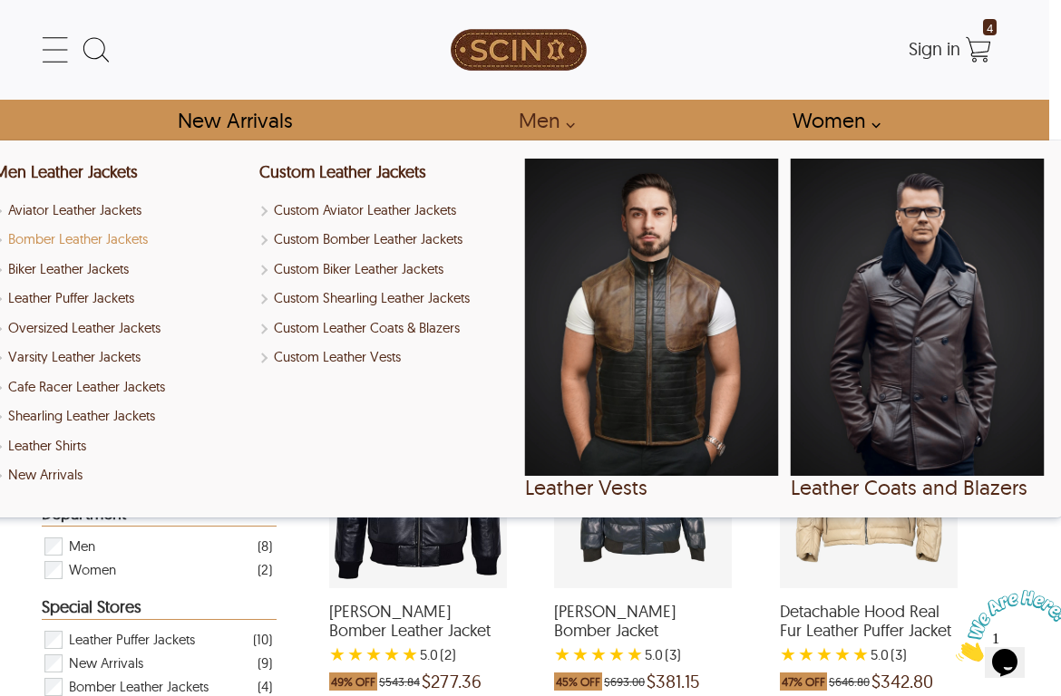
click at [138, 243] on link "Bomber Leather Jackets" at bounding box center [121, 239] width 254 height 21
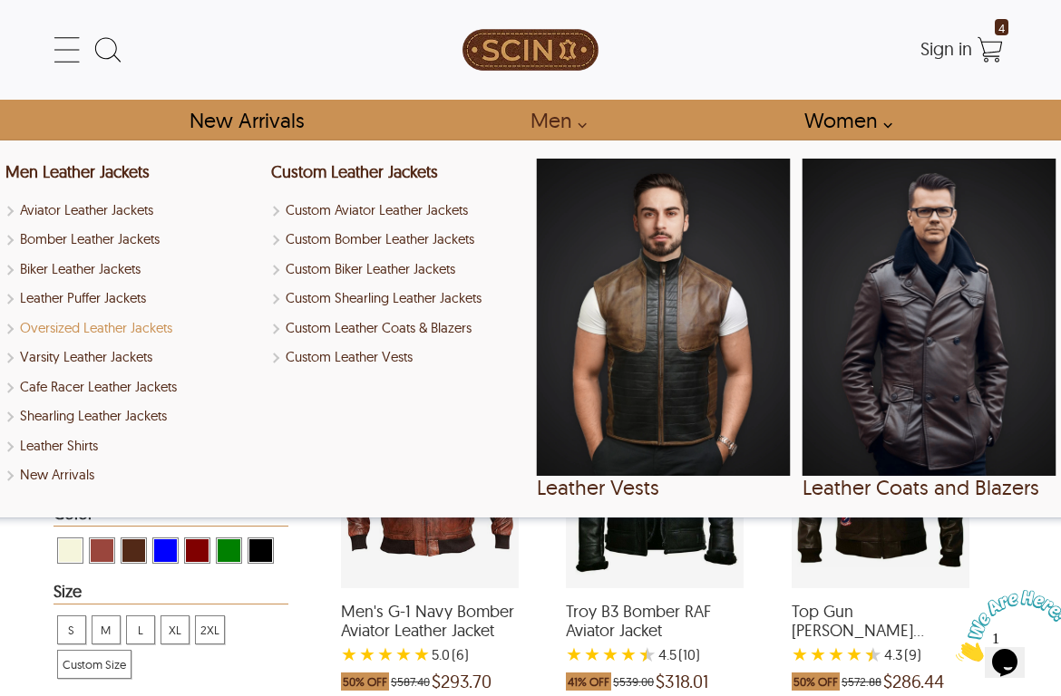
click at [112, 325] on link "Oversized Leather Jackets" at bounding box center [132, 328] width 254 height 21
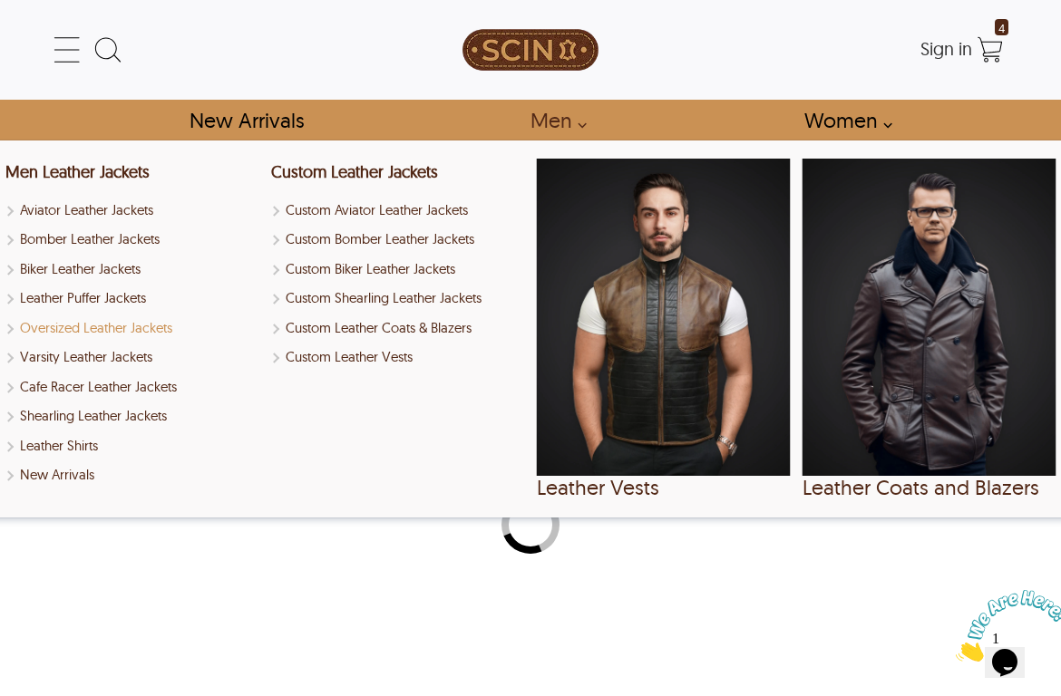
select select "********"
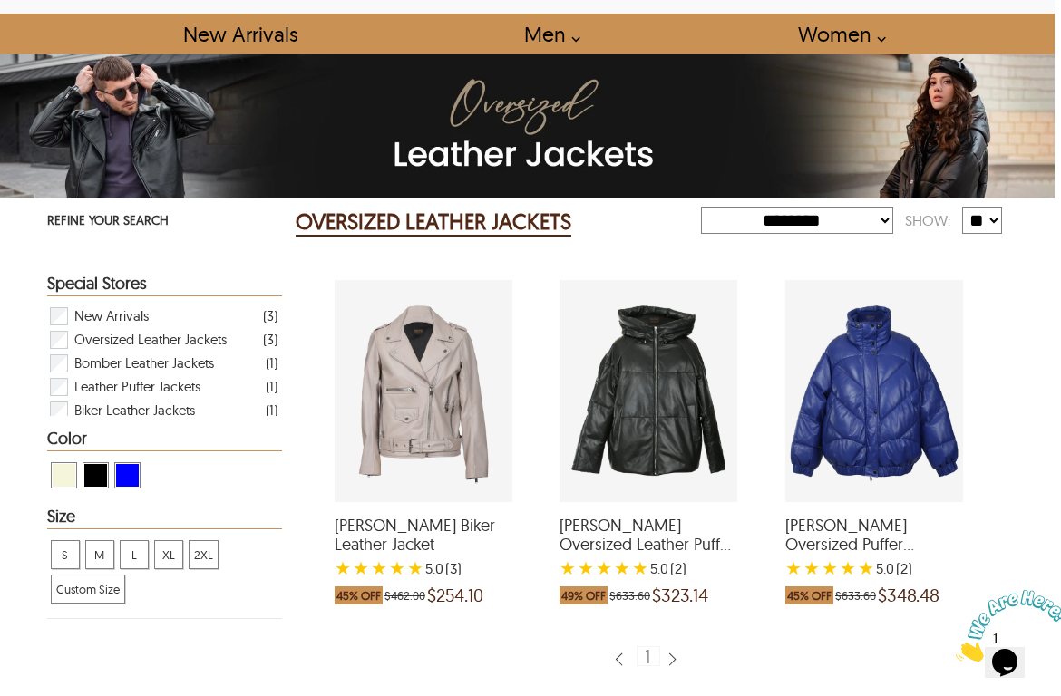
scroll to position [75, 8]
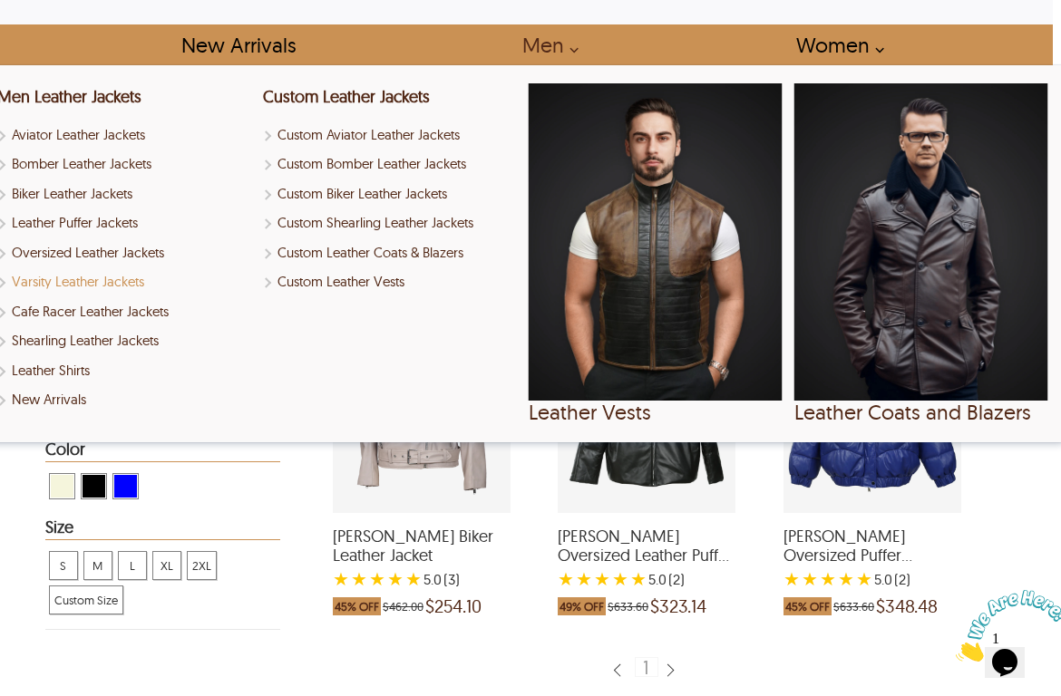
click at [50, 277] on link "Varsity Leather Jackets" at bounding box center [124, 282] width 254 height 21
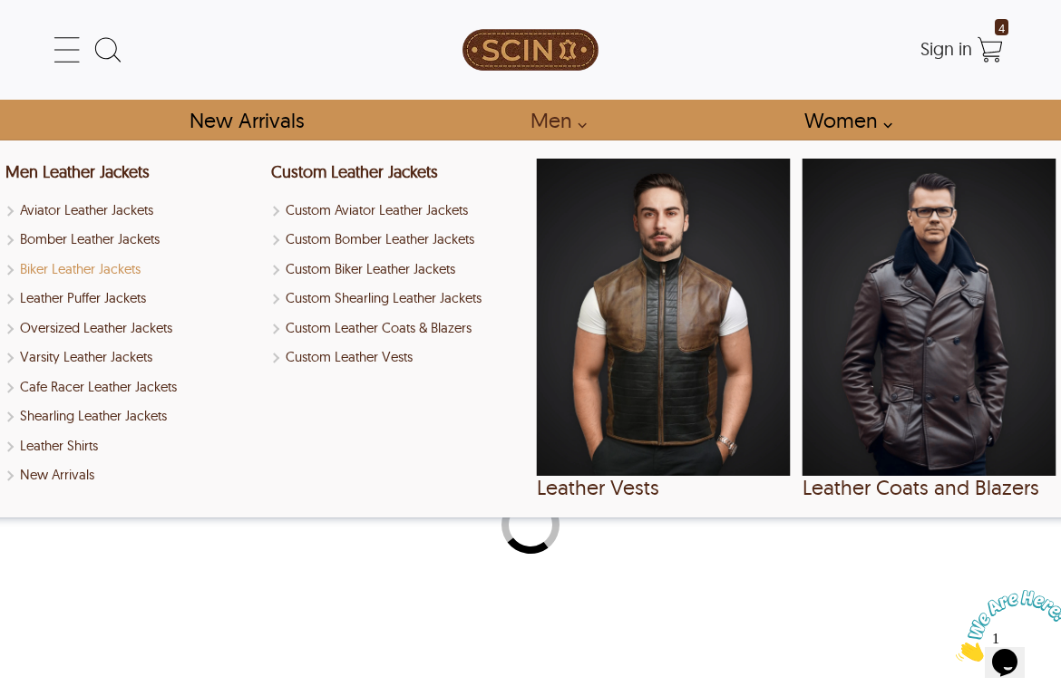
select select "********"
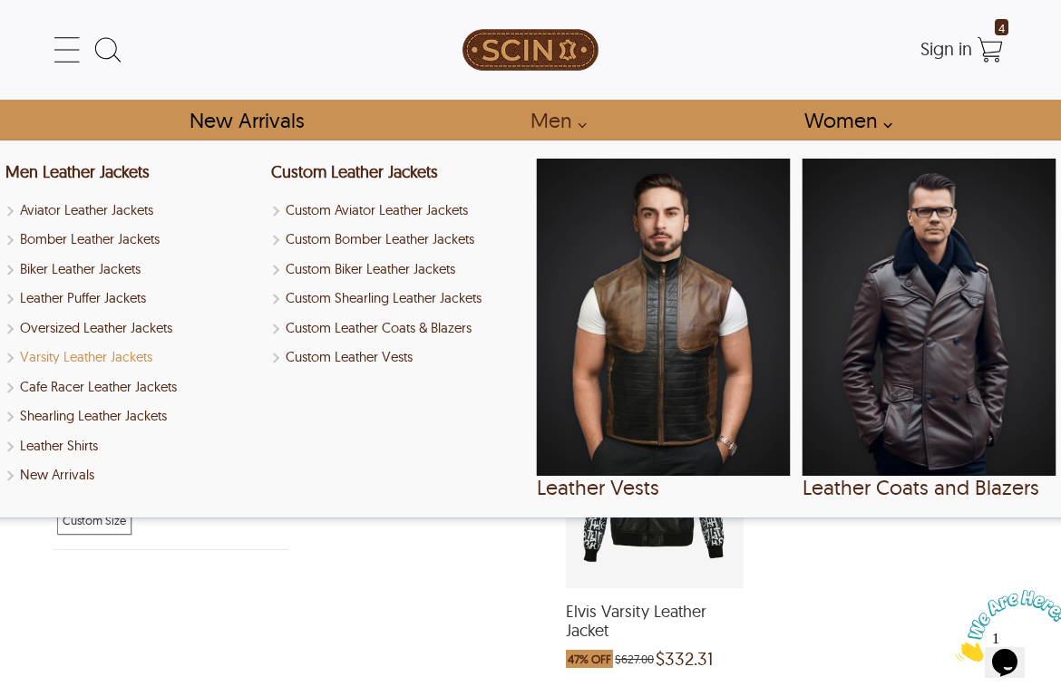
click at [108, 352] on link "Varsity Leather Jackets" at bounding box center [132, 357] width 254 height 21
click at [80, 377] on link "Cafe Racer Leather Jackets" at bounding box center [132, 387] width 254 height 21
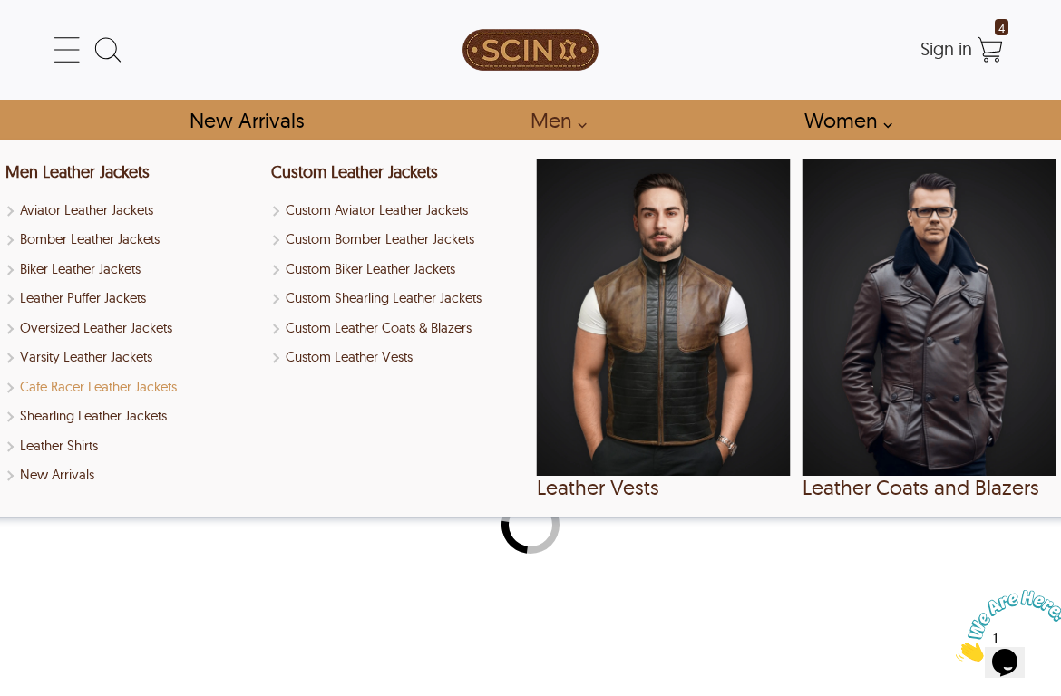
select select "********"
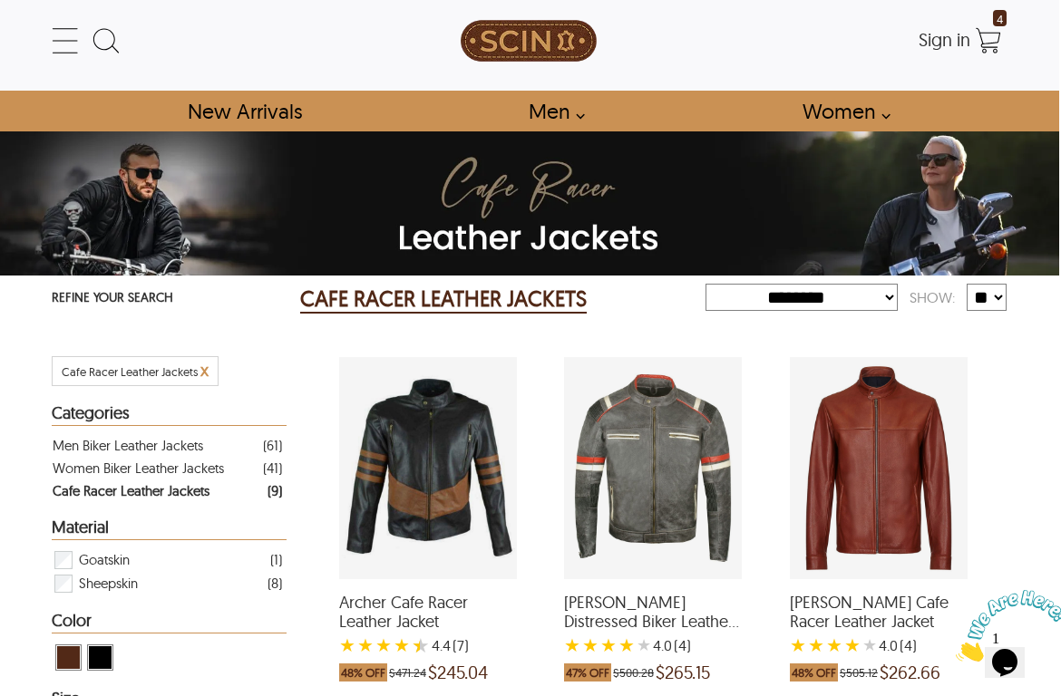
scroll to position [6, 2]
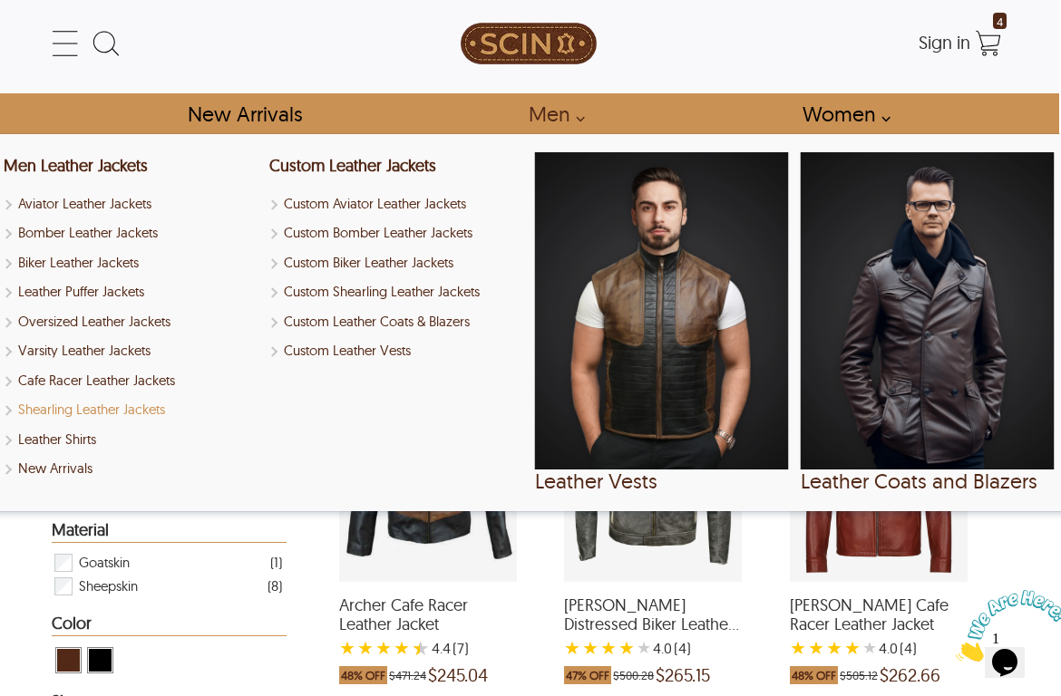
click at [150, 411] on link "Shearling Leather Jackets" at bounding box center [131, 410] width 254 height 21
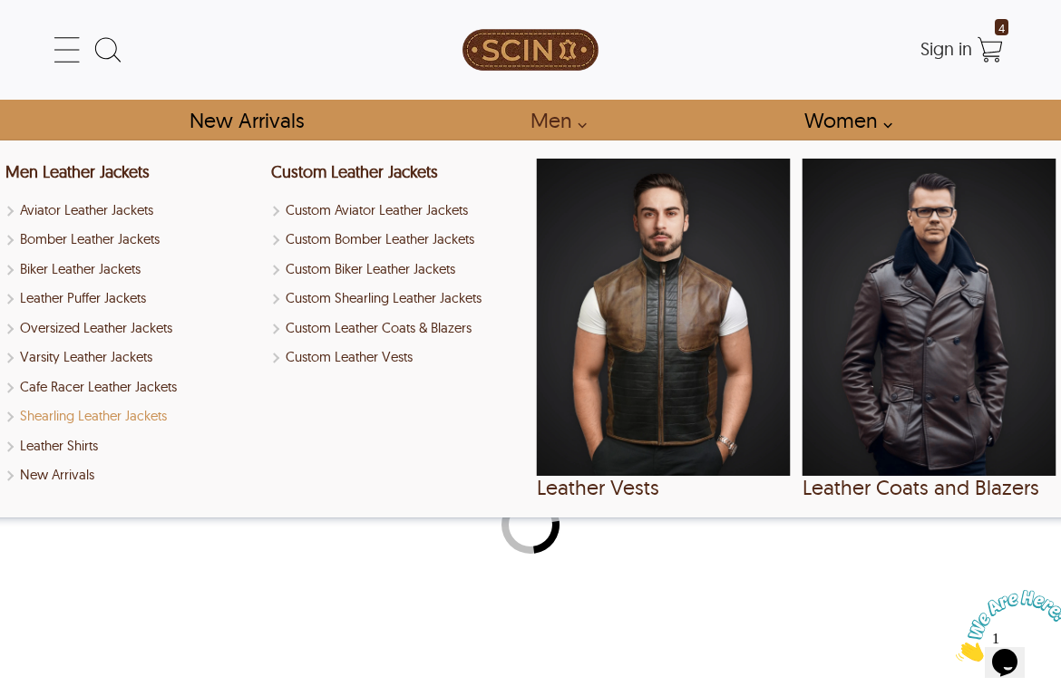
select select "********"
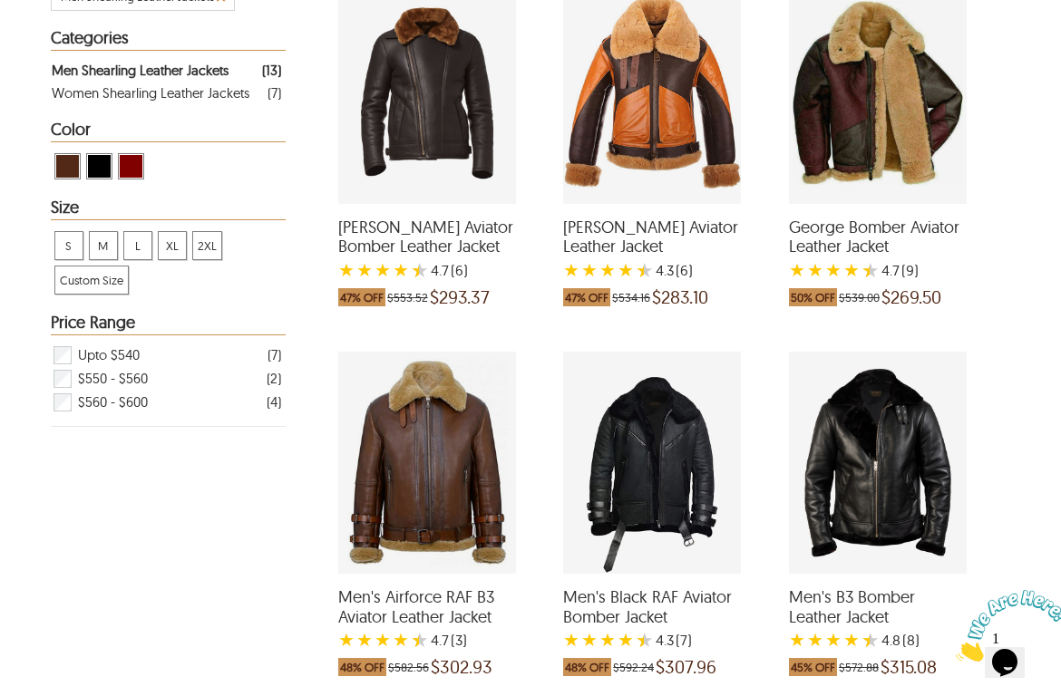
scroll to position [377, 3]
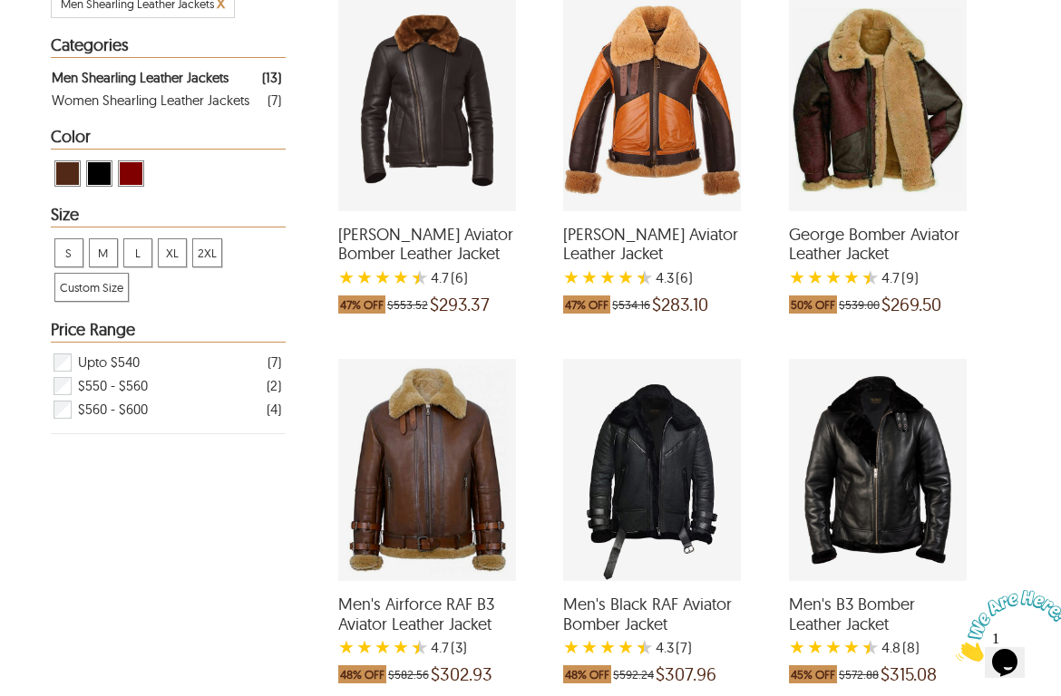
click at [439, 532] on div "Men's Airforce RAF B3 Aviator Leather Jacket with a 4.666666666666667 Star Rati…" at bounding box center [427, 470] width 178 height 222
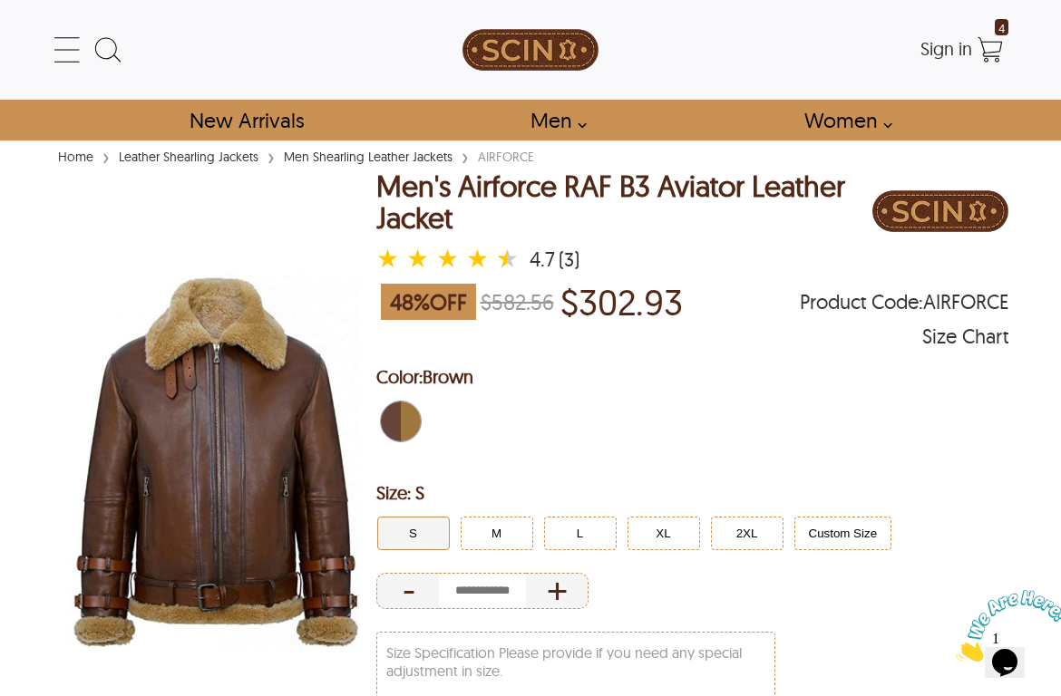
click at [584, 517] on div "L" at bounding box center [580, 534] width 73 height 34
click at [578, 528] on button "L" at bounding box center [580, 534] width 73 height 34
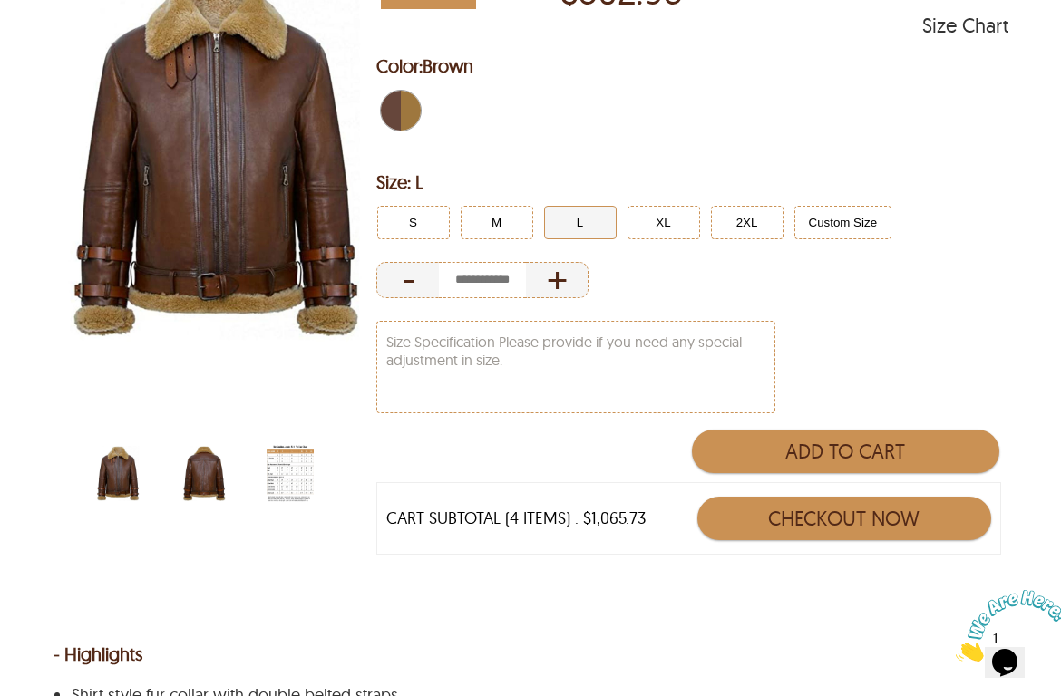
scroll to position [297, 1]
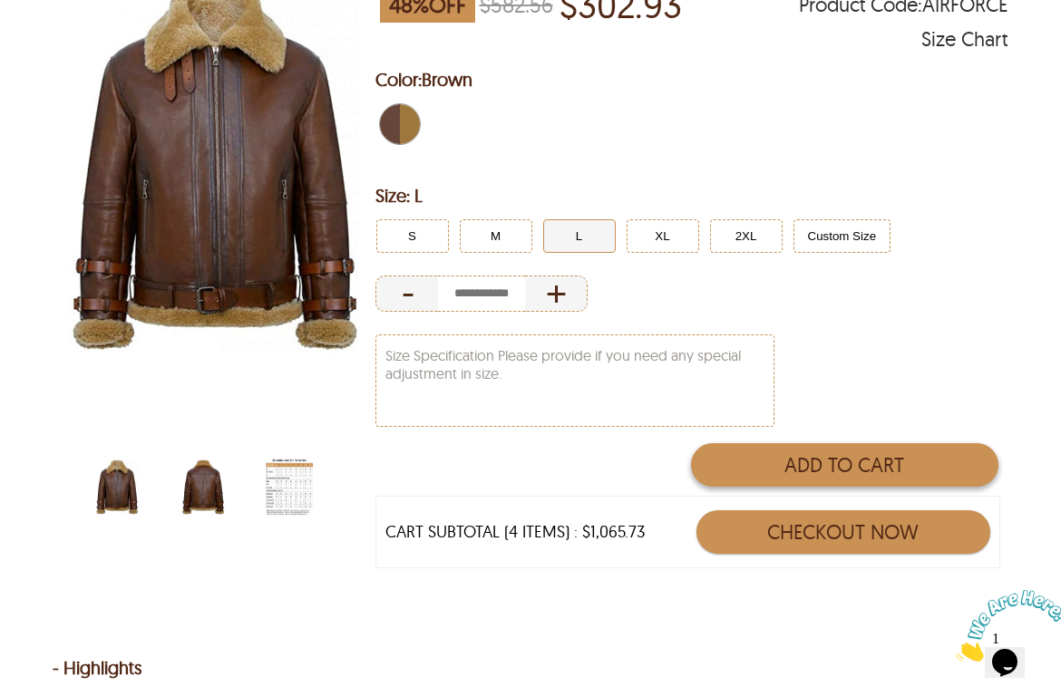
click at [767, 467] on button "Add to Cart" at bounding box center [844, 465] width 307 height 44
type input "*"
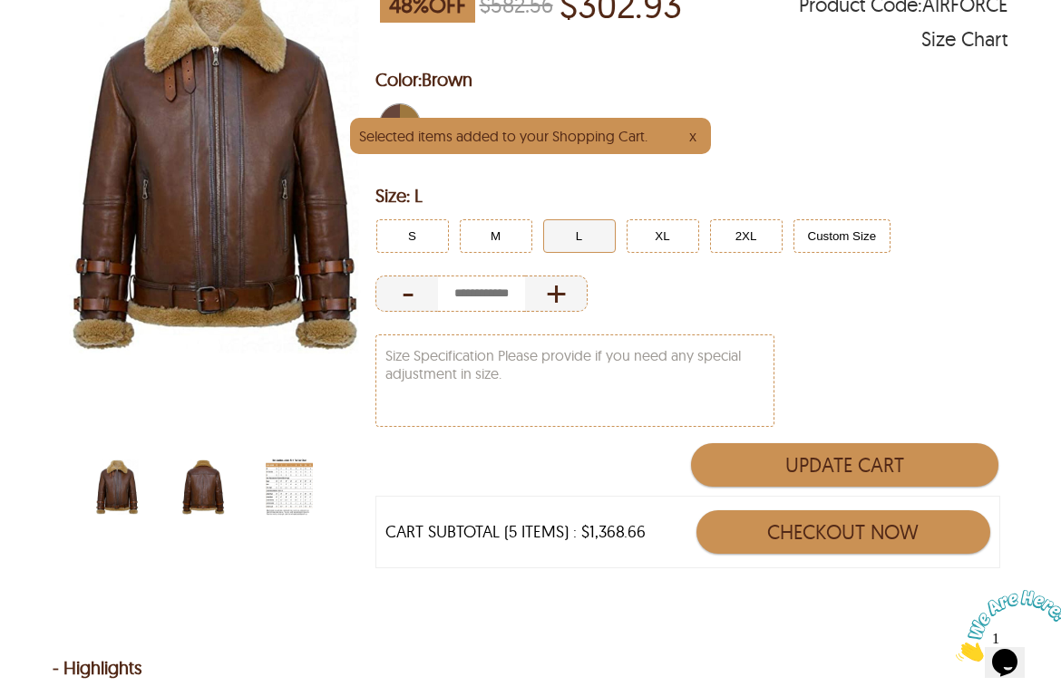
select select "********"
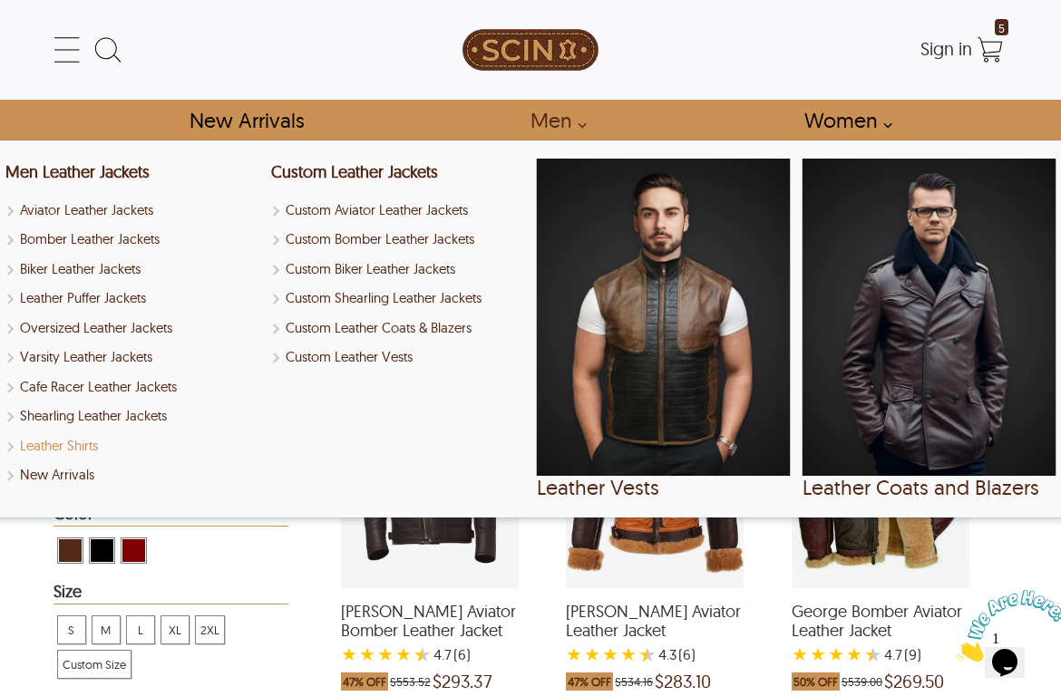
click at [83, 439] on link "Leather Shirts" at bounding box center [132, 446] width 254 height 21
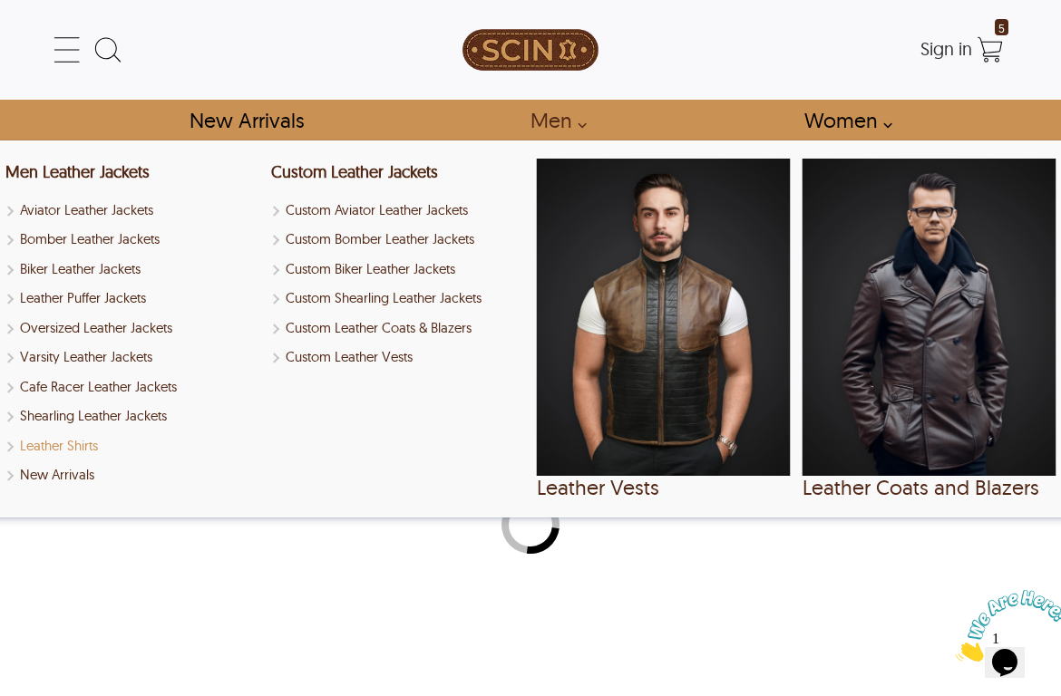
select select "********"
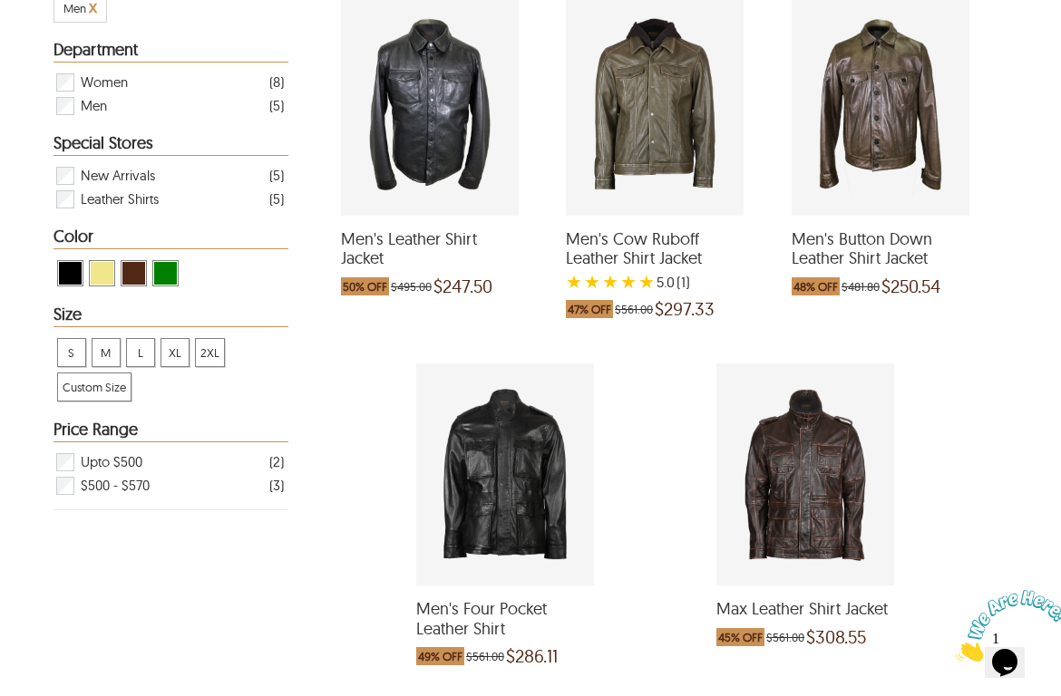
scroll to position [392, 0]
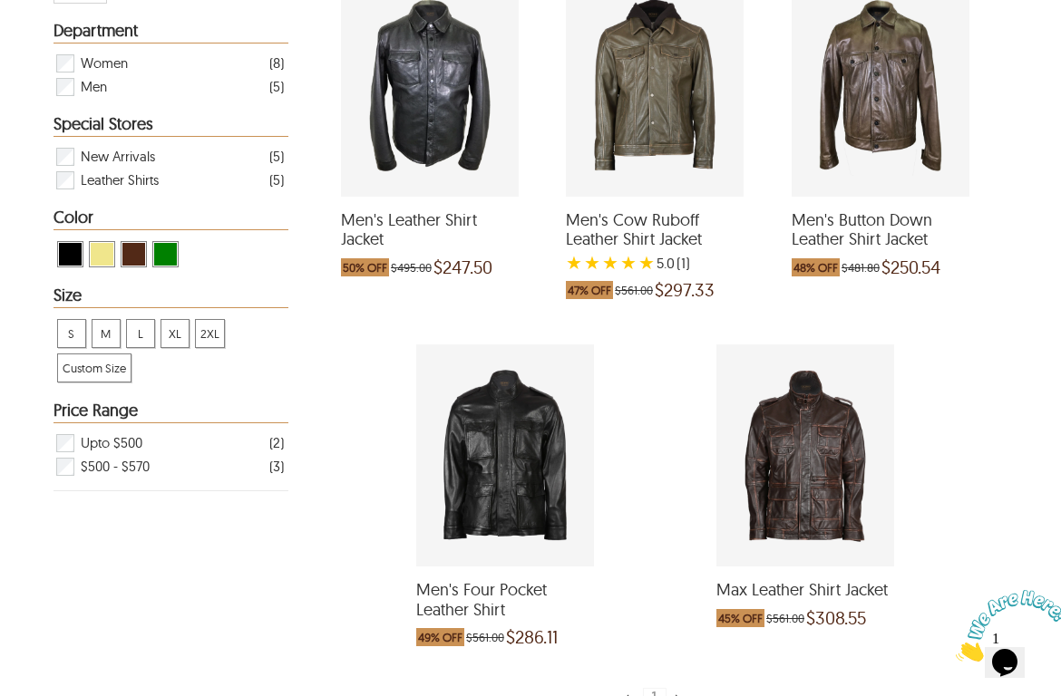
click at [824, 451] on div "Max Leather Shirt Jacket which was at a price of $561.00, now after discount th…" at bounding box center [805, 456] width 178 height 222
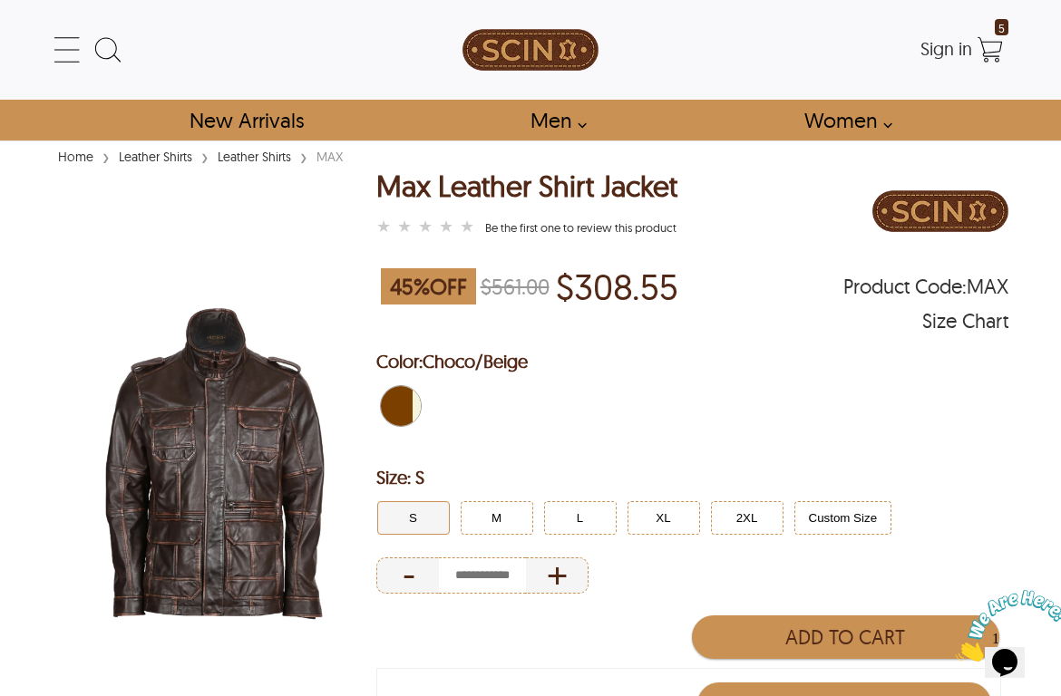
select select "********"
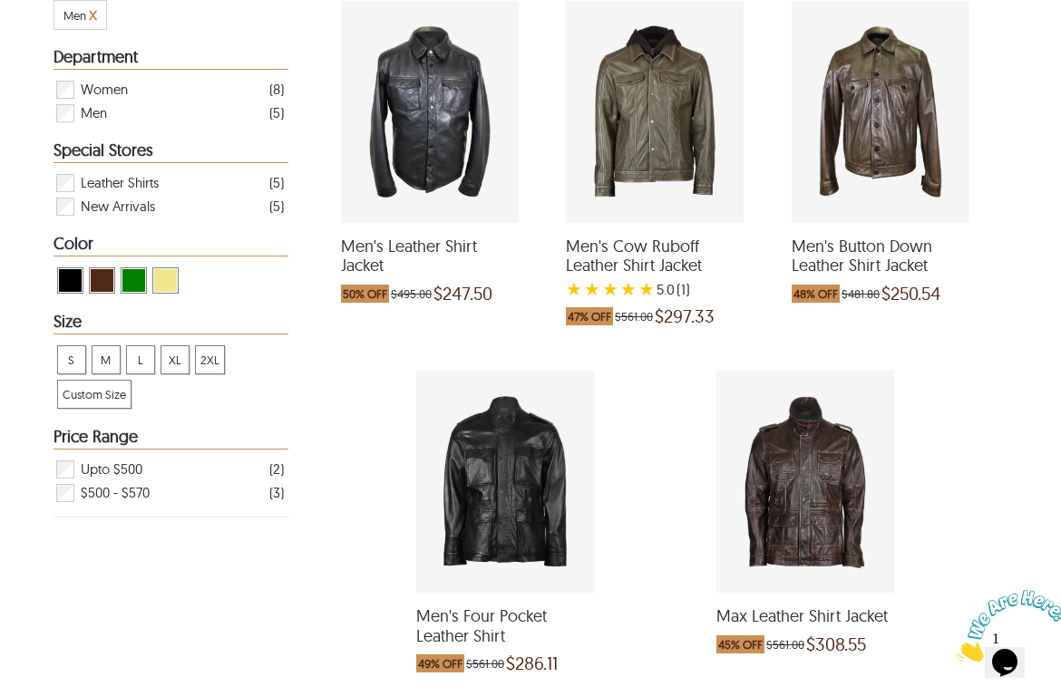
scroll to position [358, 0]
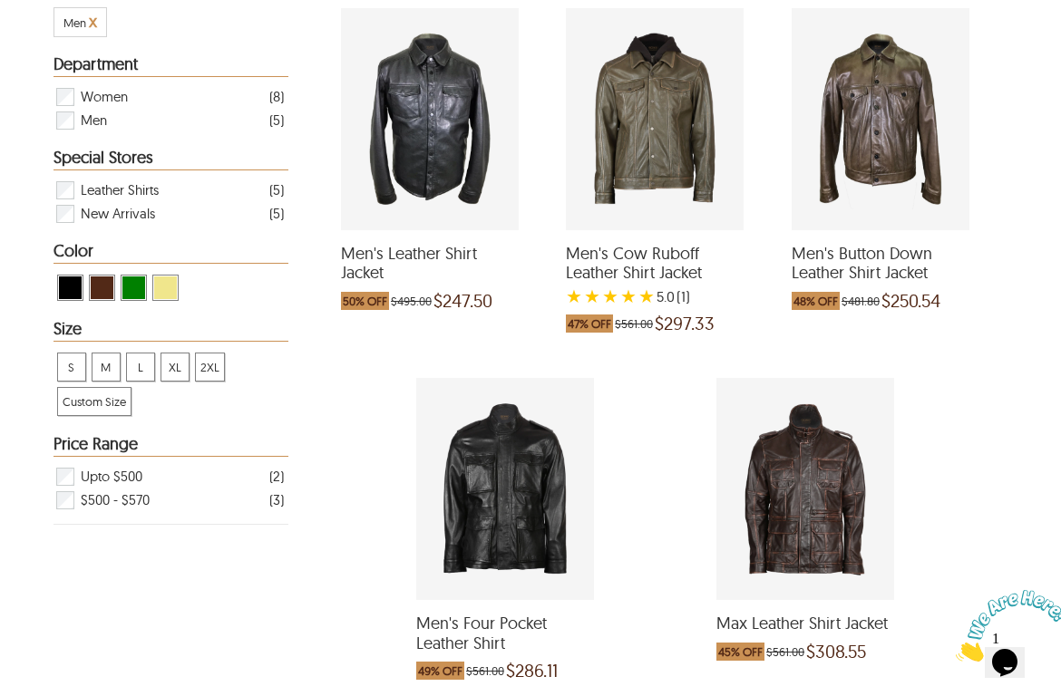
click at [907, 153] on div "Men's Button Down Leather Shirt Jacket which was at a price of $481.80, now aft…" at bounding box center [881, 119] width 178 height 222
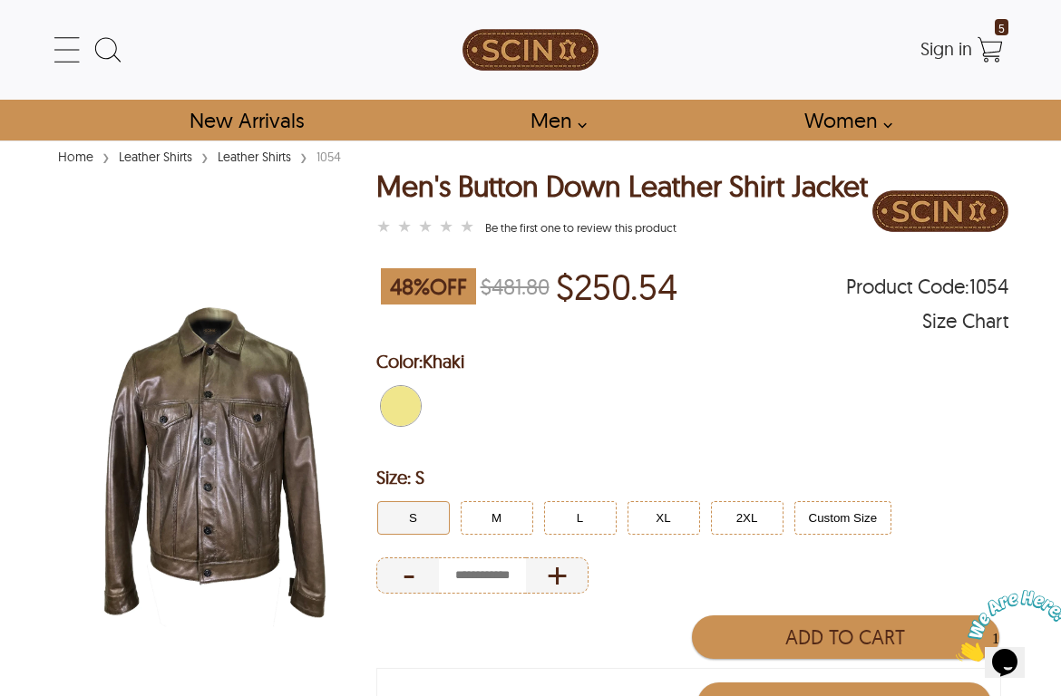
select select "********"
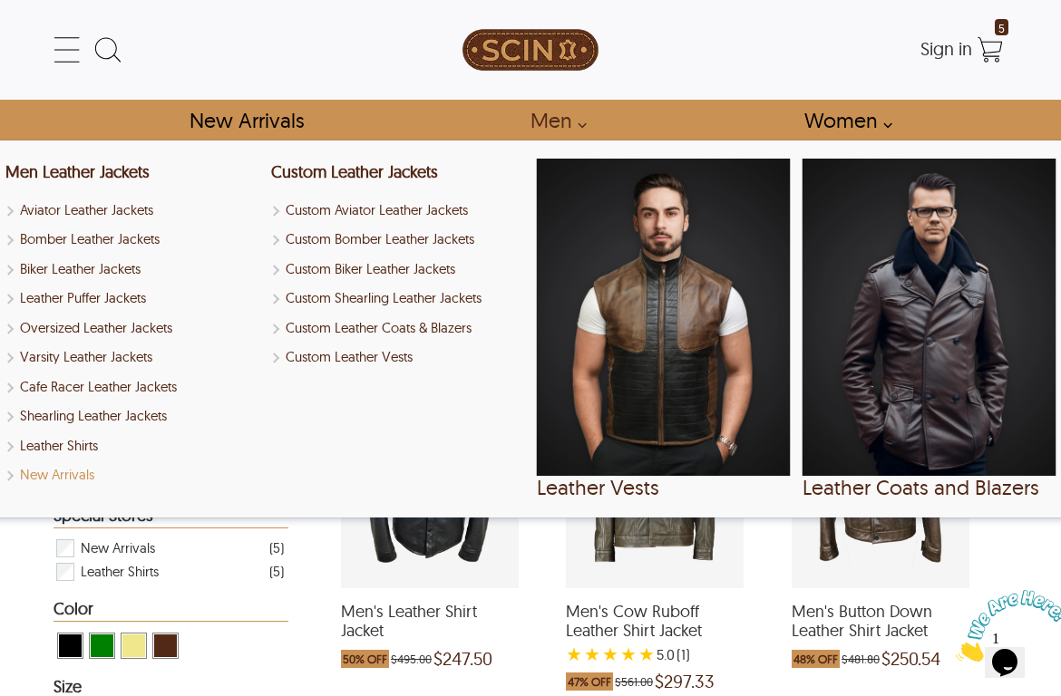
click at [66, 468] on link "New Arrivals" at bounding box center [132, 475] width 254 height 21
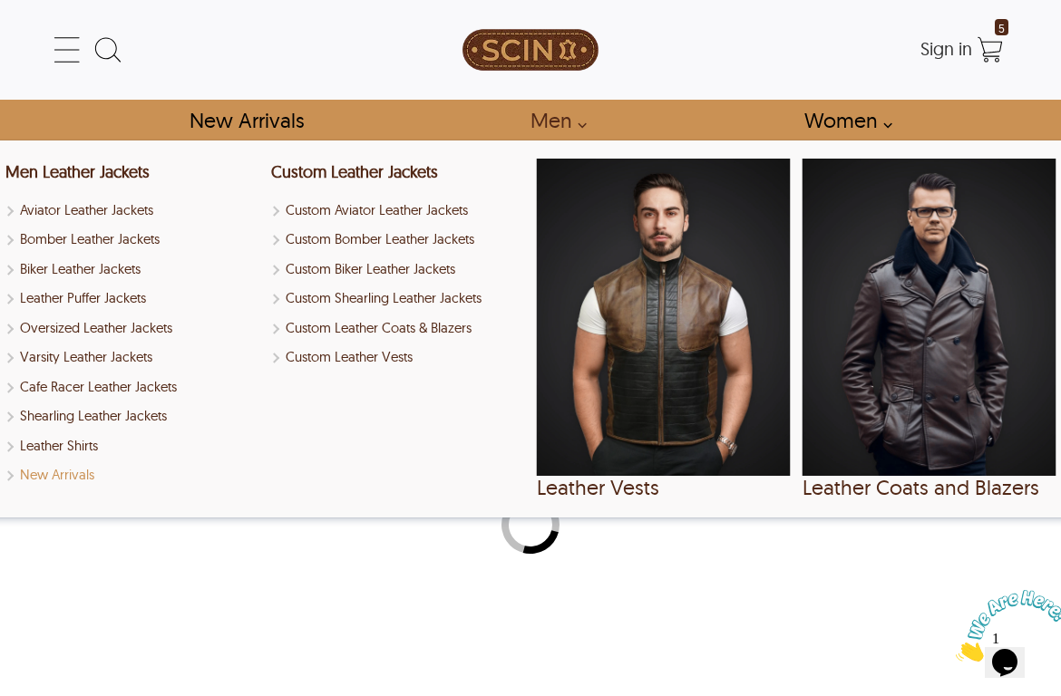
select select "********"
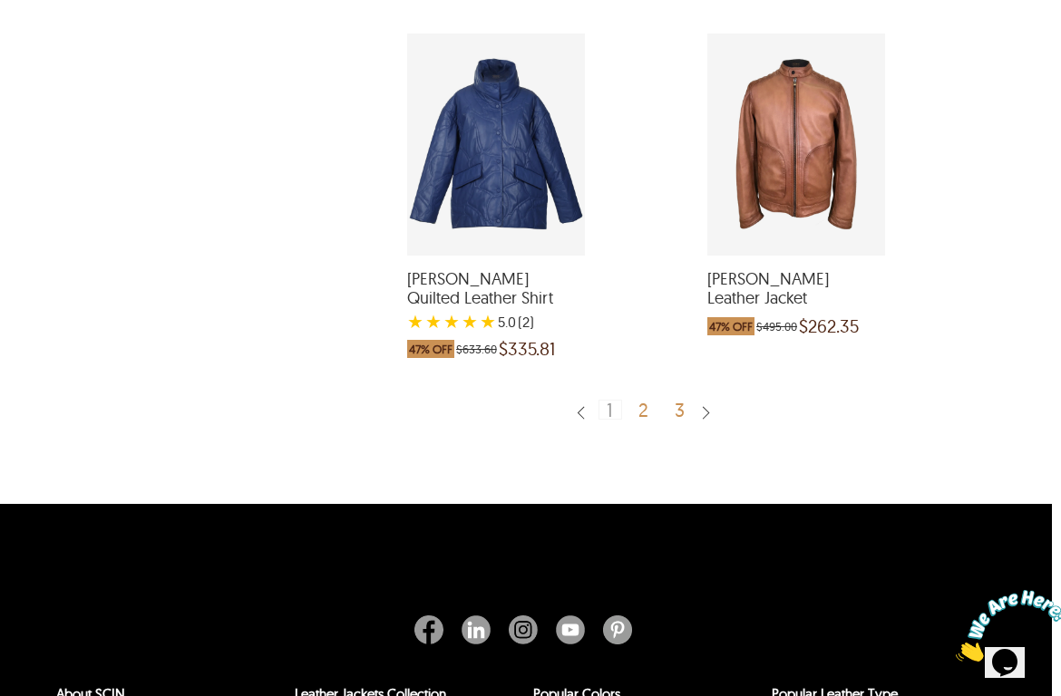
scroll to position [4035, 8]
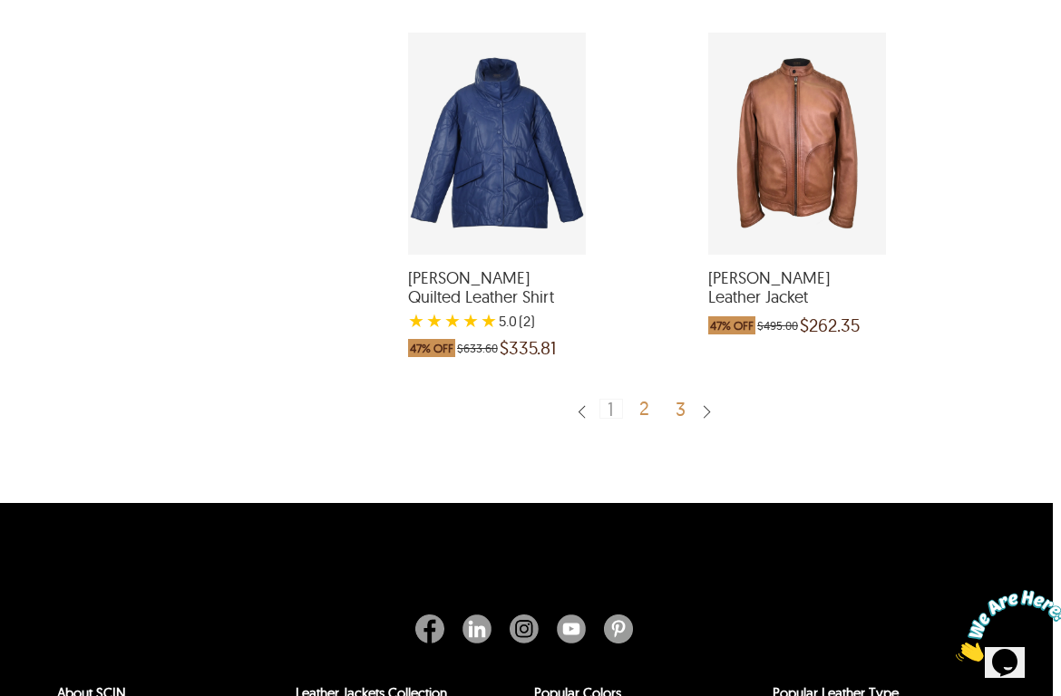
click at [644, 399] on div "2" at bounding box center [645, 408] width 26 height 18
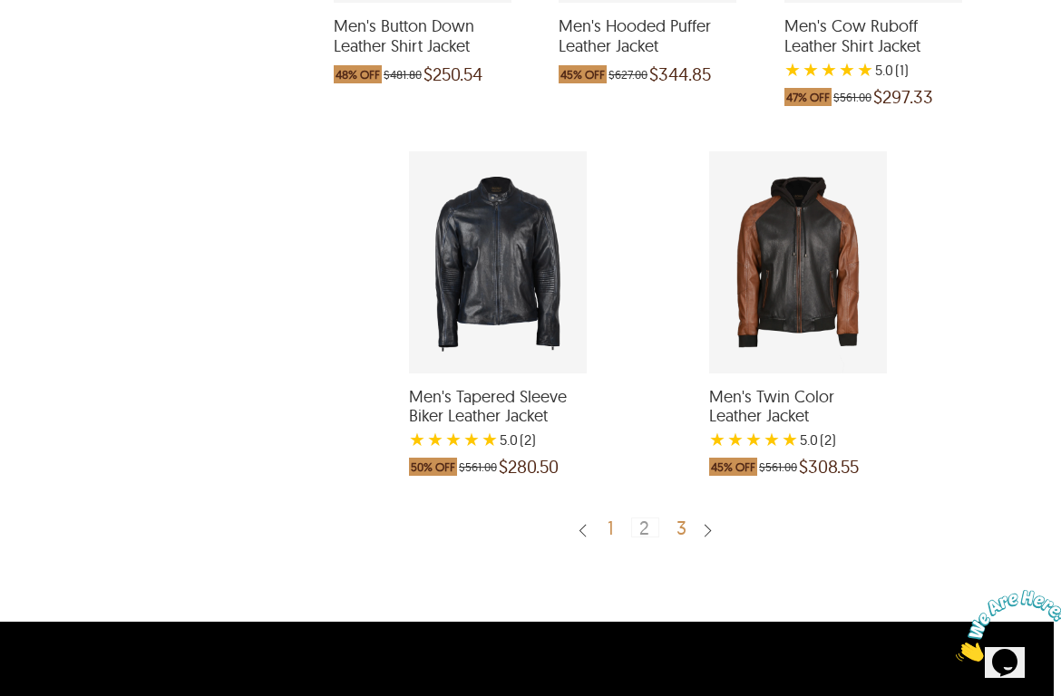
scroll to position [3895, 7]
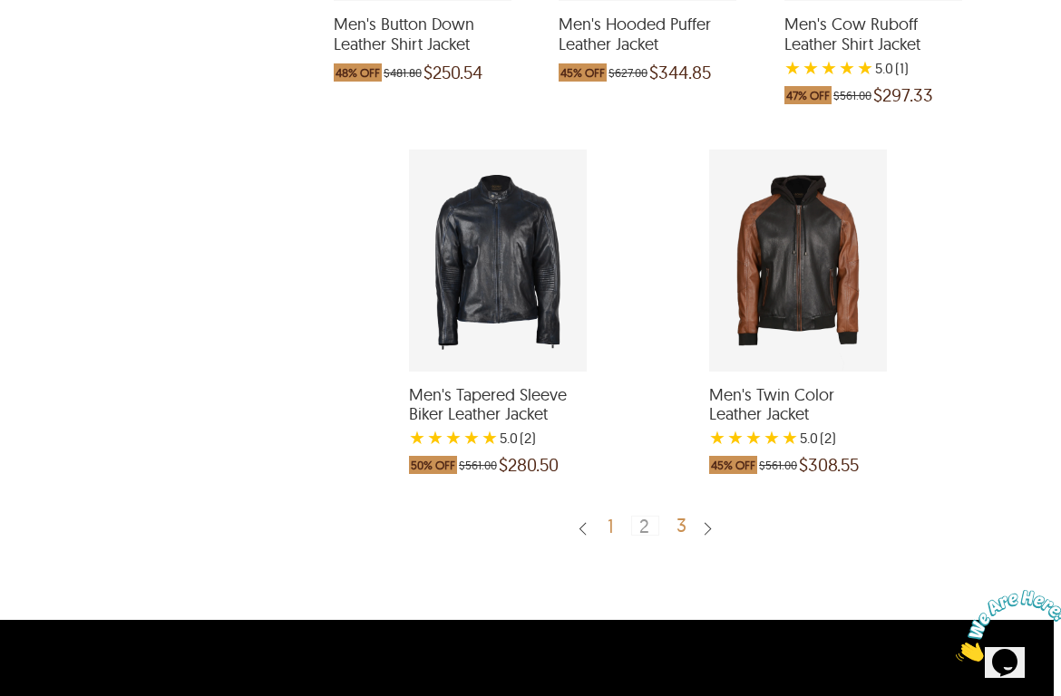
click at [677, 516] on div "3" at bounding box center [682, 525] width 26 height 18
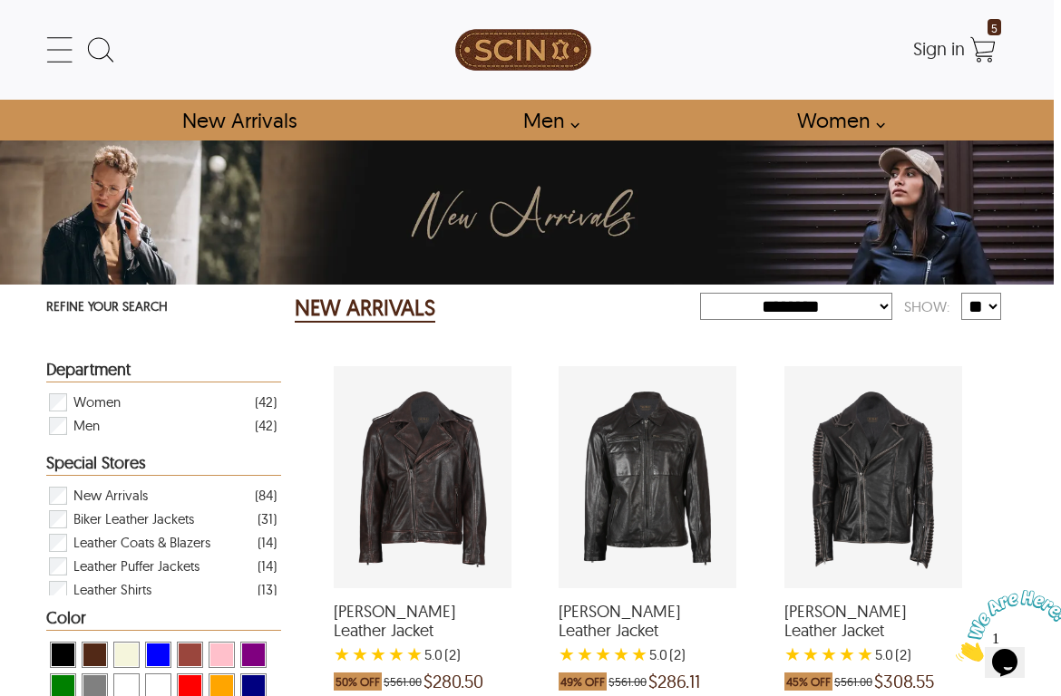
scroll to position [0, 7]
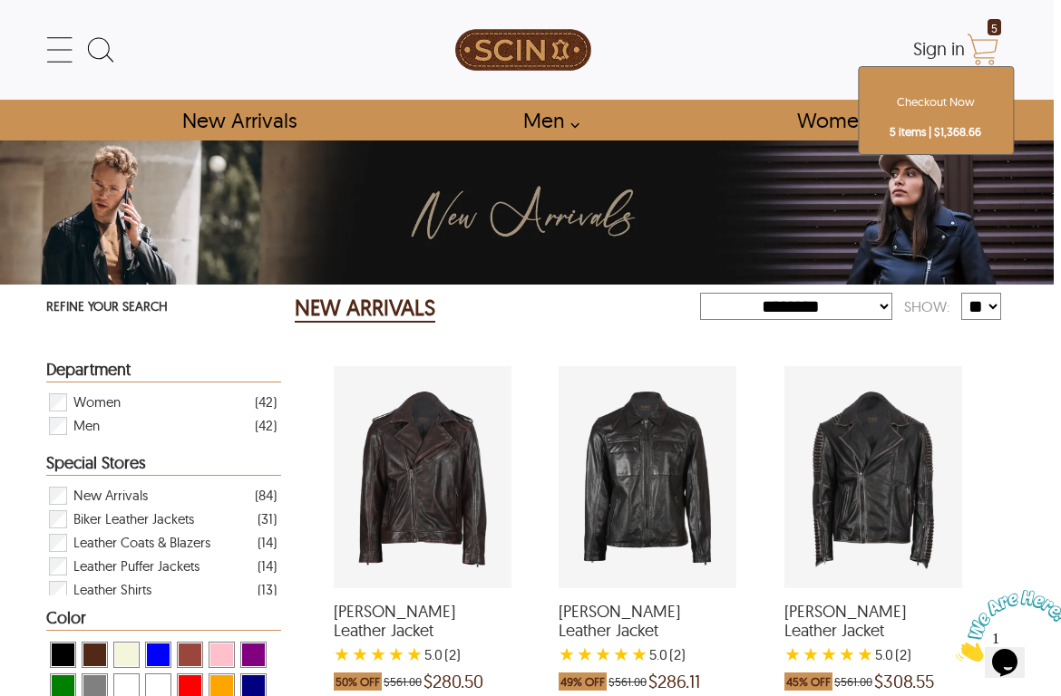
click at [978, 53] on icon "Shopping Cart" at bounding box center [983, 50] width 36 height 36
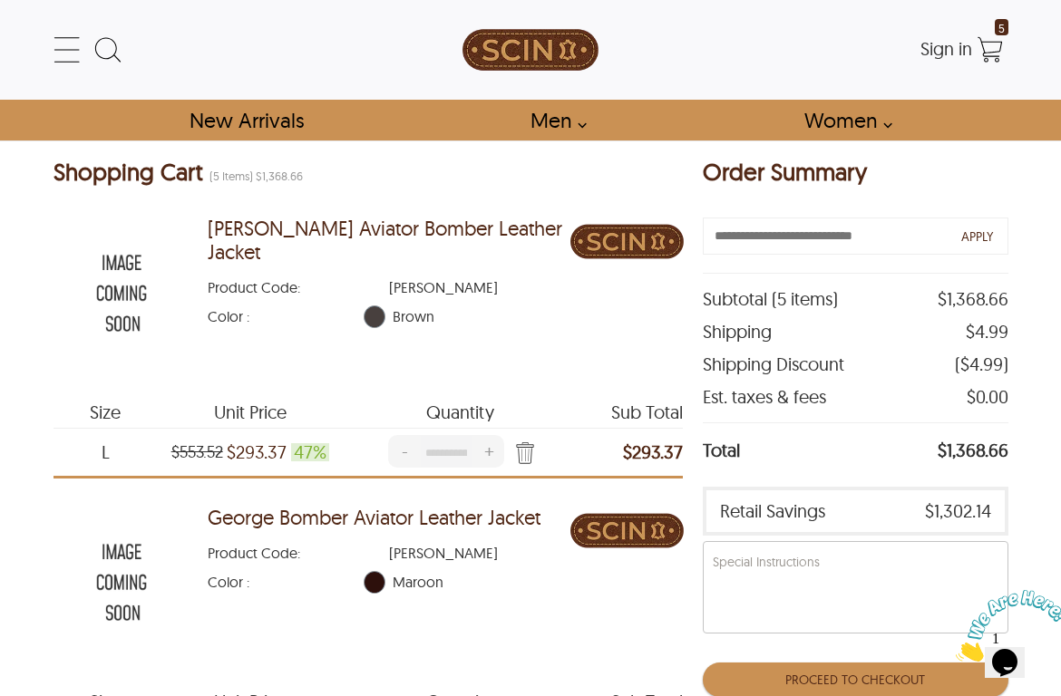
click at [539, 606] on div "George Bomber Aviator Leather Jacket Product Code : GEORGE Color : Maroon" at bounding box center [389, 582] width 363 height 170
click at [1014, 655] on img at bounding box center [1012, 626] width 112 height 72
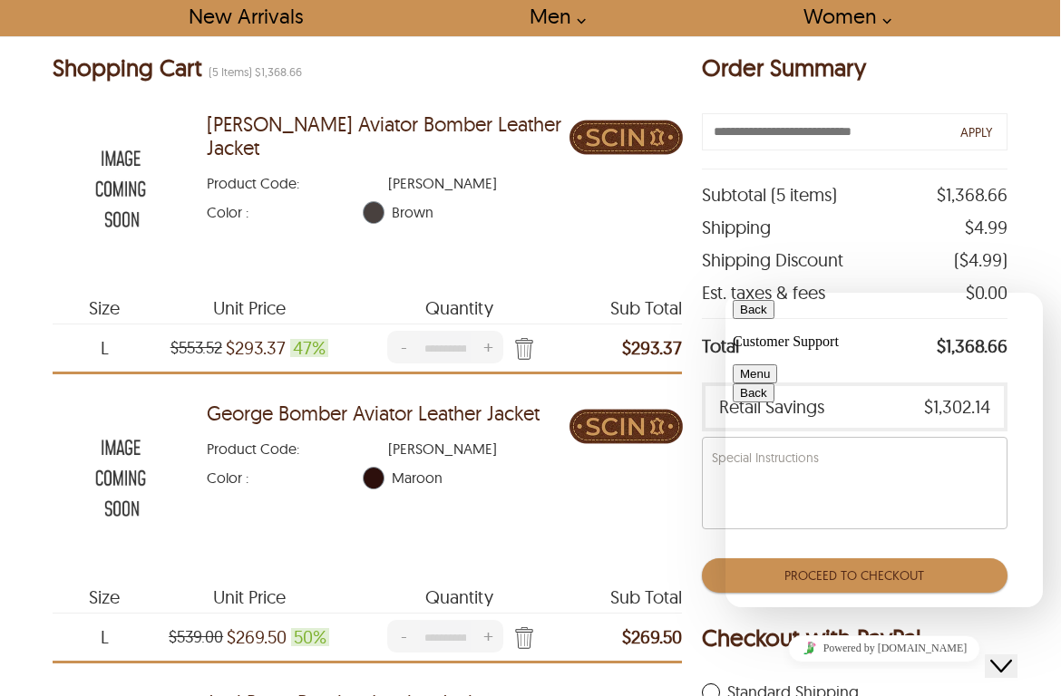
scroll to position [92, 1]
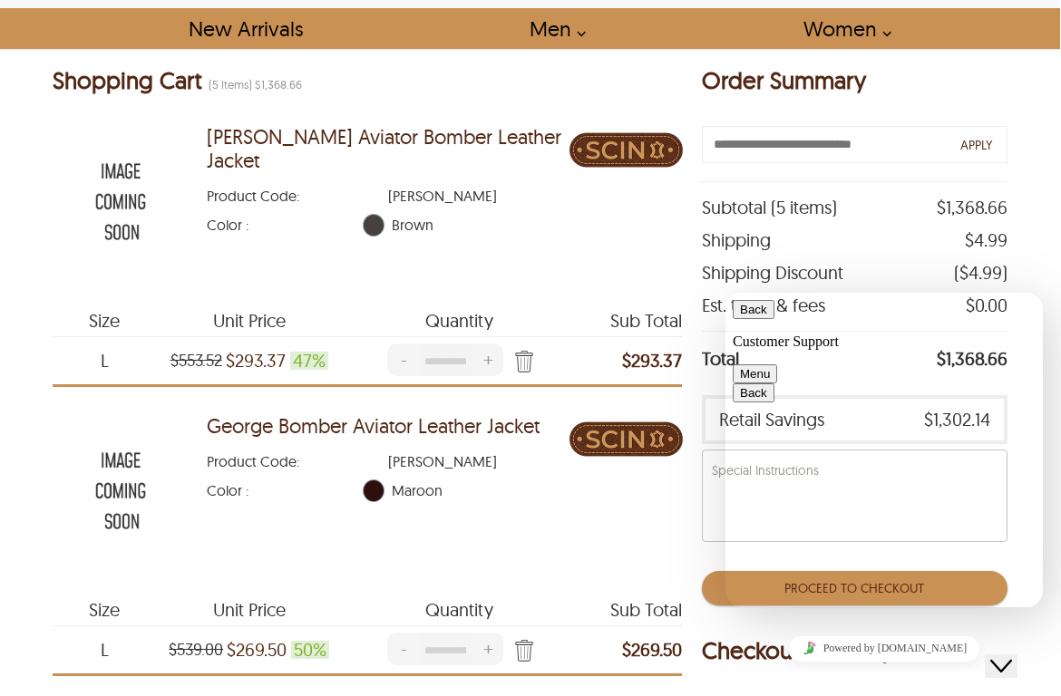
type textarea "**********"
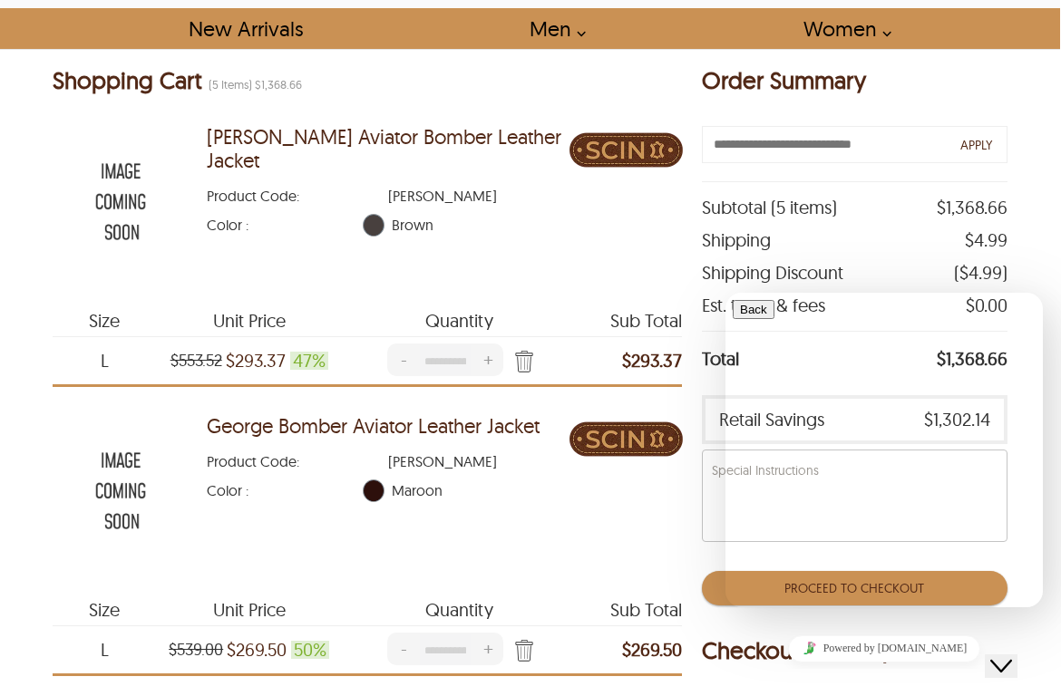
type input "**********"
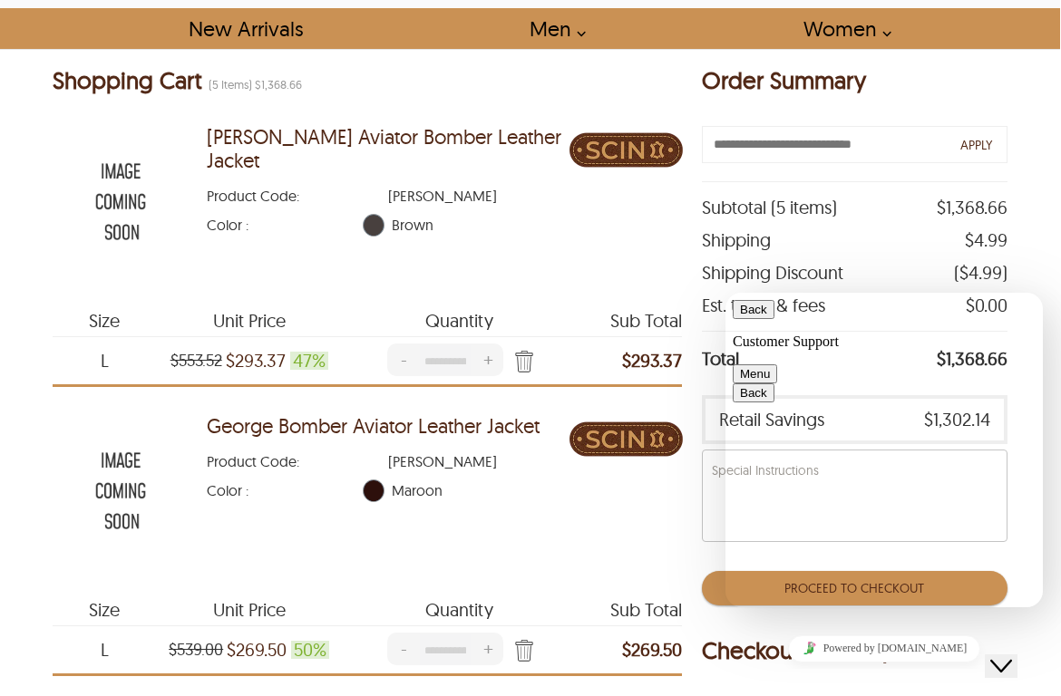
drag, startPoint x: 813, startPoint y: 402, endPoint x: 982, endPoint y: 439, distance: 172.7
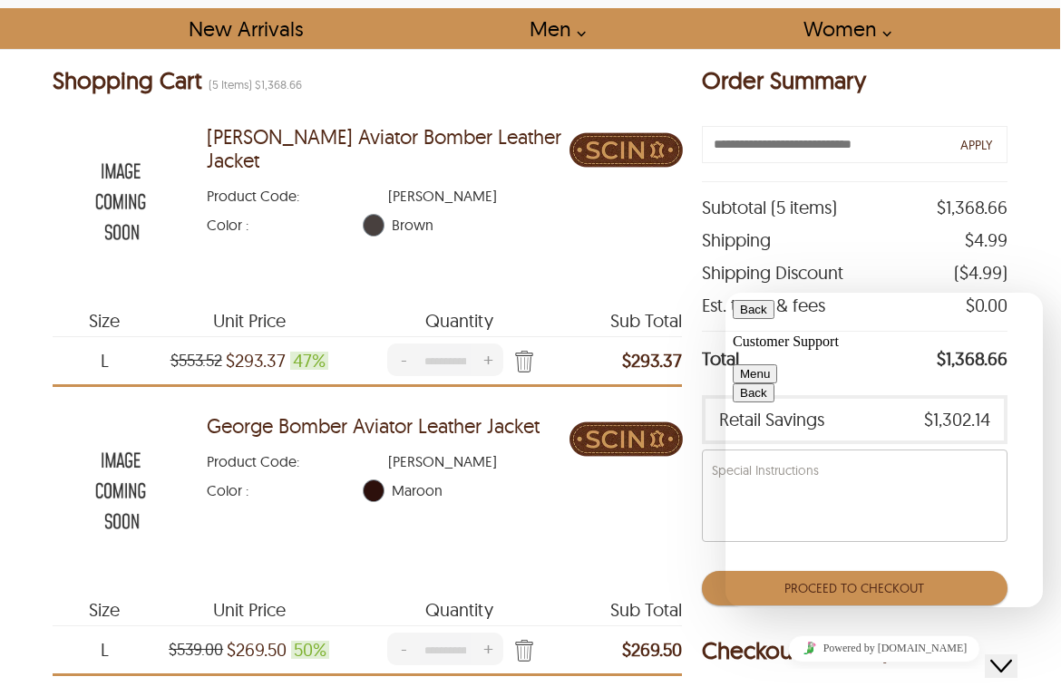
copy span "I want to know where is this store, because I want to order 2 jackets"
paste textarea "**********"
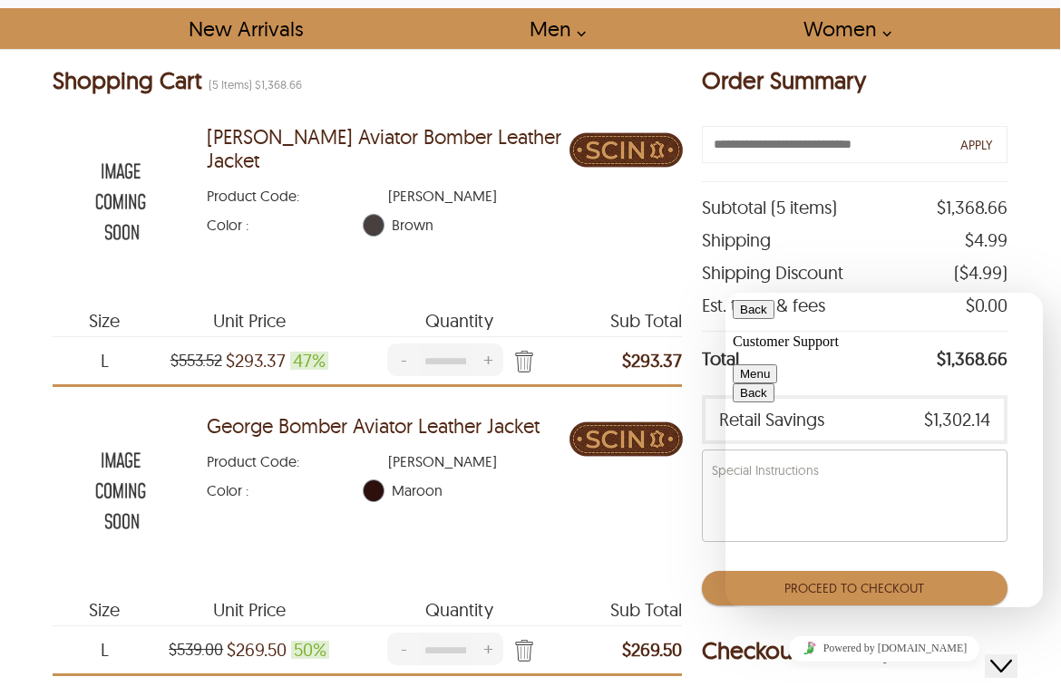
type textarea "**********"
click at [752, 319] on button "Back" at bounding box center [754, 309] width 42 height 19
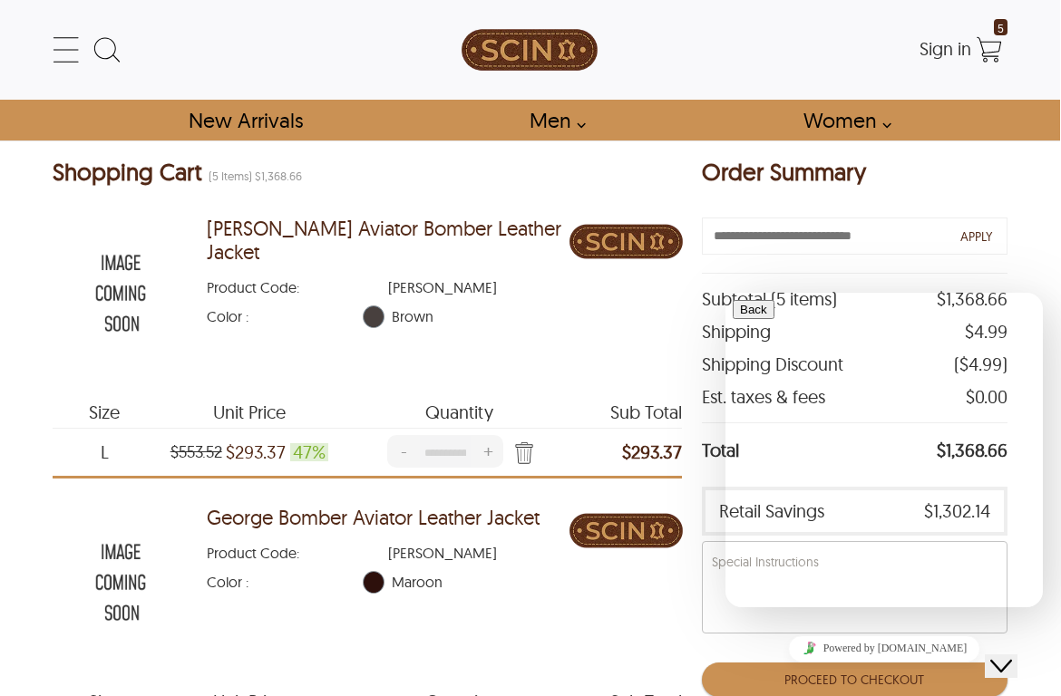
scroll to position [0, 1]
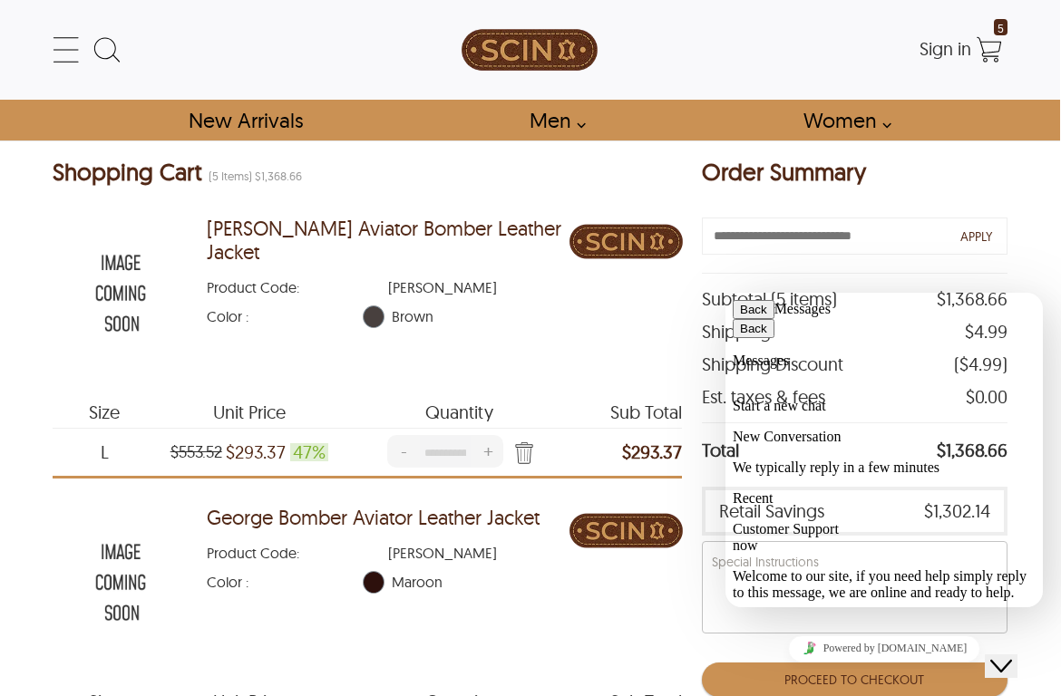
scroll to position [110, 0]
click at [1012, 656] on div "Close Chat This icon closes the chat window." at bounding box center [1001, 667] width 22 height 22
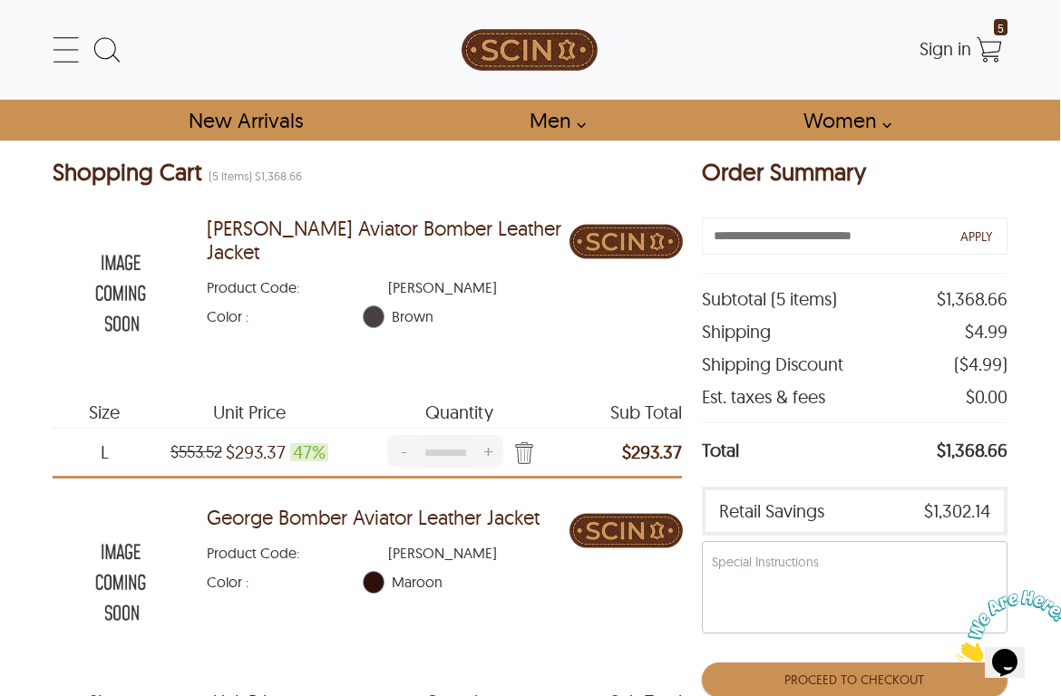
scroll to position [0, 1]
click at [131, 254] on img at bounding box center [121, 293] width 136 height 170
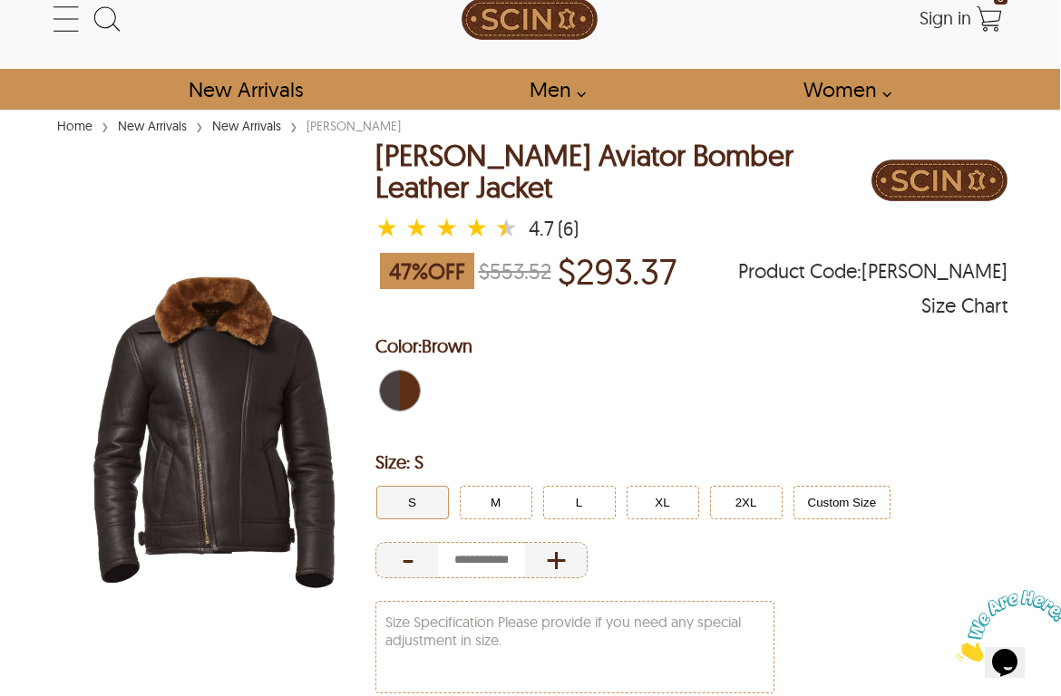
scroll to position [29, 1]
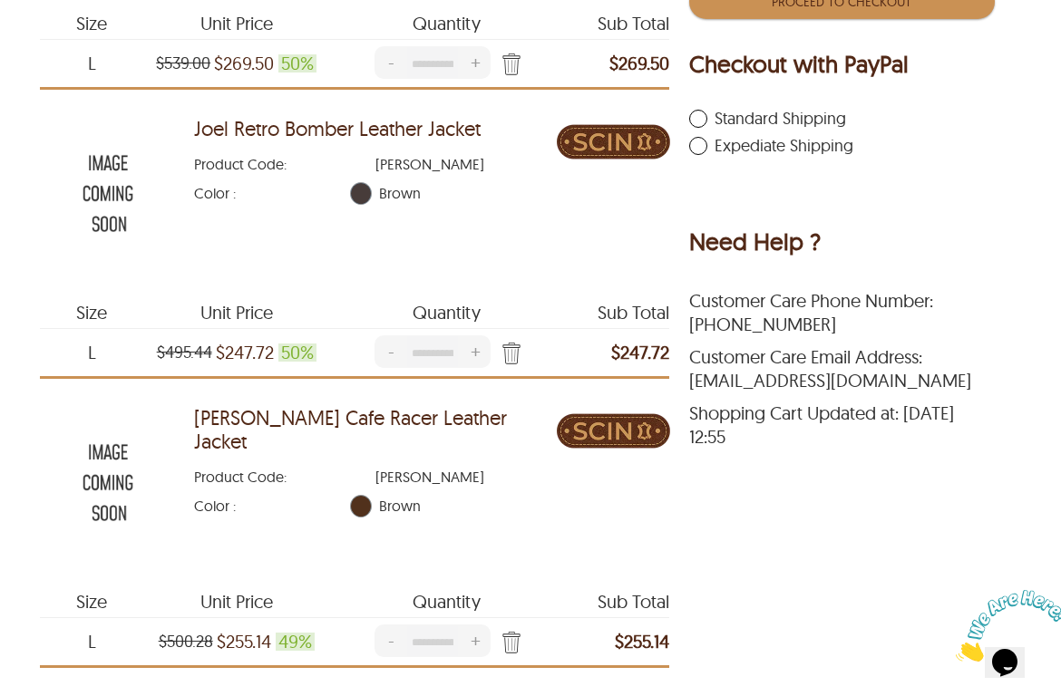
scroll to position [688, 14]
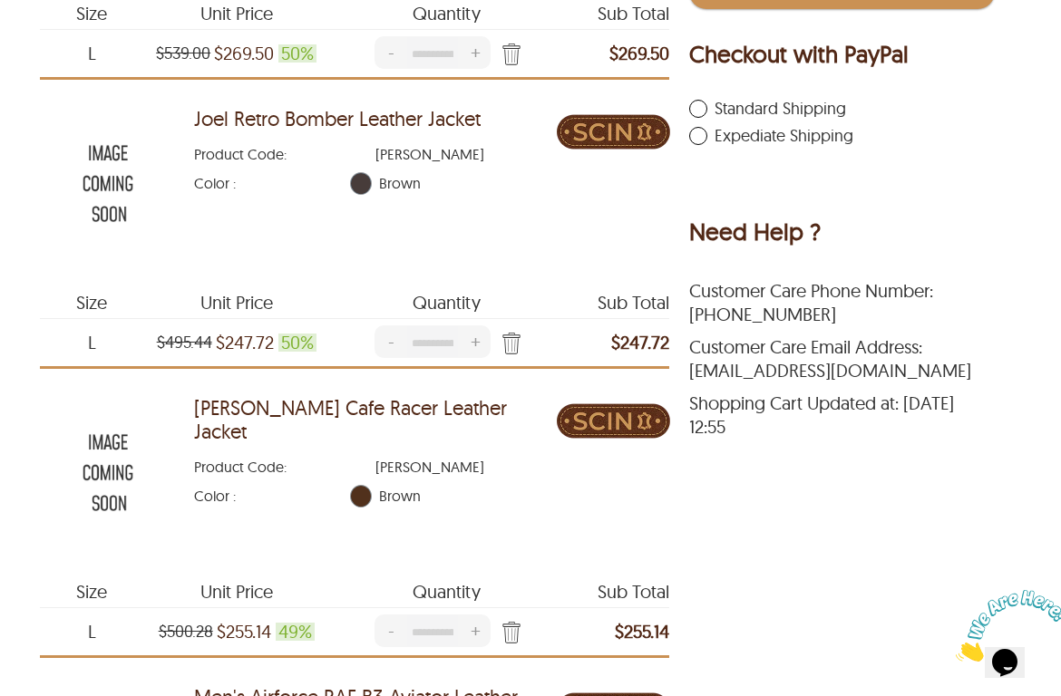
click at [821, 377] on link "[EMAIL_ADDRESS][DOMAIN_NAME]" at bounding box center [830, 370] width 282 height 23
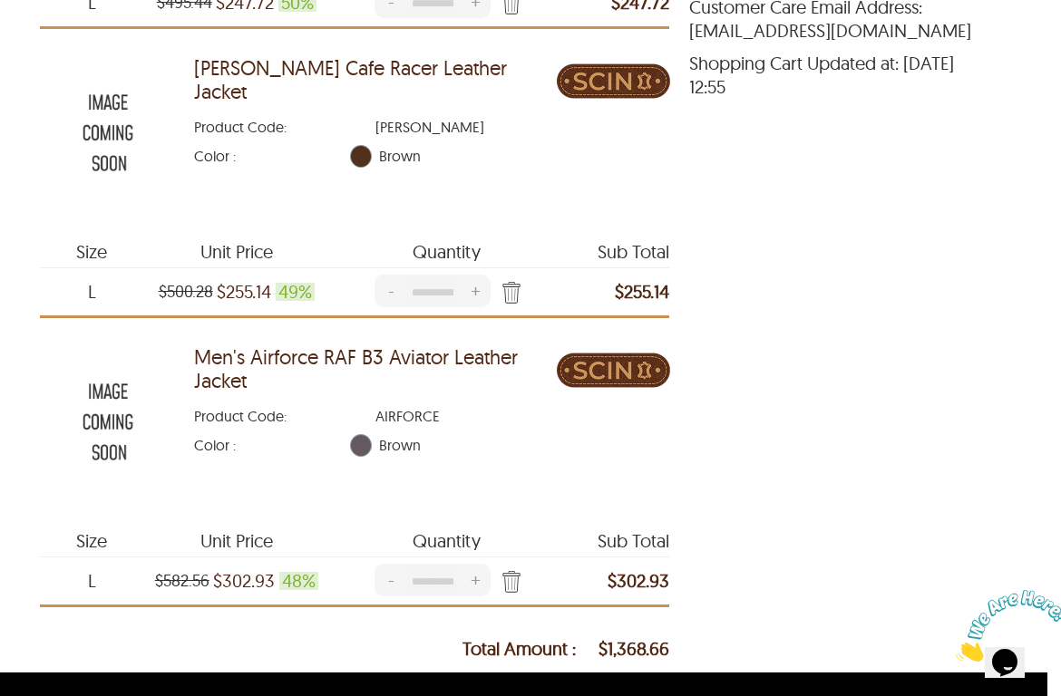
scroll to position [1175, 14]
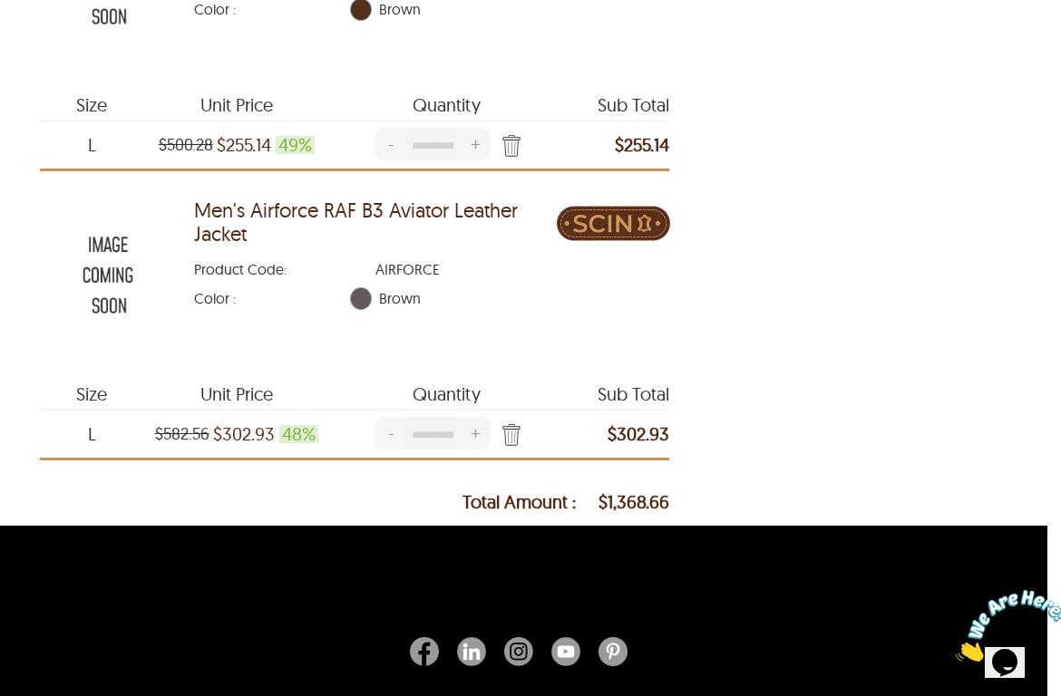
click at [1006, 661] on img at bounding box center [1012, 626] width 112 height 72
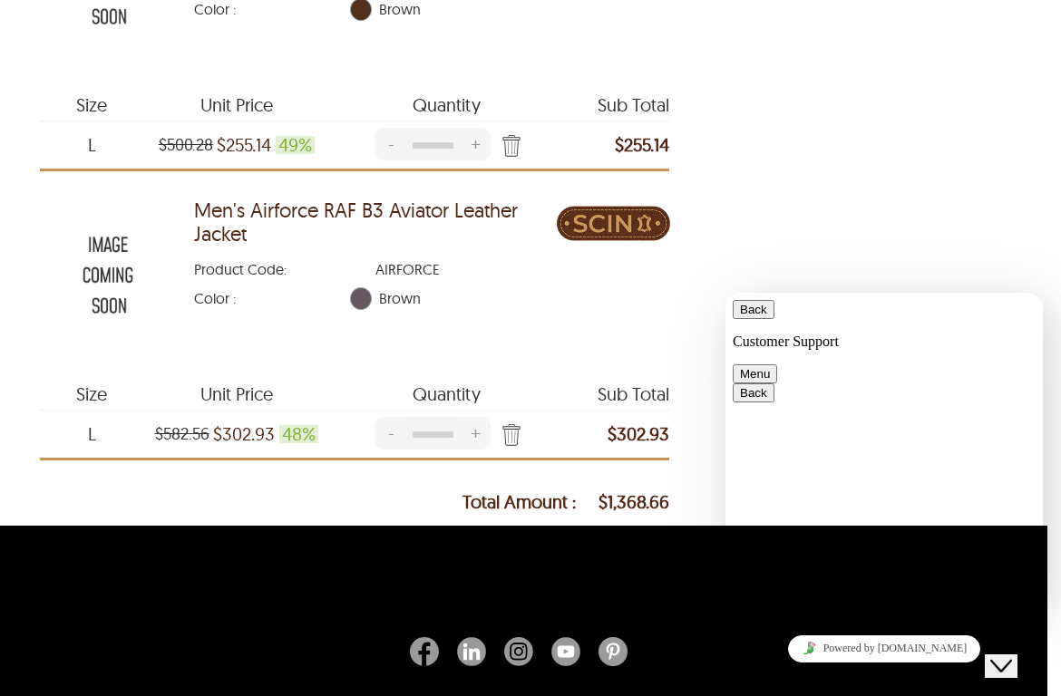
scroll to position [1478, 0]
click at [1012, 300] on div "Back Customer Support Menu" at bounding box center [884, 341] width 303 height 83
click at [777, 364] on button "Menu" at bounding box center [755, 373] width 44 height 19
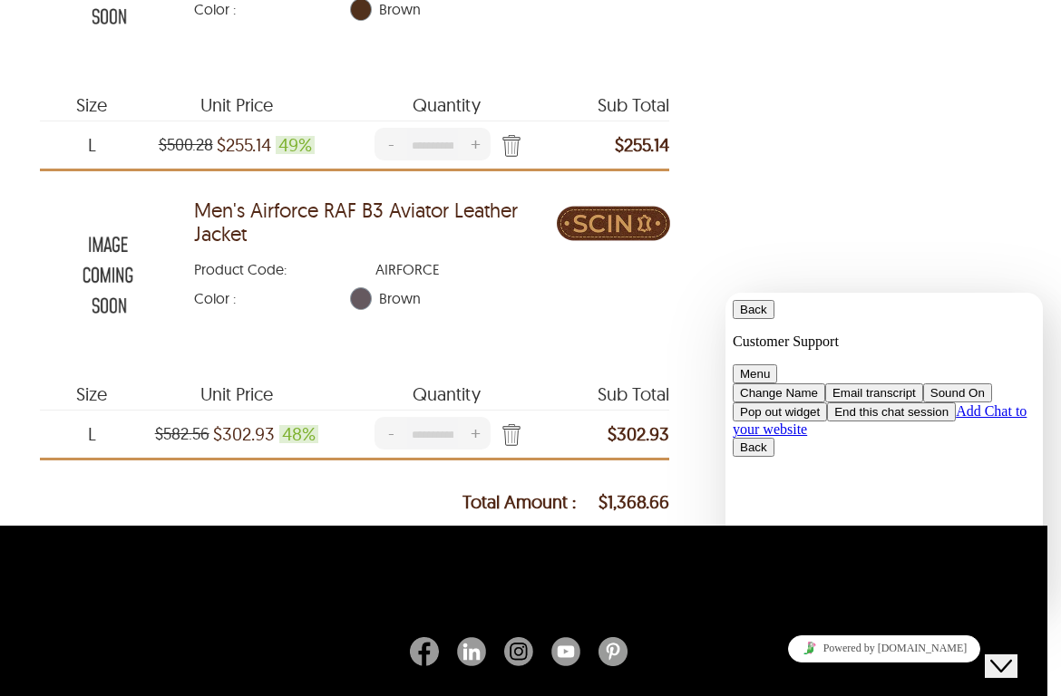
click at [777, 364] on button "Menu" at bounding box center [755, 373] width 44 height 19
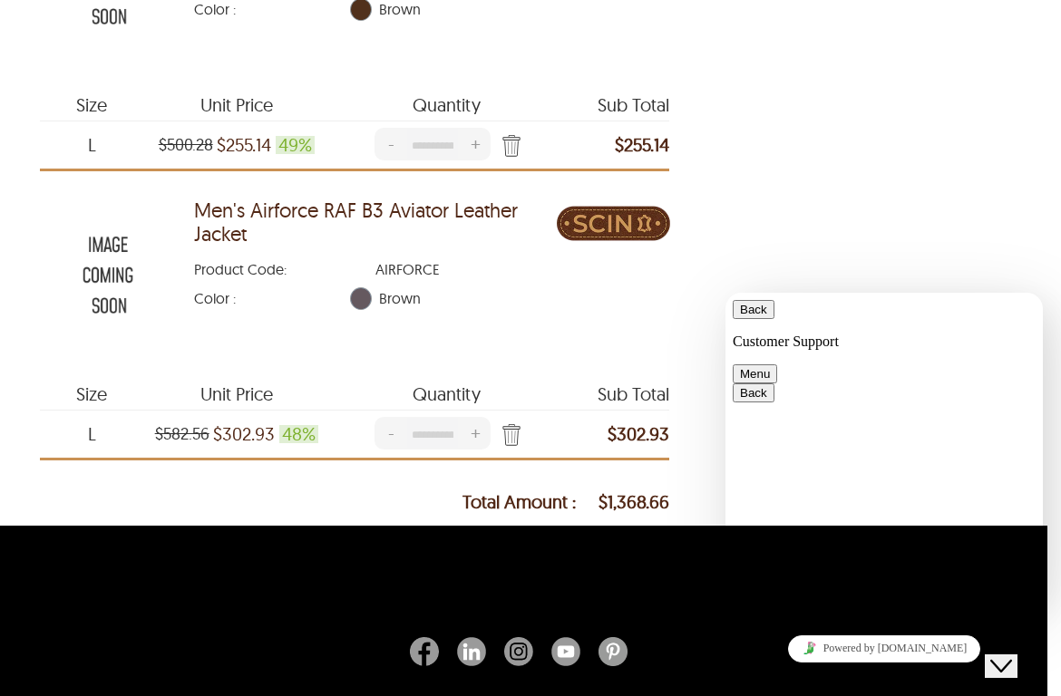
click at [757, 316] on button "Back" at bounding box center [754, 309] width 42 height 19
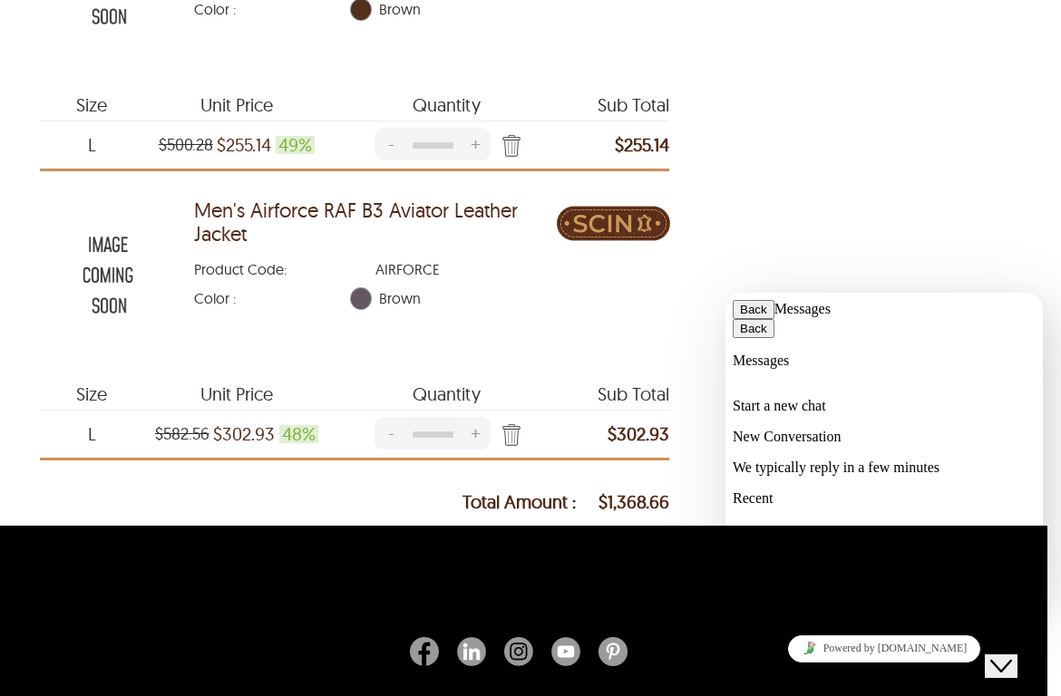
scroll to position [1453, 0]
click at [1012, 656] on icon "Close Chat This icon closes the chat window." at bounding box center [1001, 667] width 22 height 22
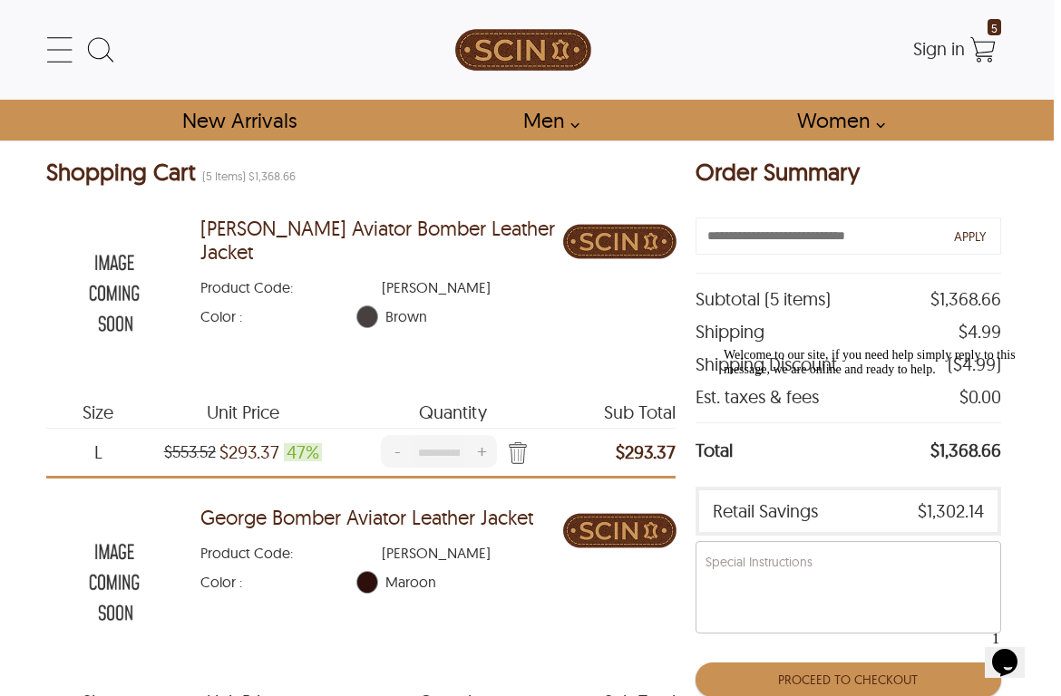
scroll to position [0, 7]
click at [106, 252] on img at bounding box center [114, 293] width 136 height 170
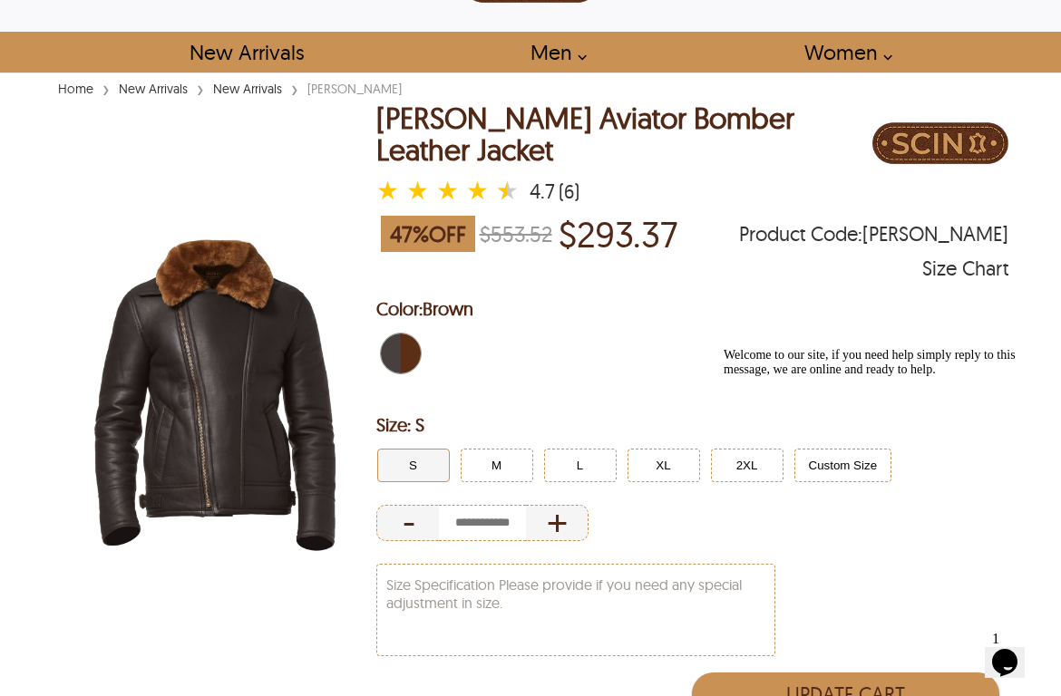
scroll to position [65, 0]
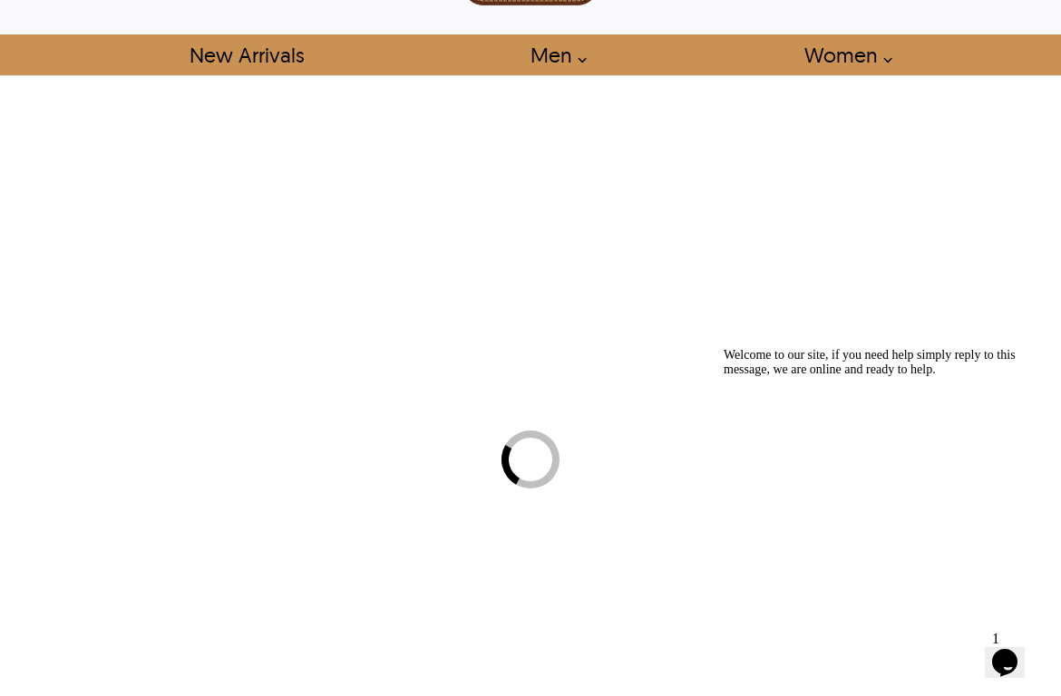
scroll to position [0, 7]
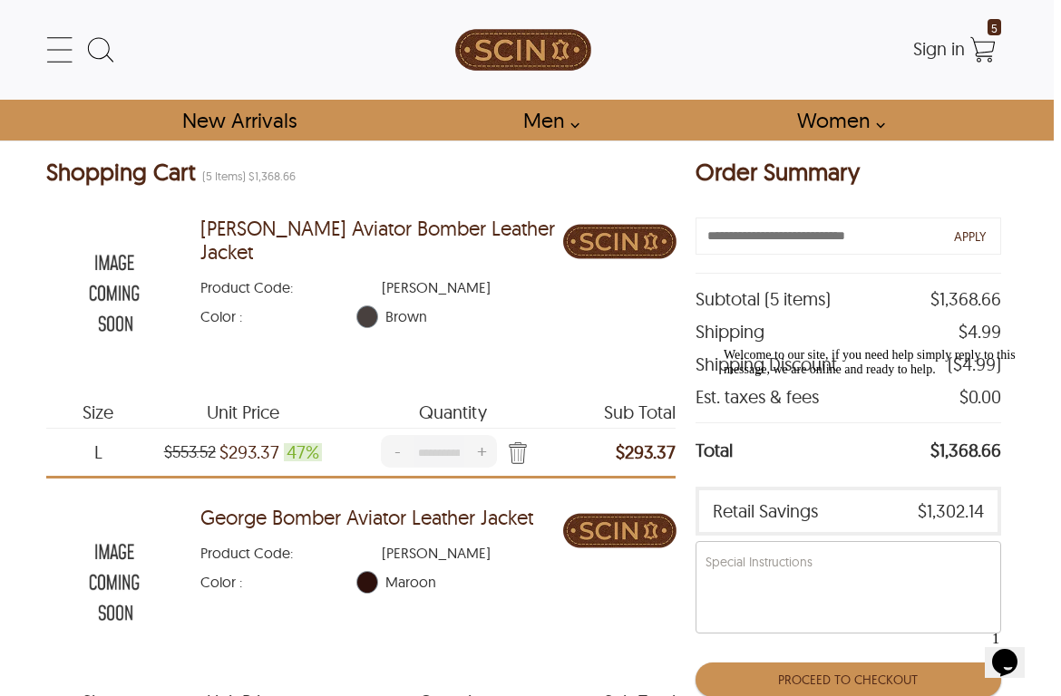
click at [124, 550] on img at bounding box center [114, 582] width 136 height 170
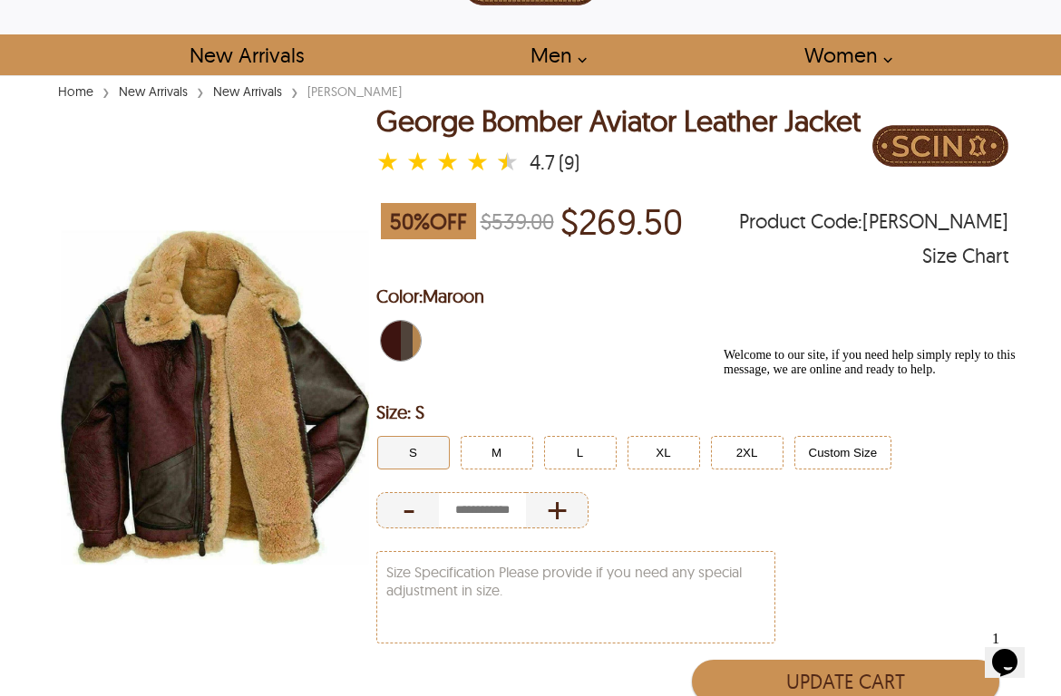
scroll to position [66, 0]
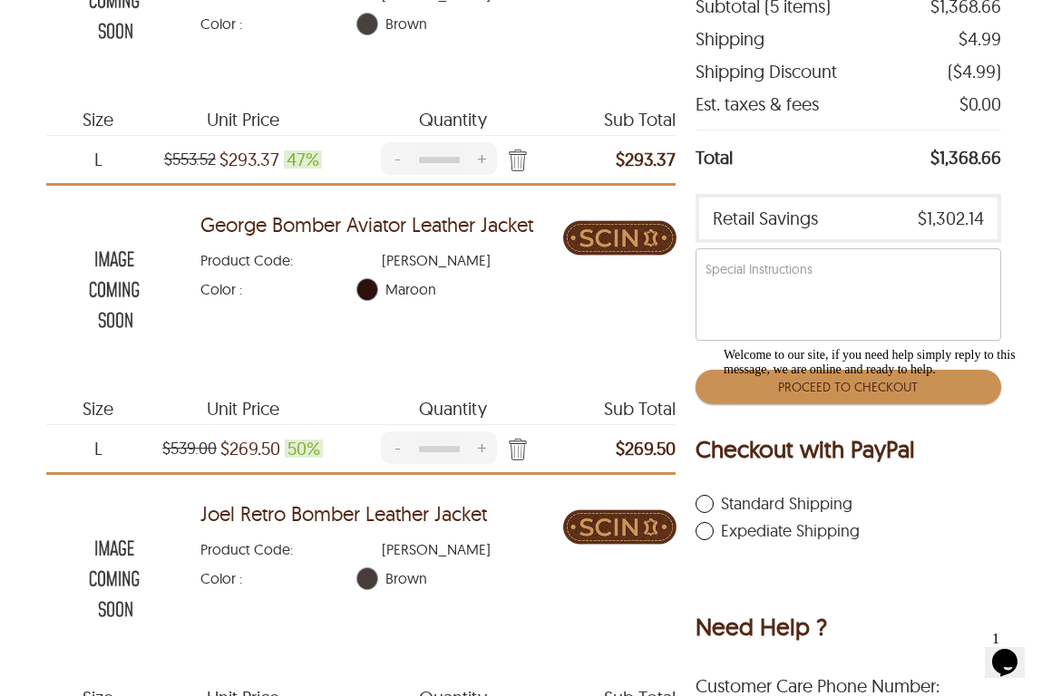
scroll to position [294, 7]
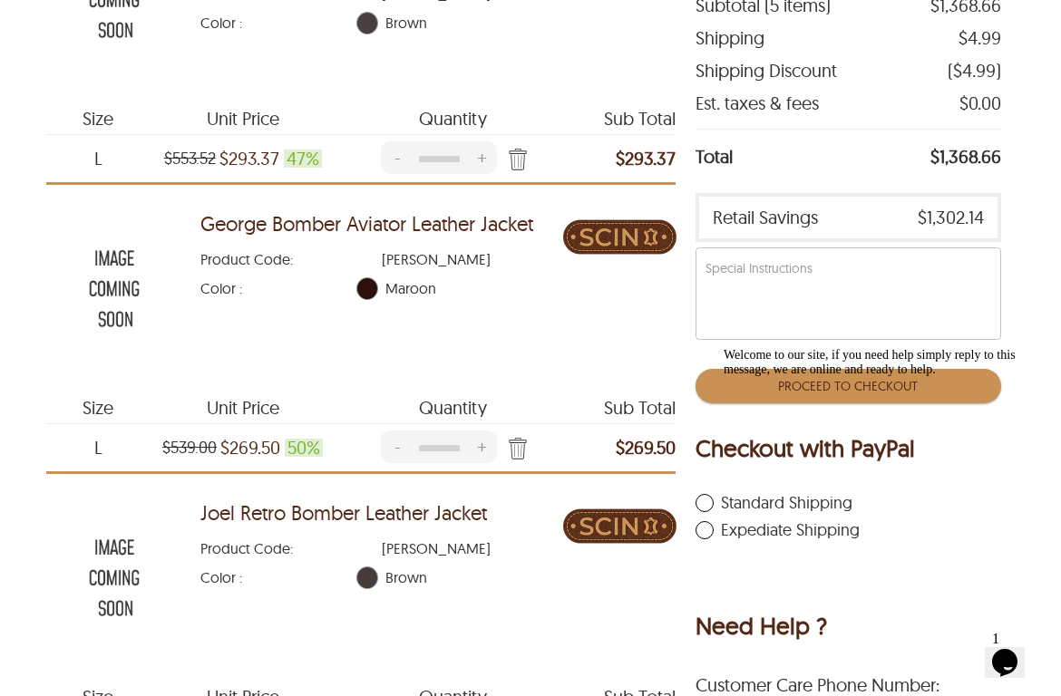
click at [126, 544] on img at bounding box center [114, 577] width 136 height 170
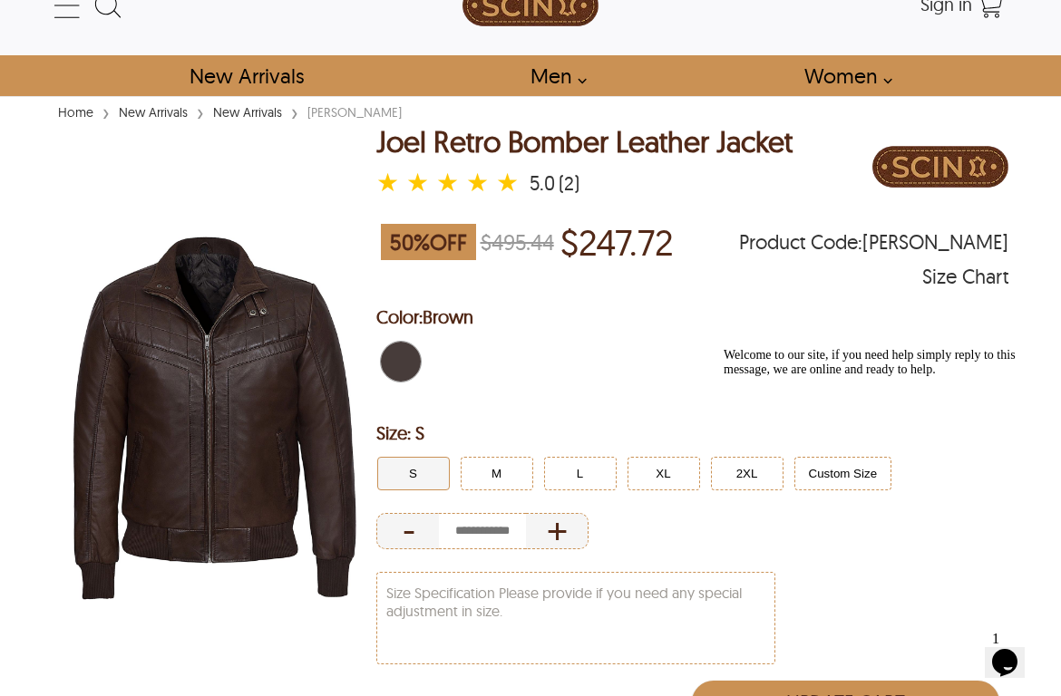
scroll to position [53, 0]
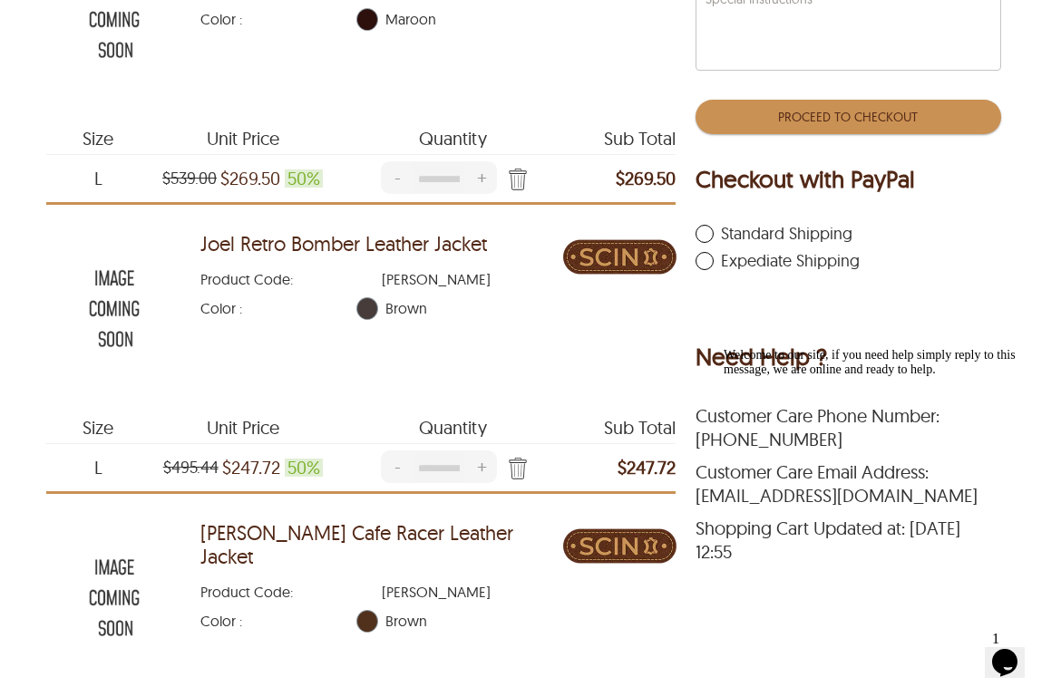
scroll to position [568, 6]
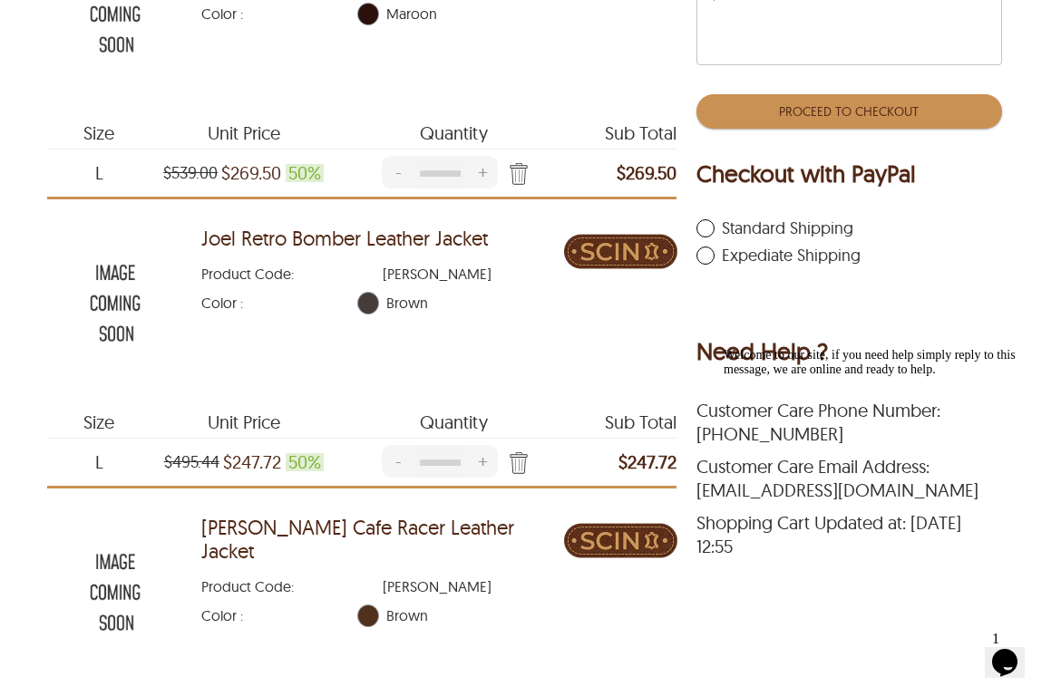
click at [115, 268] on img at bounding box center [115, 303] width 136 height 170
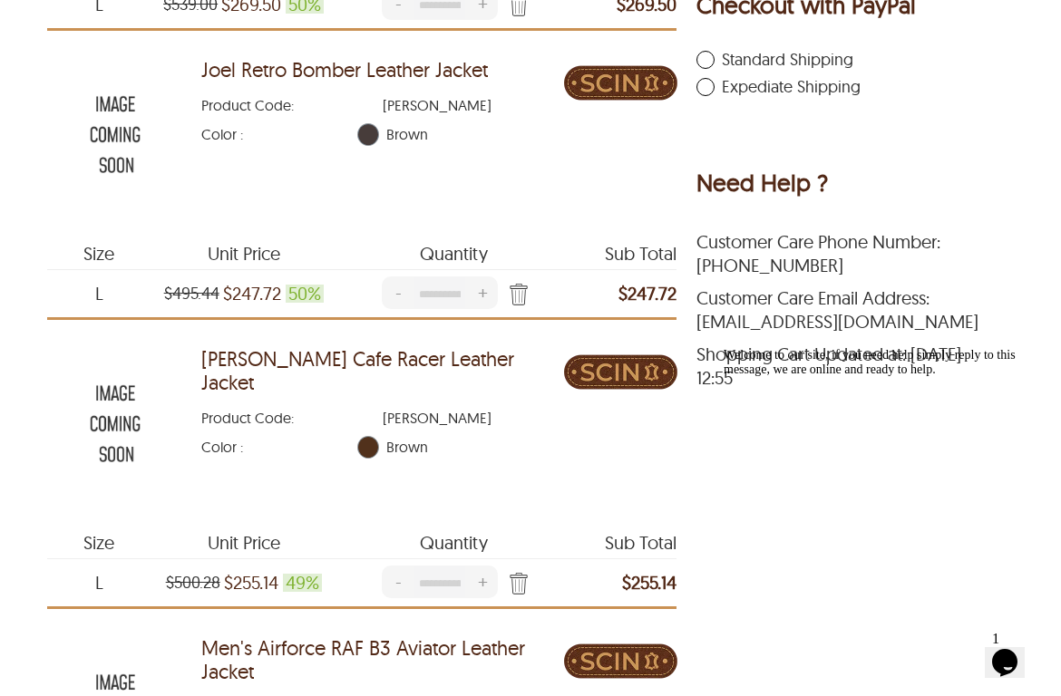
scroll to position [767, 5]
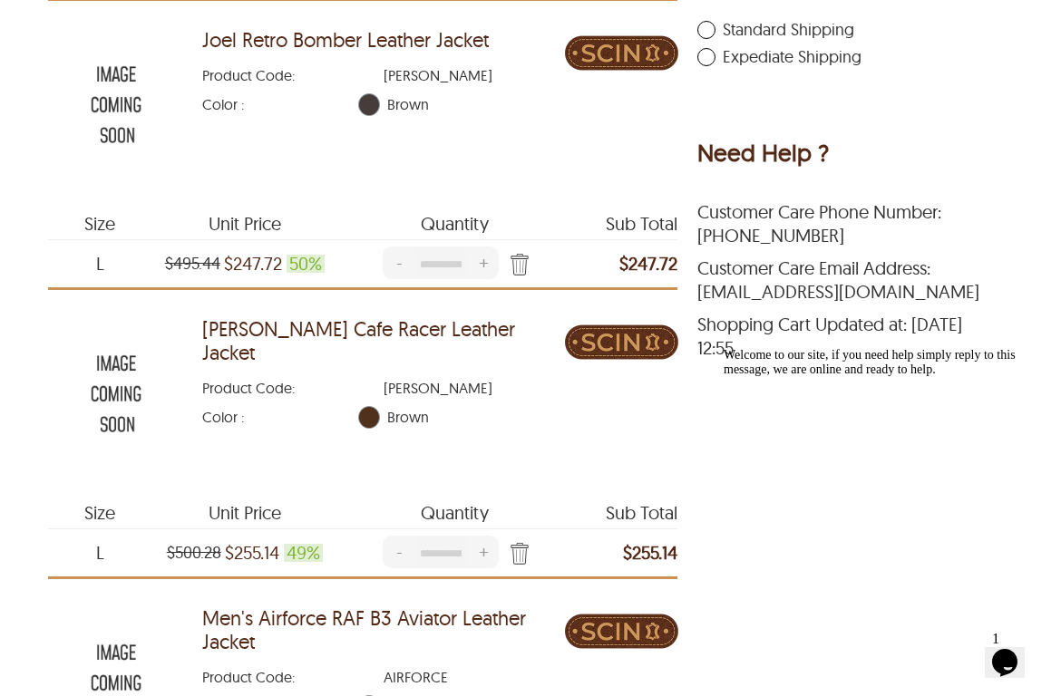
click at [120, 356] on img at bounding box center [116, 393] width 136 height 170
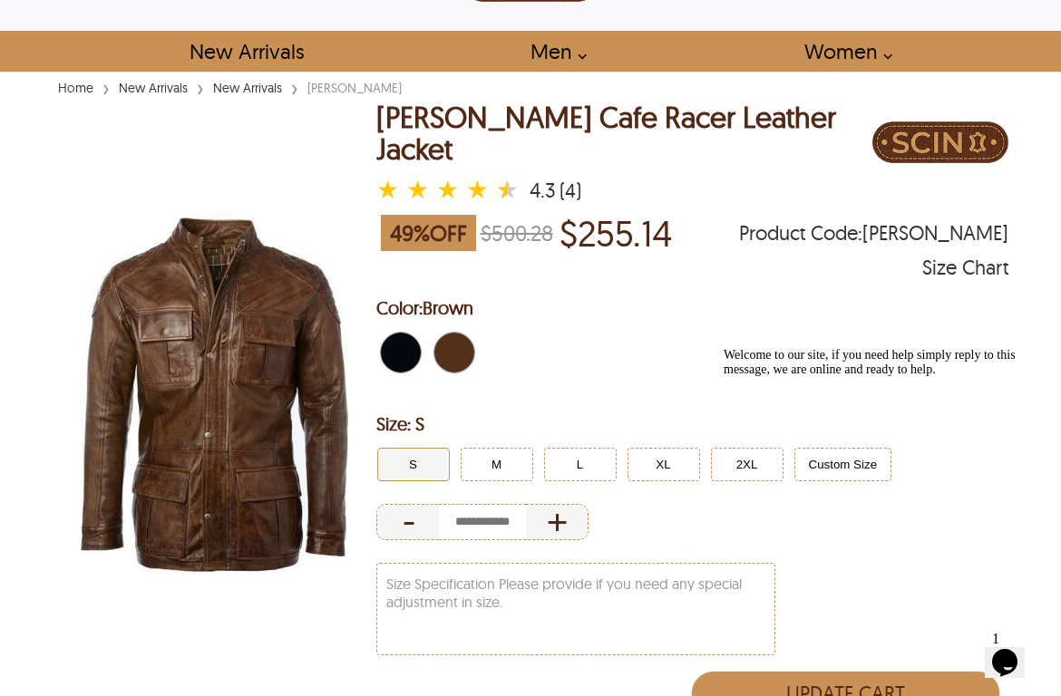
scroll to position [67, 0]
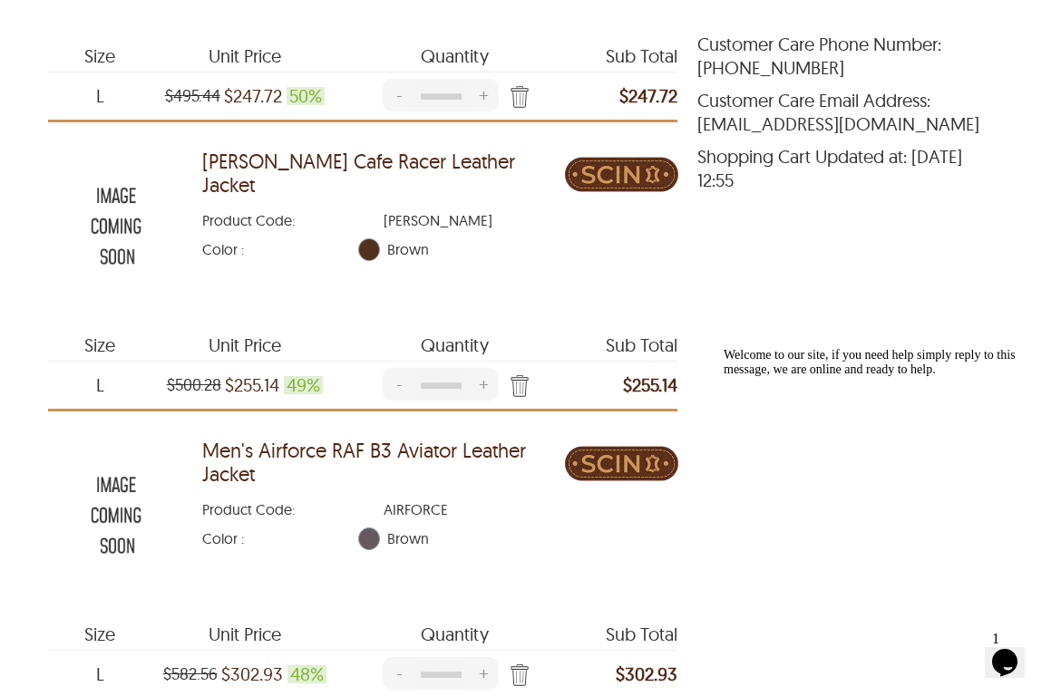
scroll to position [975, 4]
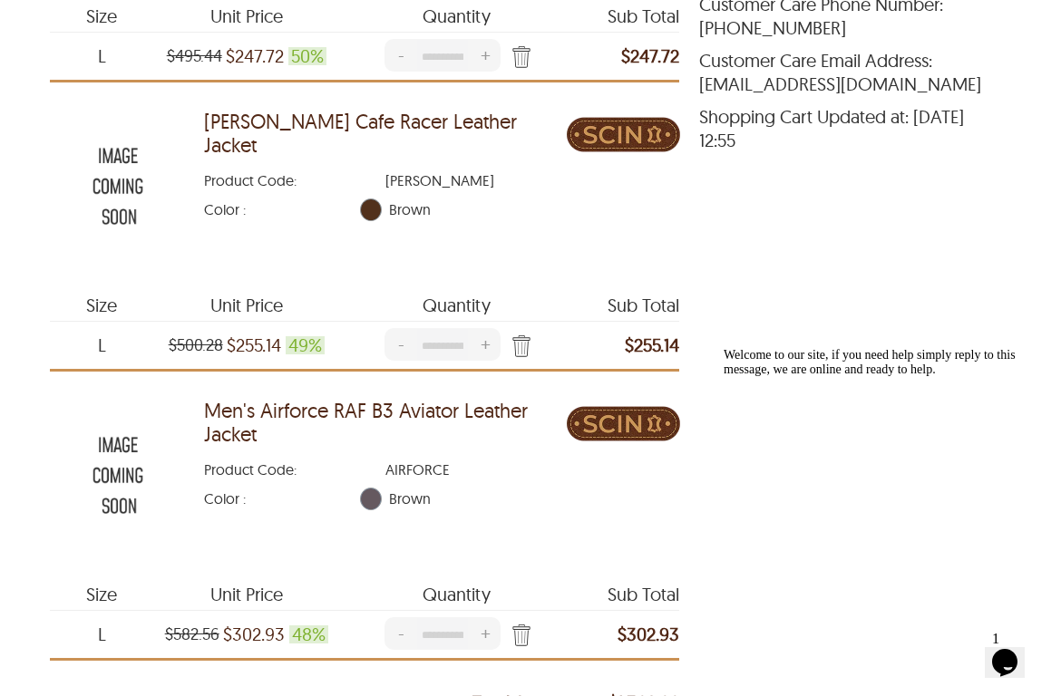
click at [119, 443] on img at bounding box center [118, 475] width 136 height 170
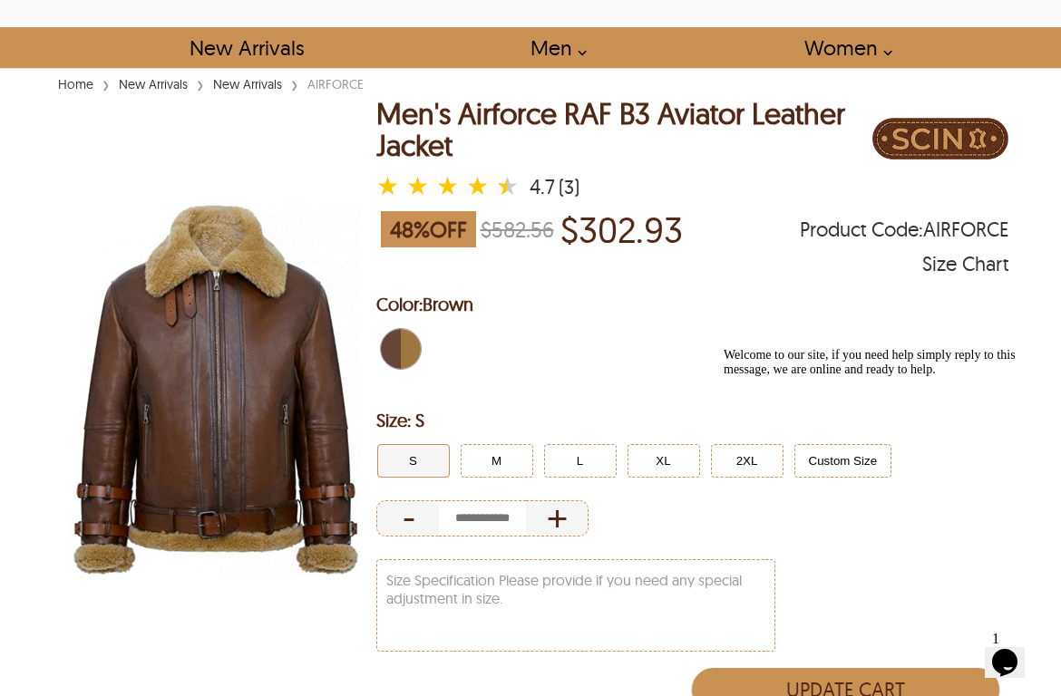
scroll to position [68, 0]
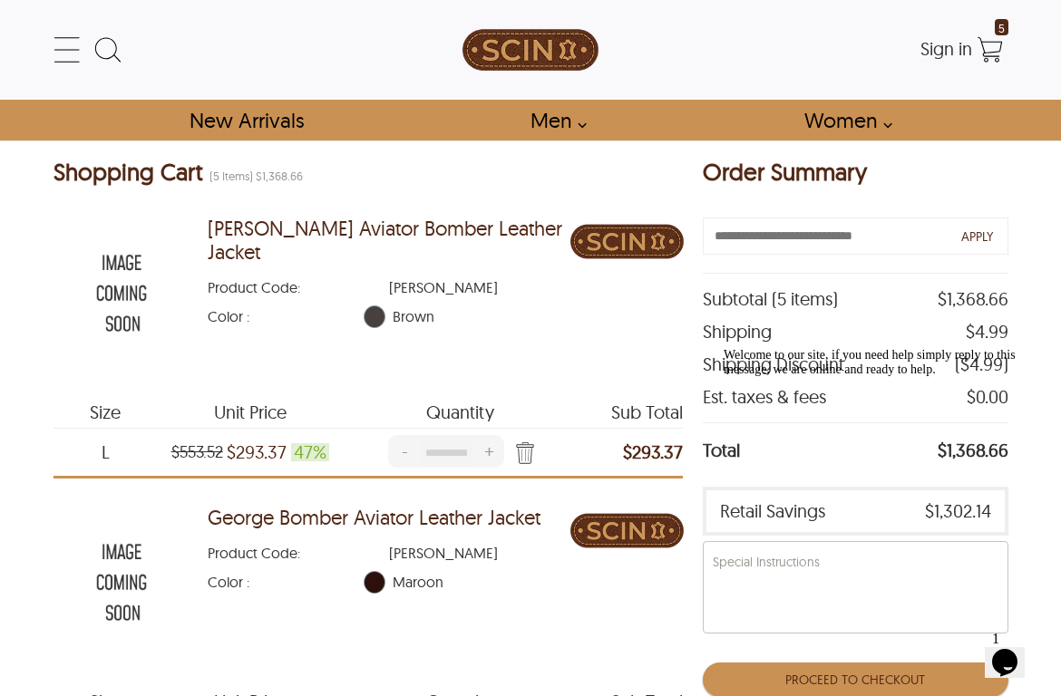
click at [122, 548] on img at bounding box center [121, 582] width 136 height 170
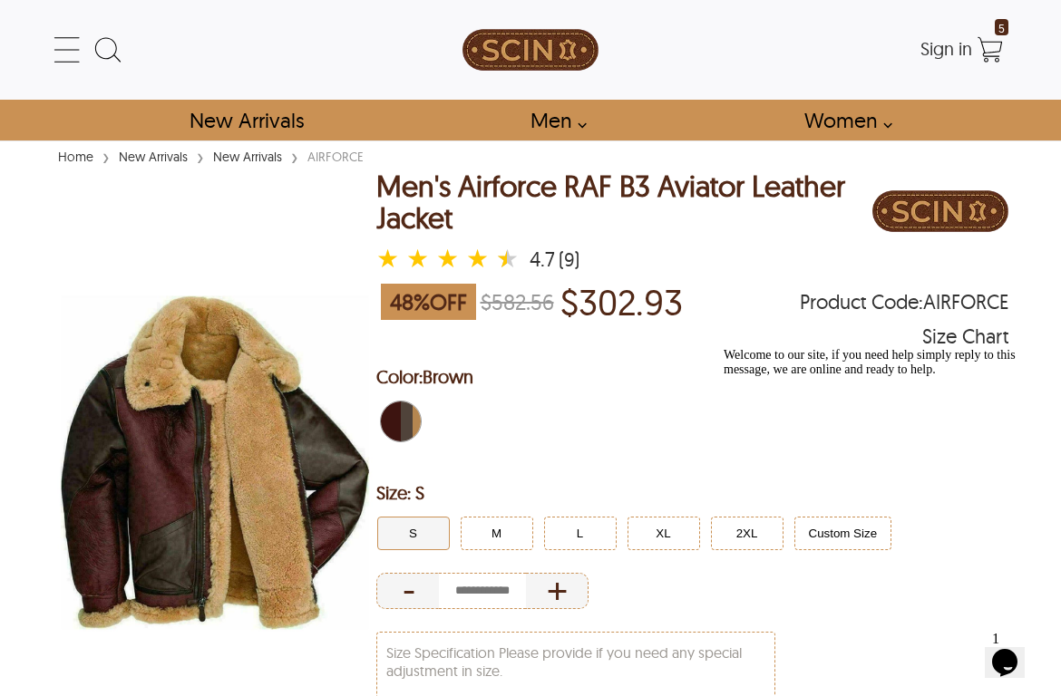
scroll to position [79, 0]
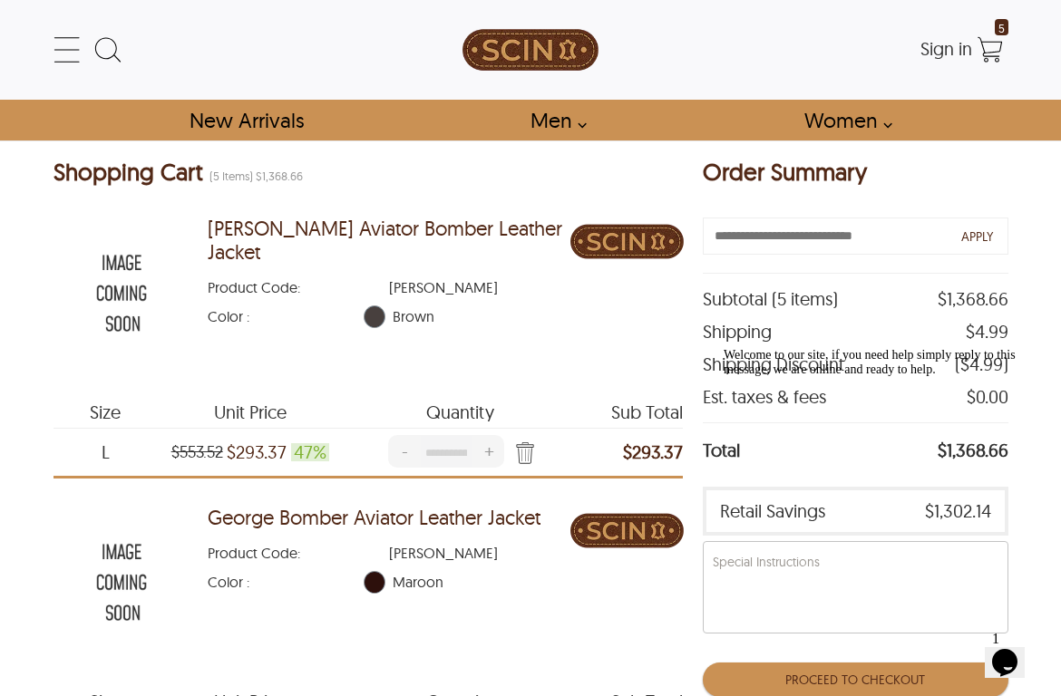
click at [112, 258] on img at bounding box center [121, 293] width 136 height 170
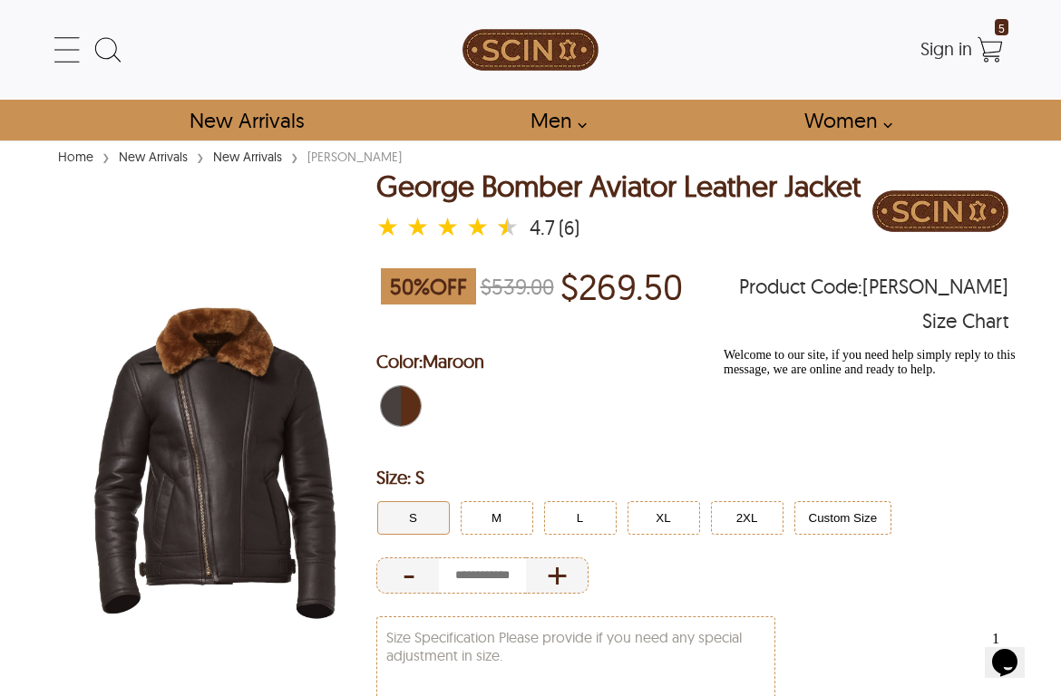
scroll to position [110, 0]
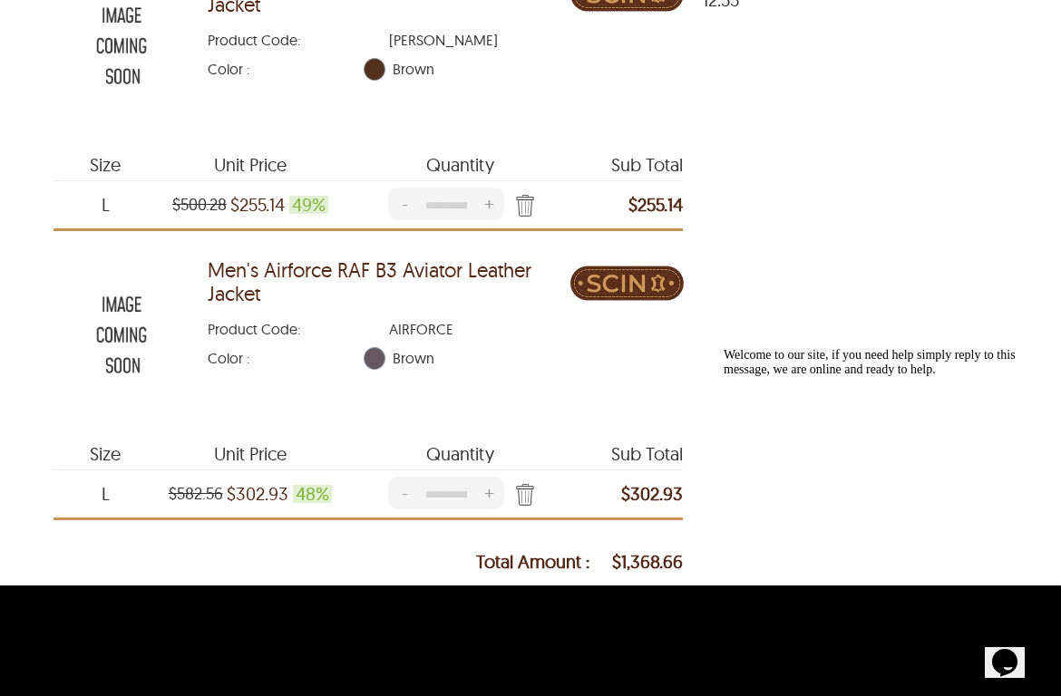
scroll to position [1105, 2]
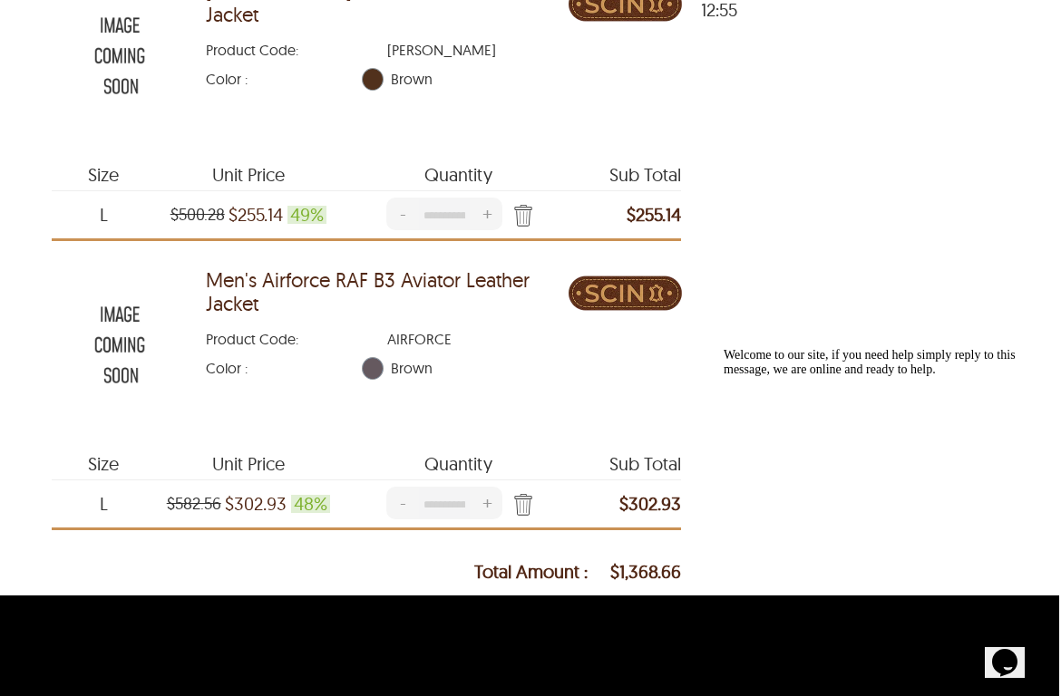
click at [120, 308] on img at bounding box center [120, 344] width 136 height 170
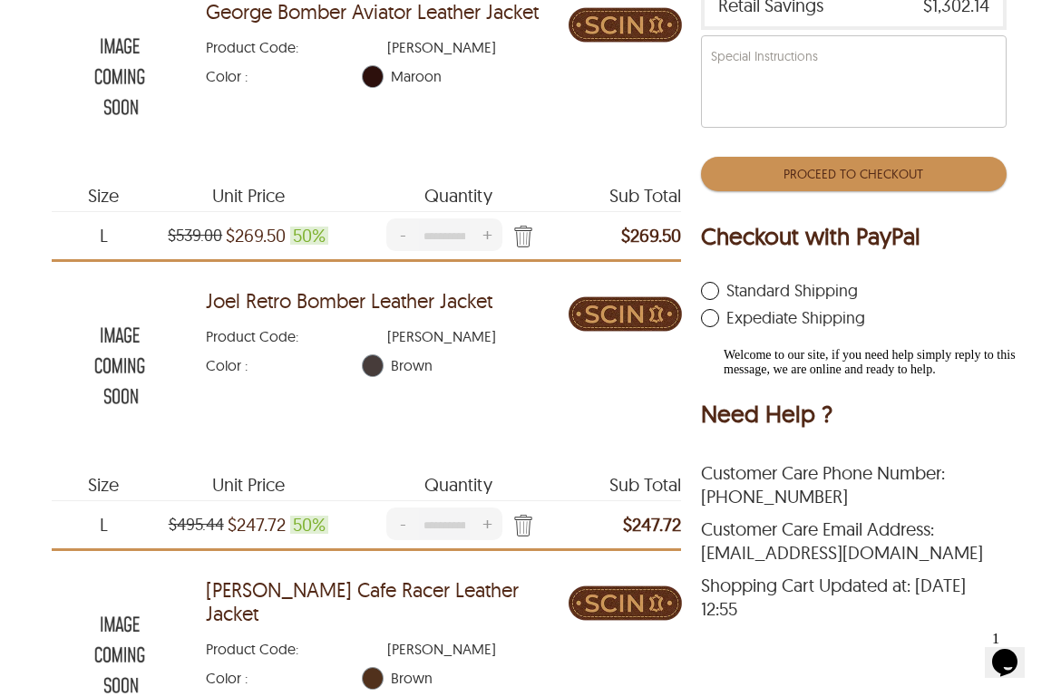
scroll to position [504, 1]
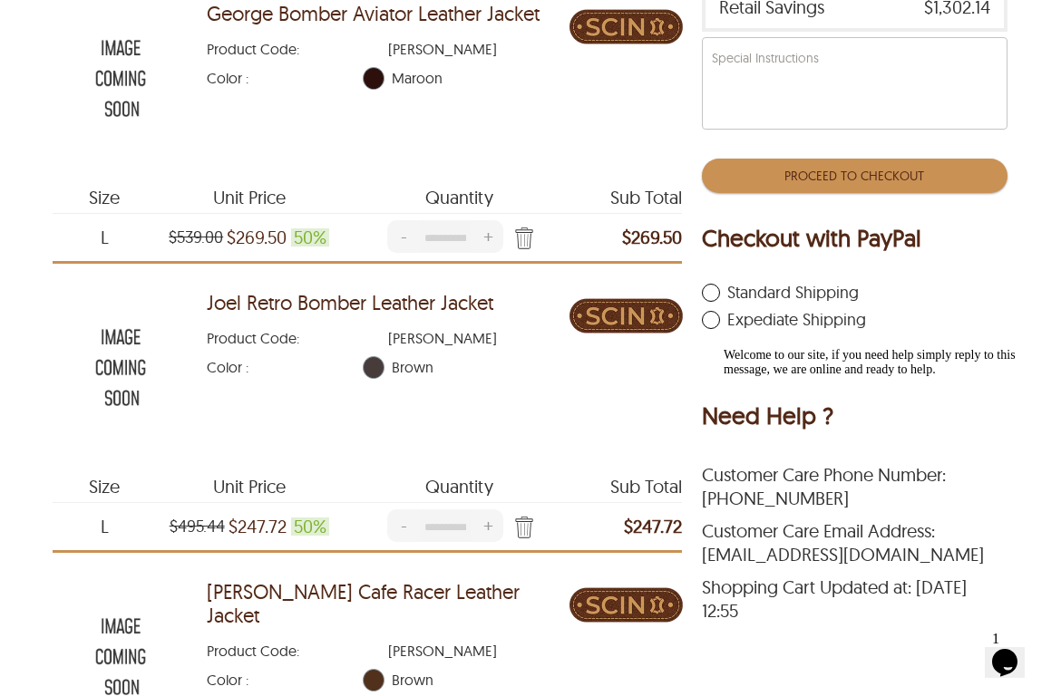
click at [122, 331] on img at bounding box center [121, 367] width 136 height 170
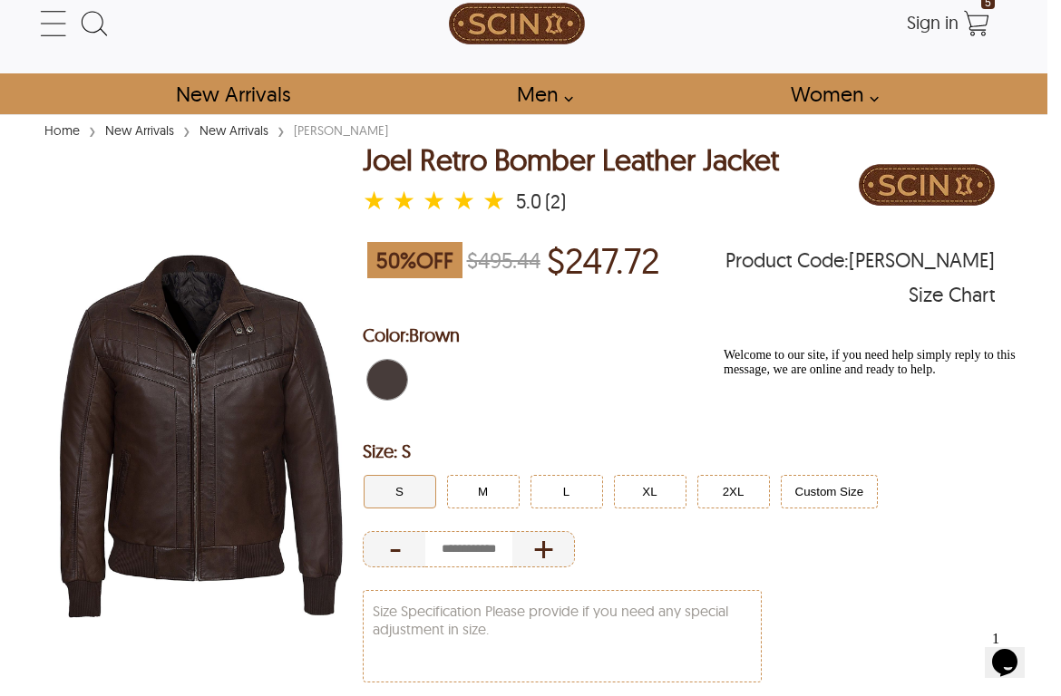
scroll to position [23, 14]
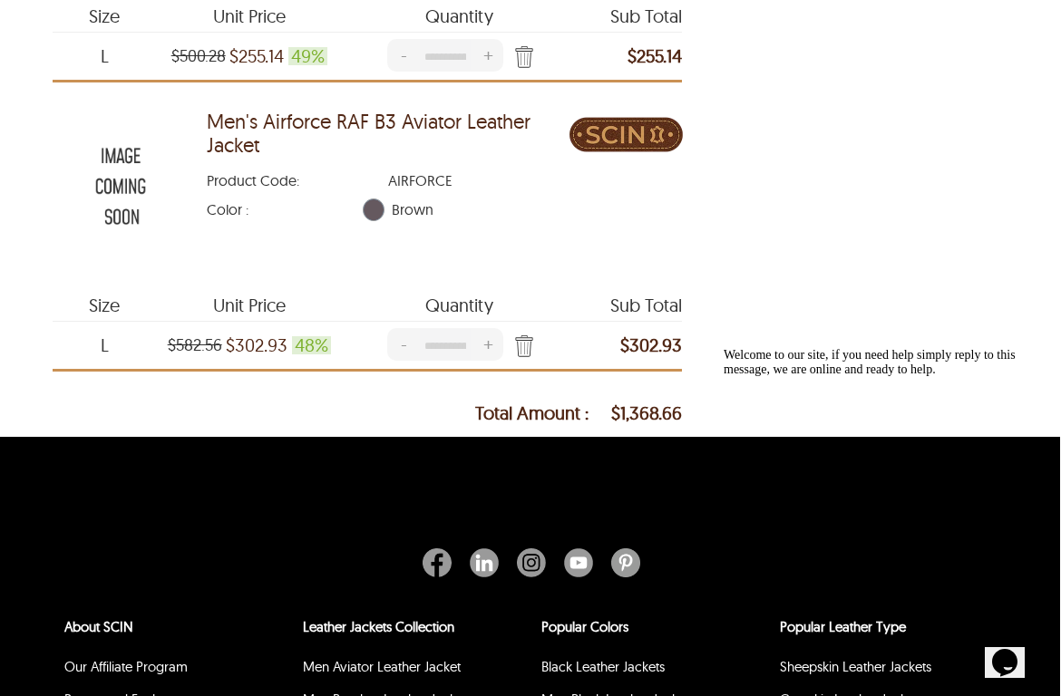
scroll to position [1269, 1]
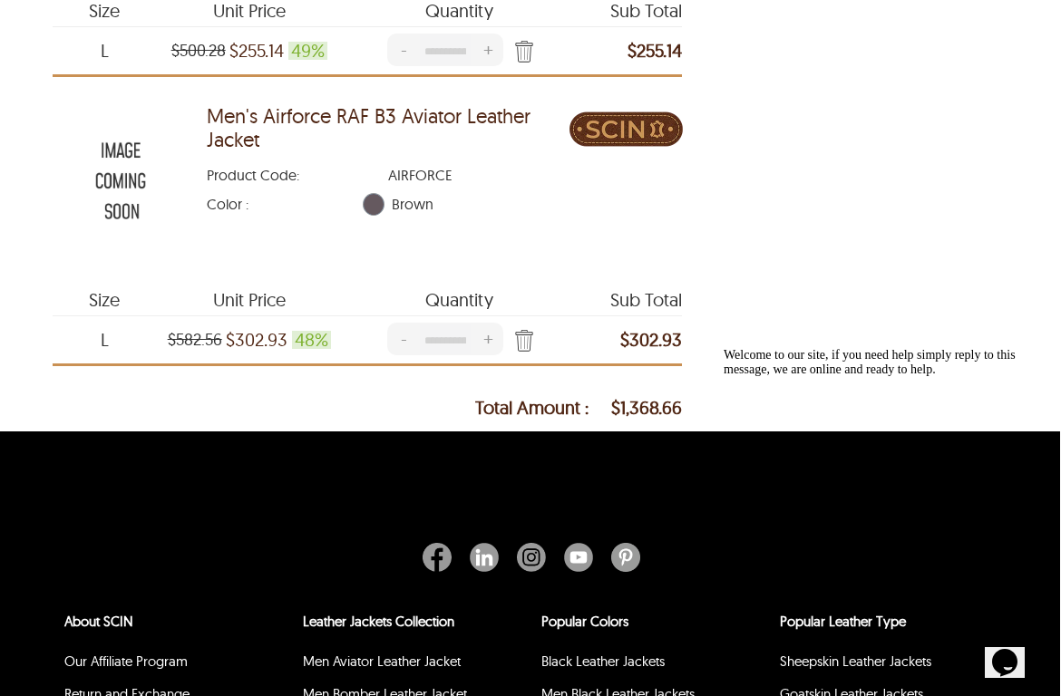
click at [109, 151] on img at bounding box center [121, 180] width 136 height 170
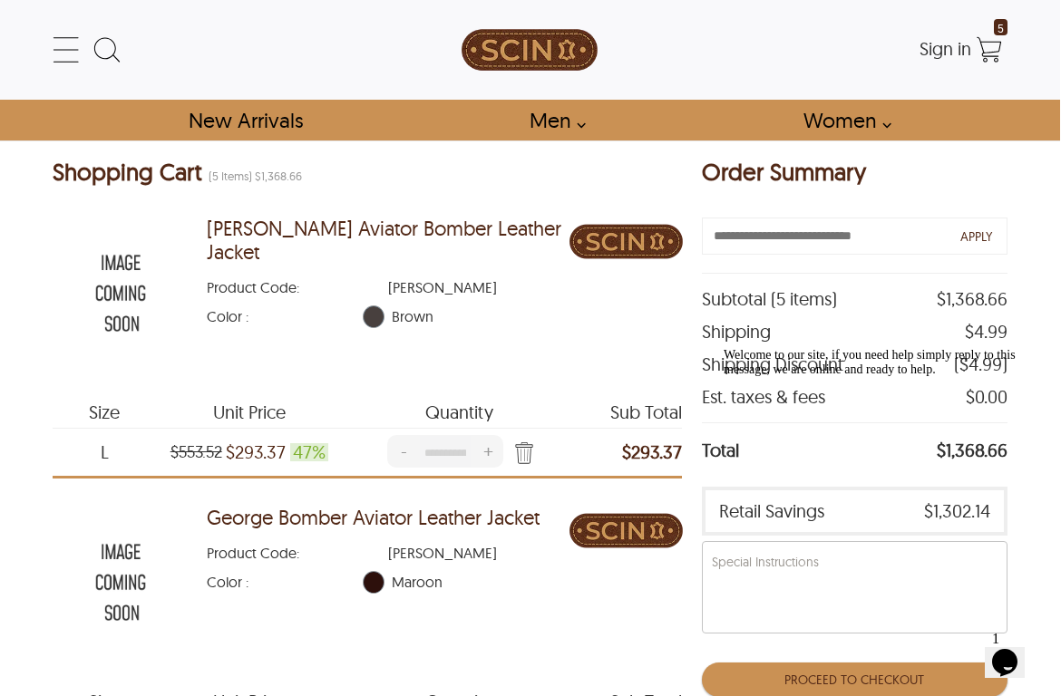
scroll to position [0, 1]
click at [121, 259] on img at bounding box center [121, 293] width 136 height 170
click at [136, 264] on img at bounding box center [121, 293] width 136 height 170
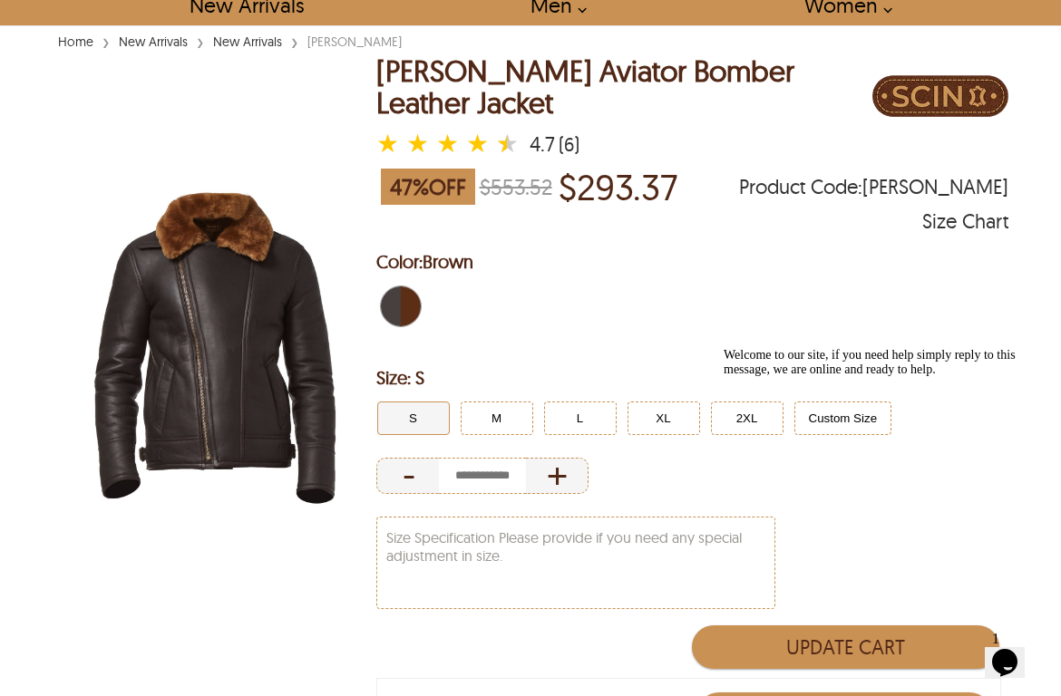
scroll to position [129, 0]
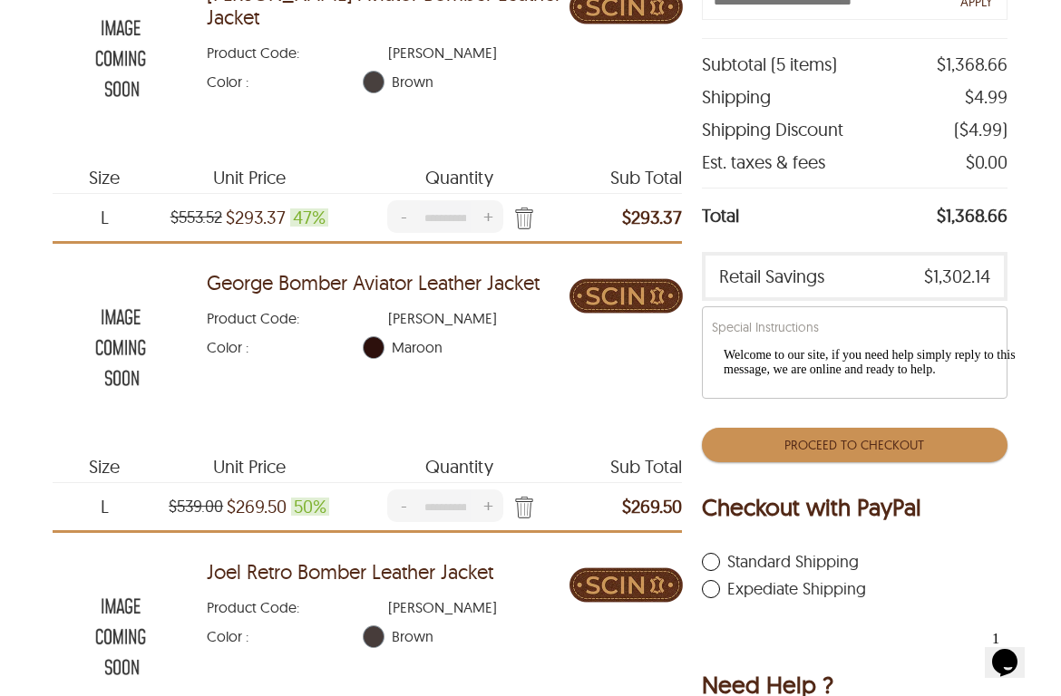
scroll to position [237, 0]
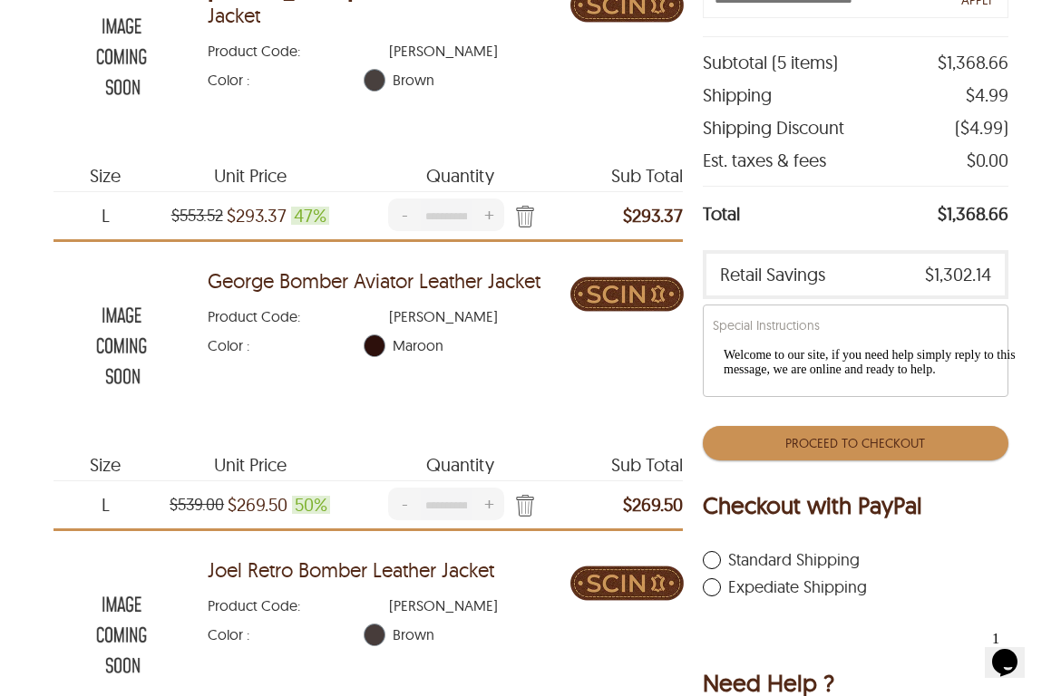
click at [120, 313] on img at bounding box center [121, 345] width 136 height 170
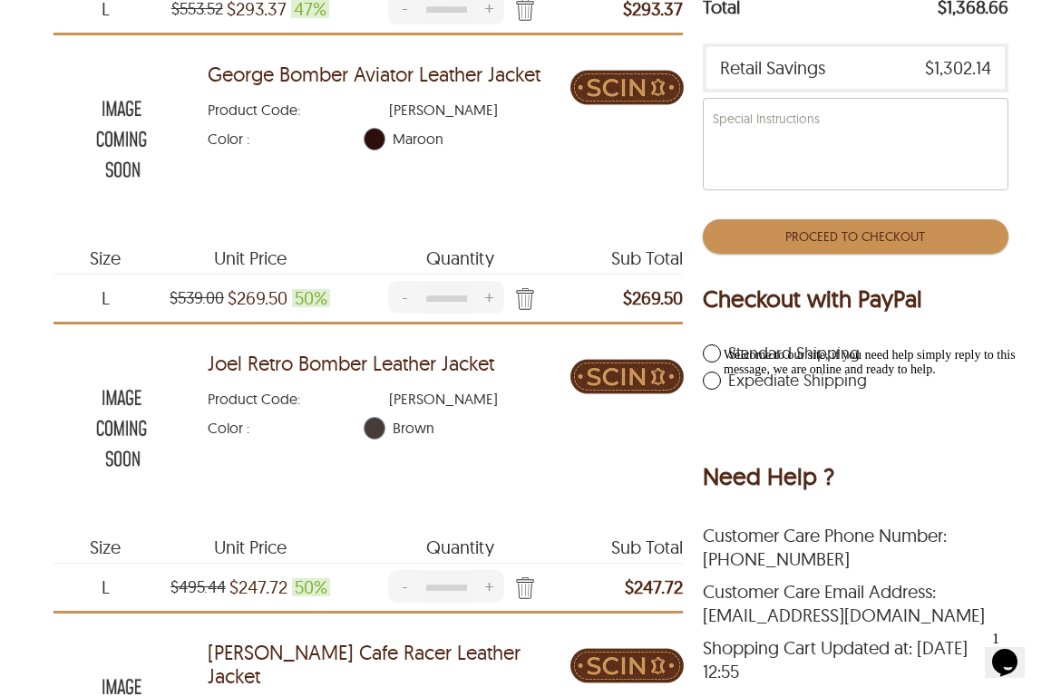
scroll to position [444, 0]
click at [124, 392] on img at bounding box center [121, 427] width 136 height 170
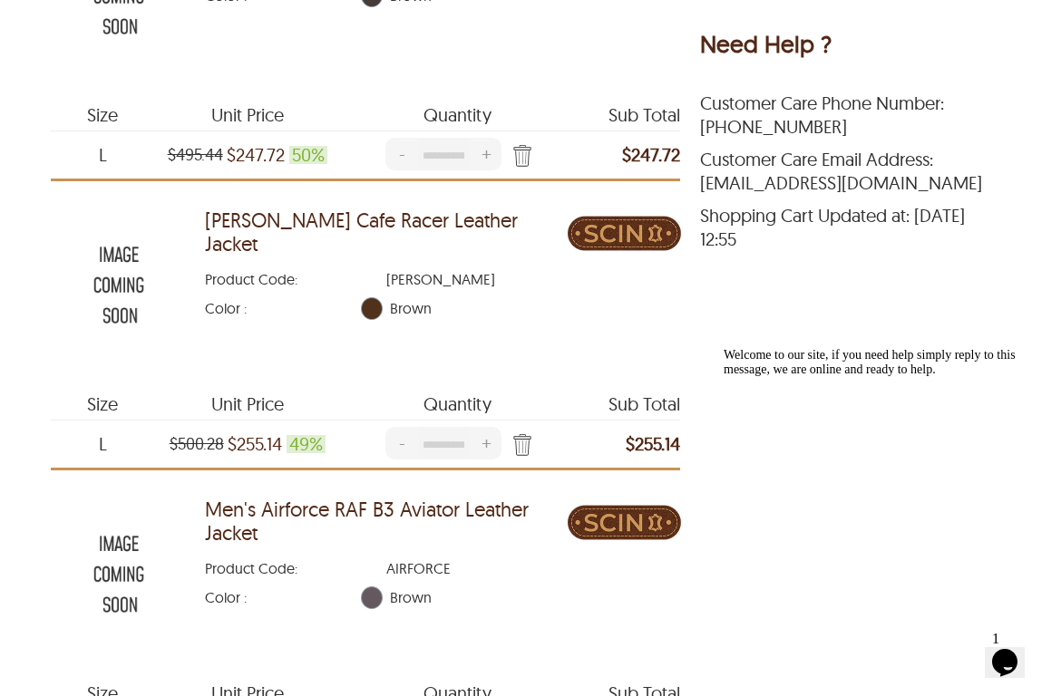
scroll to position [885, 3]
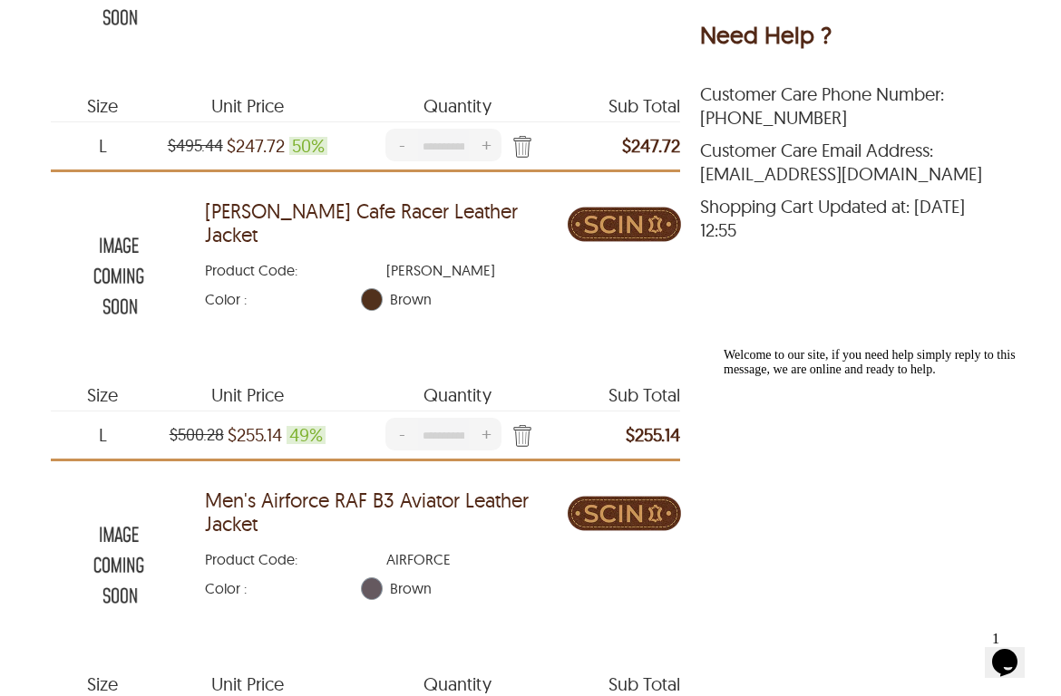
click at [121, 237] on img at bounding box center [119, 275] width 136 height 170
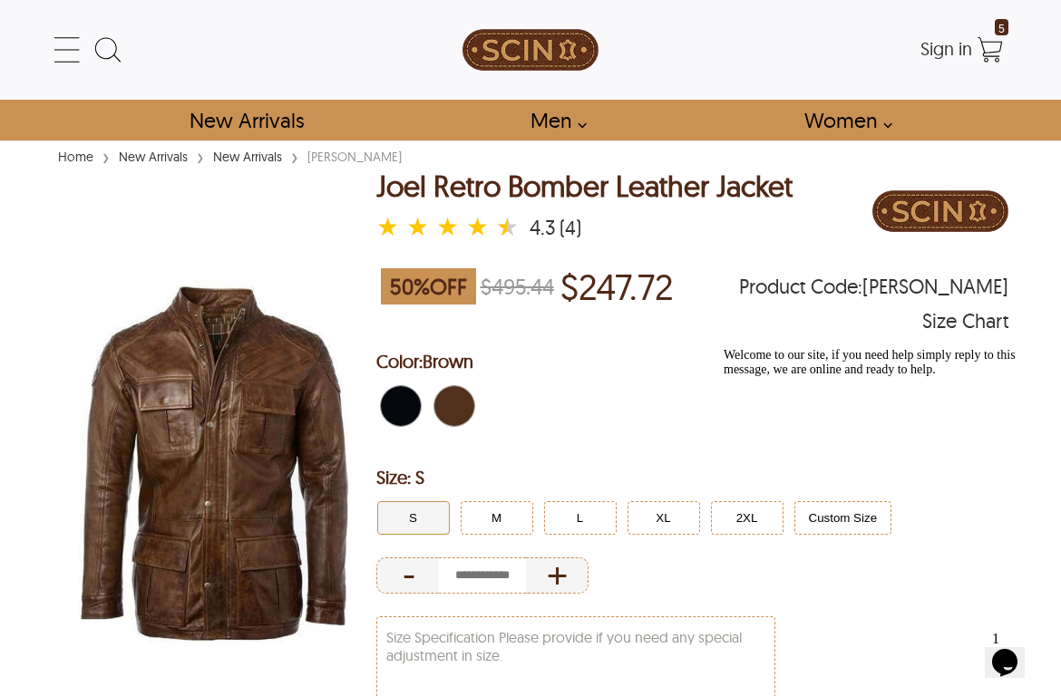
scroll to position [74, 0]
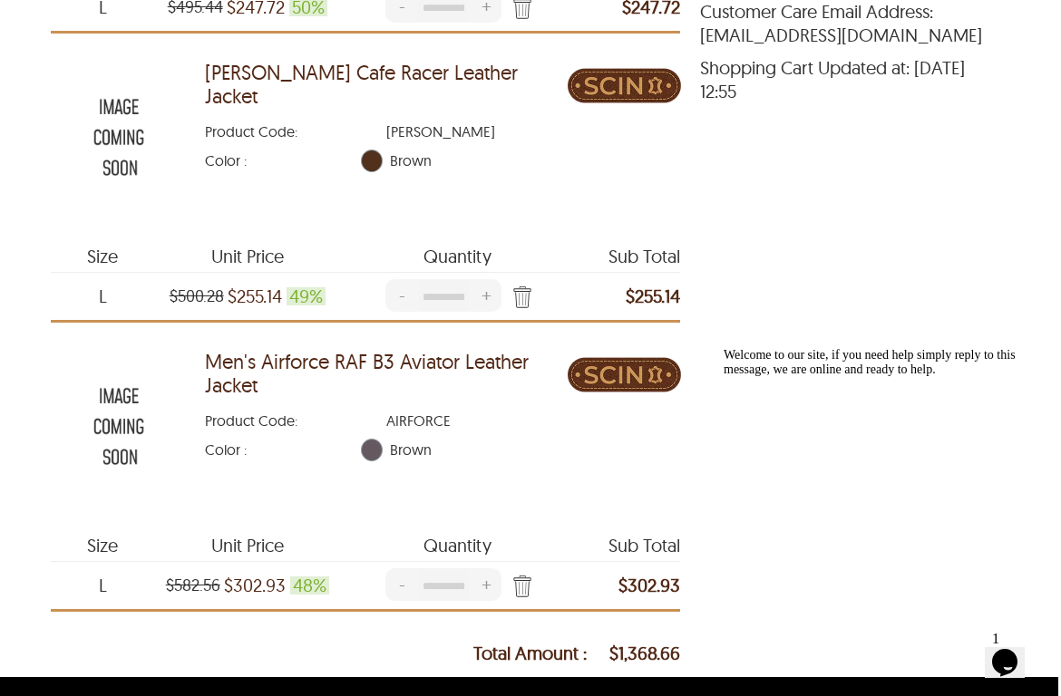
scroll to position [1070, 3]
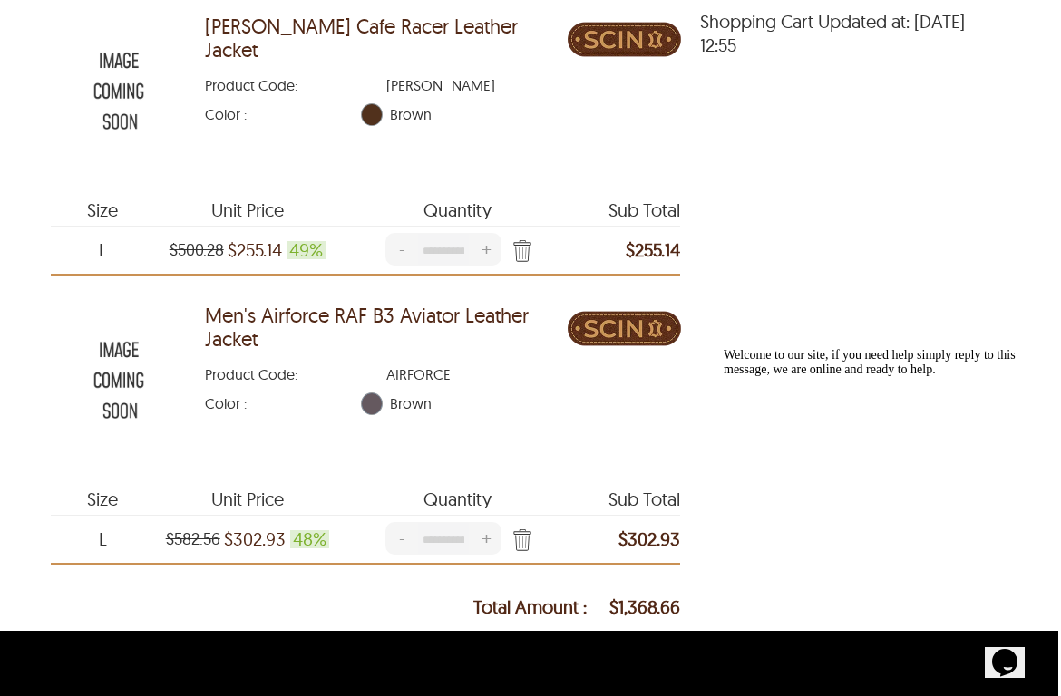
click at [118, 349] on img at bounding box center [119, 380] width 136 height 170
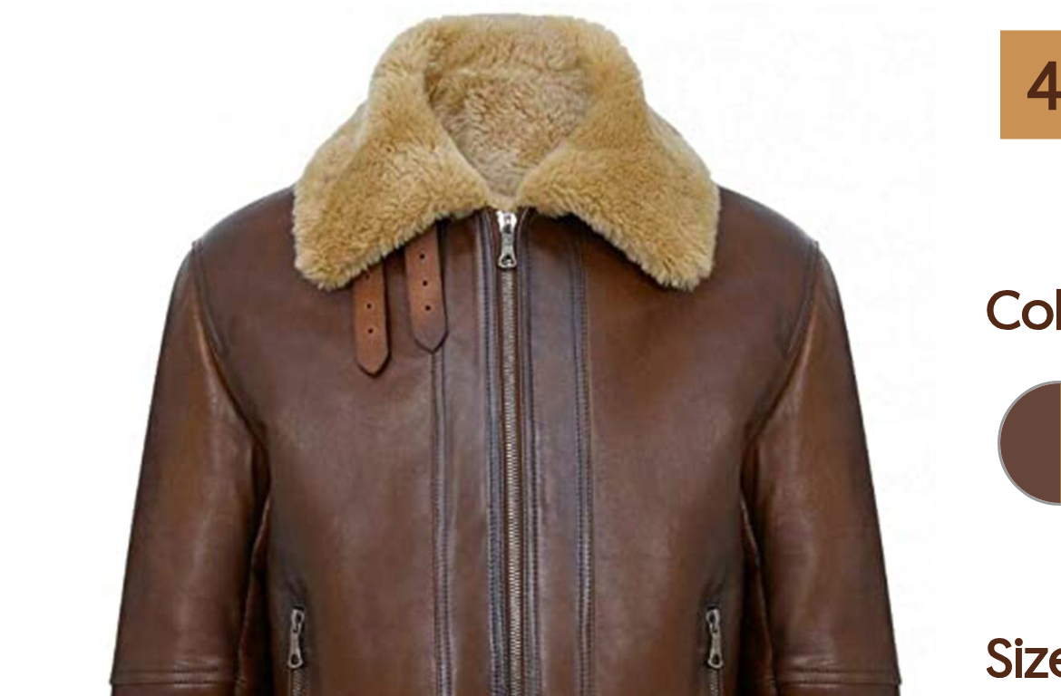
scroll to position [63, 0]
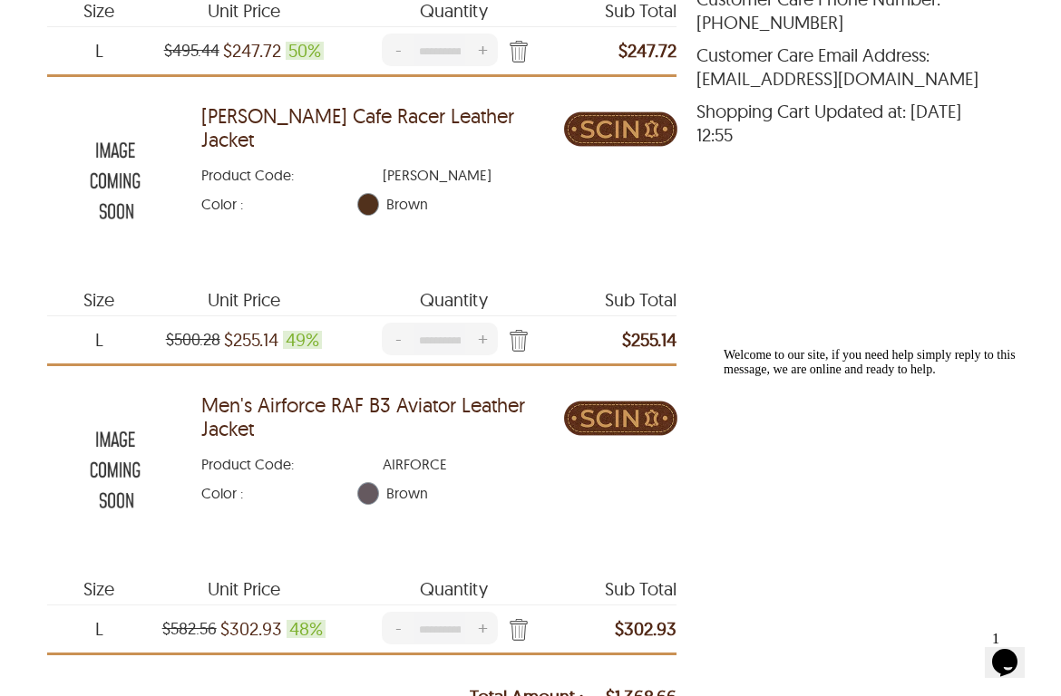
scroll to position [982, 6]
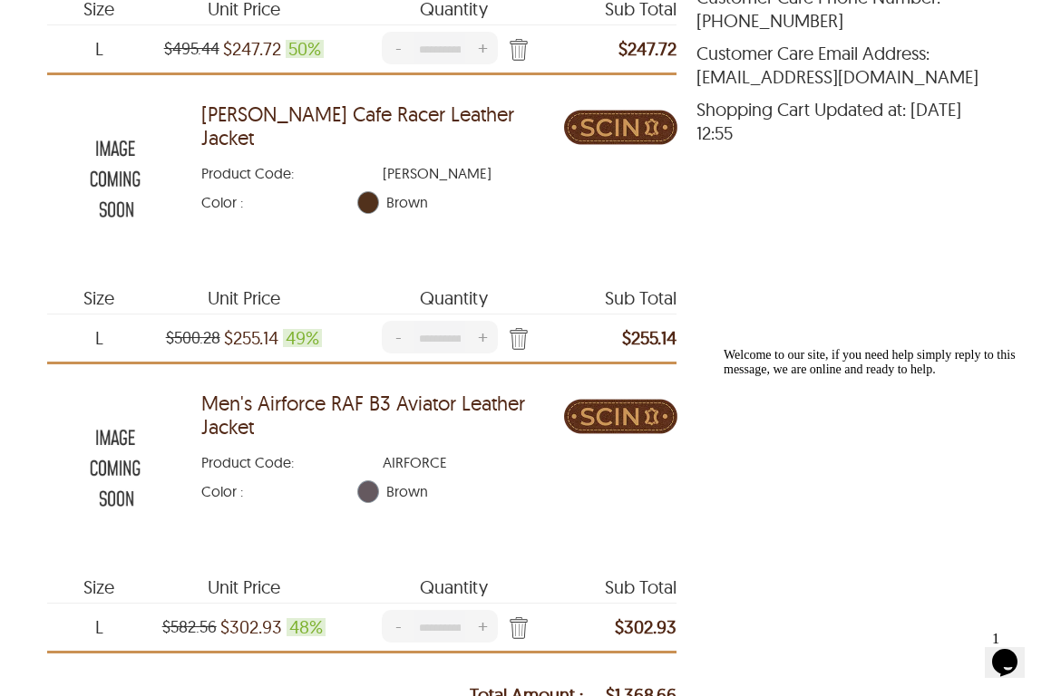
click at [126, 141] on img at bounding box center [115, 178] width 136 height 170
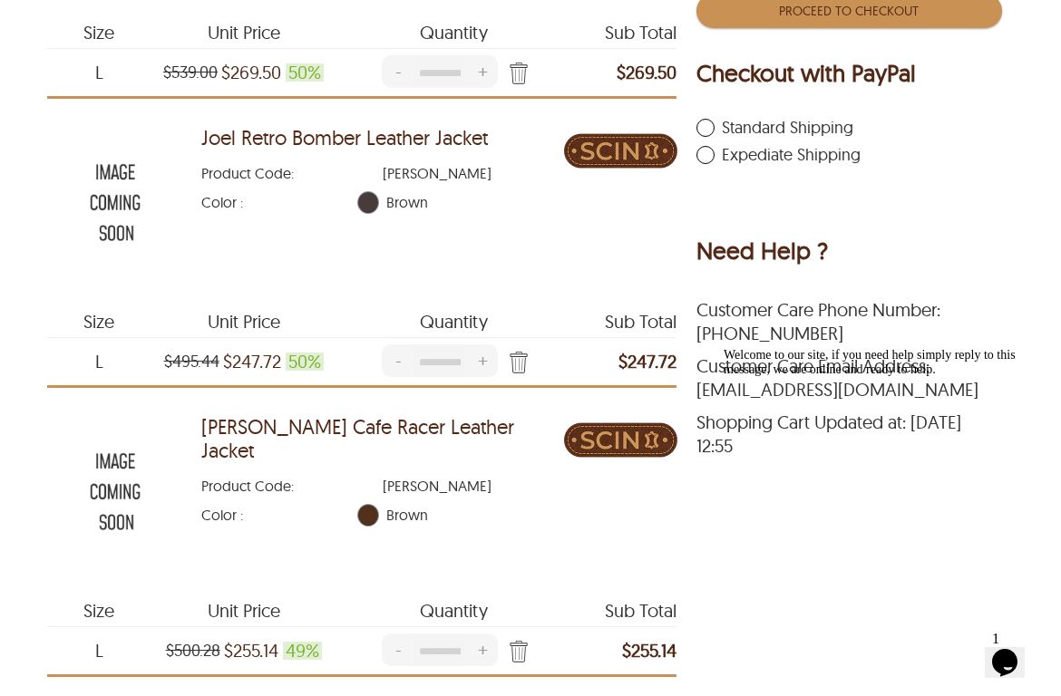
scroll to position [666, 6]
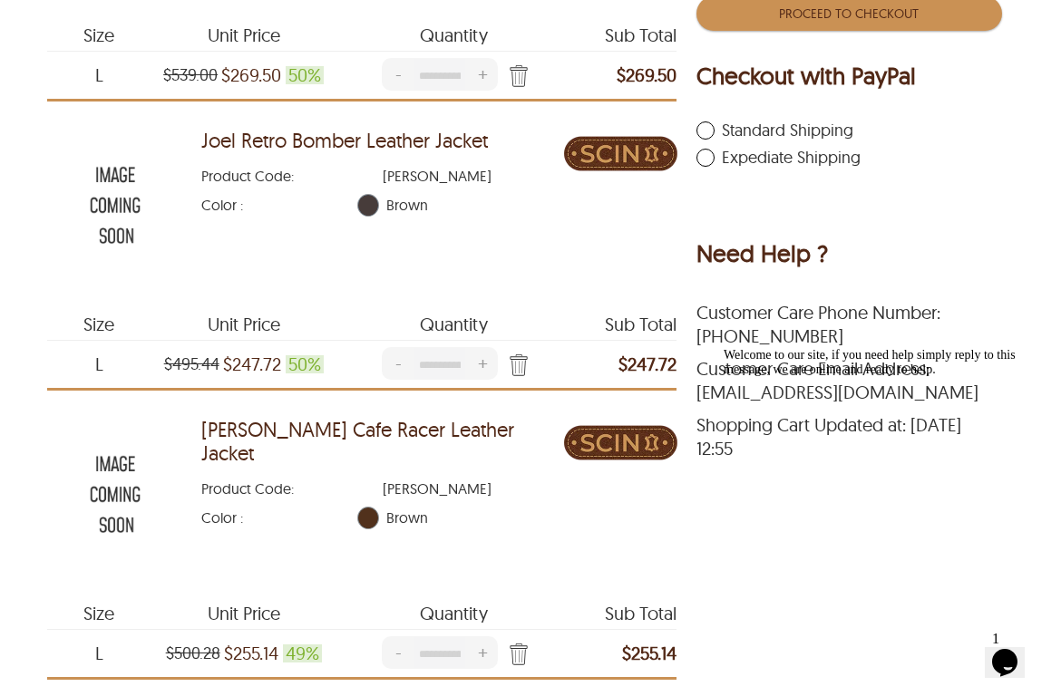
click at [113, 173] on img at bounding box center [115, 205] width 136 height 170
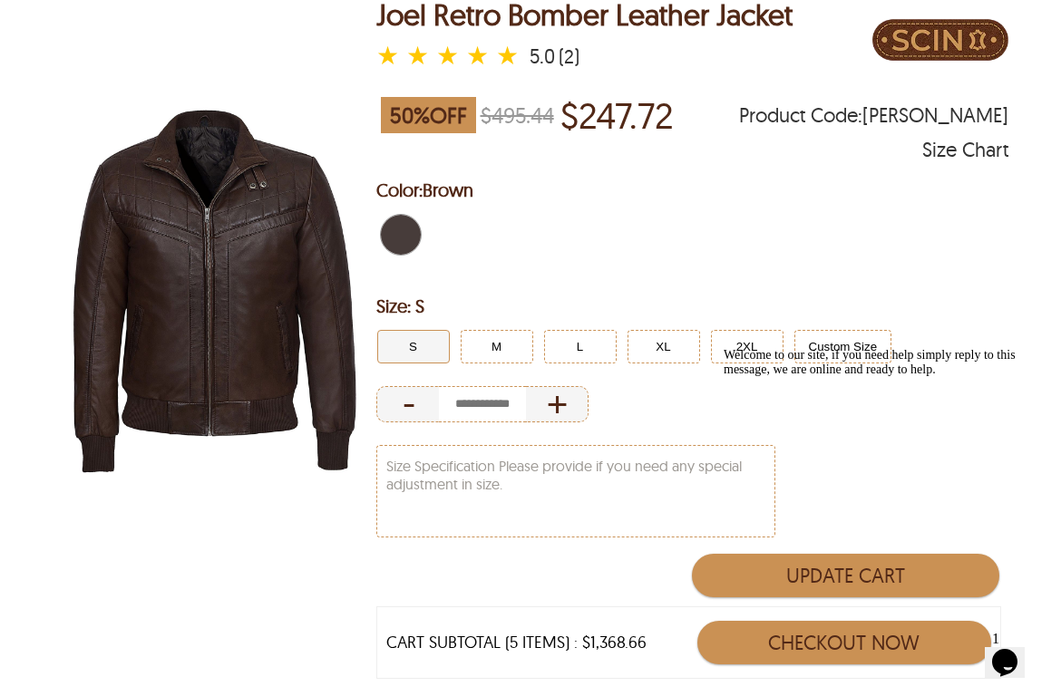
scroll to position [174, 0]
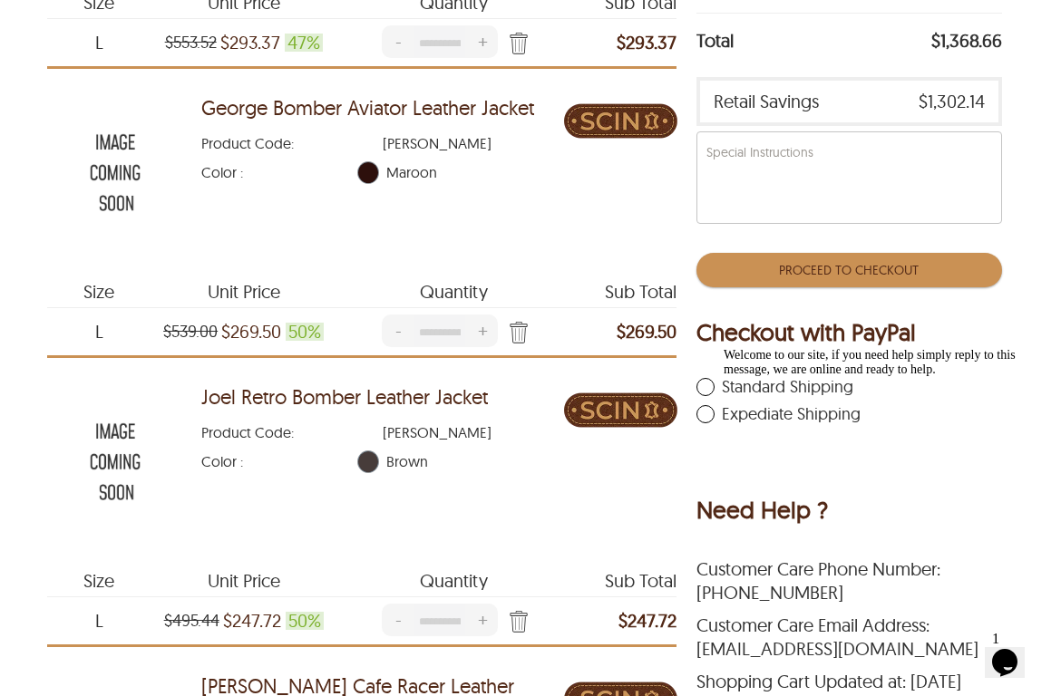
scroll to position [393, 6]
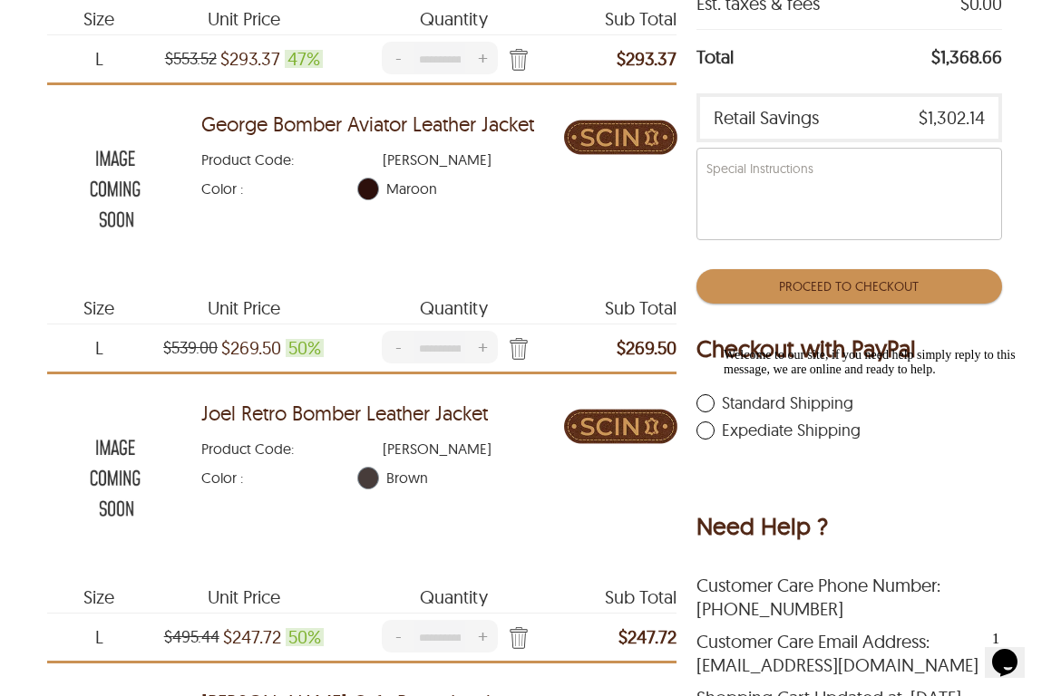
click at [115, 151] on img at bounding box center [115, 188] width 136 height 170
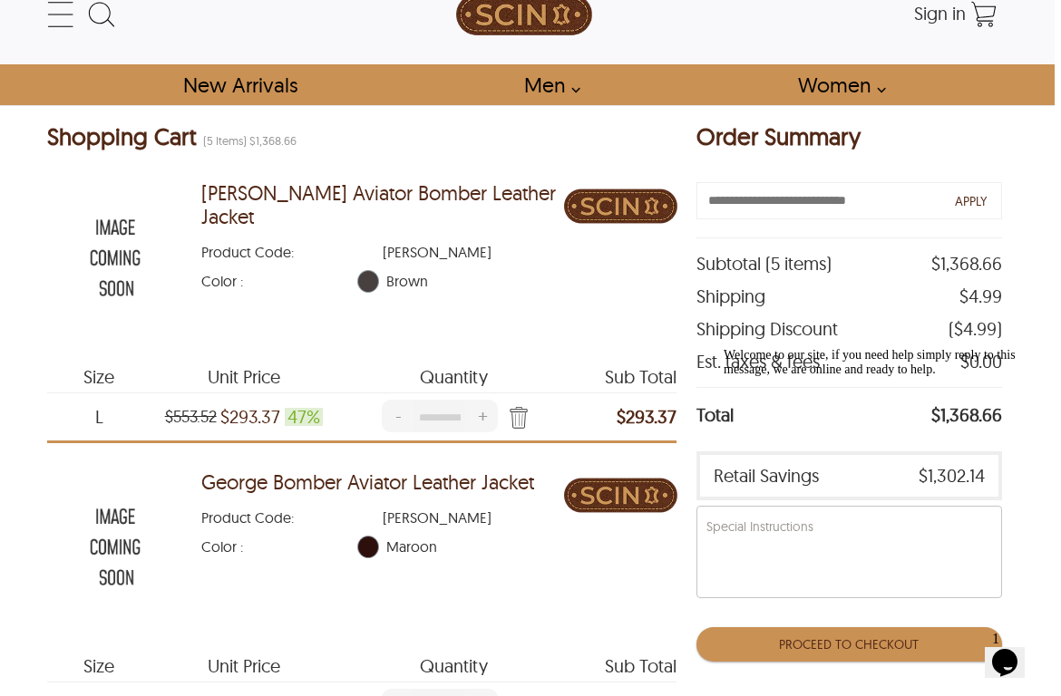
scroll to position [12, 7]
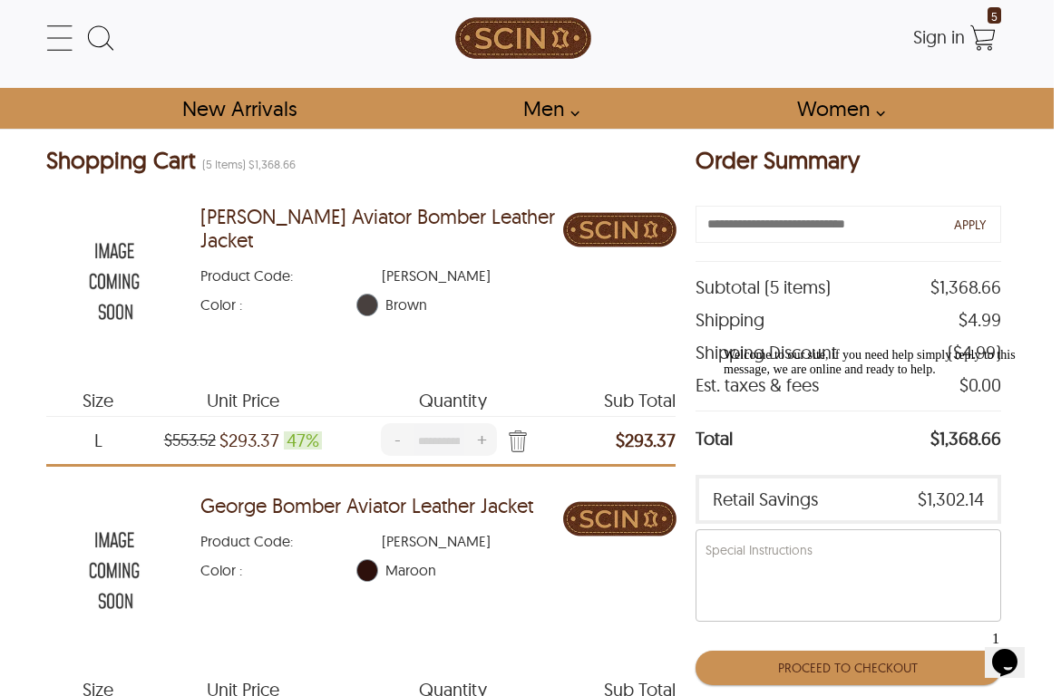
click at [111, 248] on img at bounding box center [114, 281] width 136 height 170
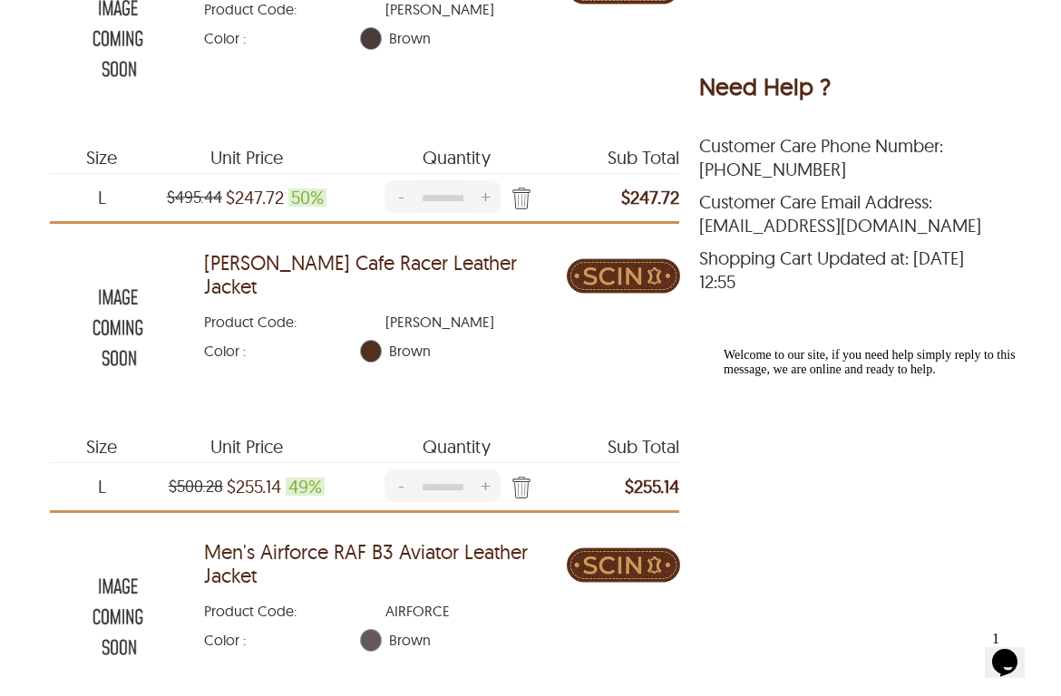
scroll to position [836, 4]
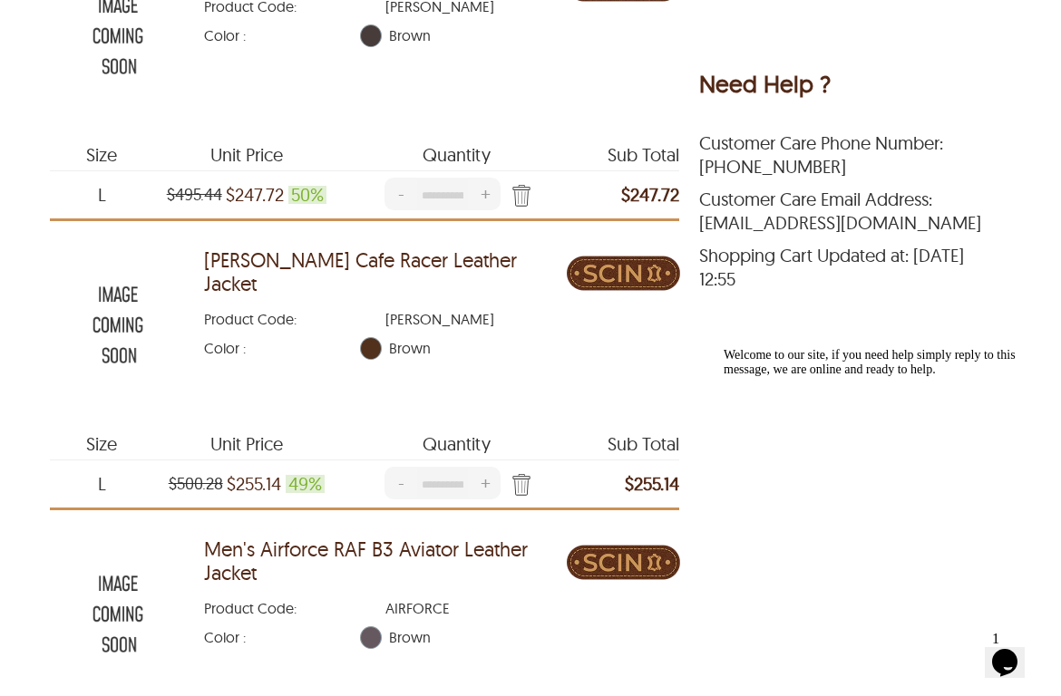
click at [129, 294] on img at bounding box center [118, 324] width 136 height 170
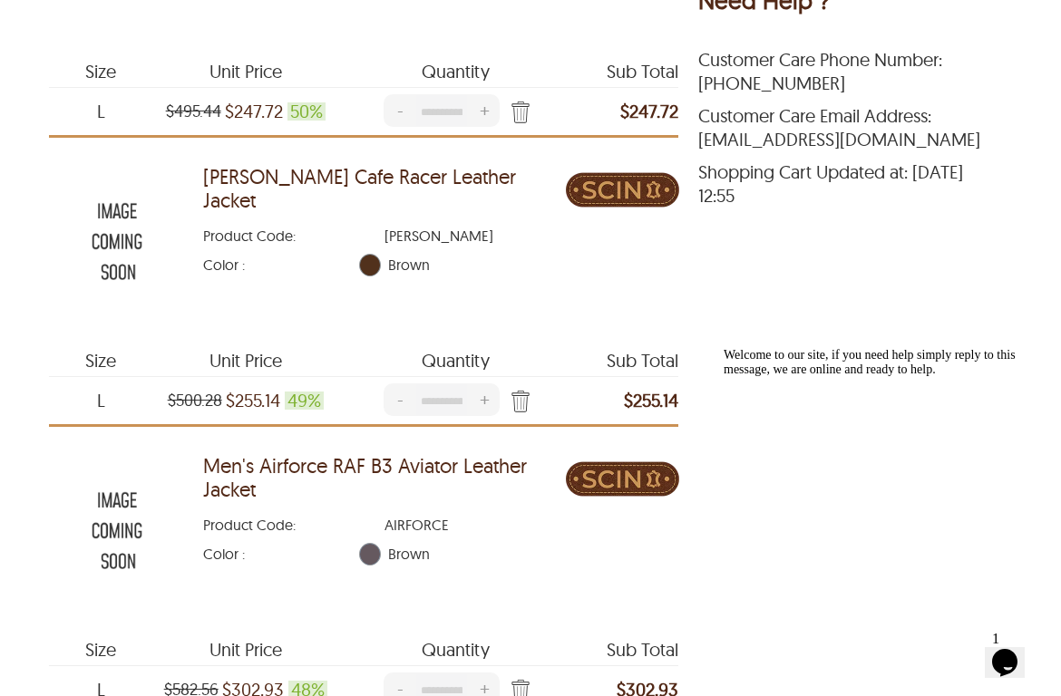
scroll to position [917, 5]
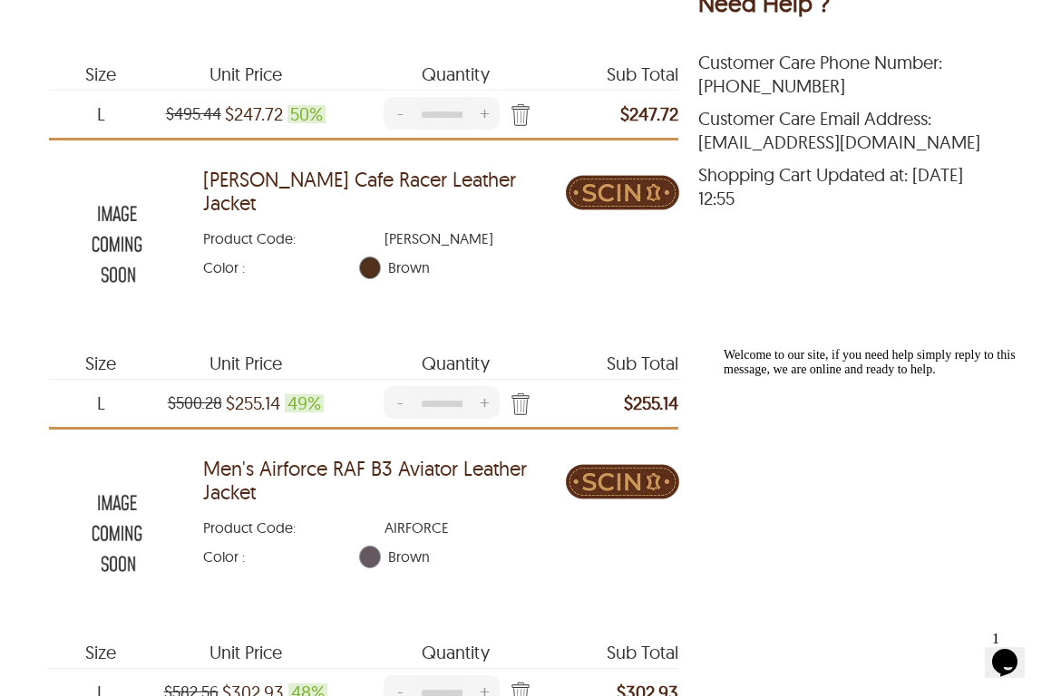
click at [525, 403] on img "Press Enter to Remove Item" at bounding box center [516, 406] width 27 height 26
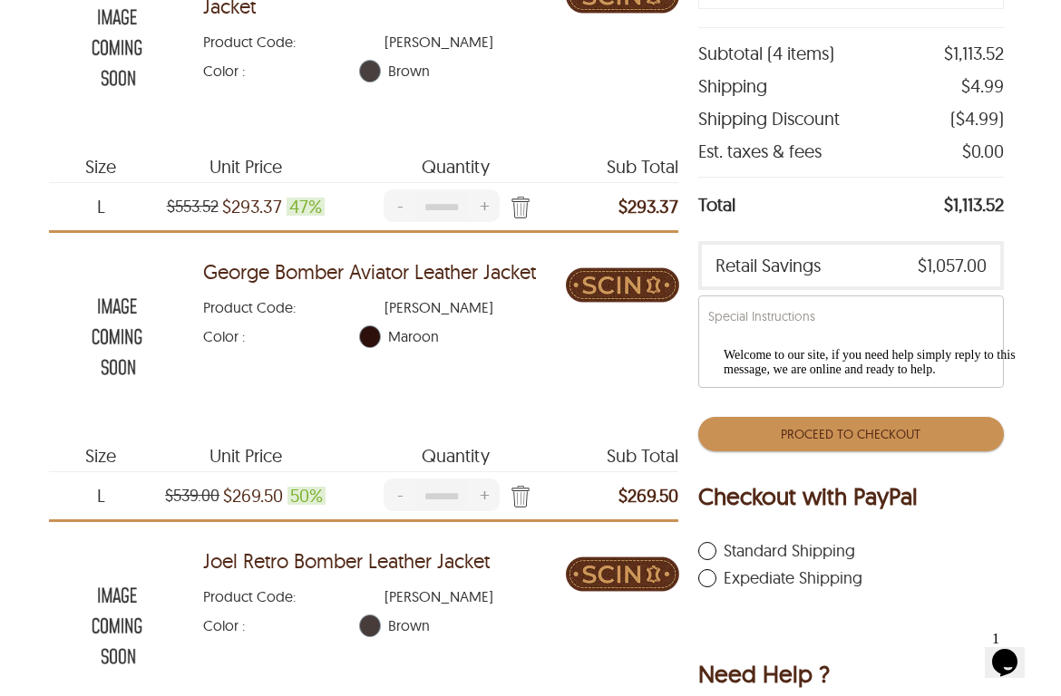
scroll to position [246, 5]
drag, startPoint x: 947, startPoint y: 211, endPoint x: 1020, endPoint y: 211, distance: 72.5
click at [1020, 211] on div "Shopping Cart (4 items) $1,113.52 Eric Aviator Bomber Leather Jacket Product Co…" at bounding box center [525, 530] width 1061 height 1271
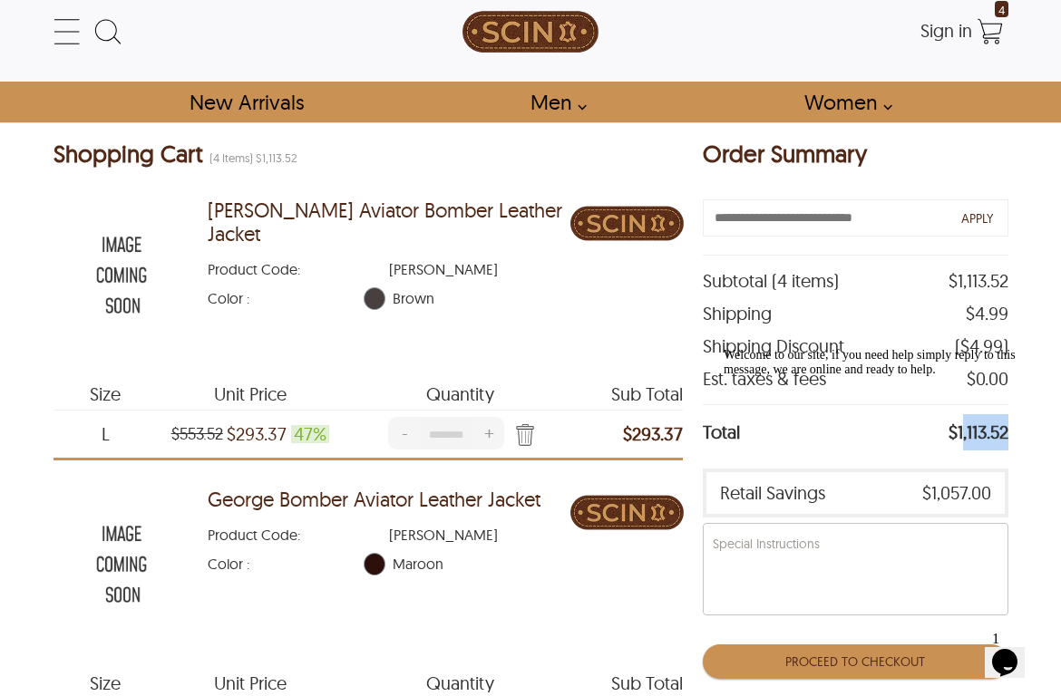
scroll to position [0, 0]
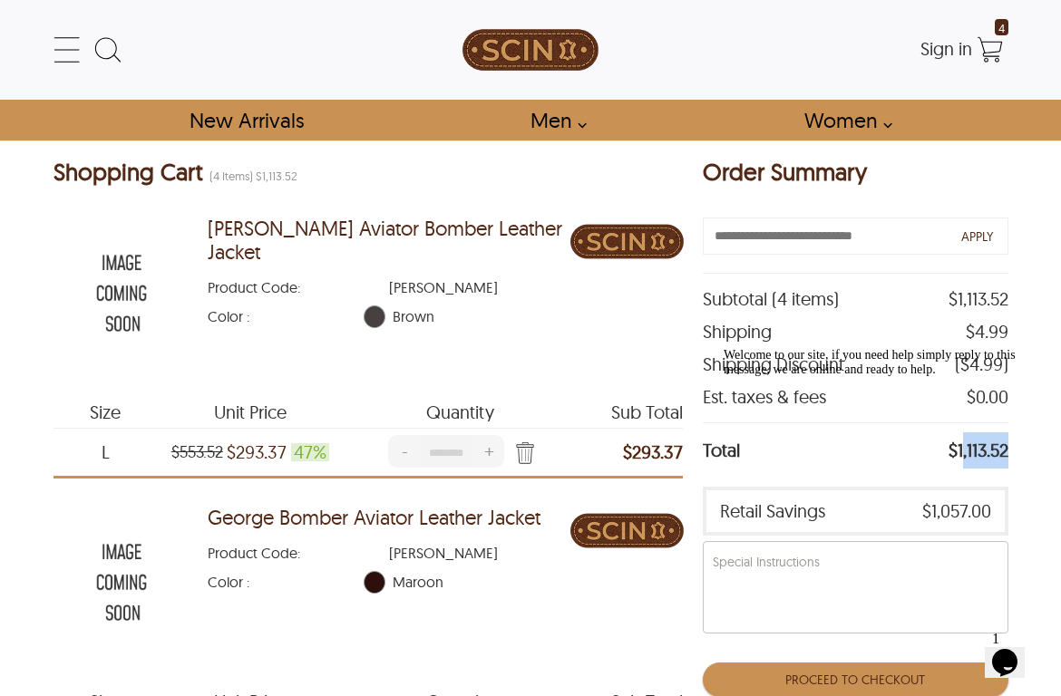
click at [126, 252] on img at bounding box center [121, 293] width 136 height 170
click at [118, 542] on img at bounding box center [121, 582] width 136 height 170
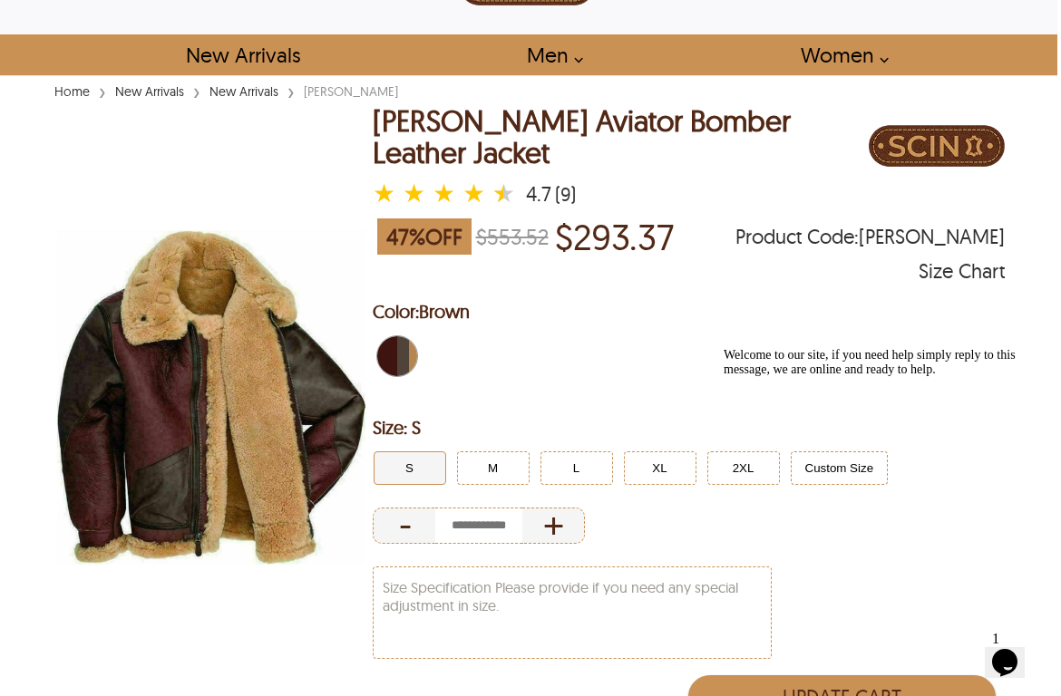
scroll to position [65, 3]
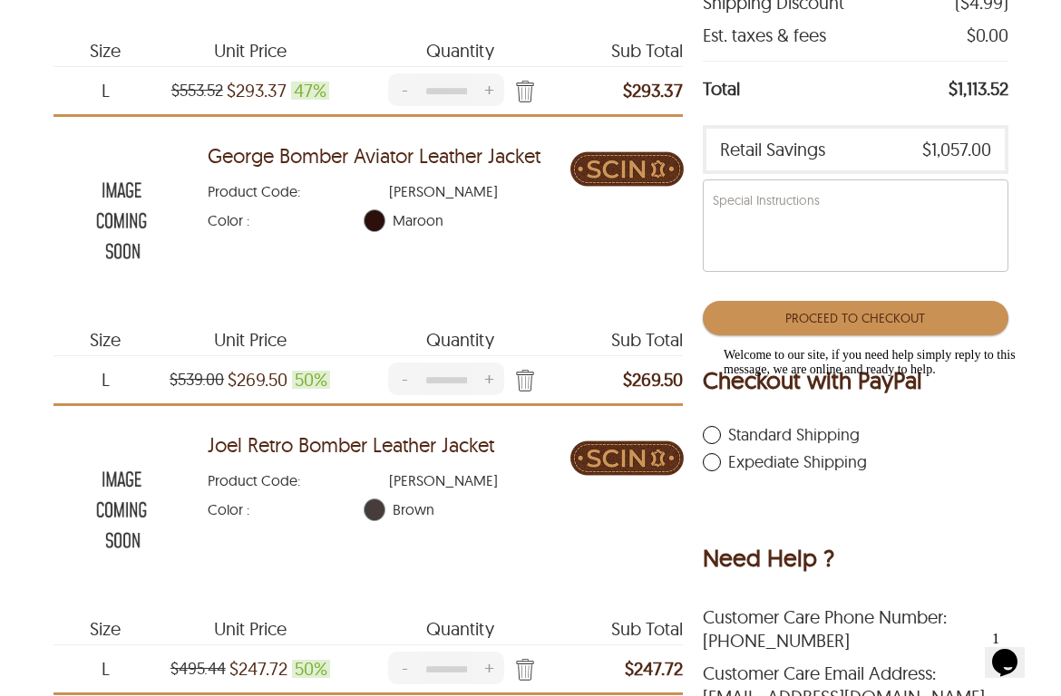
scroll to position [472, 0]
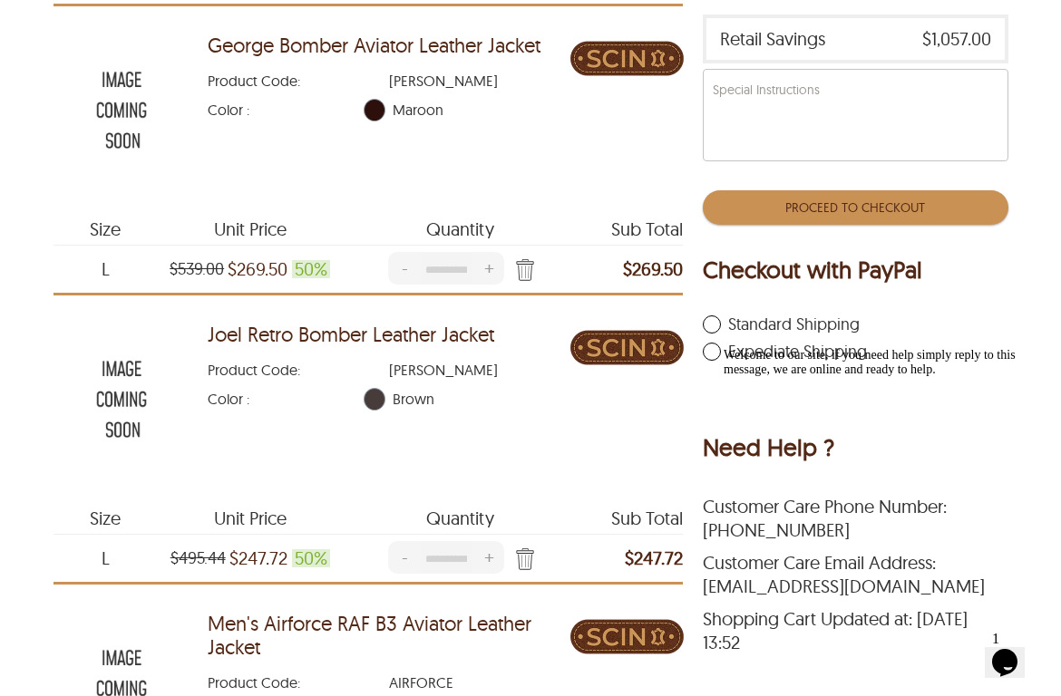
click at [122, 368] on img at bounding box center [121, 399] width 136 height 170
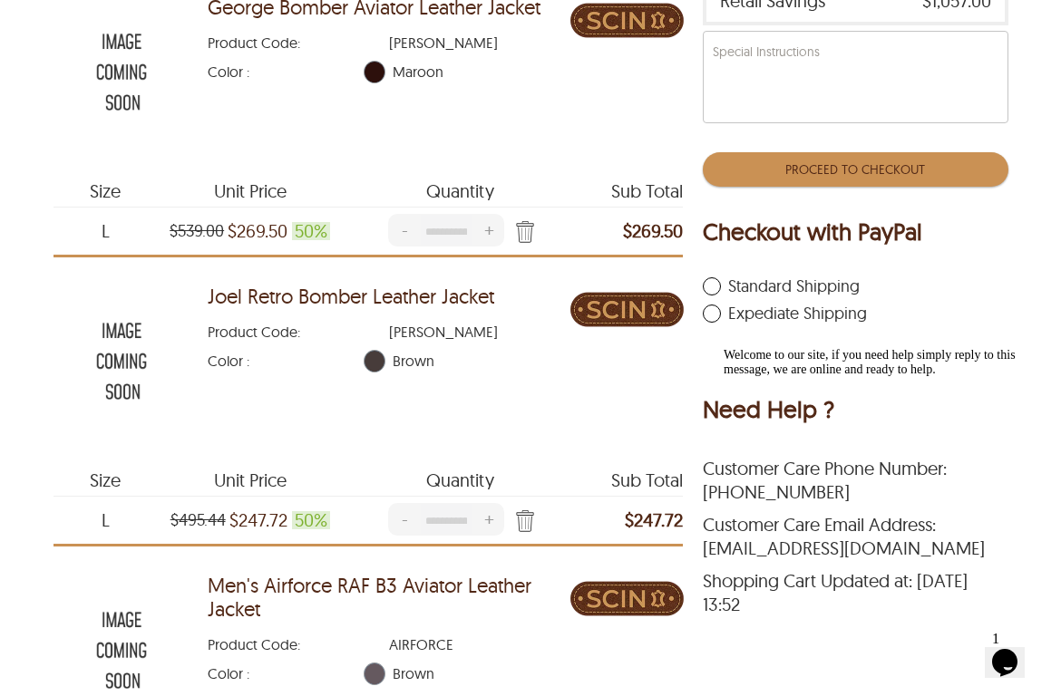
scroll to position [642, 0]
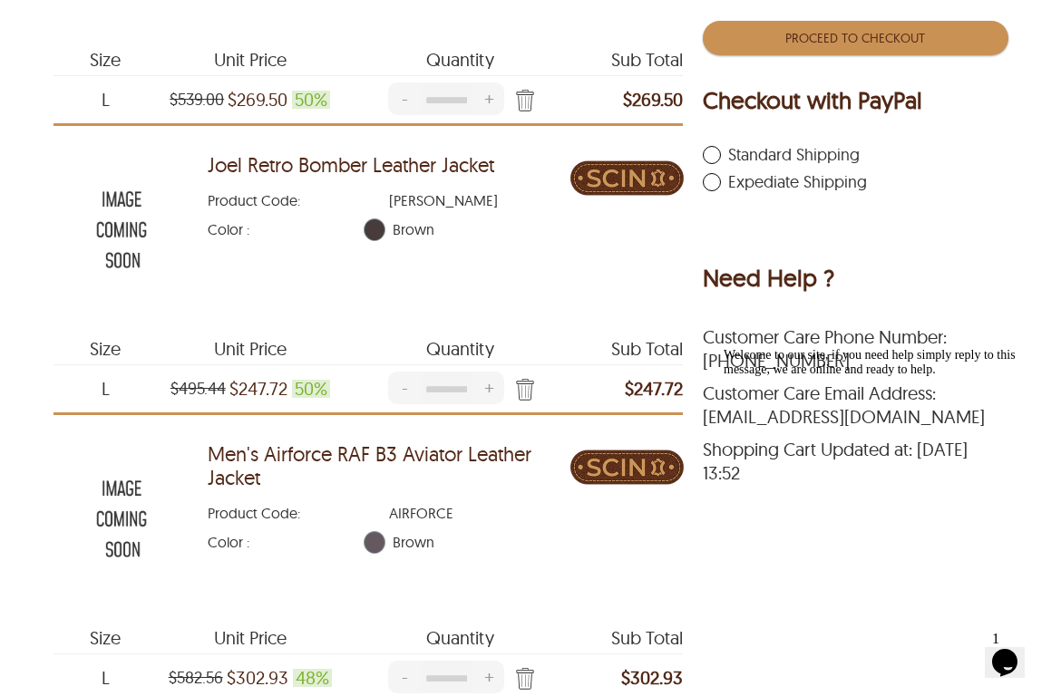
click at [136, 489] on img at bounding box center [121, 518] width 136 height 170
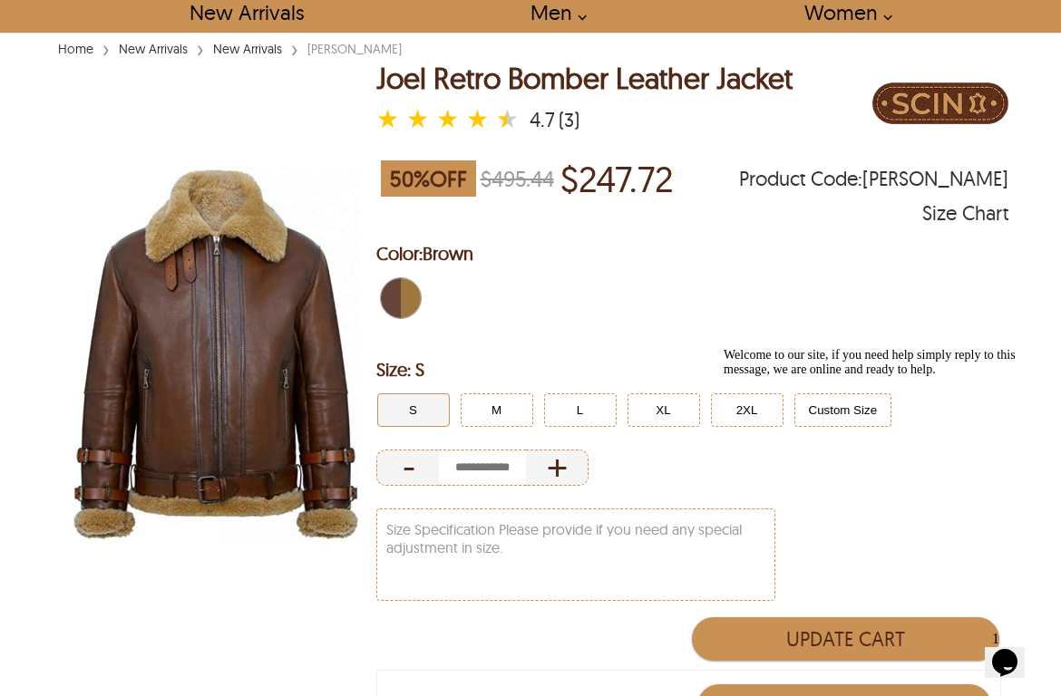
scroll to position [110, 0]
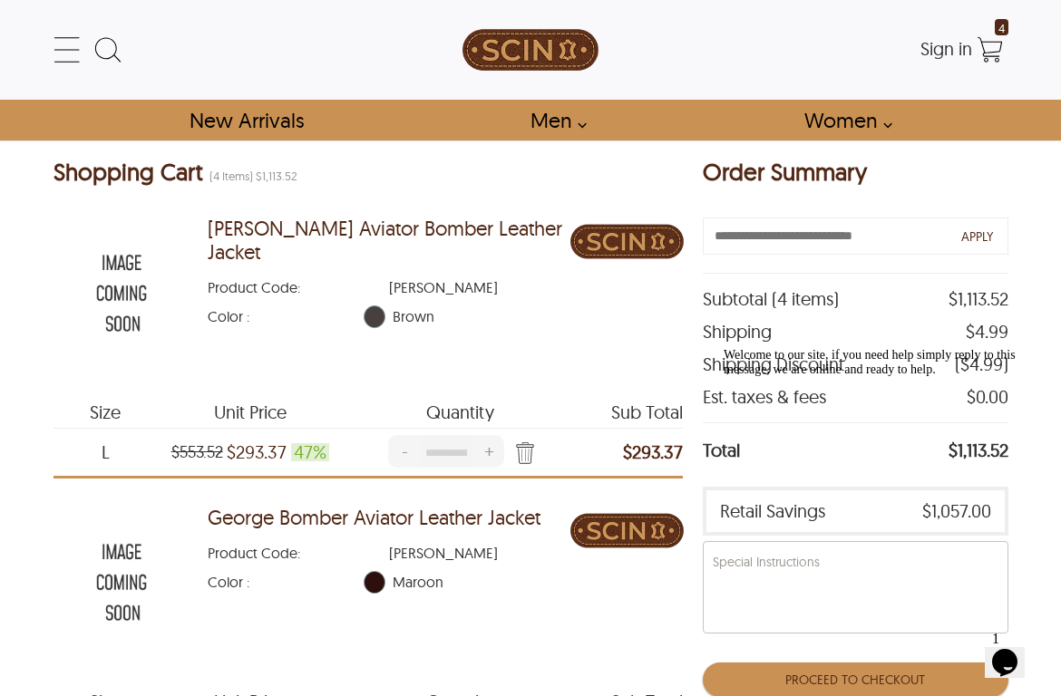
click at [135, 552] on img at bounding box center [121, 582] width 136 height 170
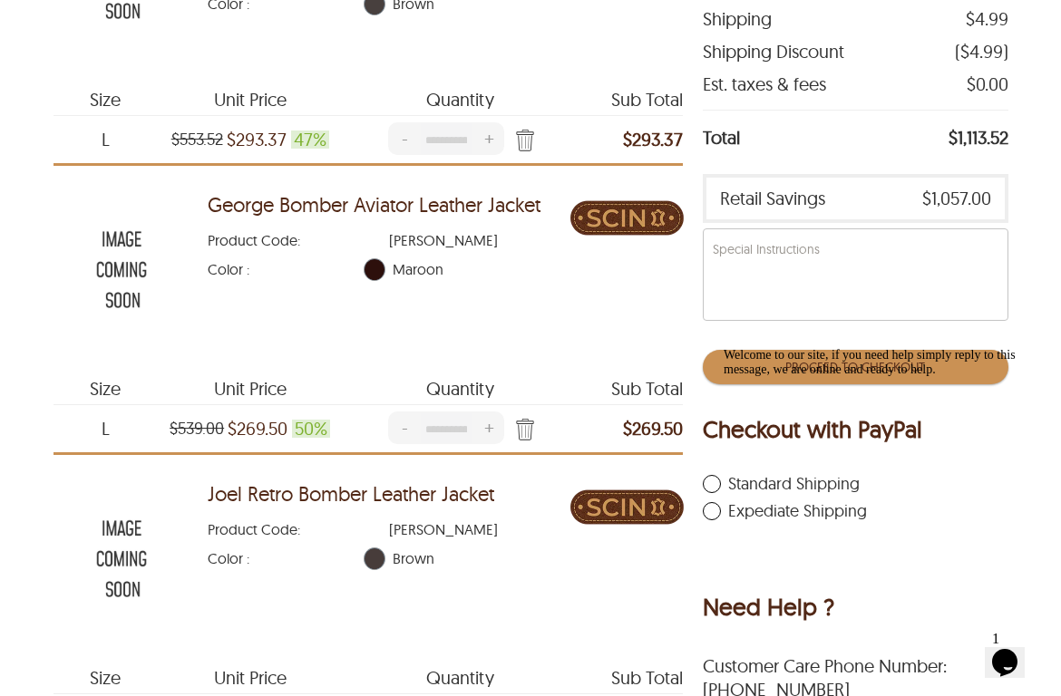
scroll to position [258, 13]
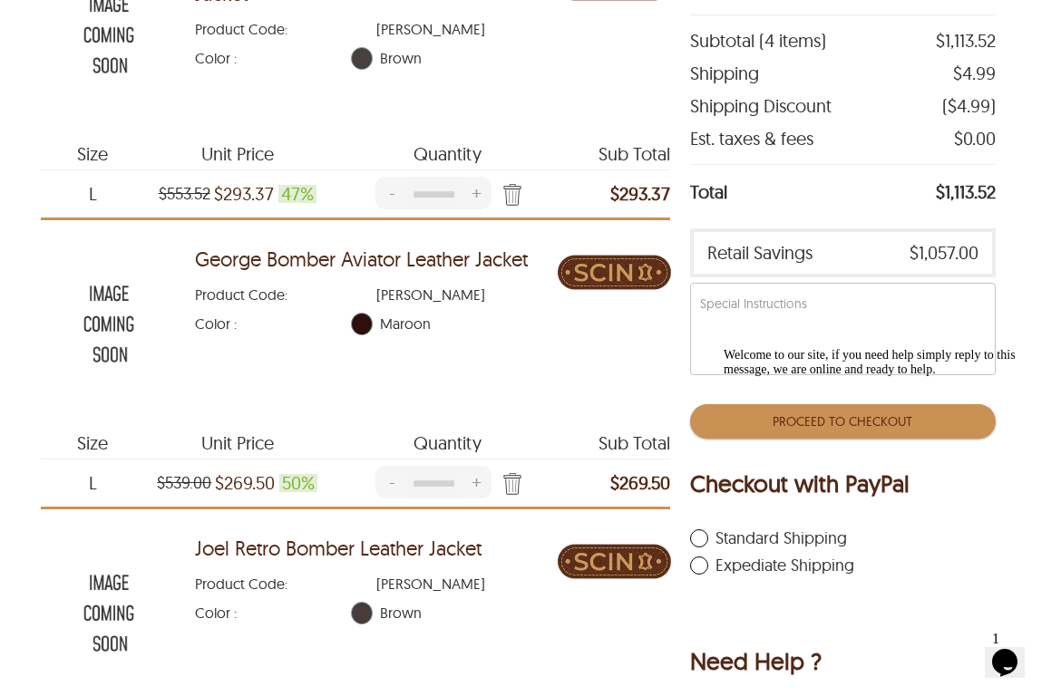
click at [511, 481] on img "Press Enter to Remove Item" at bounding box center [508, 485] width 27 height 26
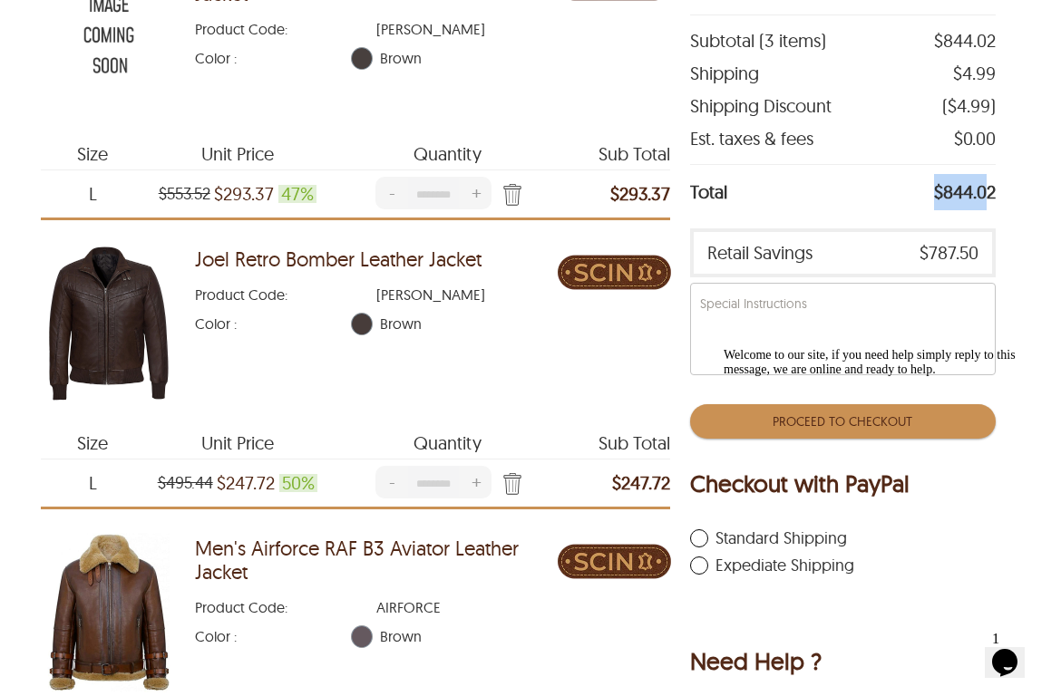
drag, startPoint x: 980, startPoint y: 193, endPoint x: 924, endPoint y: 194, distance: 56.2
click at [924, 194] on div "Total $844.02" at bounding box center [843, 191] width 306 height 55
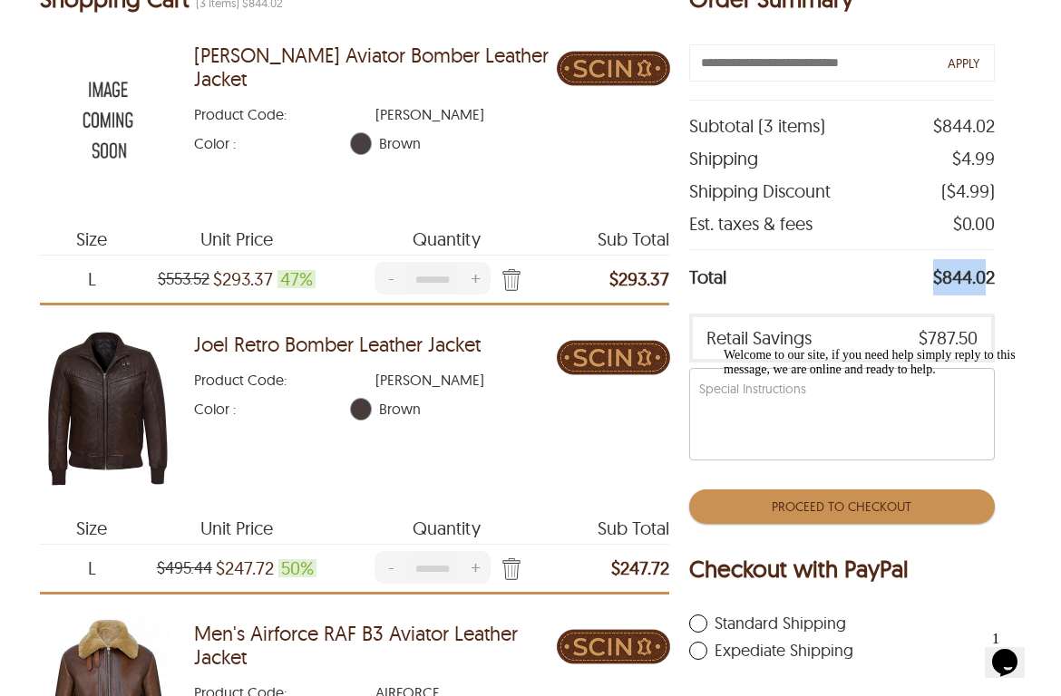
scroll to position [151, 14]
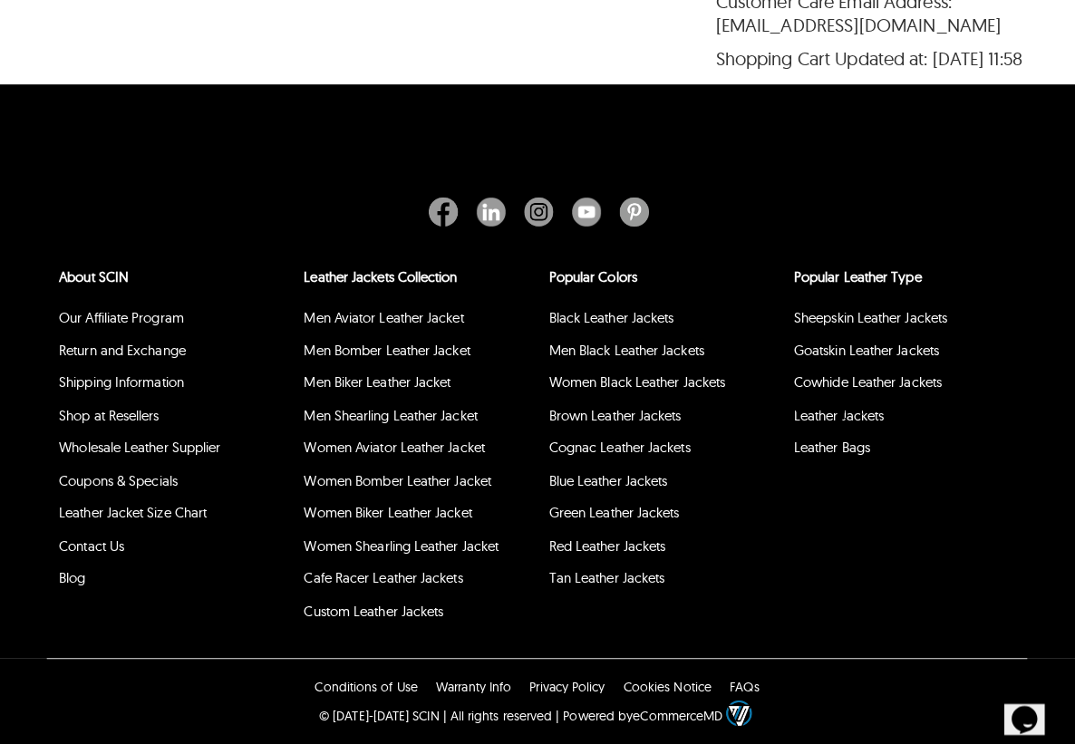
scroll to position [821, 0]
click at [735, 670] on span "FAQs" at bounding box center [742, 678] width 29 height 16
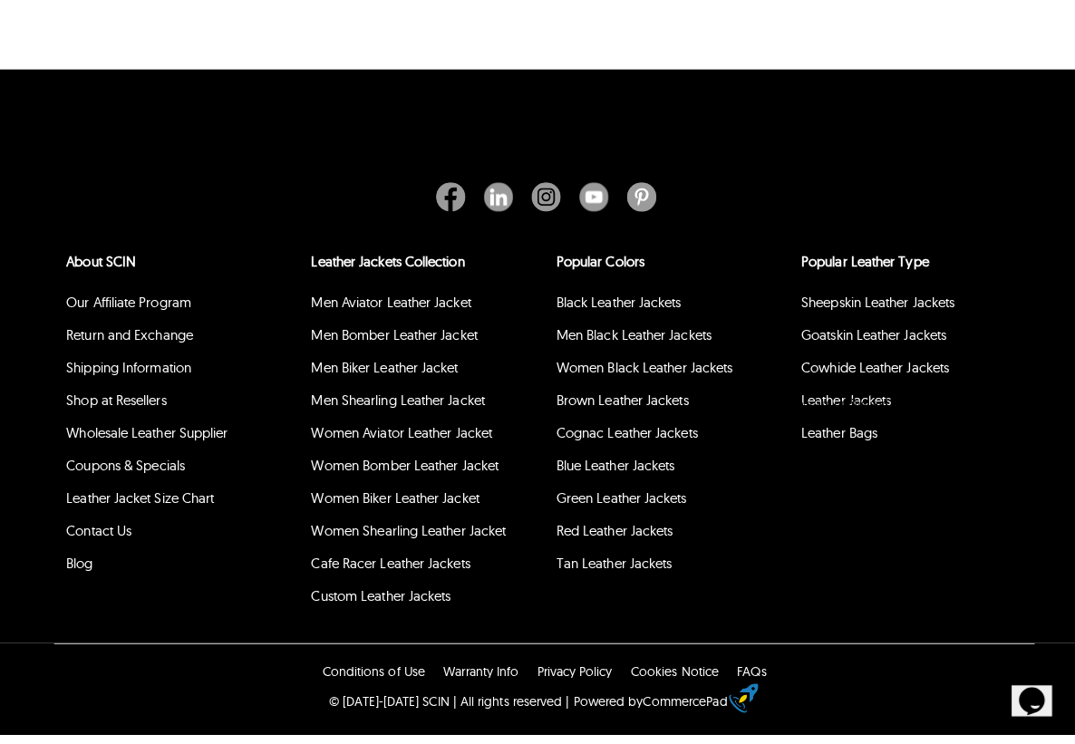
scroll to position [686, 0]
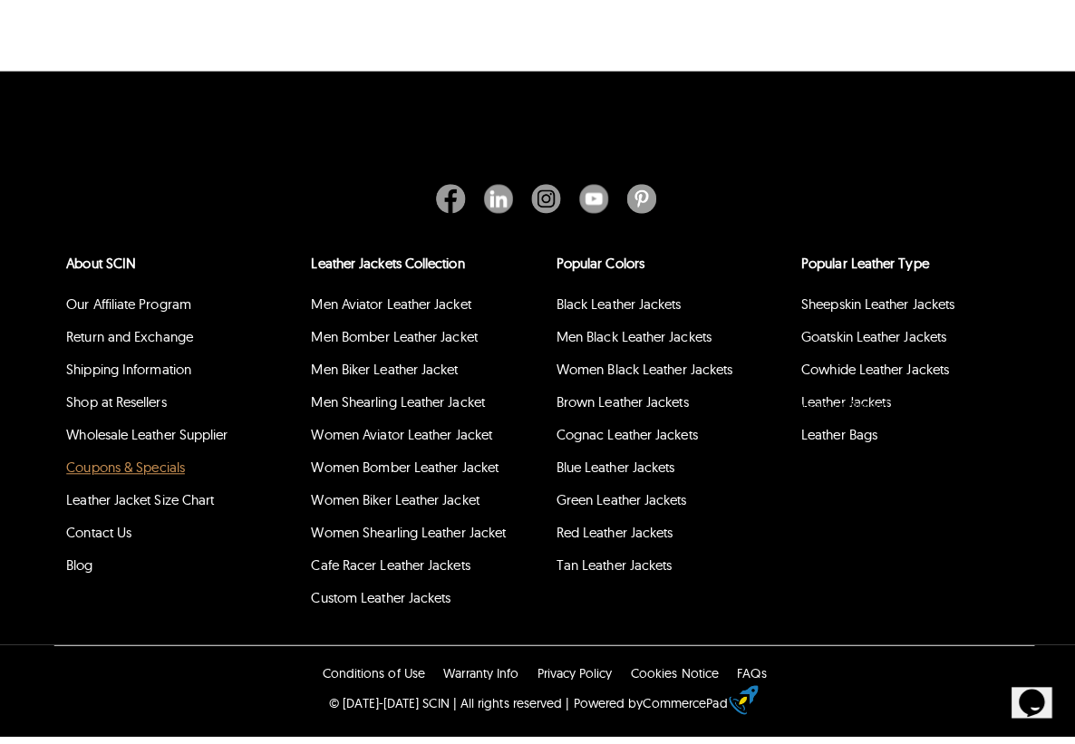
click at [139, 470] on link "Coupons & Specials" at bounding box center [123, 478] width 117 height 17
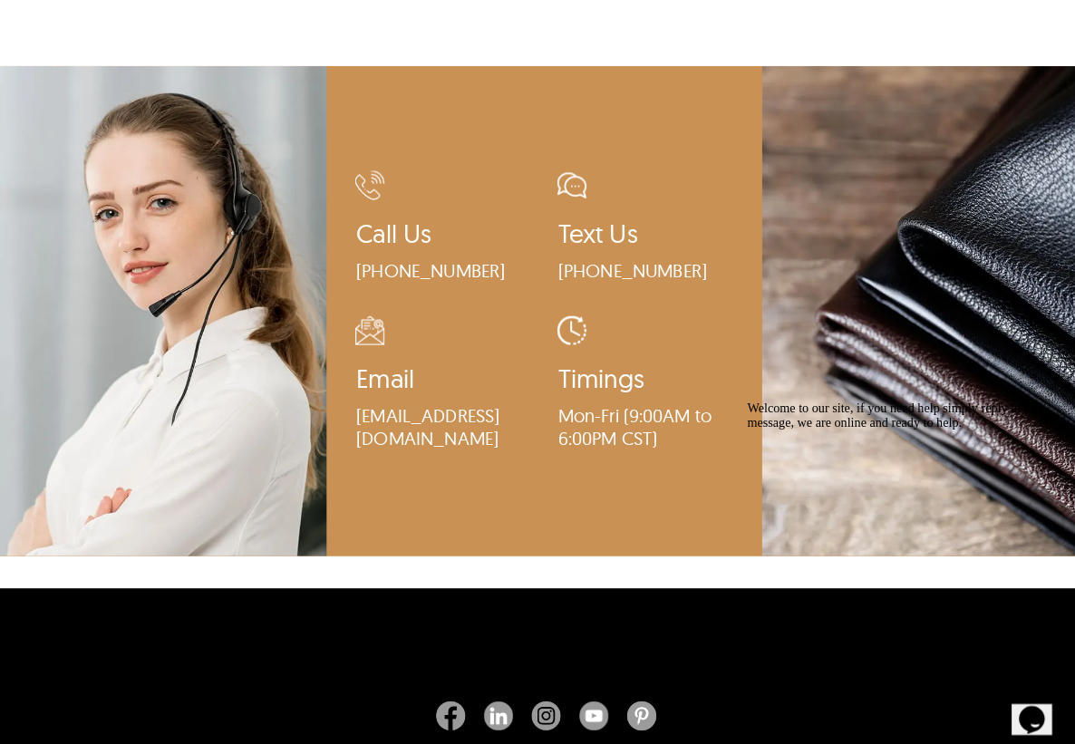
scroll to position [1509, 0]
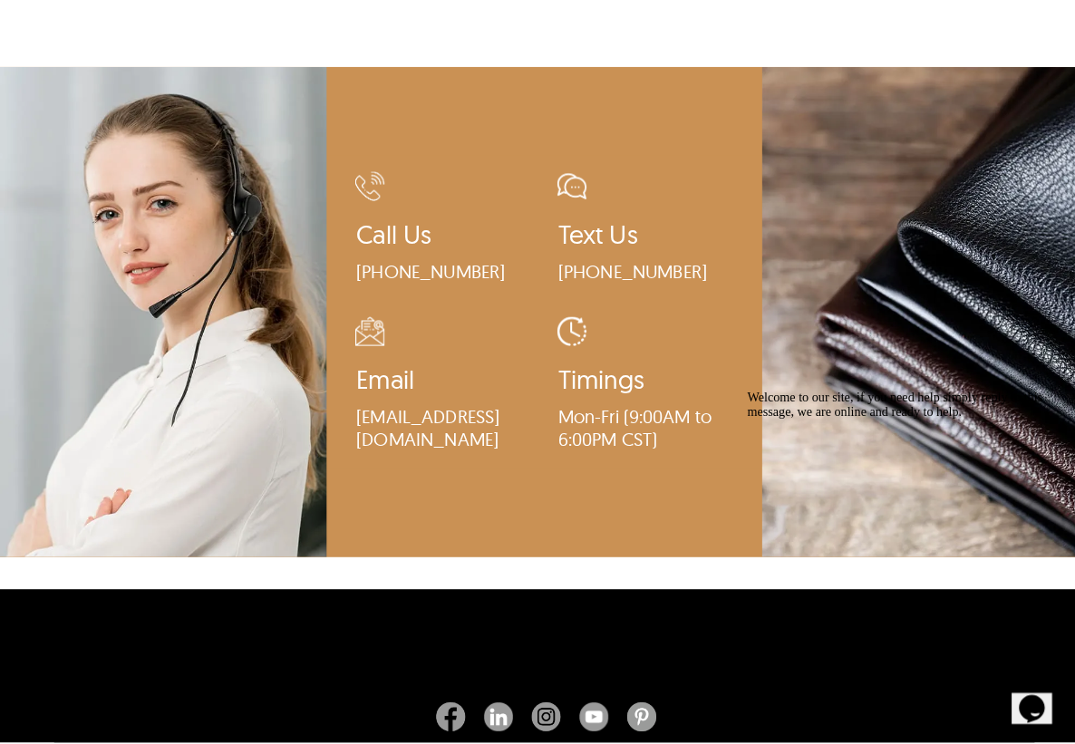
click at [588, 227] on h2 "Text Us" at bounding box center [637, 247] width 172 height 41
click at [580, 227] on h2 "Text Us" at bounding box center [637, 247] width 172 height 41
click at [569, 180] on img at bounding box center [564, 194] width 29 height 29
click at [575, 267] on p "[PHONE_NUMBER]" at bounding box center [637, 278] width 172 height 23
click at [570, 227] on h2 "Text Us" at bounding box center [637, 247] width 172 height 41
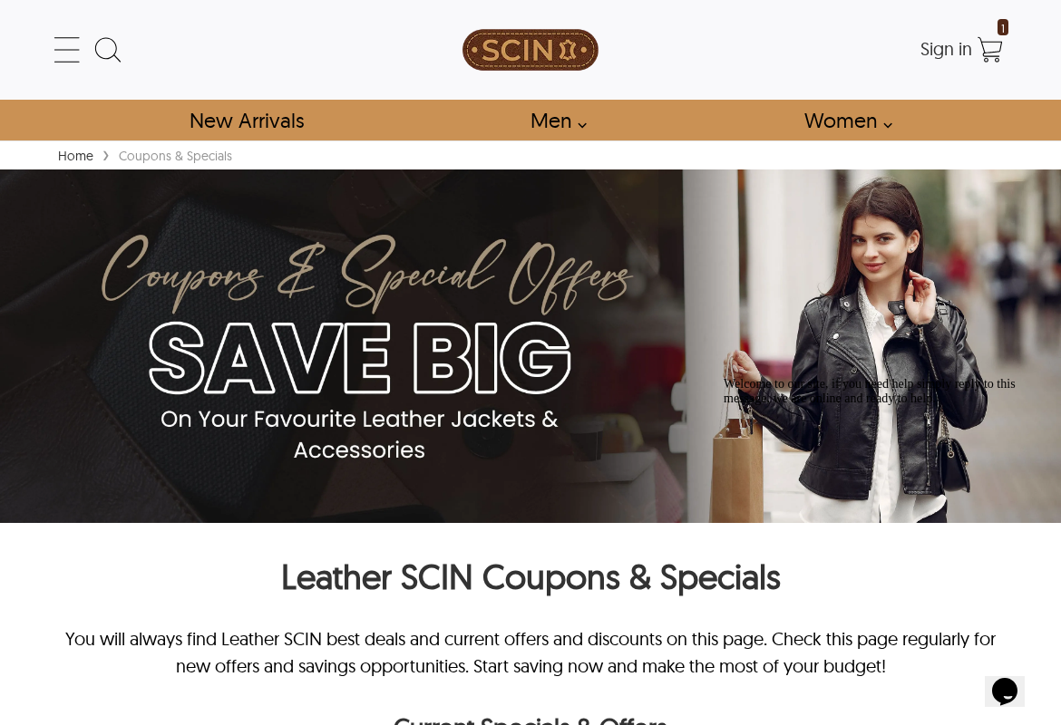
scroll to position [0, 0]
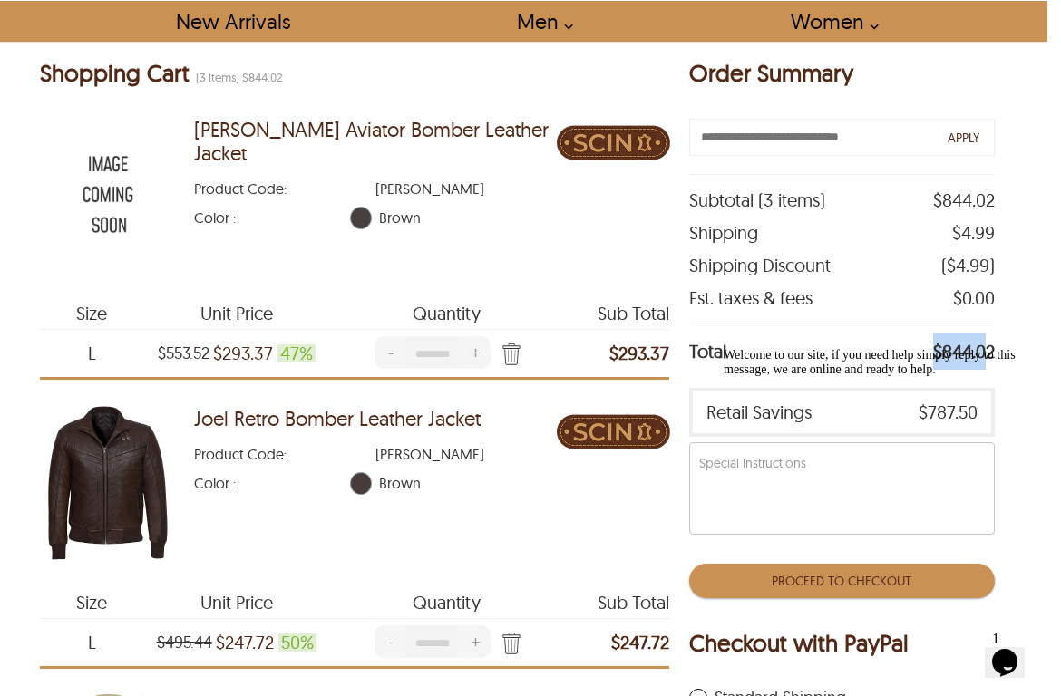
click at [118, 159] on img at bounding box center [108, 194] width 136 height 170
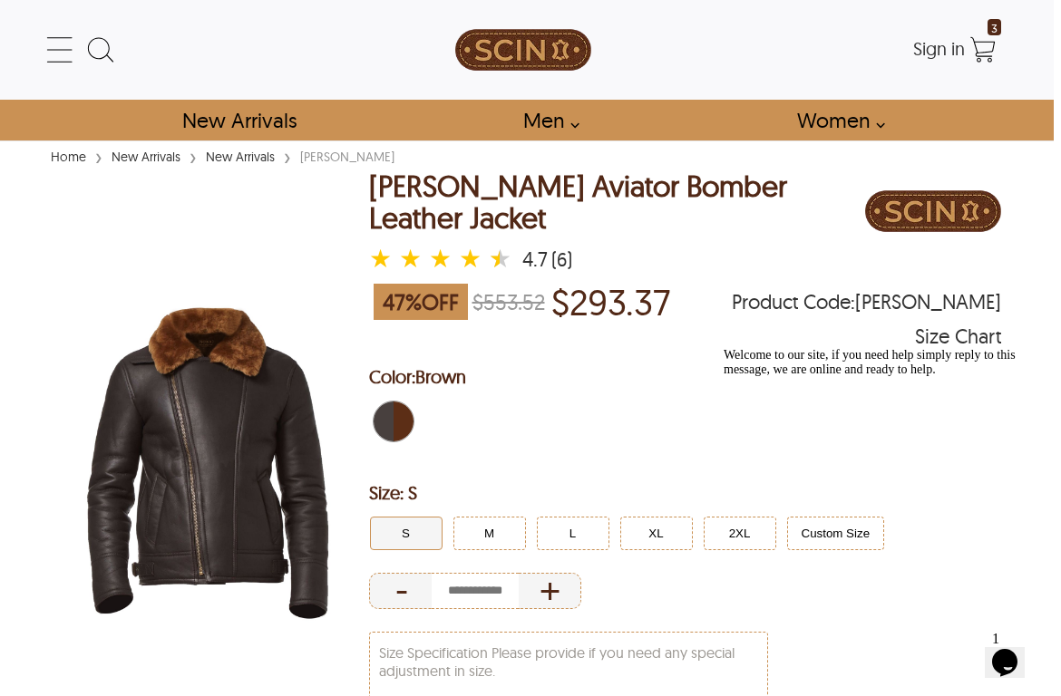
scroll to position [0, 7]
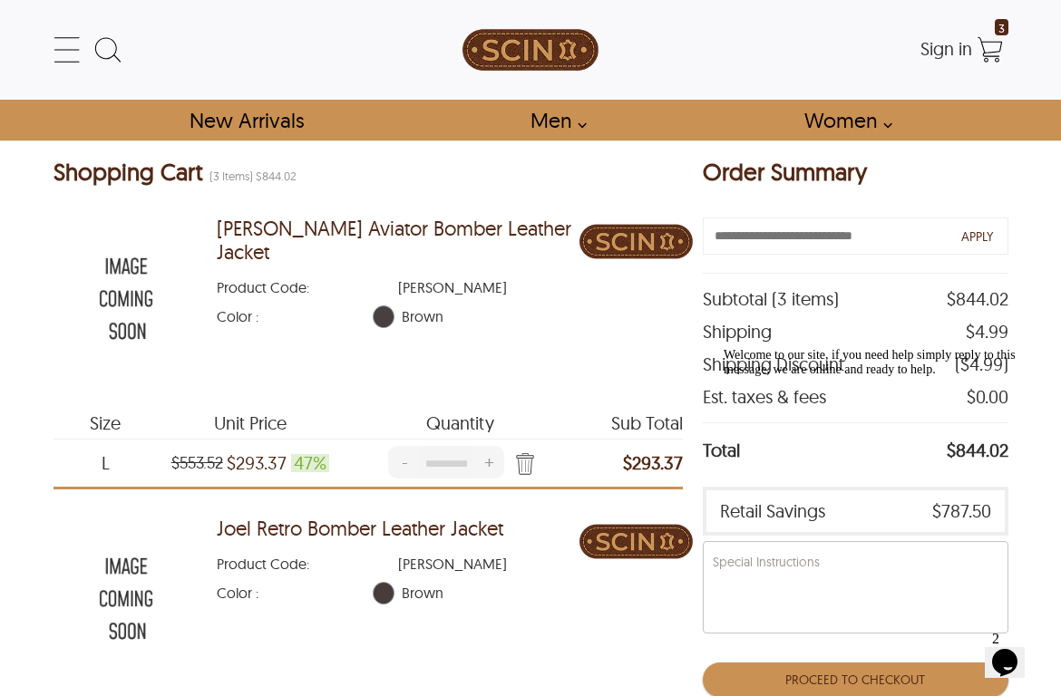
click at [1004, 649] on icon "Chat widget" at bounding box center [1004, 662] width 25 height 27
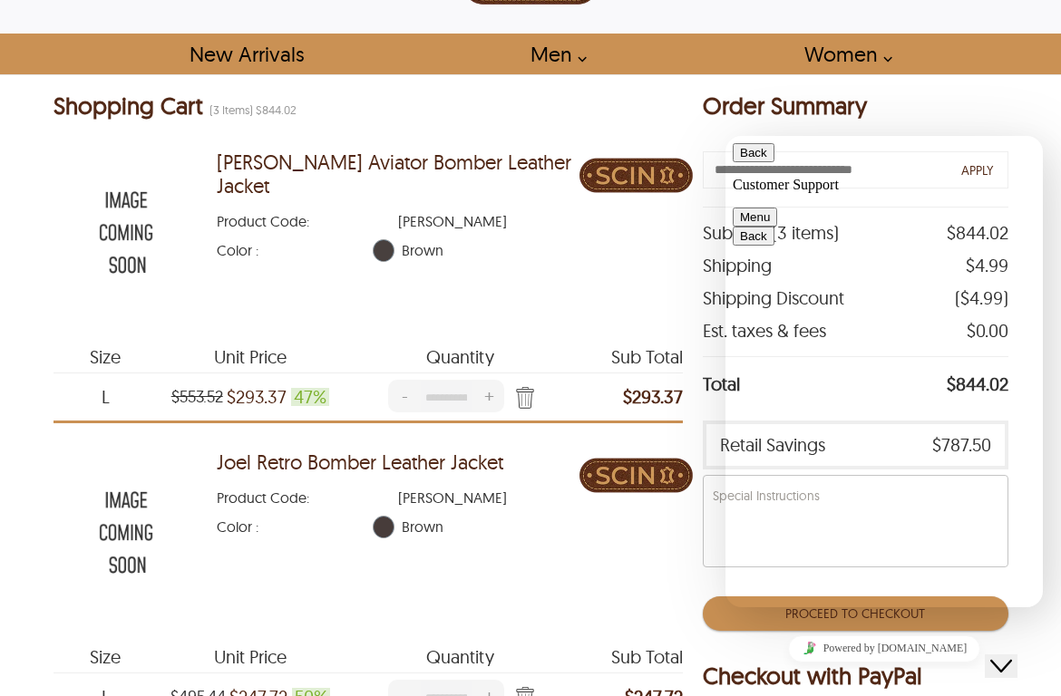
scroll to position [796, 0]
